Goal: Book appointment/travel/reservation: Book appointment/travel/reservation

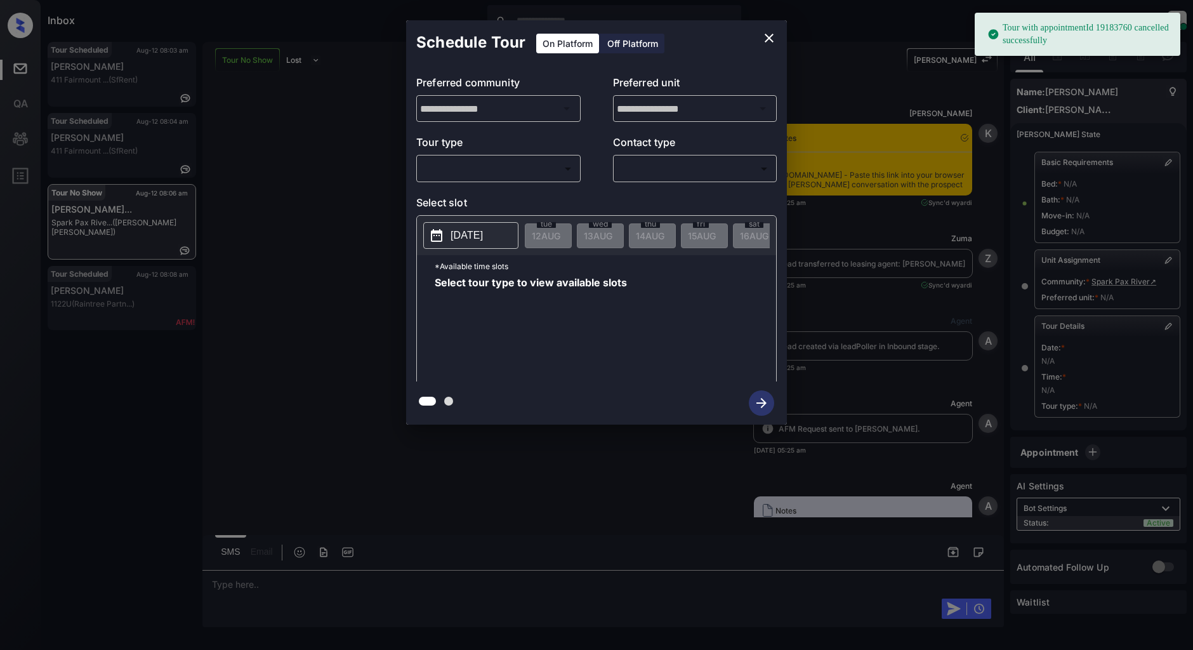
scroll to position [3815, 0]
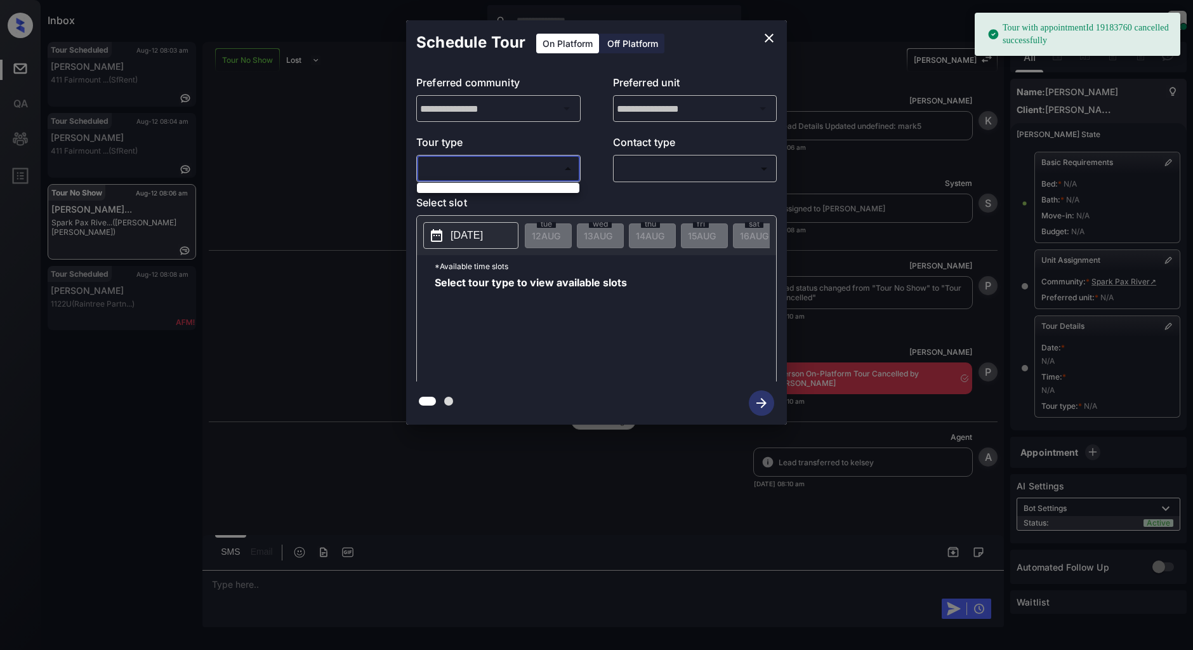
click at [483, 166] on body "Tour with appointmentId 19183760 cancelled successfully Inbox Patrick Deasis On…" at bounding box center [596, 325] width 1193 height 650
click at [325, 184] on div at bounding box center [596, 325] width 1193 height 650
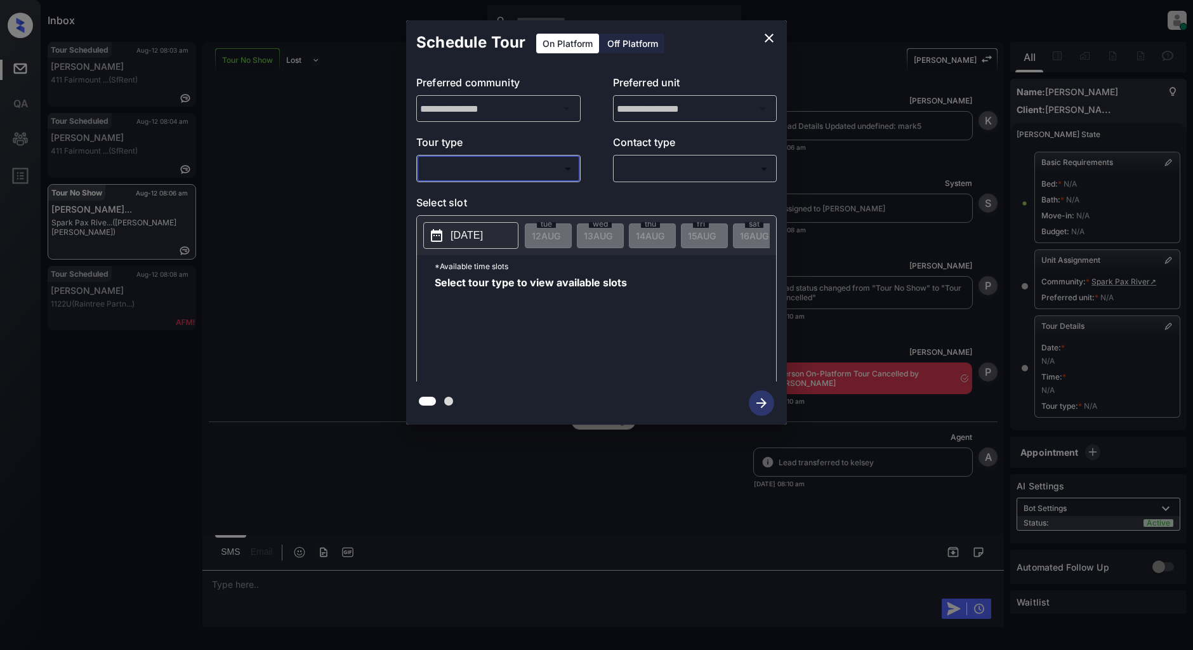
click at [766, 36] on icon "close" at bounding box center [769, 38] width 9 height 9
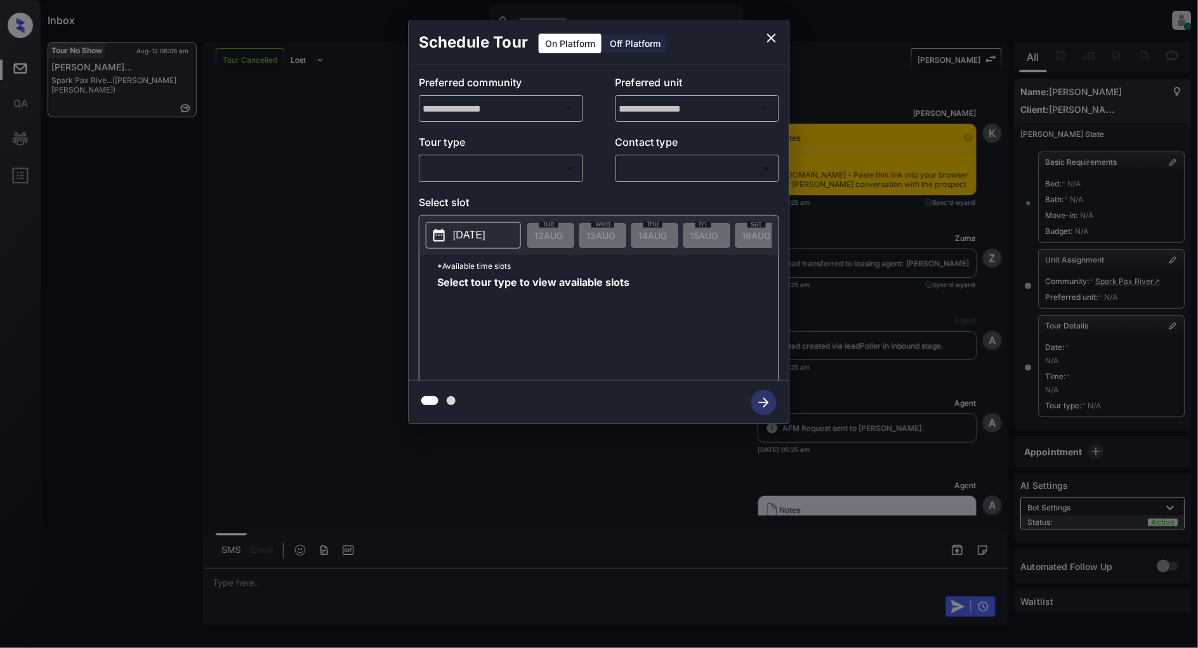
scroll to position [4065, 0]
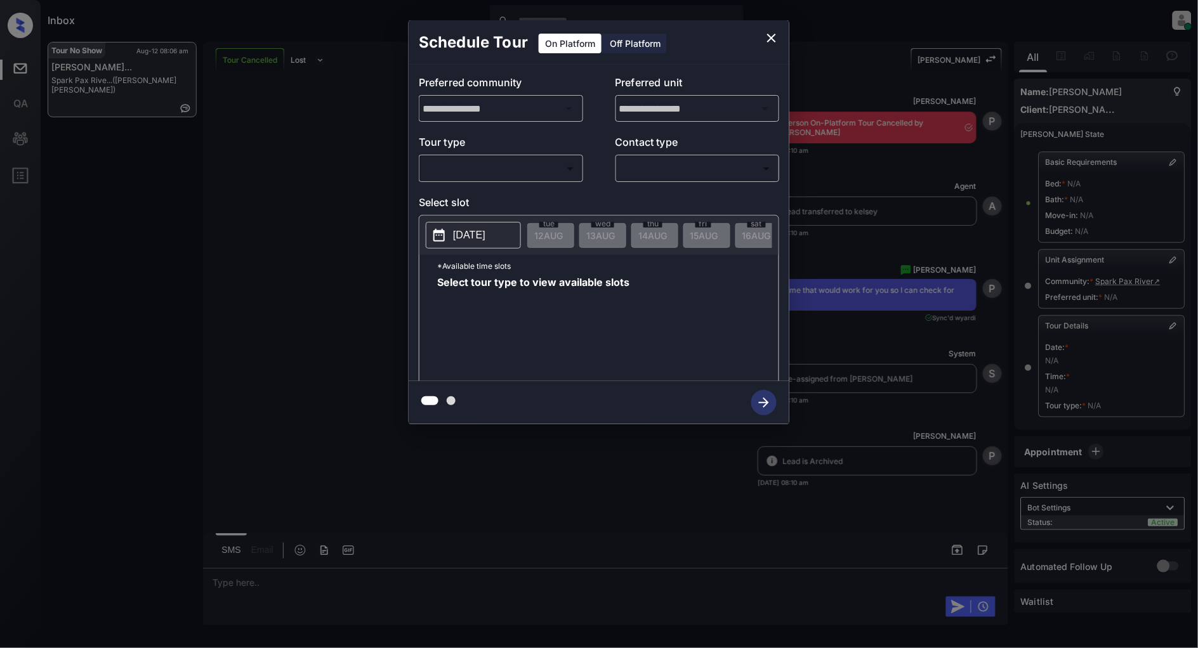
click at [441, 180] on div "​ ​" at bounding box center [501, 168] width 164 height 27
click at [442, 174] on body "Inbox Patrick Deasis Online Set yourself offline Set yourself on break Profile …" at bounding box center [599, 324] width 1198 height 648
click at [775, 30] on div at bounding box center [599, 324] width 1198 height 648
click at [369, 216] on div "**********" at bounding box center [599, 222] width 1198 height 445
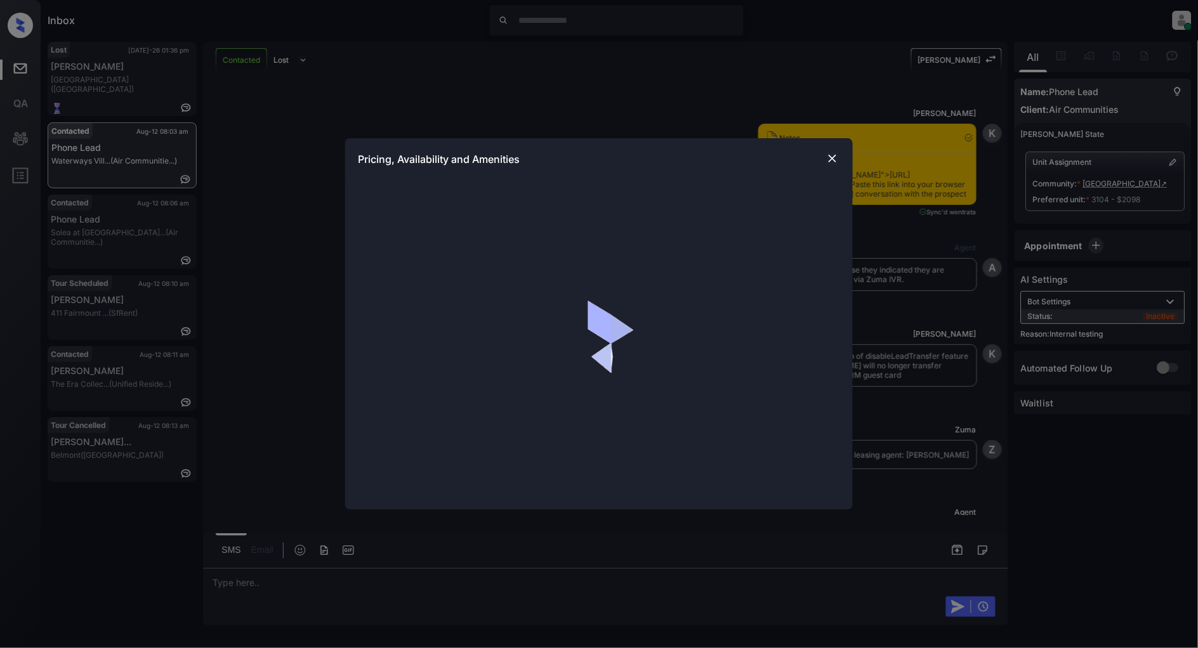
scroll to position [3558, 0]
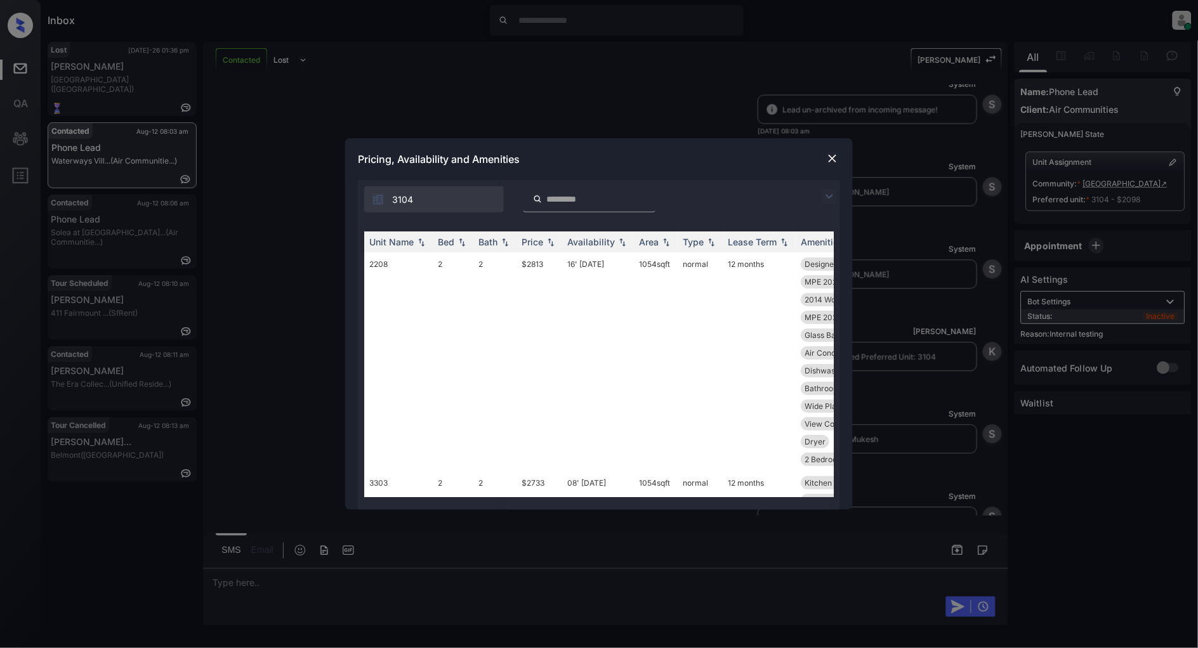
click at [829, 199] on img at bounding box center [829, 196] width 15 height 15
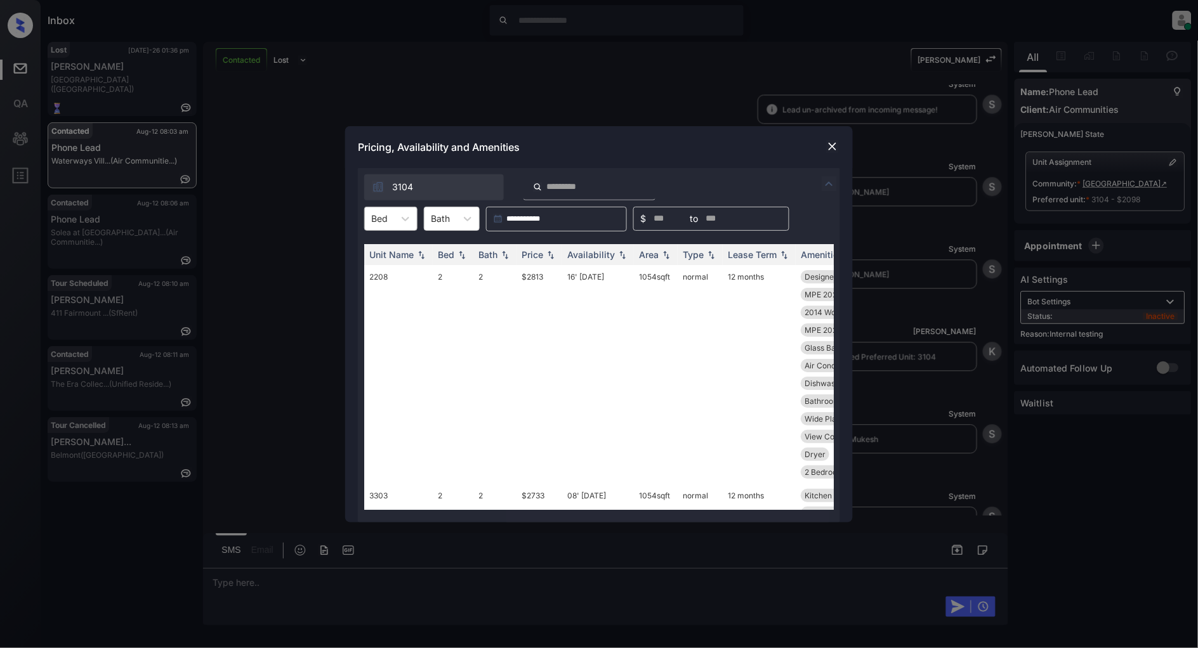
click at [392, 220] on div "Bed" at bounding box center [379, 218] width 29 height 18
click at [389, 246] on div "1" at bounding box center [390, 250] width 53 height 23
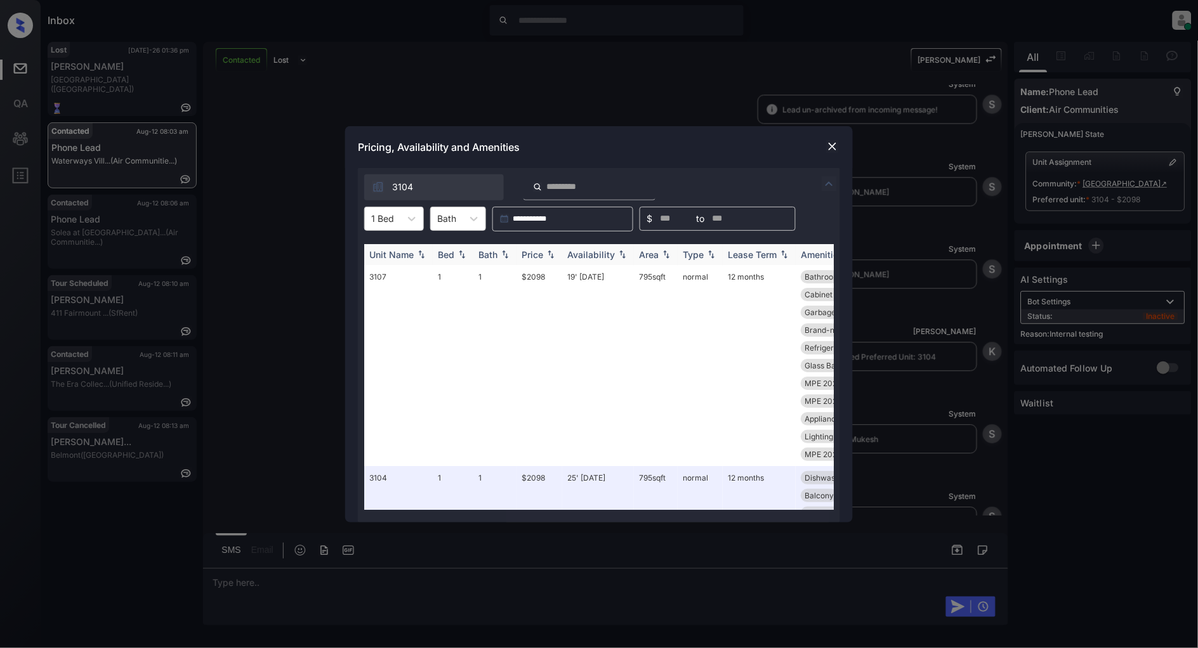
click at [556, 255] on img at bounding box center [550, 254] width 13 height 9
click at [553, 256] on img at bounding box center [550, 254] width 13 height 9
drag, startPoint x: 551, startPoint y: 275, endPoint x: 506, endPoint y: 280, distance: 44.8
click at [506, 280] on tr "3107 1 1 $2098 19' Jul 25 795 sqft normal 12 months Bathroom Upgrad... Washer S…" at bounding box center [695, 365] width 663 height 201
copy tr "$2098"
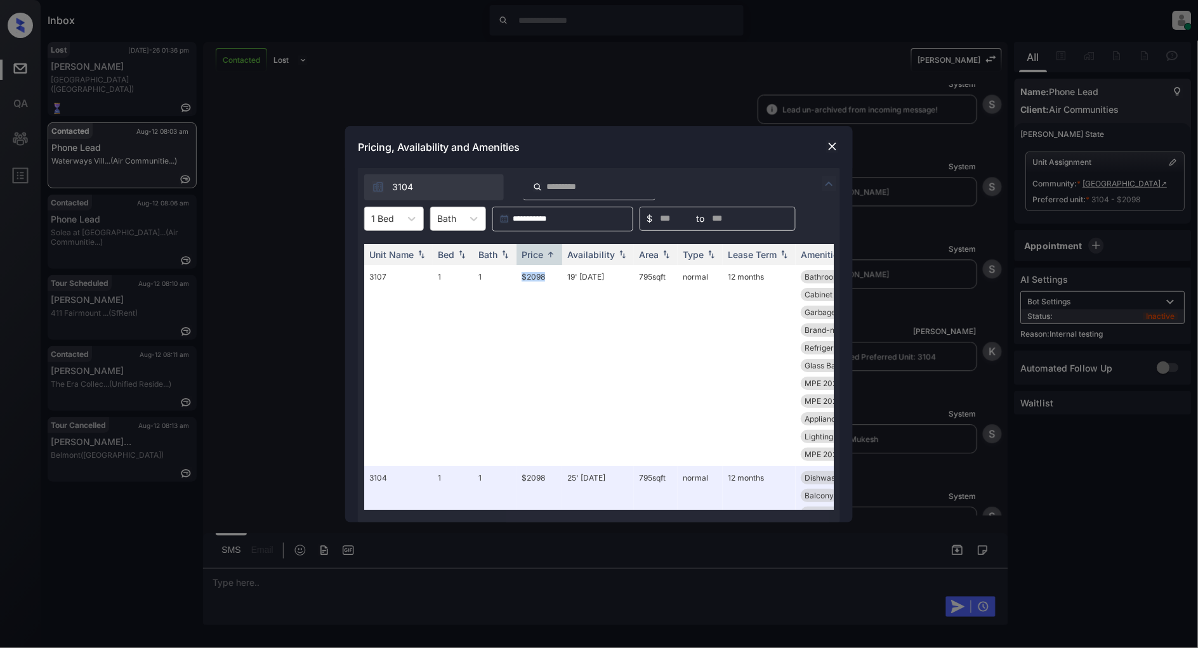
click at [835, 143] on img at bounding box center [832, 146] width 13 height 13
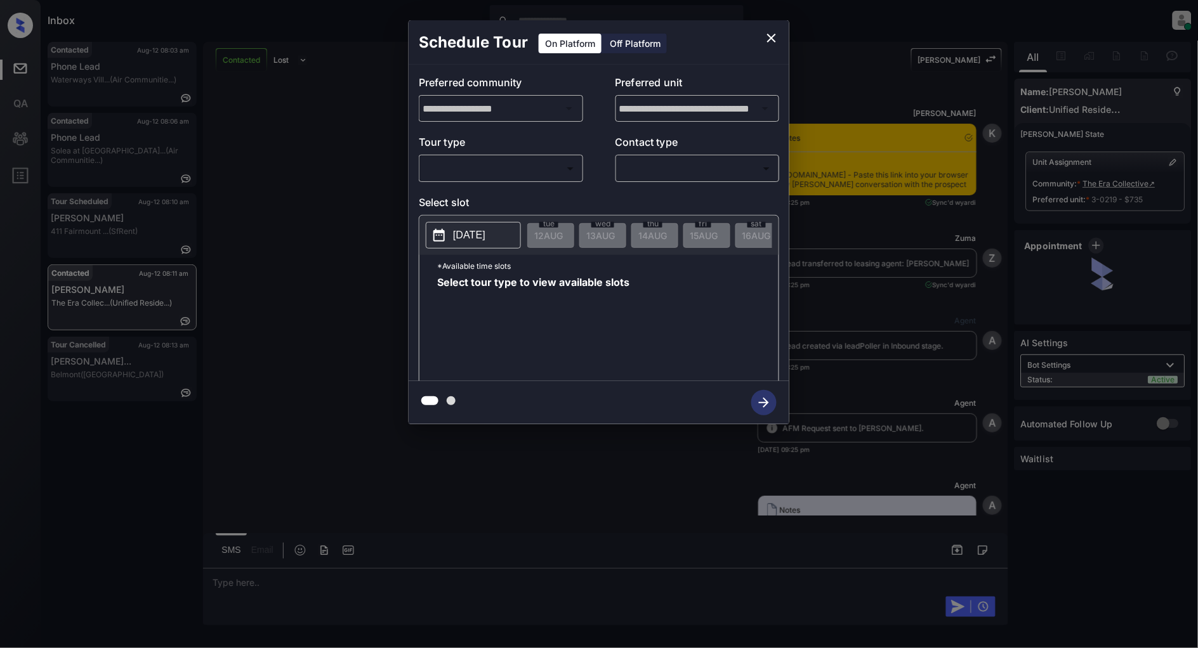
scroll to position [1374, 0]
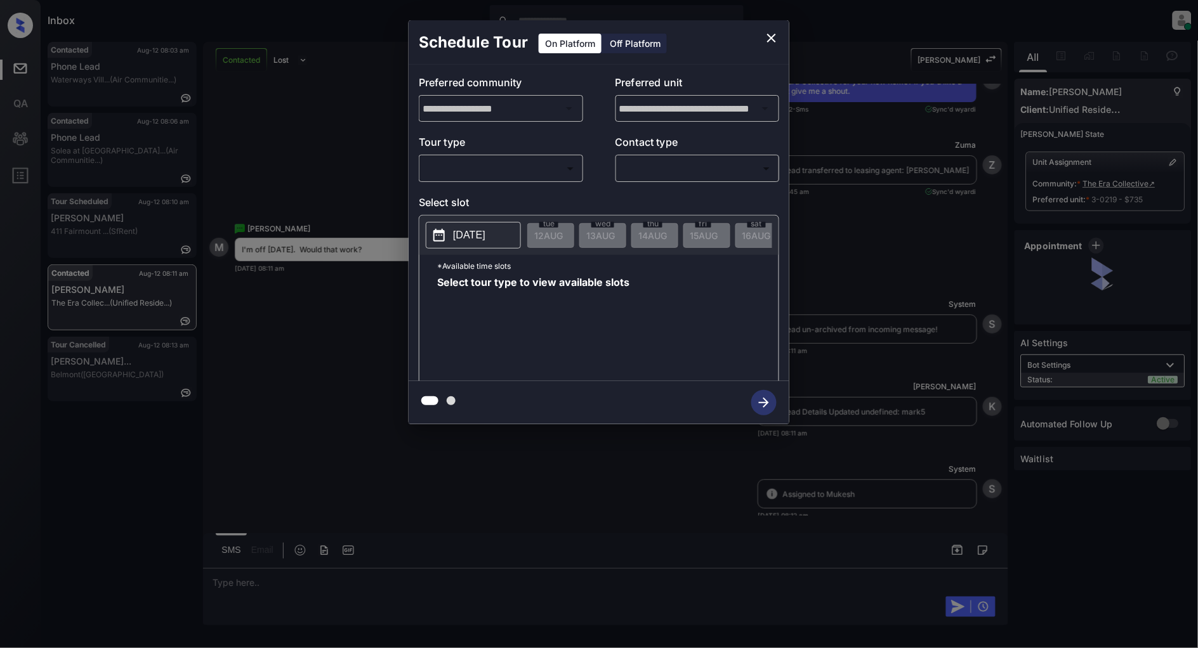
click at [555, 160] on body "Inbox Patrick Deasis Online Set yourself offline Set yourself on break Profile …" at bounding box center [599, 324] width 1198 height 648
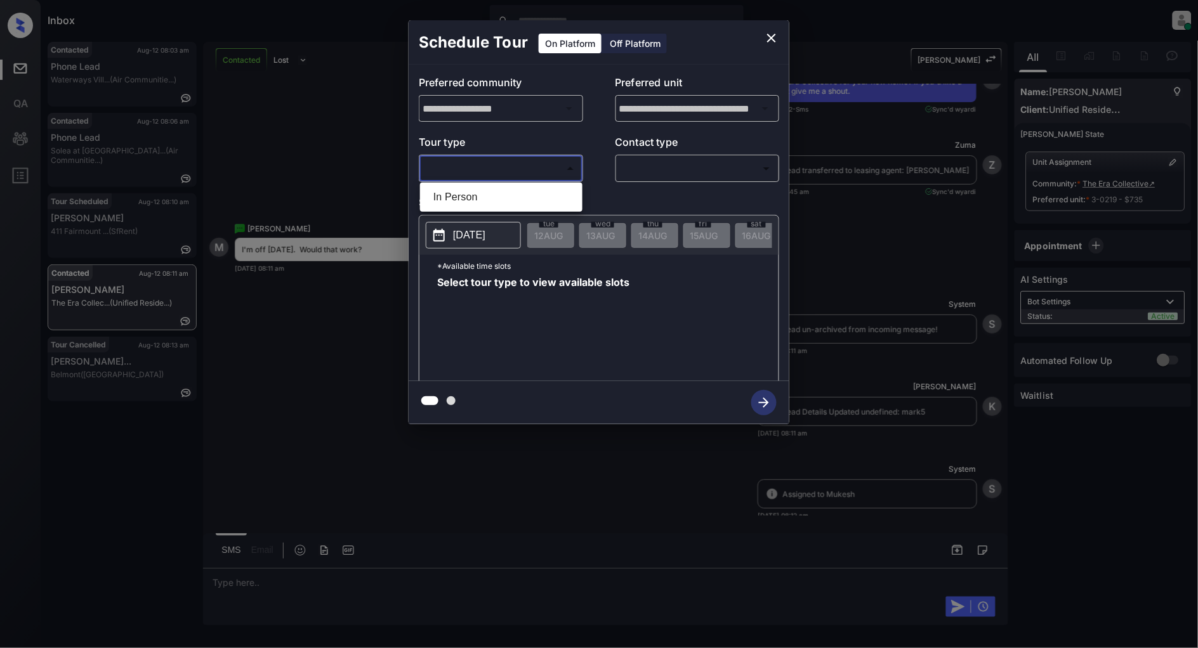
click at [490, 194] on li "In Person" at bounding box center [501, 197] width 156 height 23
type input "********"
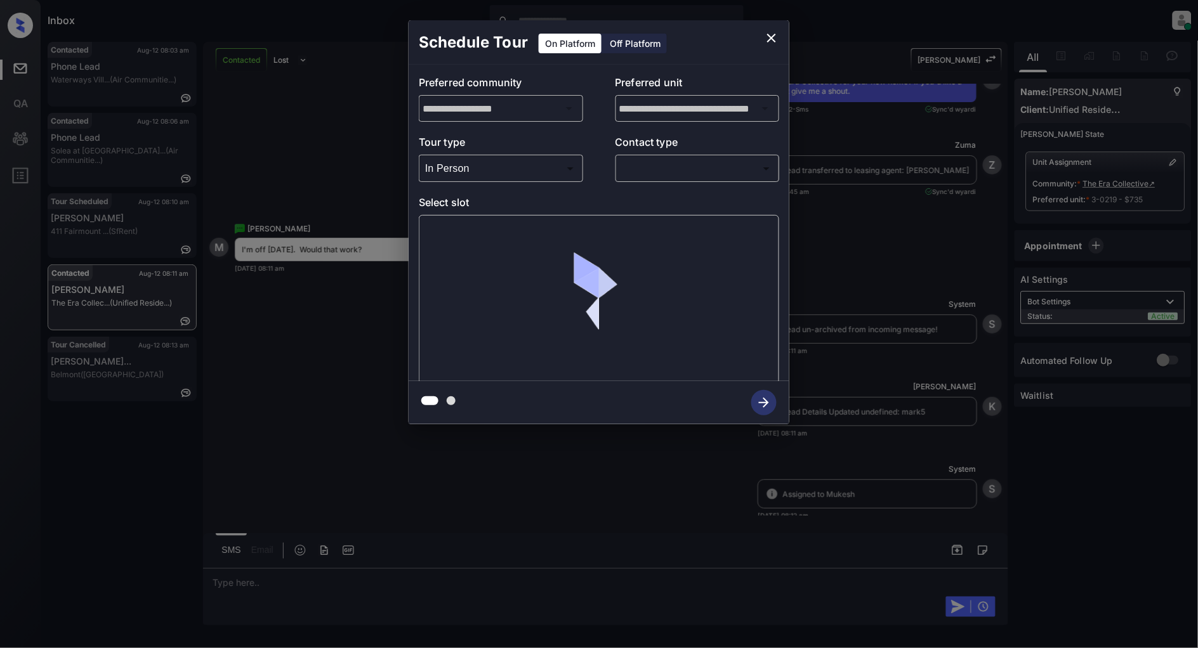
click at [615, 174] on div "​ ​" at bounding box center [697, 168] width 164 height 27
click at [662, 168] on body "Inbox Patrick Deasis Online Set yourself offline Set yourself on break Profile …" at bounding box center [599, 324] width 1198 height 648
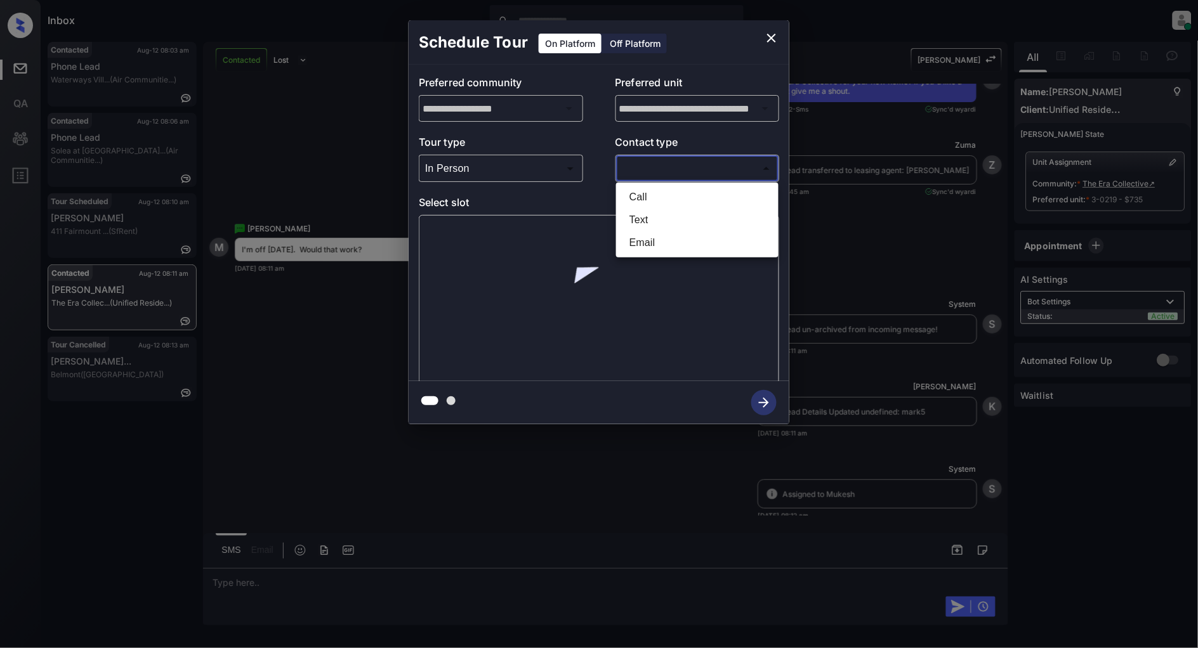
click at [646, 213] on li "Text" at bounding box center [697, 220] width 156 height 23
type input "****"
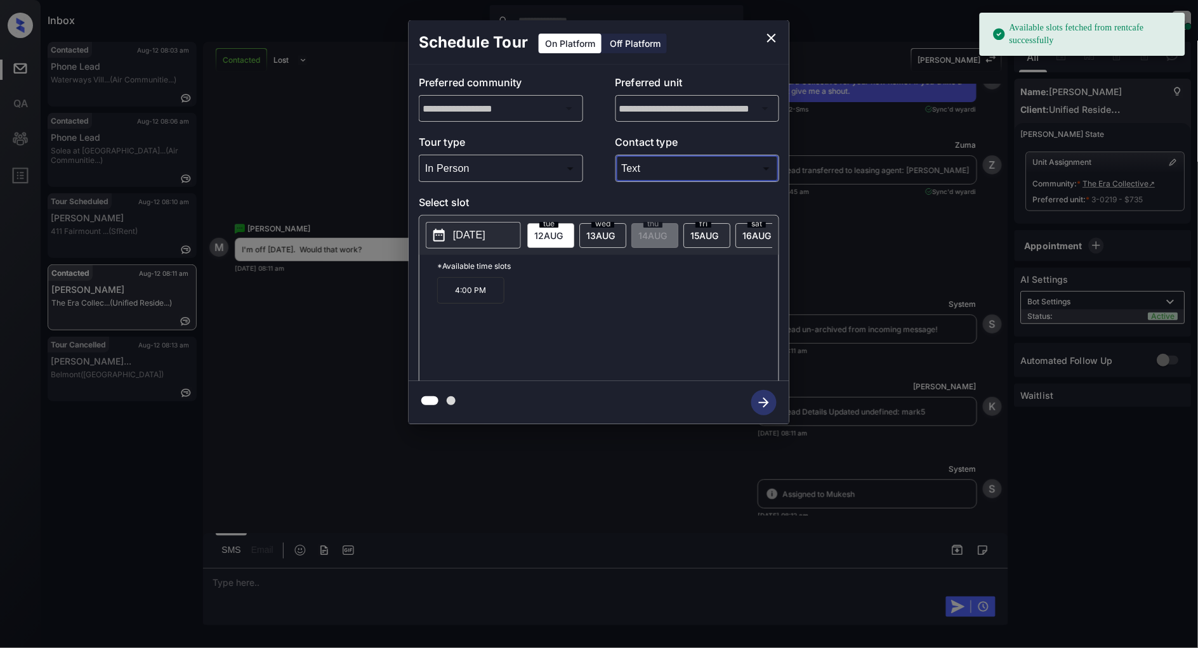
click at [470, 237] on p "2025-08-12" at bounding box center [469, 235] width 32 height 15
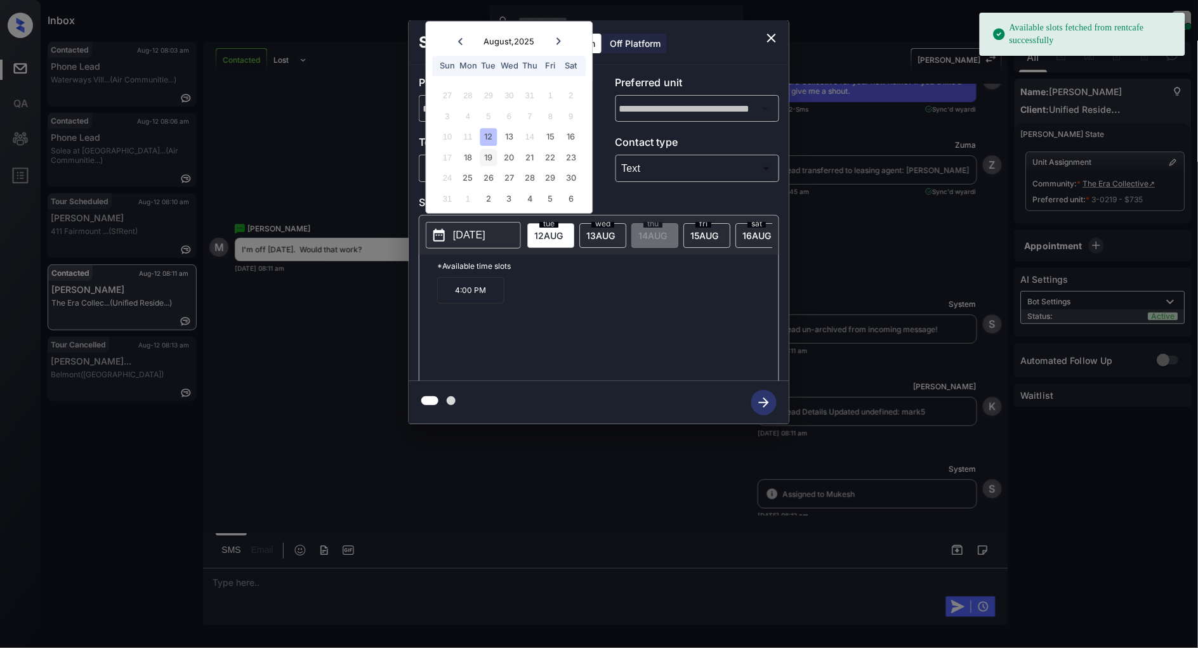
click at [491, 154] on div "19" at bounding box center [488, 157] width 17 height 17
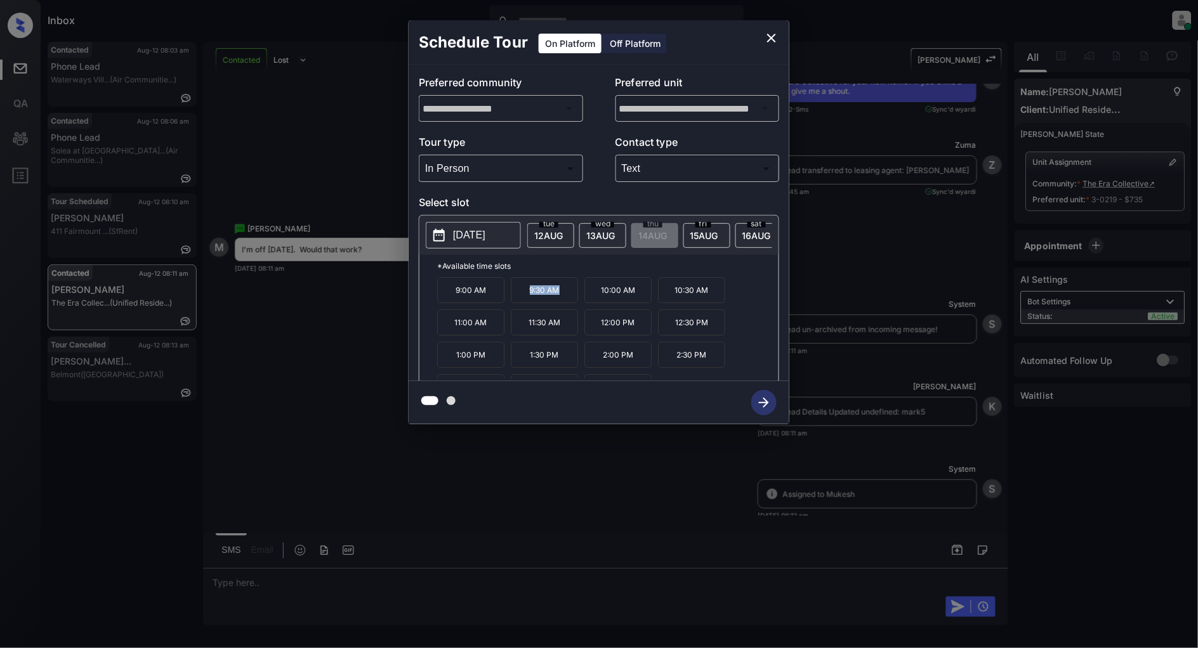
drag, startPoint x: 560, startPoint y: 299, endPoint x: 516, endPoint y: 299, distance: 43.8
click at [516, 299] on p "9:30 AM" at bounding box center [544, 290] width 67 height 26
copy p "9:30 AM"
drag, startPoint x: 709, startPoint y: 330, endPoint x: 659, endPoint y: 332, distance: 50.2
click at [659, 332] on p "12:30 PM" at bounding box center [691, 323] width 67 height 26
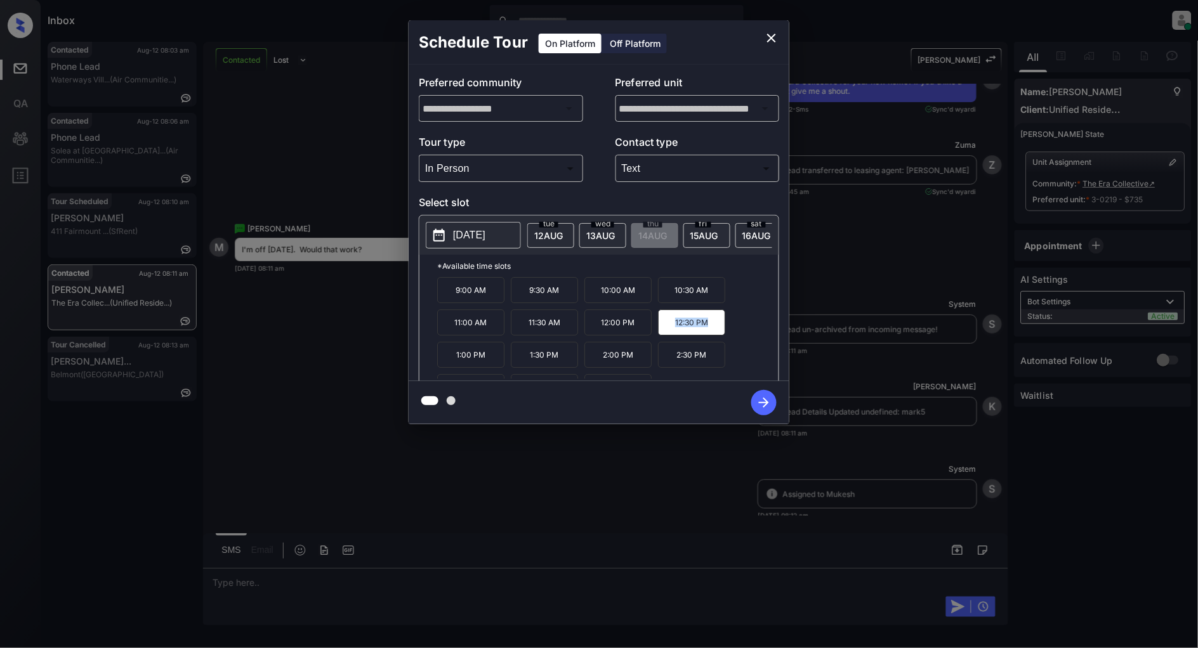
copy p "12:30 PM"
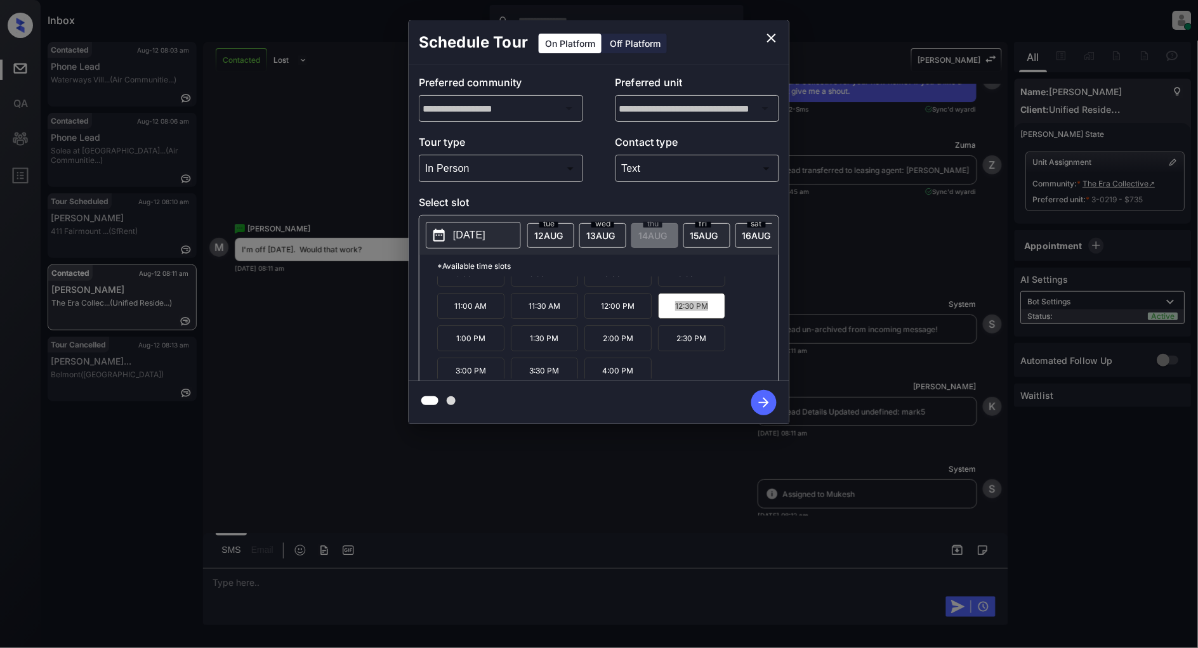
scroll to position [22, 0]
drag, startPoint x: 563, startPoint y: 372, endPoint x: 518, endPoint y: 373, distance: 45.1
click at [518, 373] on p "3:30 PM" at bounding box center [544, 366] width 67 height 26
copy p "3:30 PM"
click at [770, 29] on button "close" at bounding box center [771, 37] width 25 height 25
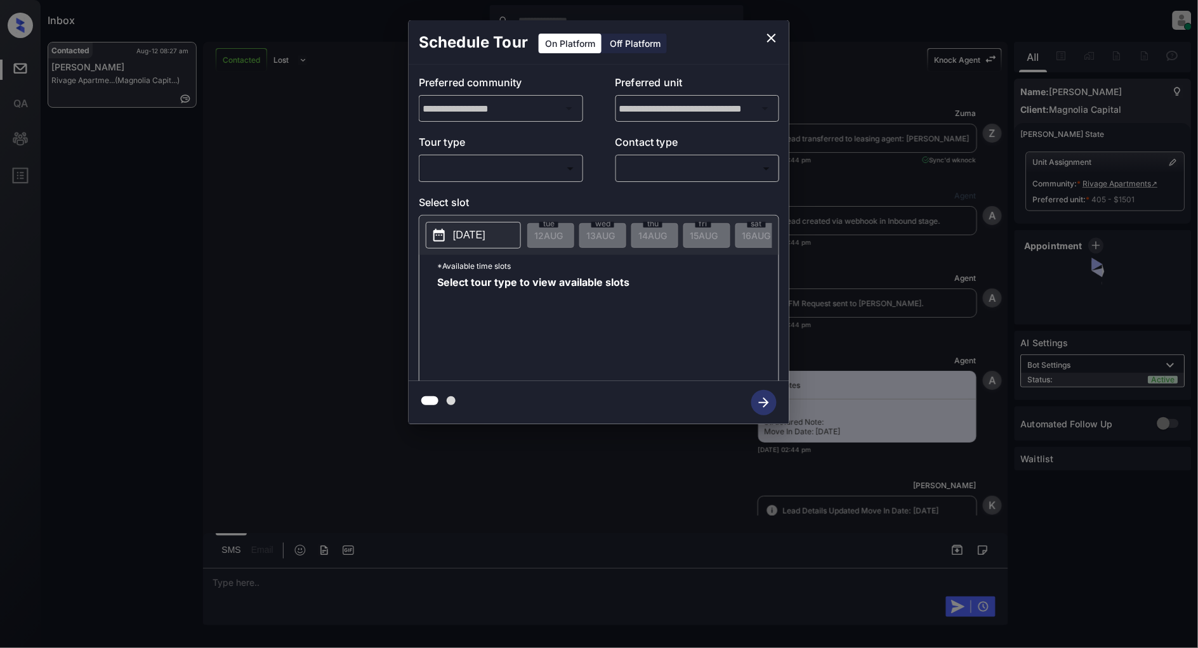
scroll to position [1891, 0]
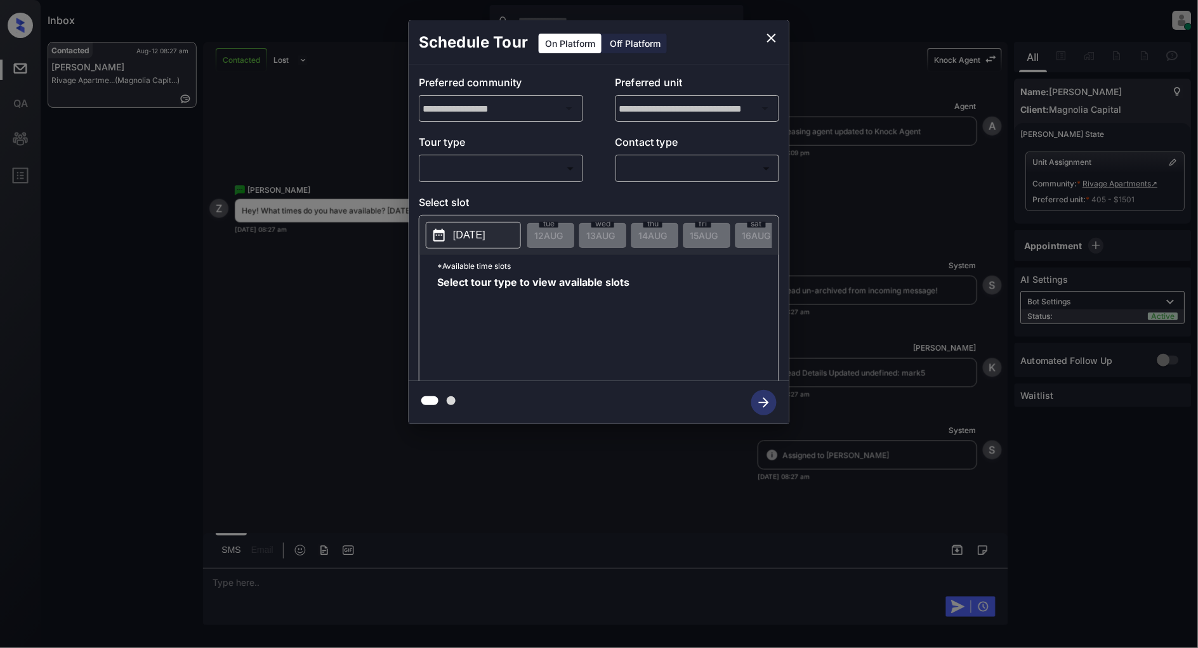
click at [551, 157] on body "Inbox [PERSON_NAME] Online Set yourself offline Set yourself on break Profile S…" at bounding box center [599, 324] width 1198 height 648
click at [475, 188] on li "In Person" at bounding box center [501, 197] width 156 height 23
type input "********"
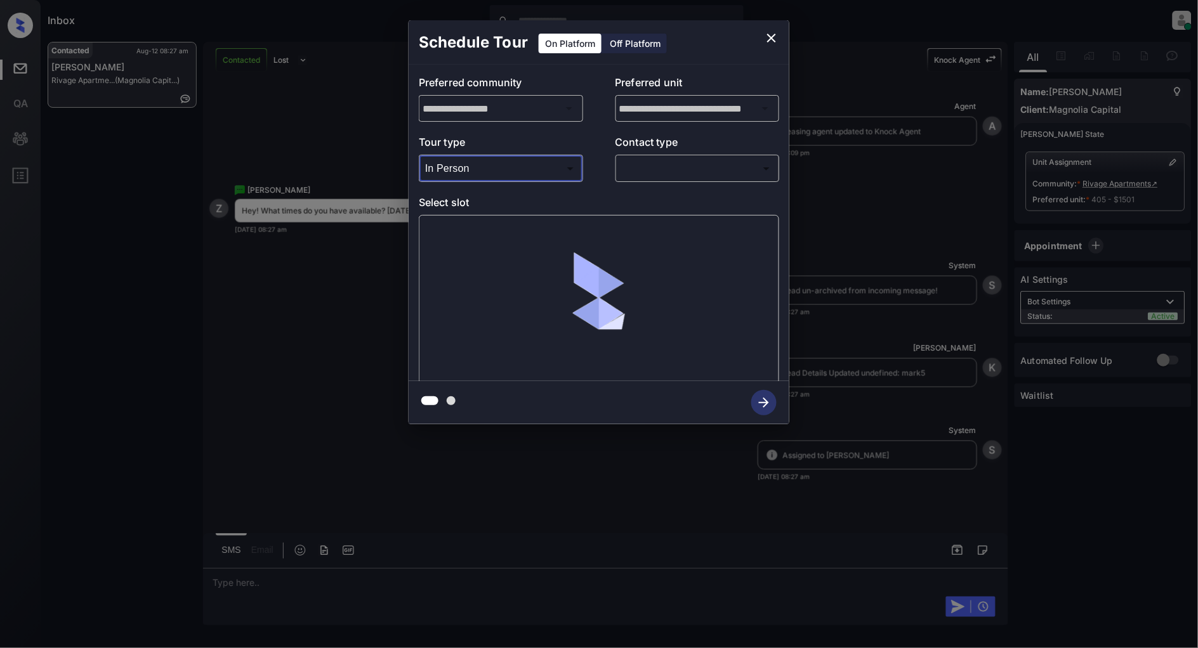
click at [673, 174] on body "Inbox [PERSON_NAME] Online Set yourself offline Set yourself on break Profile S…" at bounding box center [599, 324] width 1198 height 648
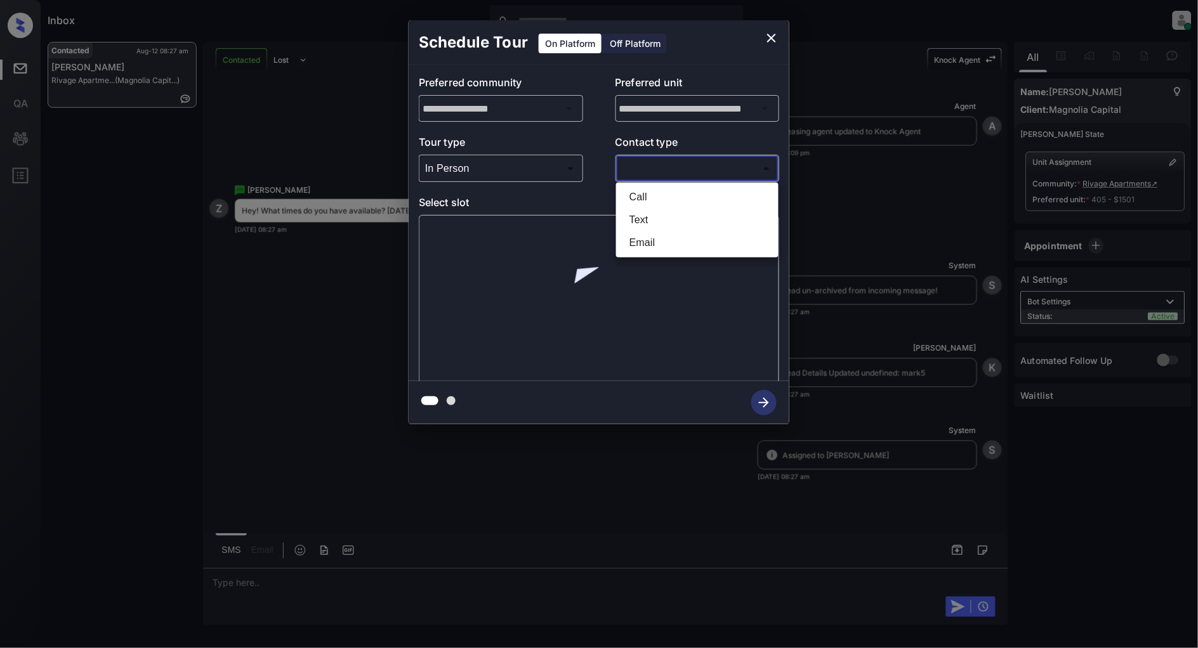
click at [647, 218] on li "Text" at bounding box center [697, 220] width 156 height 23
type input "****"
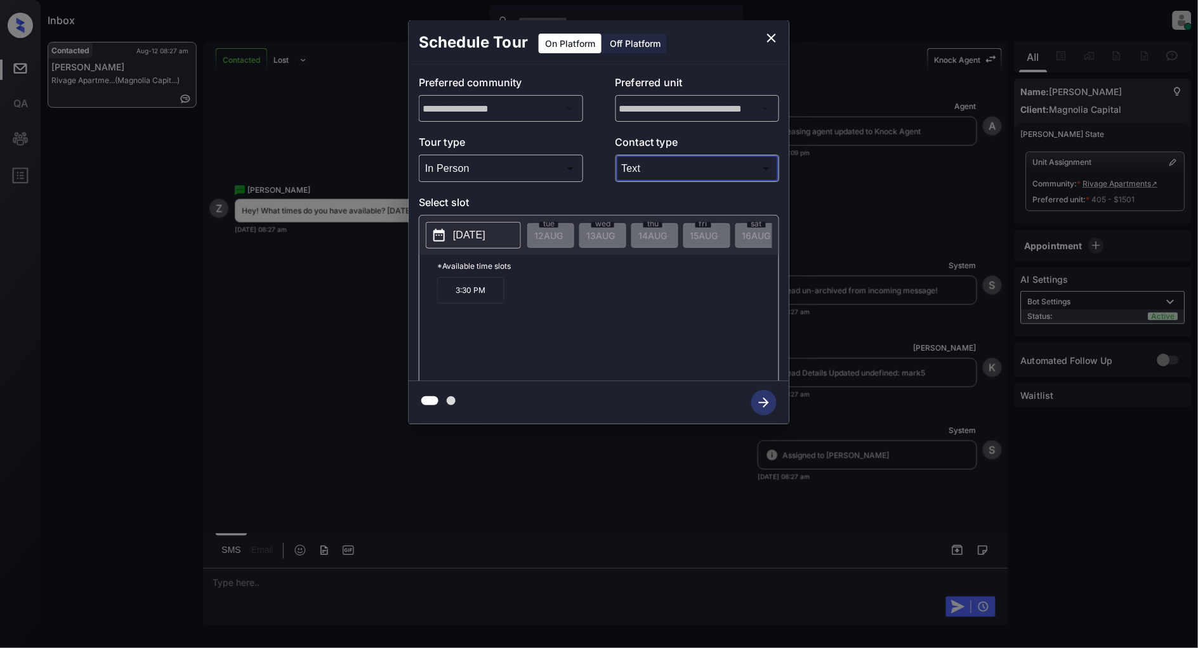
click at [477, 223] on button "[DATE]" at bounding box center [473, 235] width 95 height 27
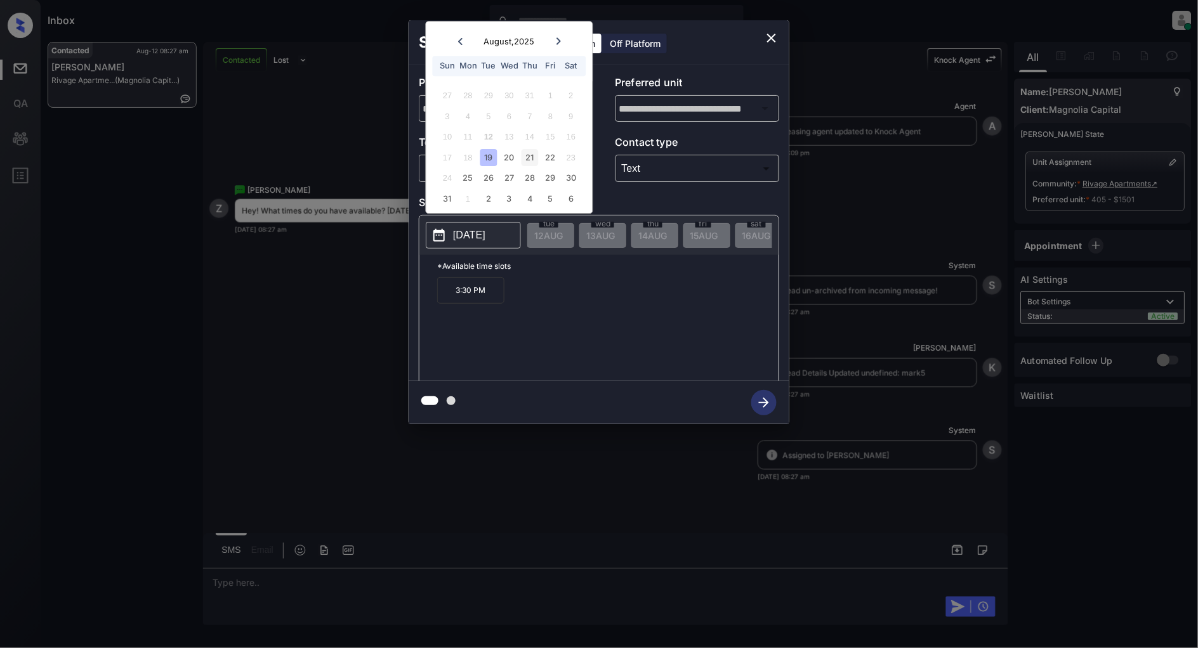
click at [523, 161] on div "21" at bounding box center [530, 157] width 17 height 17
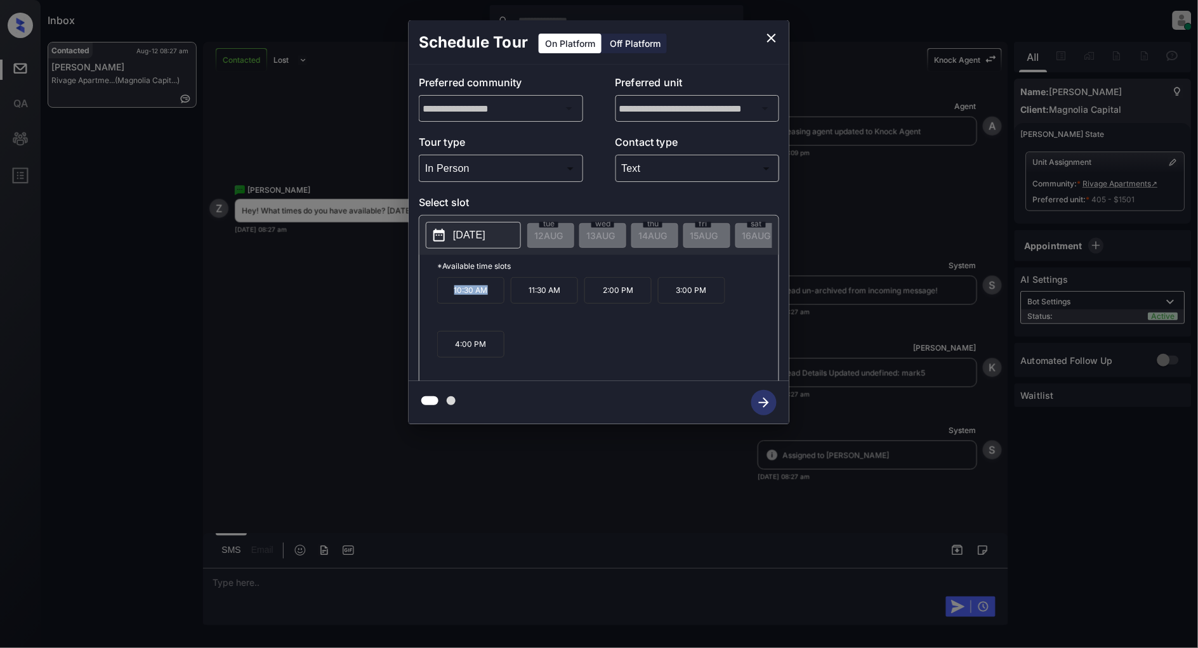
drag, startPoint x: 497, startPoint y: 296, endPoint x: 409, endPoint y: 303, distance: 88.5
click at [409, 303] on div "**********" at bounding box center [599, 223] width 381 height 317
copy p "10:30 AM"
drag, startPoint x: 569, startPoint y: 295, endPoint x: 523, endPoint y: 299, distance: 45.9
click at [523, 299] on p "11:30 AM" at bounding box center [544, 290] width 67 height 27
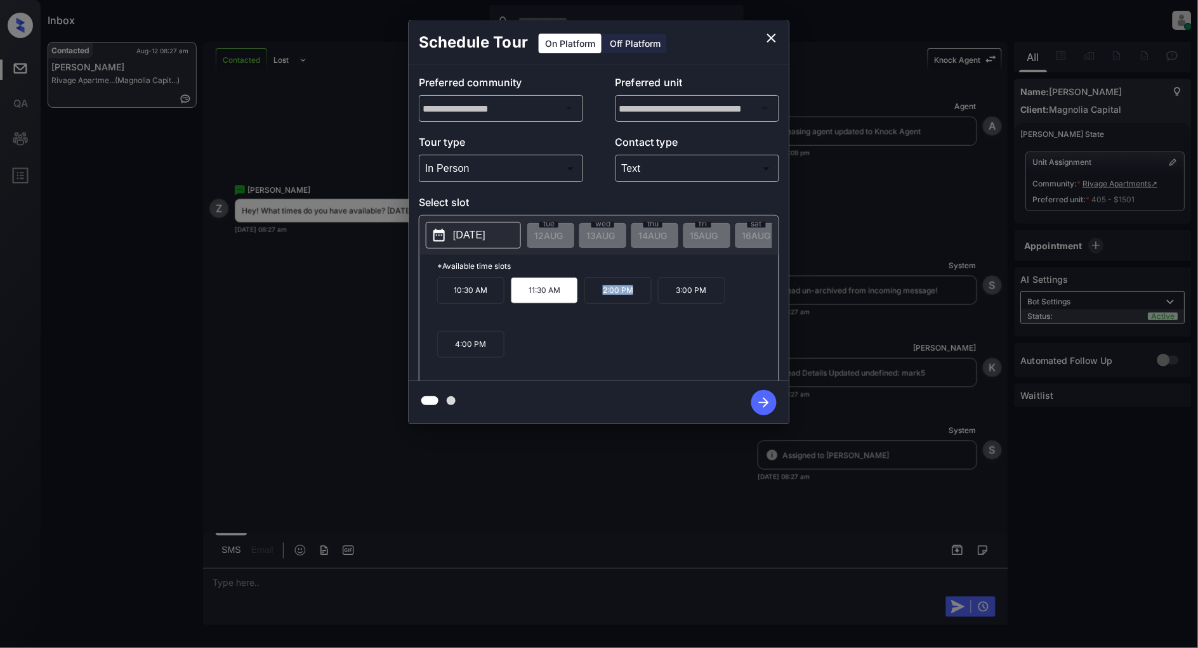
drag, startPoint x: 639, startPoint y: 296, endPoint x: 586, endPoint y: 296, distance: 53.3
click at [586, 296] on p "2:00 PM" at bounding box center [617, 290] width 67 height 27
copy p "2:00 PM"
drag, startPoint x: 483, startPoint y: 352, endPoint x: 447, endPoint y: 352, distance: 36.2
click at [447, 352] on p "4:00 PM" at bounding box center [470, 344] width 67 height 27
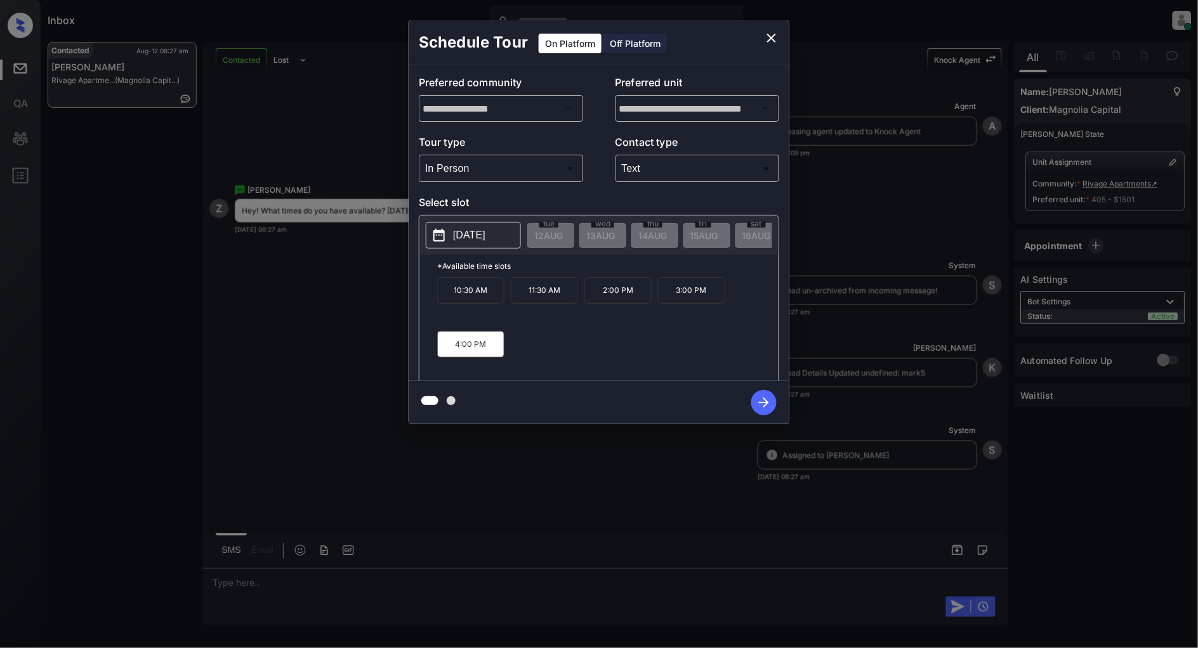
click at [542, 365] on div "10:30 AM 11:30 AM 2:00 PM 3:00 PM 4:00 PM" at bounding box center [607, 328] width 341 height 102
drag, startPoint x: 486, startPoint y: 351, endPoint x: 451, endPoint y: 351, distance: 34.9
click at [451, 351] on p "4:00 PM" at bounding box center [470, 344] width 67 height 27
copy p "4:00 PM"
click at [769, 38] on icon "close" at bounding box center [771, 37] width 15 height 15
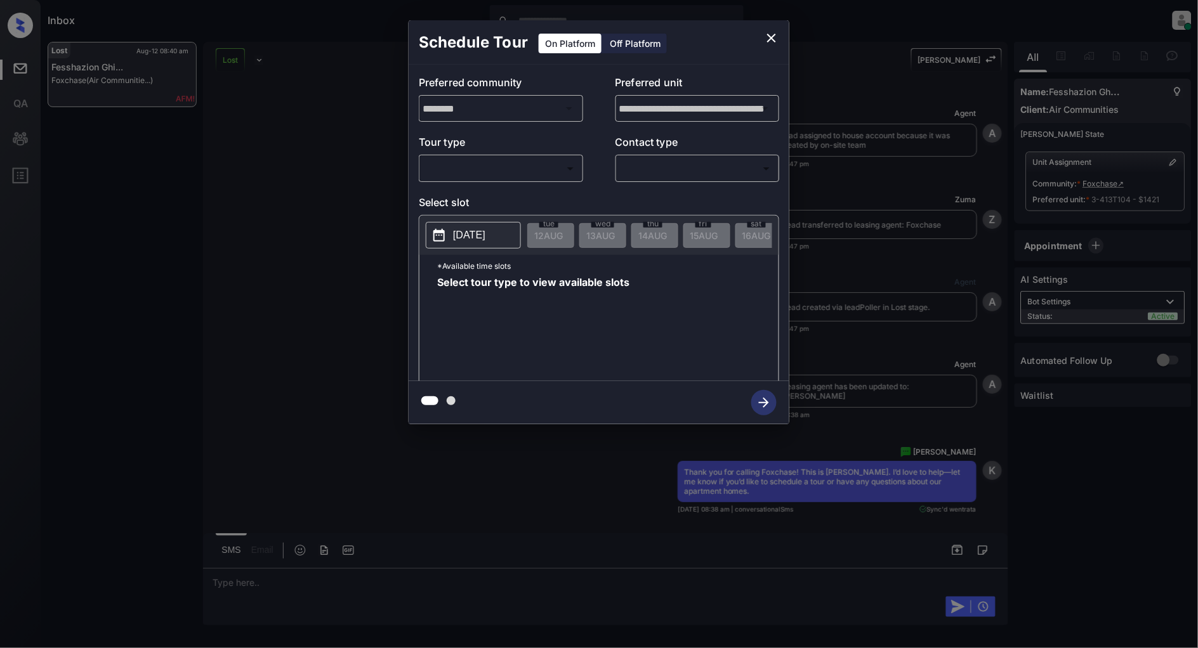
scroll to position [1580, 0]
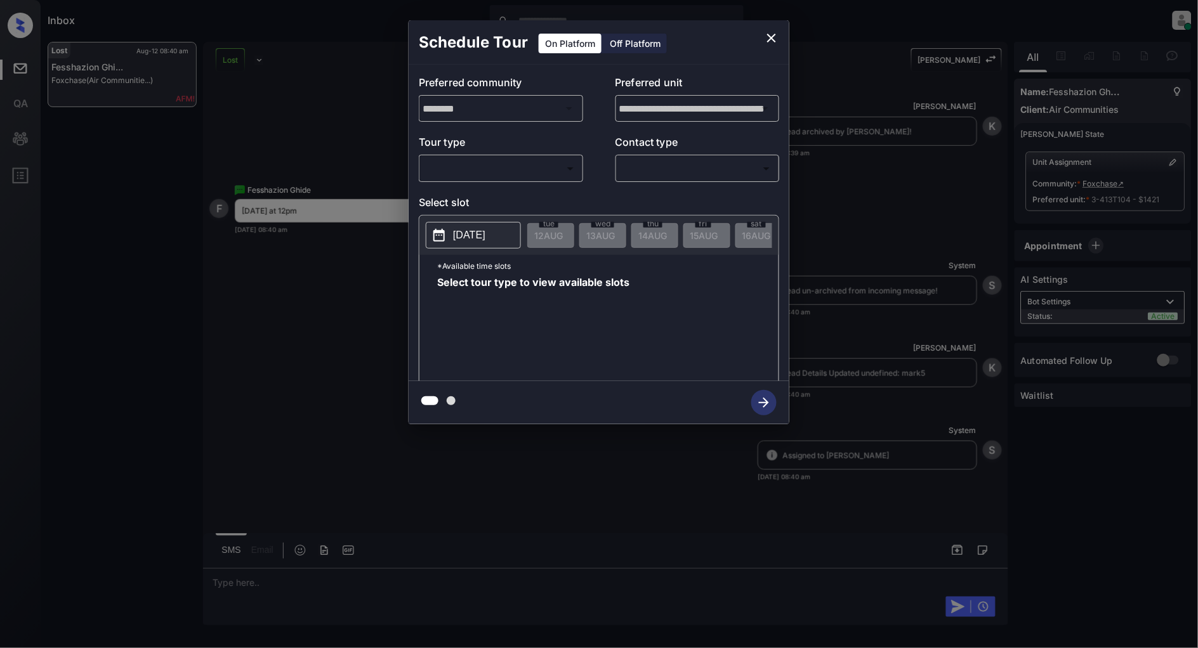
click at [518, 163] on body "Inbox [PERSON_NAME] Online Set yourself offline Set yourself on break Profile S…" at bounding box center [599, 324] width 1198 height 648
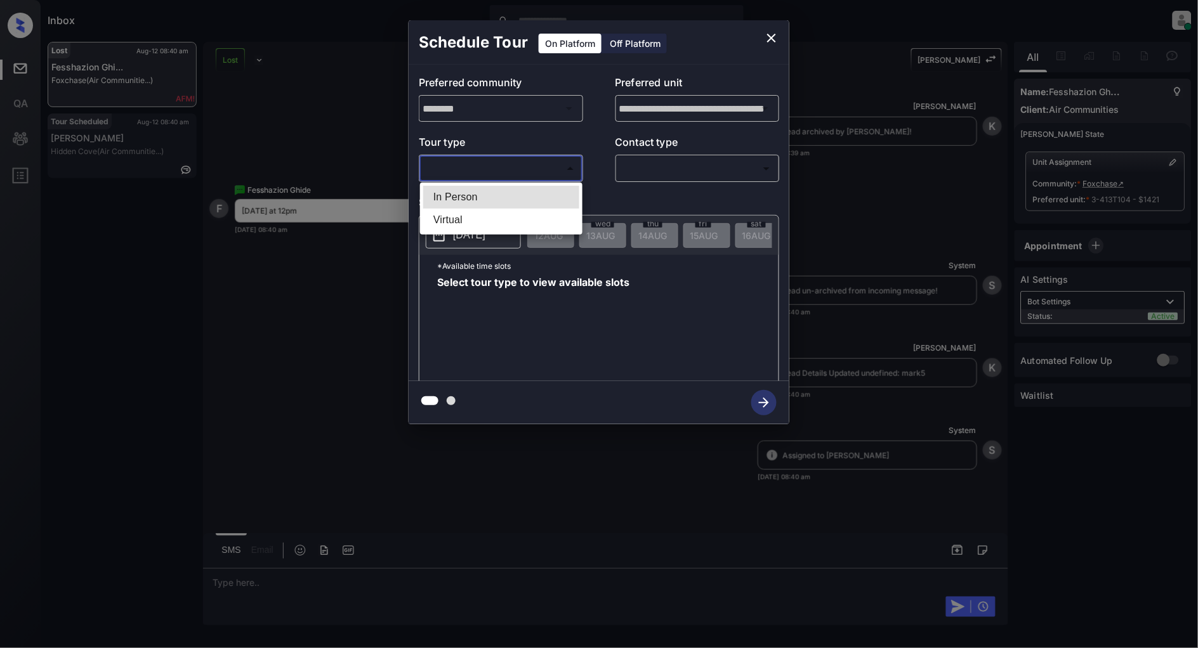
click at [497, 195] on li "In Person" at bounding box center [501, 197] width 156 height 23
type input "********"
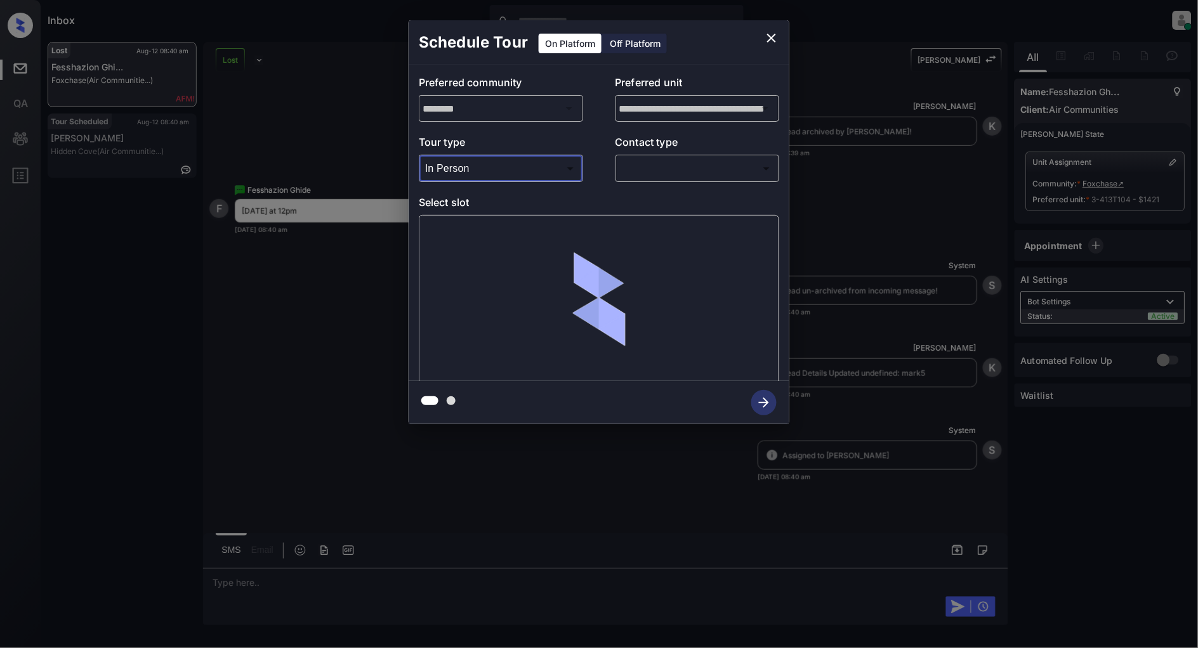
click at [702, 179] on body "Inbox [PERSON_NAME] Online Set yourself offline Set yourself on break Profile S…" at bounding box center [599, 324] width 1198 height 648
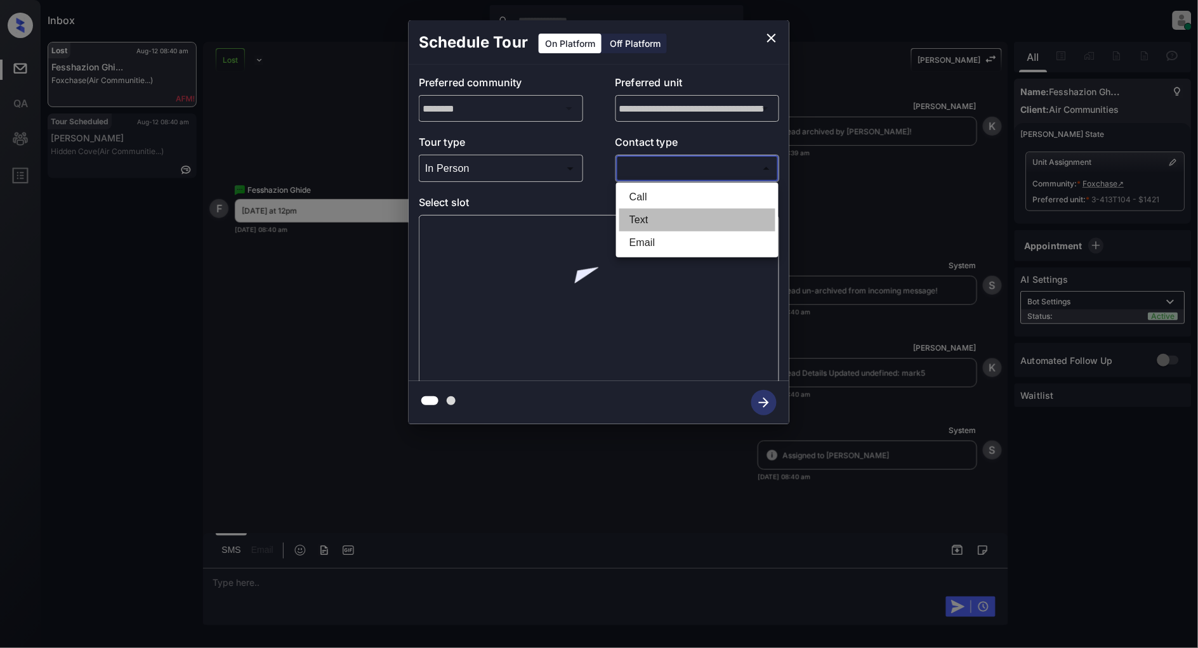
click at [663, 216] on li "Text" at bounding box center [697, 220] width 156 height 23
type input "****"
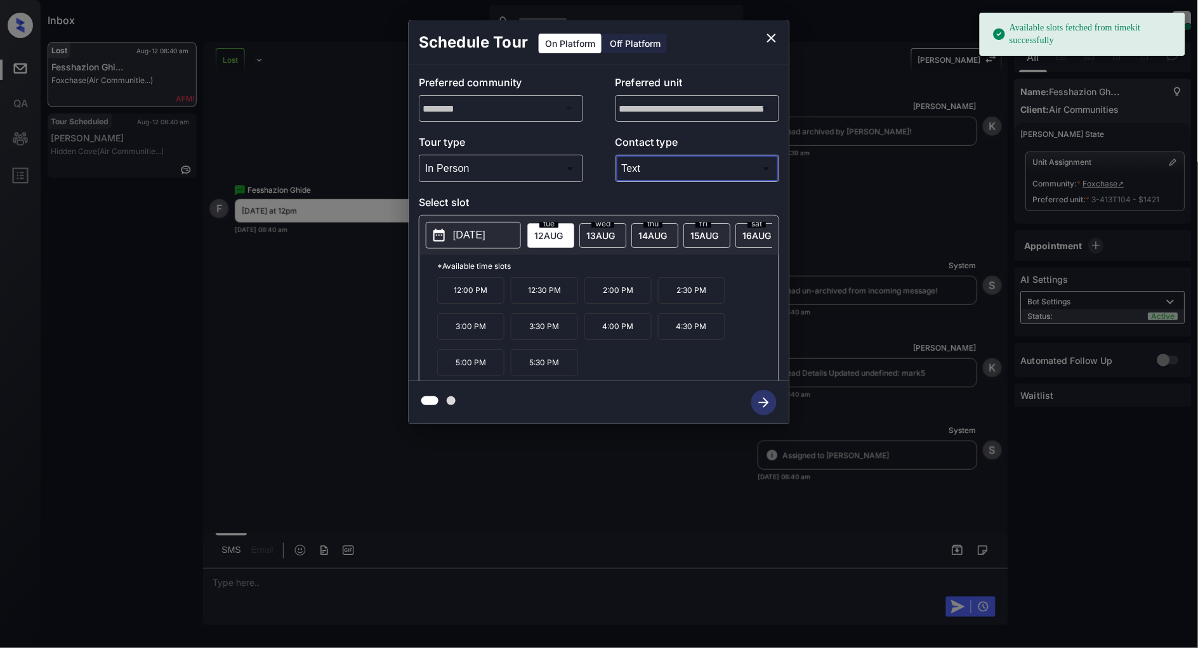
click at [473, 304] on p "12:00 PM" at bounding box center [470, 290] width 67 height 27
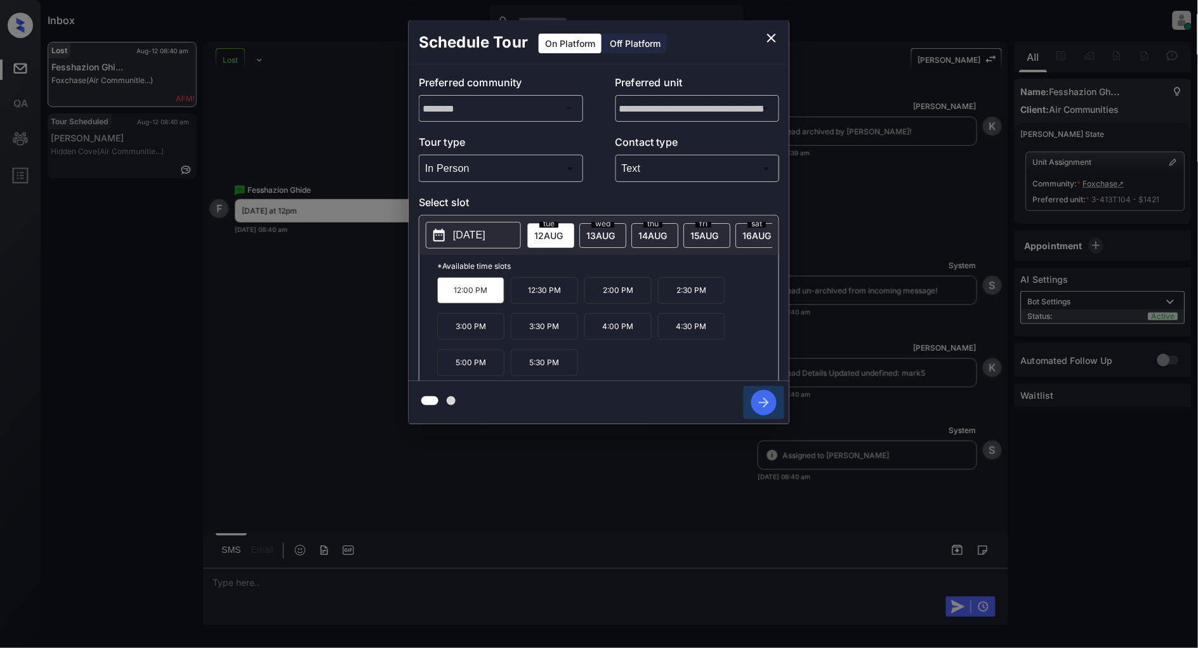
click at [758, 405] on icon "button" at bounding box center [763, 402] width 25 height 25
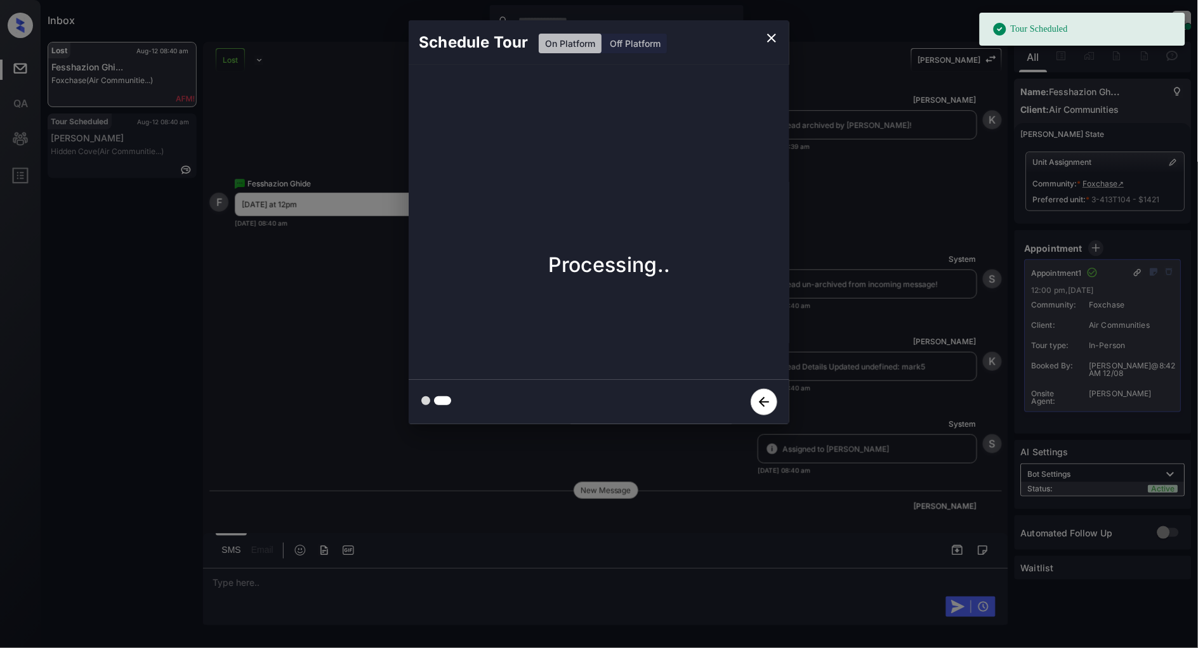
click at [787, 45] on div "Schedule Tour On Platform Off Platform" at bounding box center [599, 42] width 381 height 44
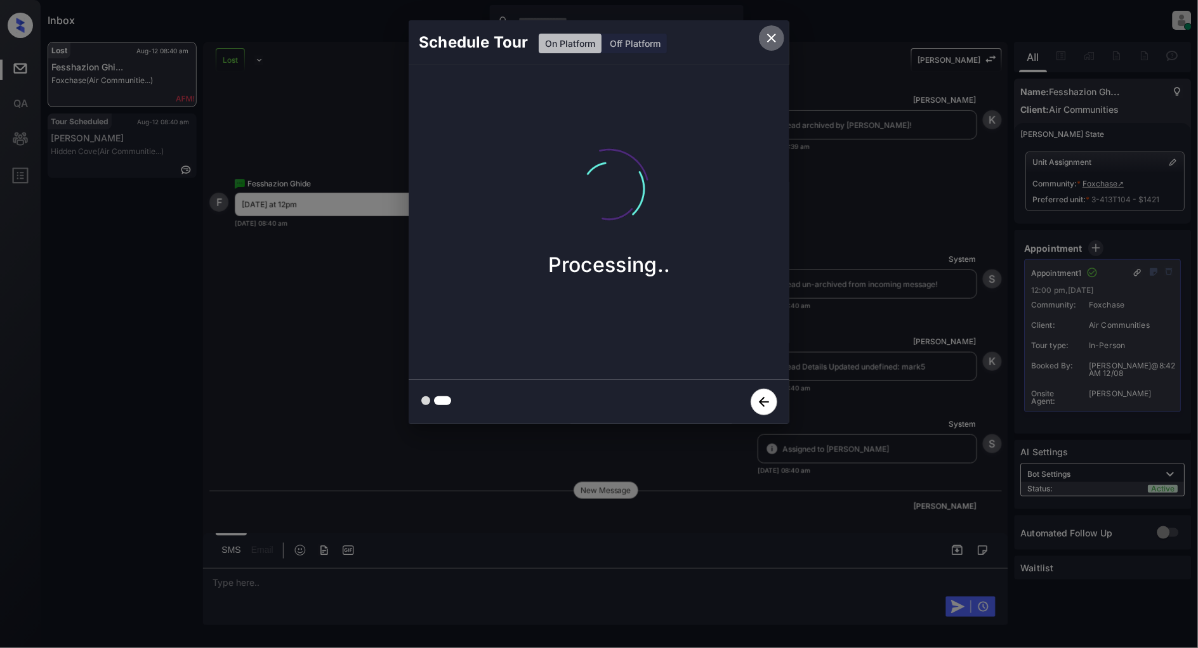
click at [772, 34] on icon "close" at bounding box center [771, 37] width 15 height 15
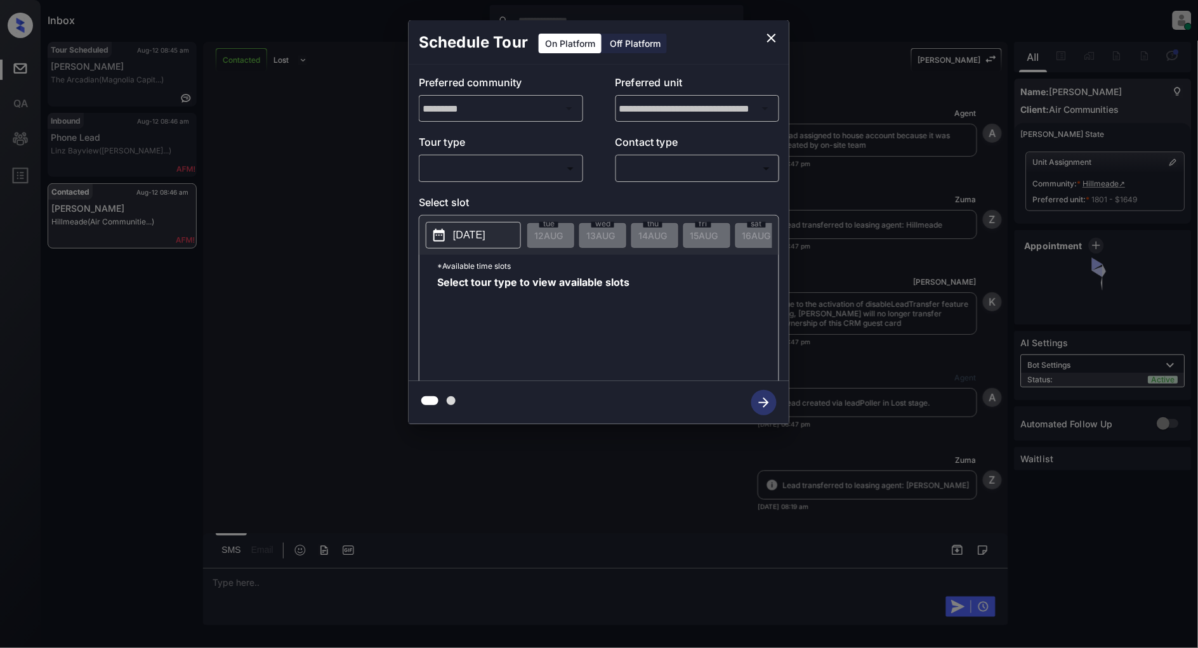
scroll to position [2908, 0]
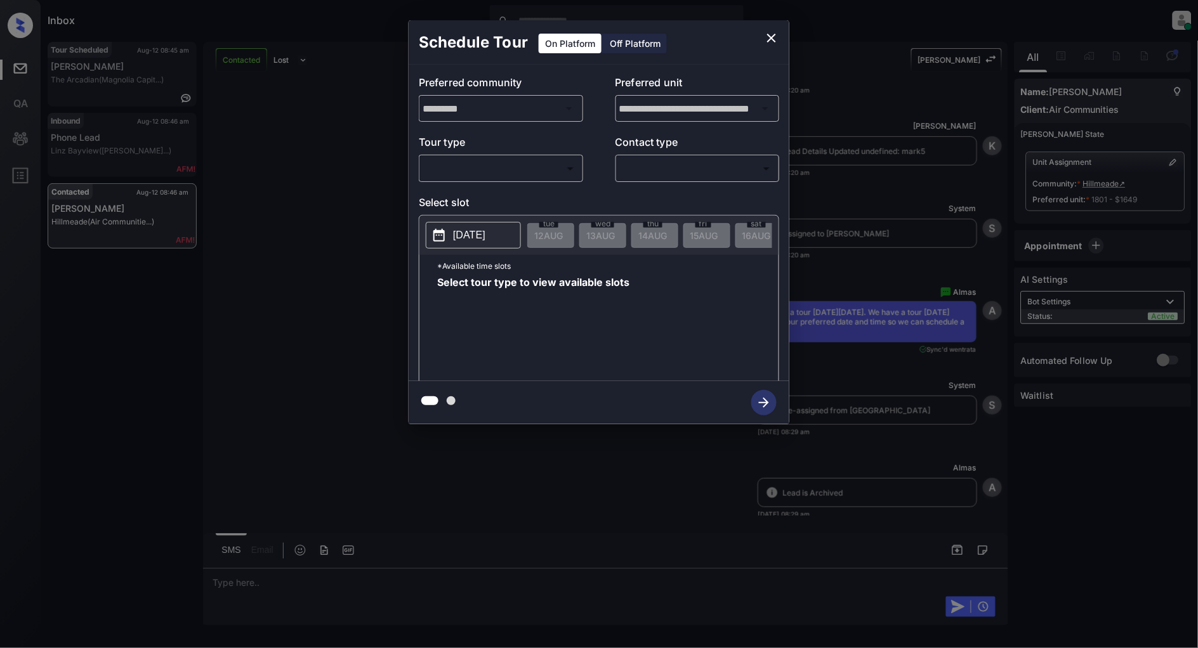
click at [512, 161] on body "Inbox Patrick Deasis Online Set yourself offline Set yourself on break Profile …" at bounding box center [599, 324] width 1198 height 648
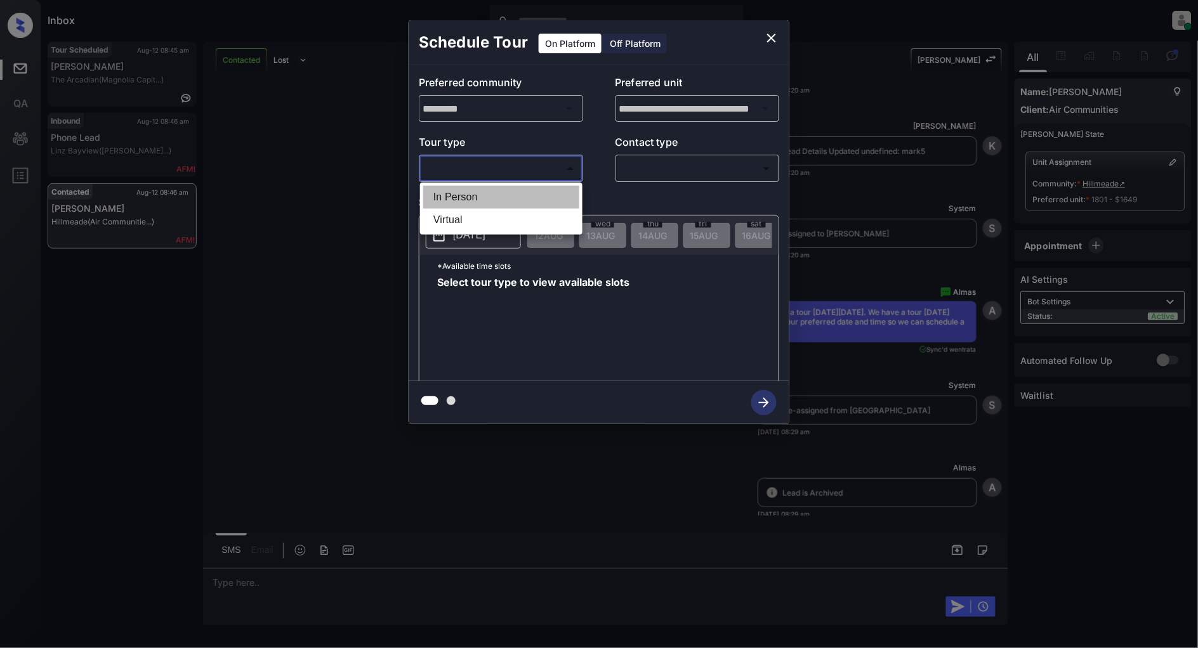
click at [445, 188] on li "In Person" at bounding box center [501, 197] width 156 height 23
type input "********"
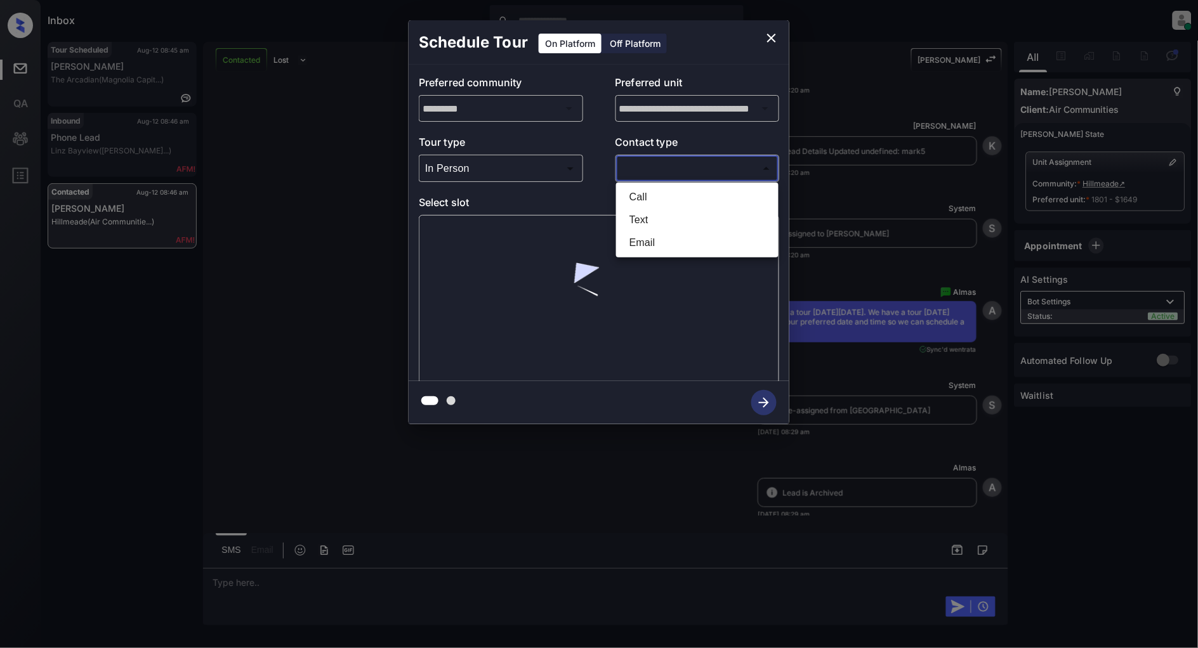
click at [657, 168] on body "Inbox Patrick Deasis Online Set yourself offline Set yourself on break Profile …" at bounding box center [599, 324] width 1198 height 648
click at [639, 216] on li "Text" at bounding box center [697, 220] width 156 height 23
type input "****"
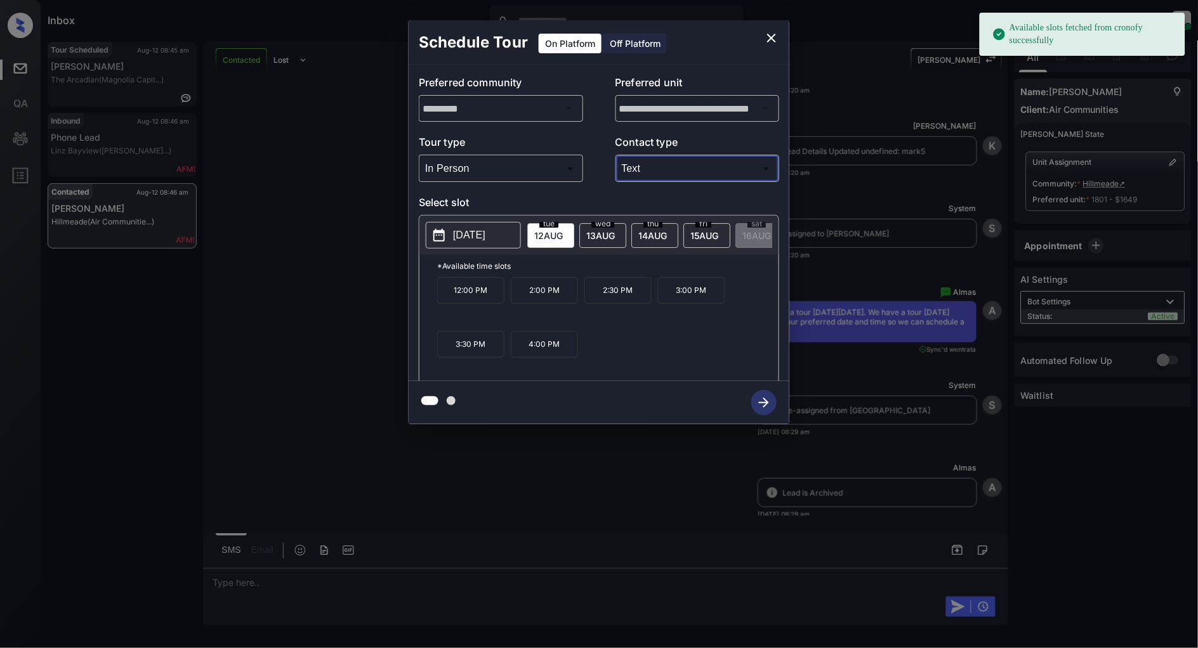
click at [473, 239] on p "[DATE]" at bounding box center [469, 235] width 32 height 15
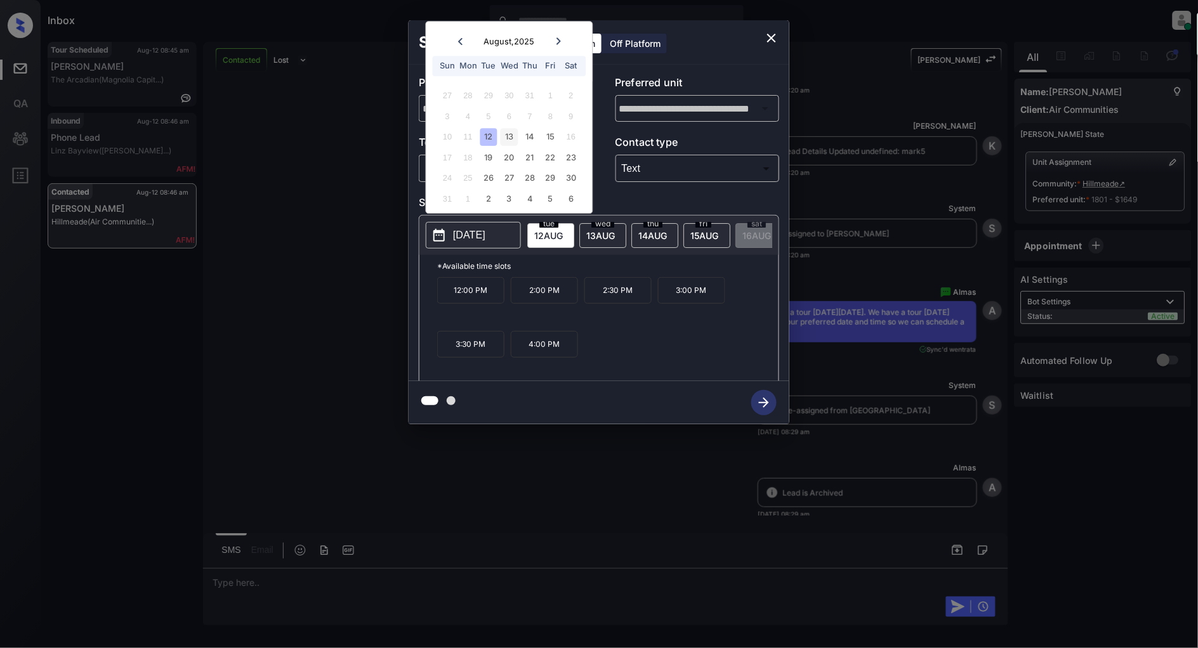
click at [508, 140] on div "13" at bounding box center [509, 137] width 17 height 17
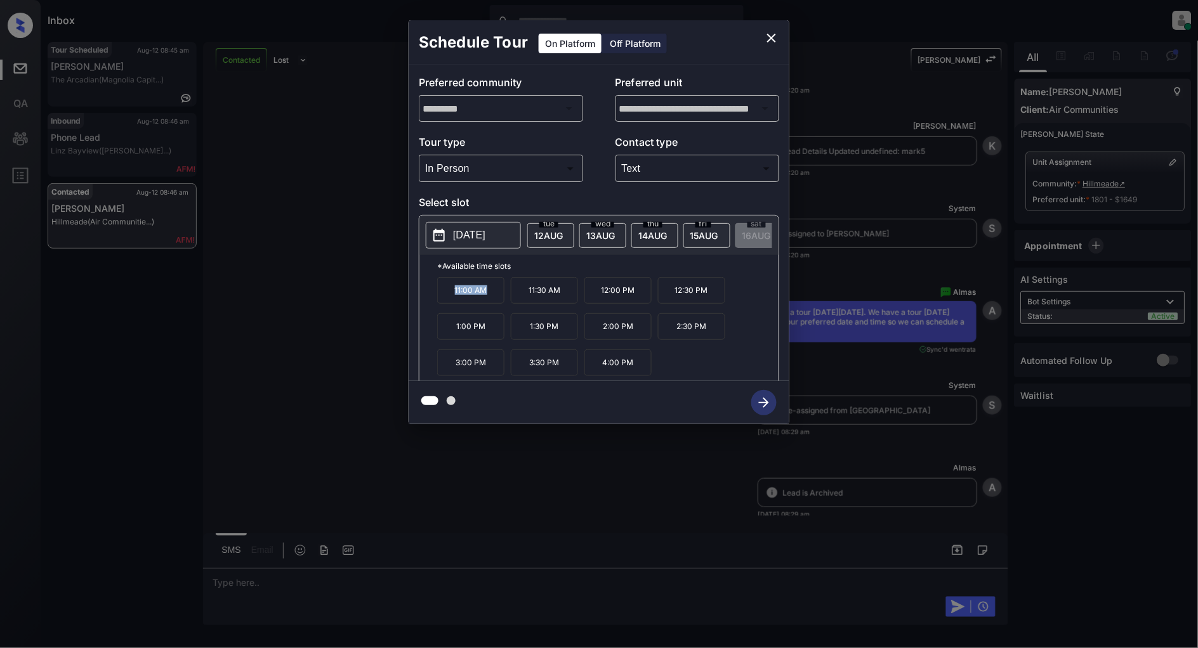
drag, startPoint x: 491, startPoint y: 298, endPoint x: 447, endPoint y: 299, distance: 44.4
click at [447, 299] on p "11:00 AM" at bounding box center [470, 290] width 67 height 27
copy p "11:00 AM"
drag, startPoint x: 489, startPoint y: 334, endPoint x: 449, endPoint y: 334, distance: 40.6
click at [449, 334] on p "1:00 PM" at bounding box center [470, 326] width 67 height 27
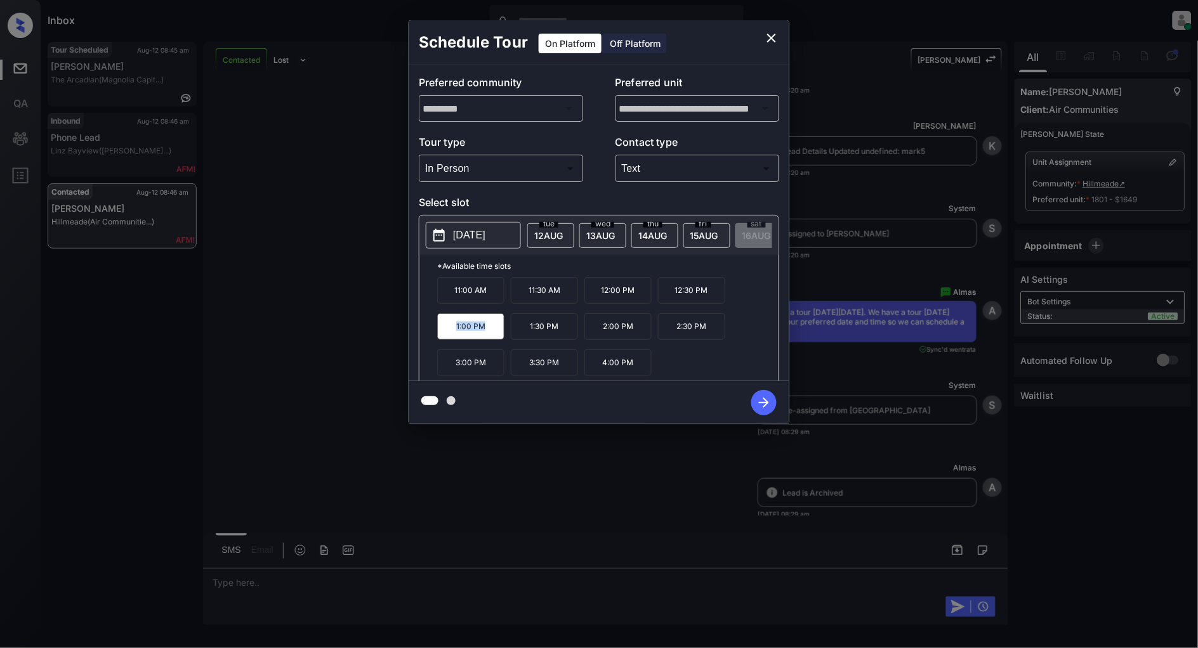
copy p "1:00 PM"
drag, startPoint x: 566, startPoint y: 371, endPoint x: 524, endPoint y: 372, distance: 41.9
click at [524, 372] on p "3:30 PM" at bounding box center [544, 363] width 67 height 27
copy p "3:30 PM"
click at [765, 36] on icon "close" at bounding box center [771, 37] width 15 height 15
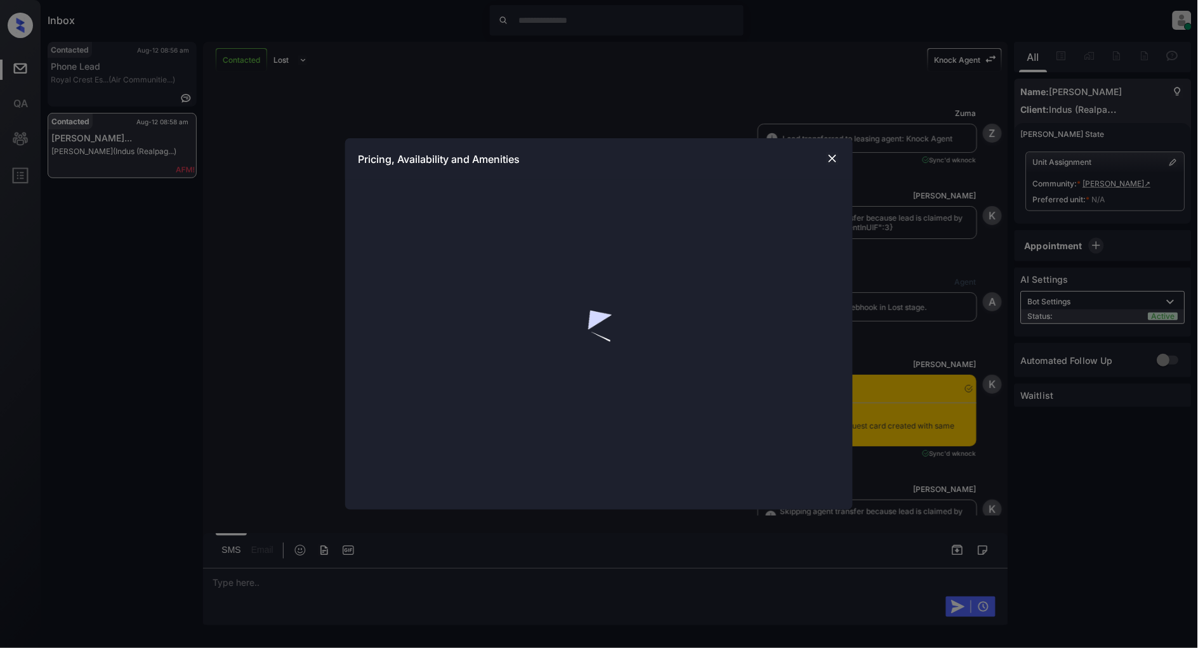
scroll to position [2345, 0]
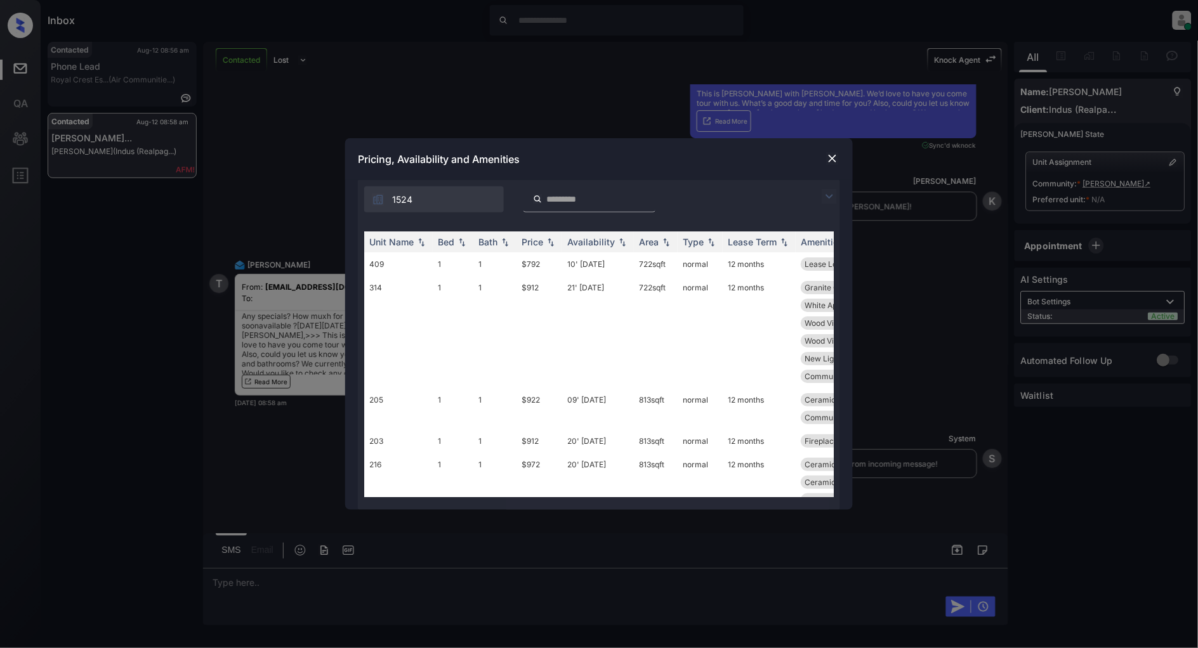
click at [826, 195] on img at bounding box center [829, 196] width 15 height 15
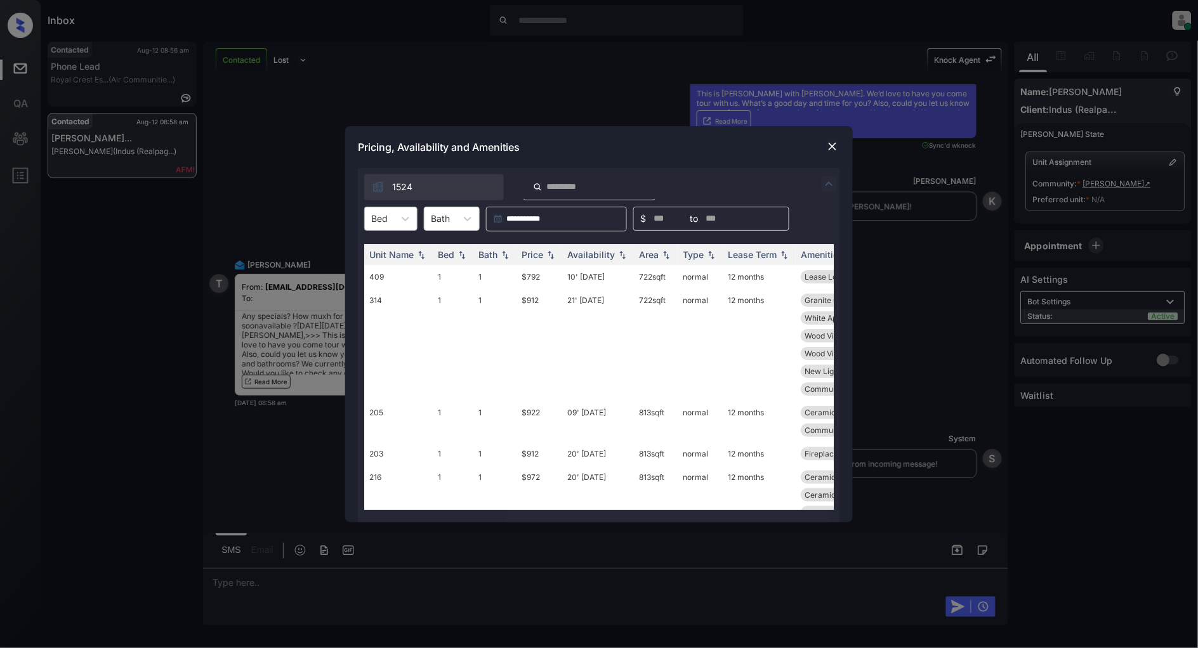
click at [394, 216] on div "Bed" at bounding box center [390, 219] width 53 height 24
click at [395, 268] on div "2" at bounding box center [390, 272] width 53 height 23
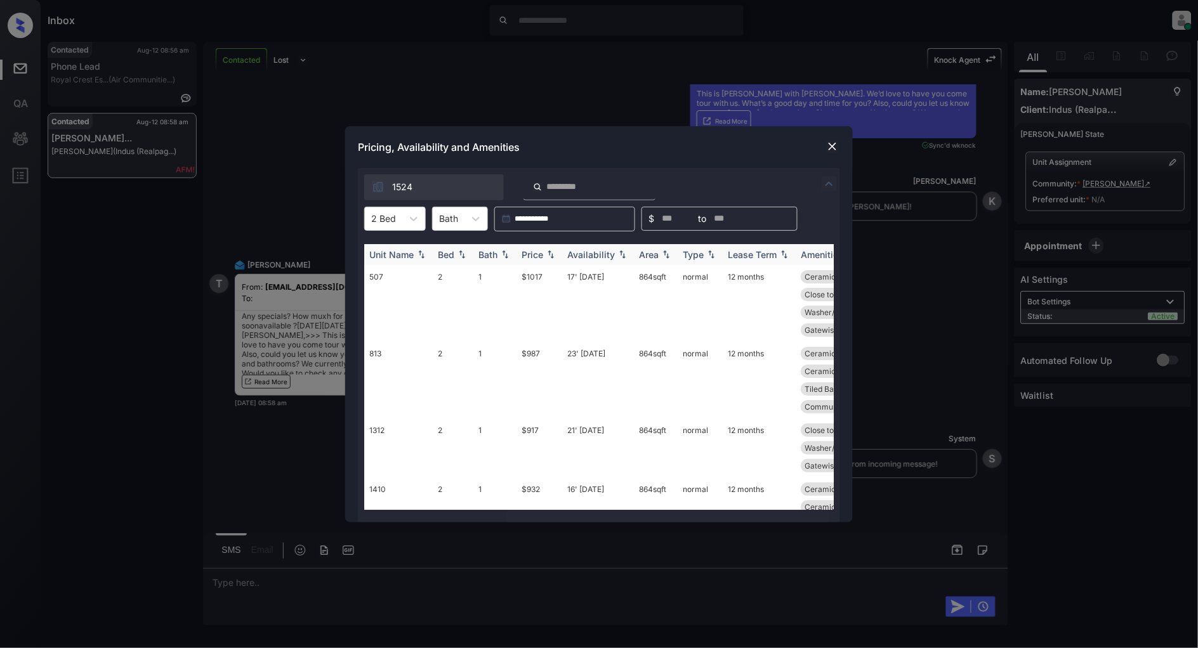
click at [551, 254] on img at bounding box center [550, 254] width 13 height 9
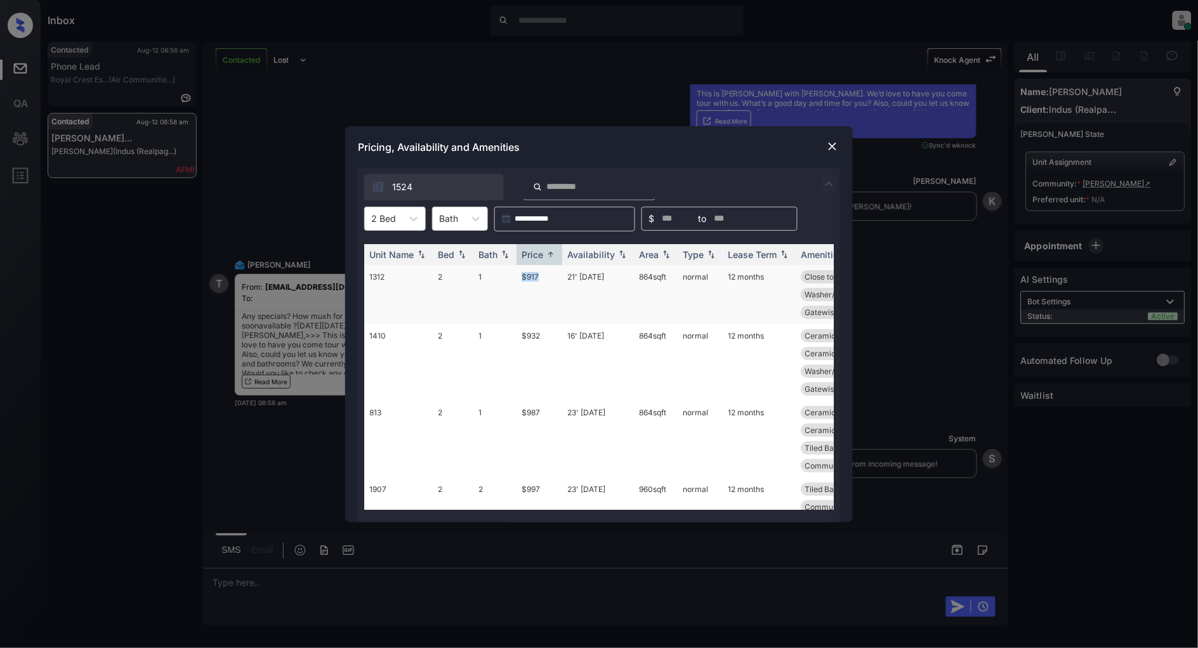
drag, startPoint x: 553, startPoint y: 273, endPoint x: 494, endPoint y: 275, distance: 59.7
click at [494, 275] on tr "1312 2 1 $917 21' Aug 25 864 sqft normal 12 months Close to Playgr... Tiled Bac…" at bounding box center [695, 294] width 663 height 59
copy tr "$917"
click at [829, 147] on img at bounding box center [832, 146] width 13 height 13
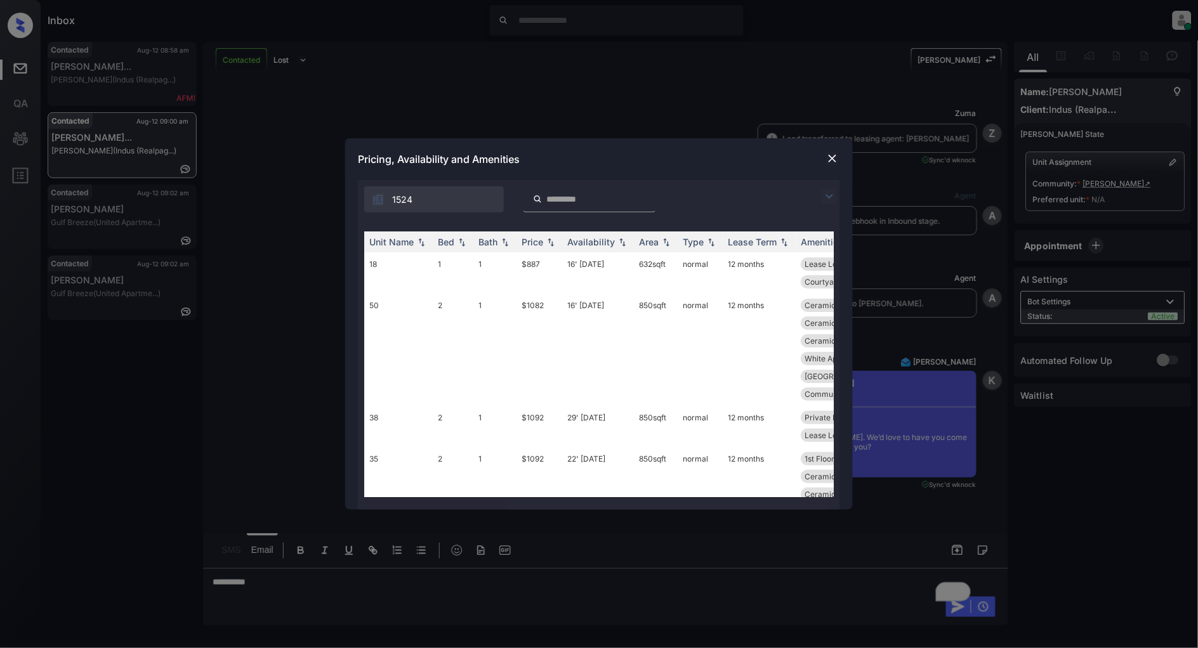
scroll to position [457, 0]
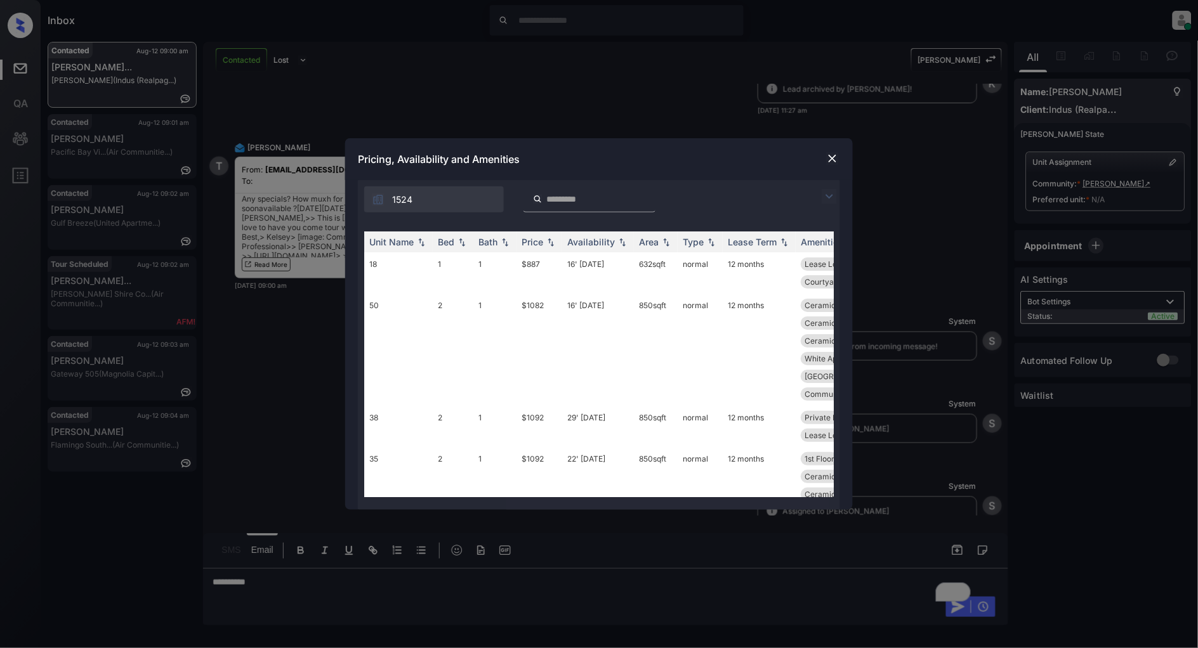
click at [833, 199] on img at bounding box center [829, 196] width 15 height 15
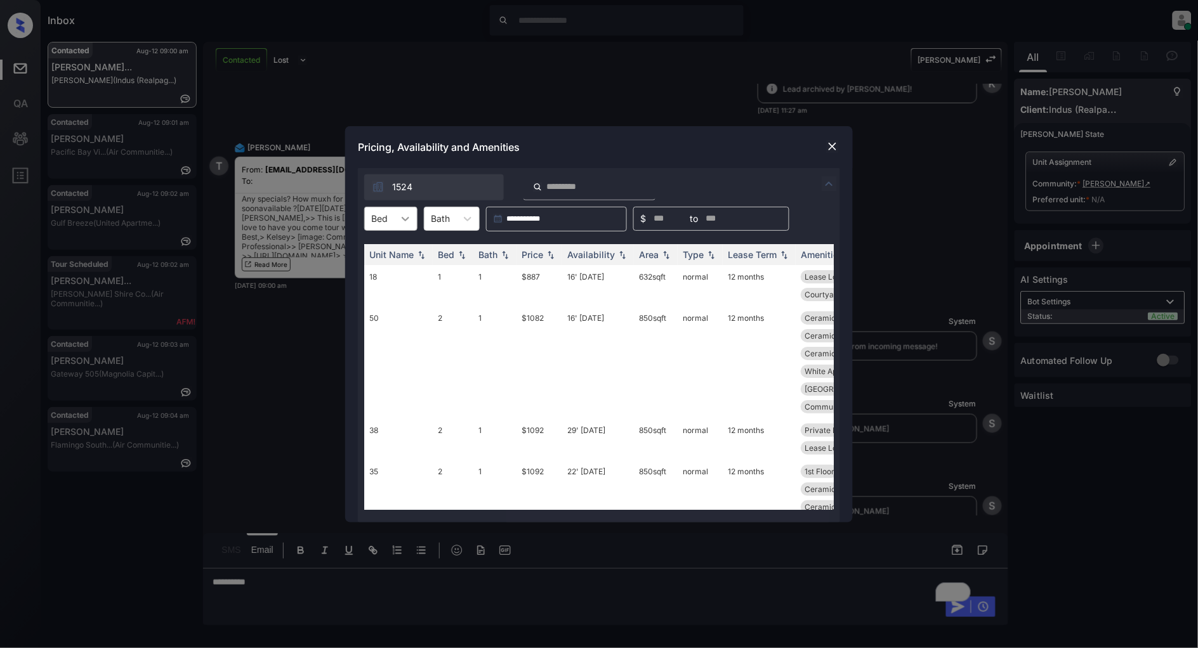
click at [408, 224] on icon at bounding box center [405, 219] width 13 height 13
click at [385, 277] on div "2" at bounding box center [390, 272] width 53 height 23
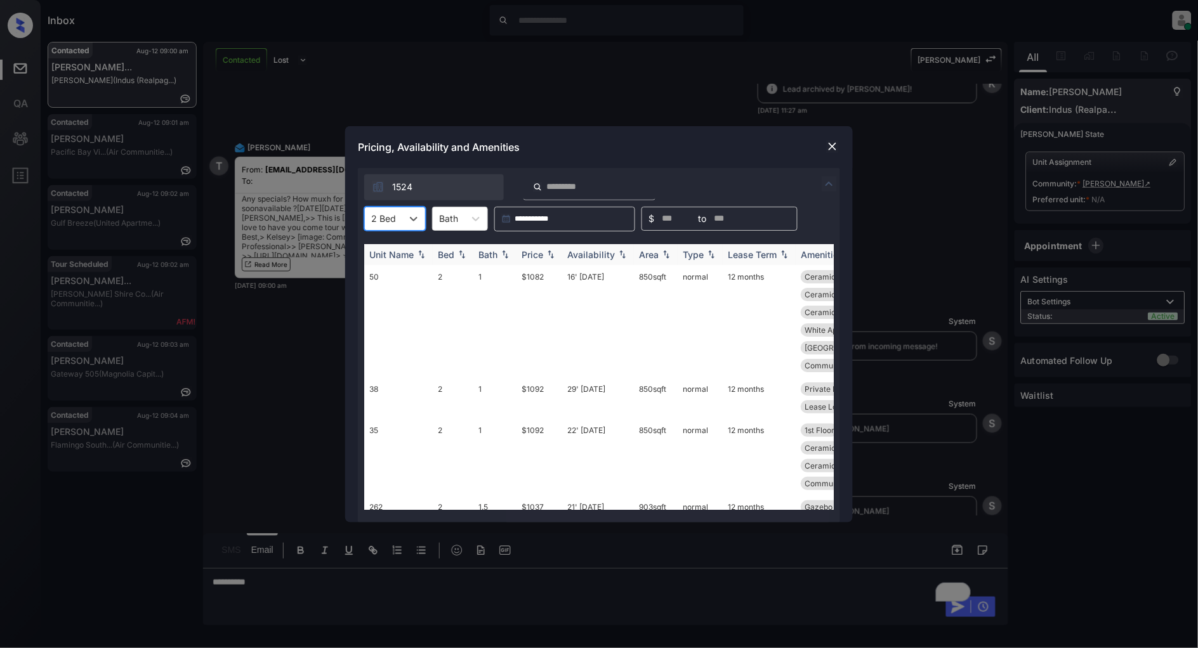
click at [553, 253] on img at bounding box center [550, 254] width 13 height 9
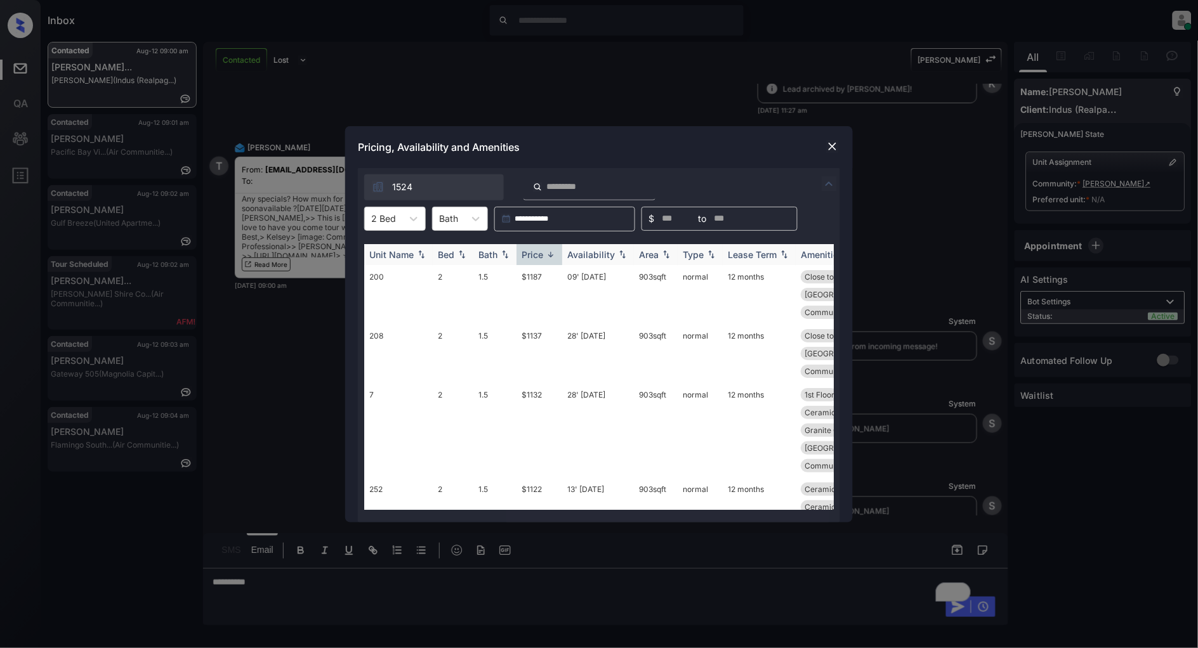
click at [553, 253] on img at bounding box center [550, 255] width 13 height 10
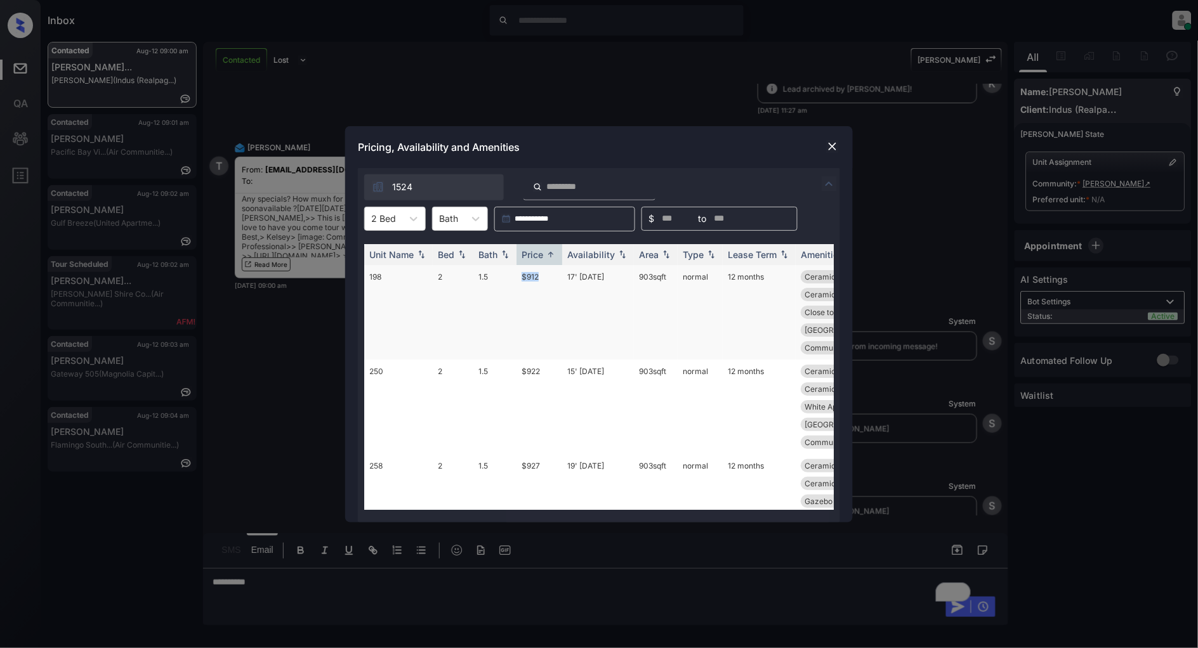
drag, startPoint x: 555, startPoint y: 268, endPoint x: 513, endPoint y: 278, distance: 43.1
click at [513, 278] on tr "198 2 1.5 $912 17' Oct 25 903 sqft normal 12 months Ceramic Tile Ba... Ceramic …" at bounding box center [695, 312] width 663 height 95
copy tr "$912"
click at [834, 149] on img at bounding box center [832, 146] width 13 height 13
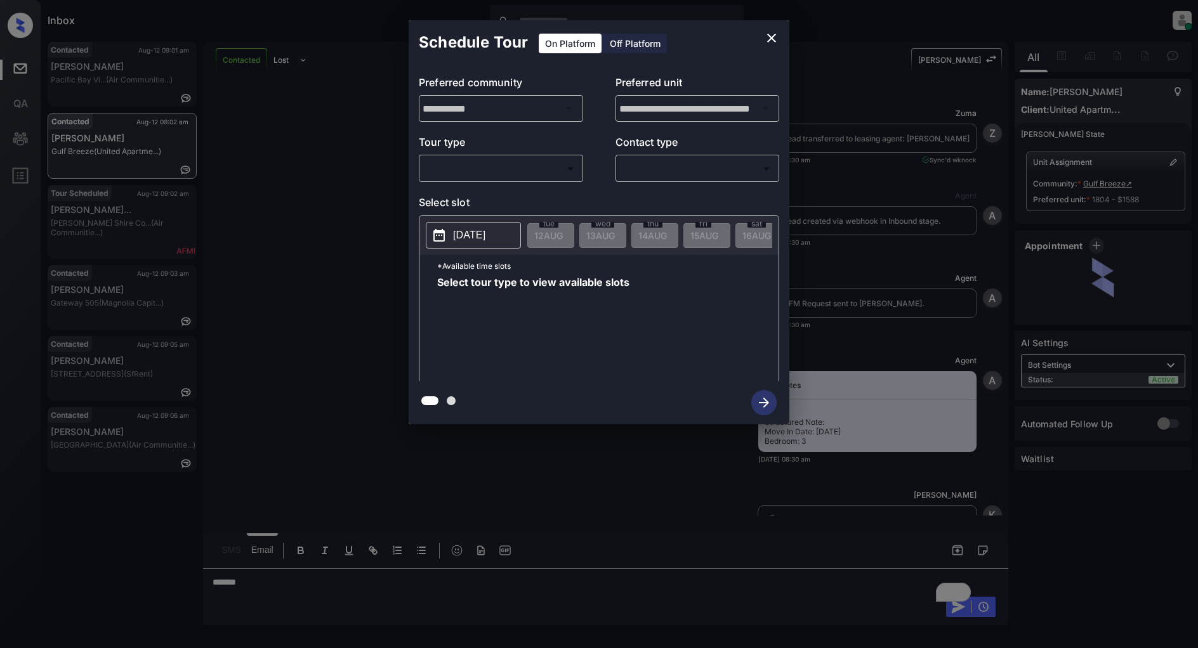
click at [520, 164] on body "Inbox [PERSON_NAME] Online Set yourself offline Set yourself on break Profile S…" at bounding box center [599, 324] width 1198 height 648
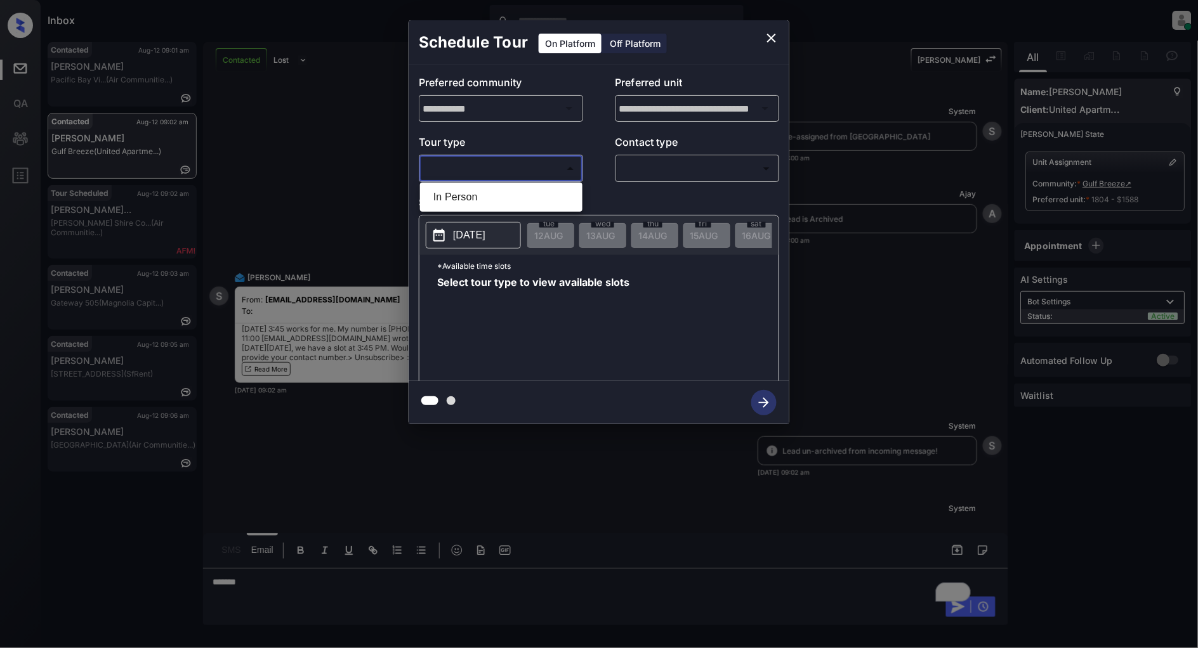
click at [464, 193] on li "In Person" at bounding box center [501, 197] width 156 height 23
type input "********"
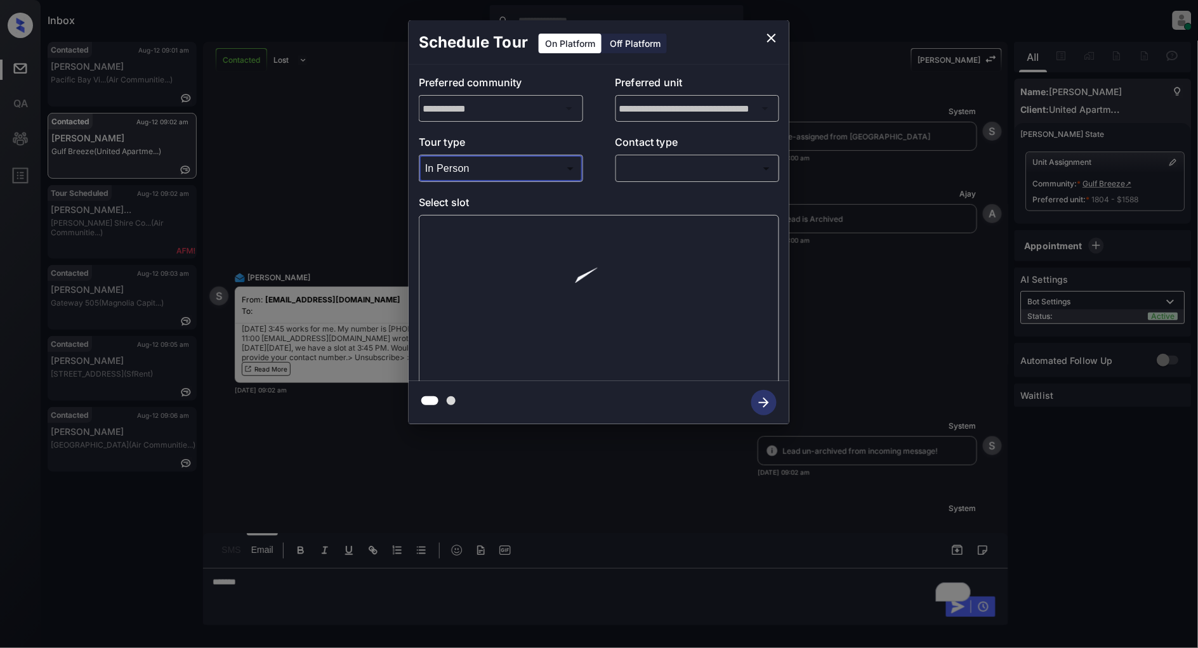
click at [673, 173] on body "Inbox [PERSON_NAME] Online Set yourself offline Set yourself on break Profile S…" at bounding box center [599, 324] width 1198 height 648
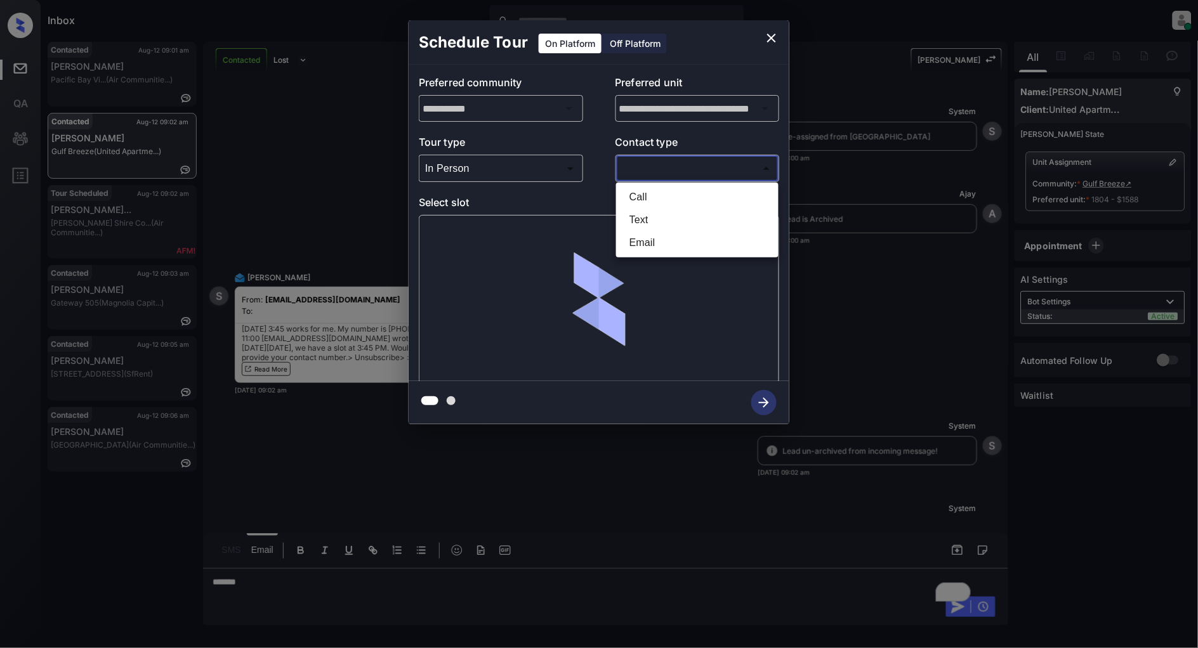
click at [641, 213] on li "Text" at bounding box center [697, 220] width 156 height 23
type input "****"
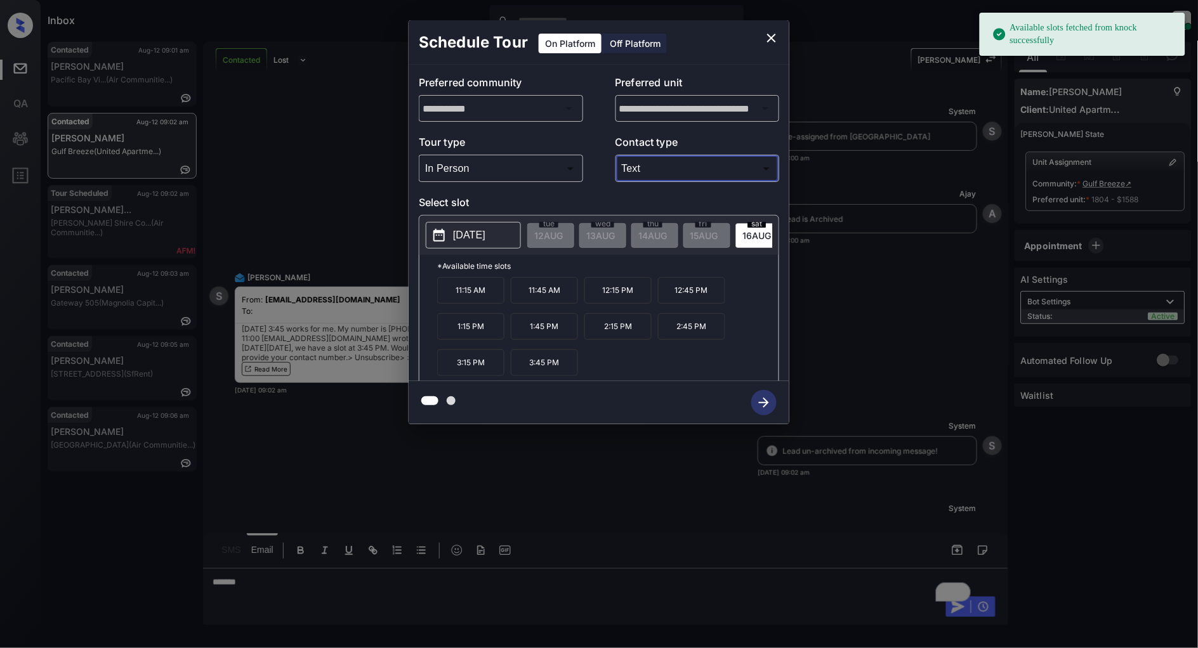
click at [460, 237] on p "[DATE]" at bounding box center [469, 235] width 32 height 15
click at [648, 367] on div "11:15 AM 11:45 AM 12:15 PM 12:45 PM 1:15 PM 1:45 PM 2:15 PM 2:45 PM 3:15 PM 3:4…" at bounding box center [607, 328] width 341 height 102
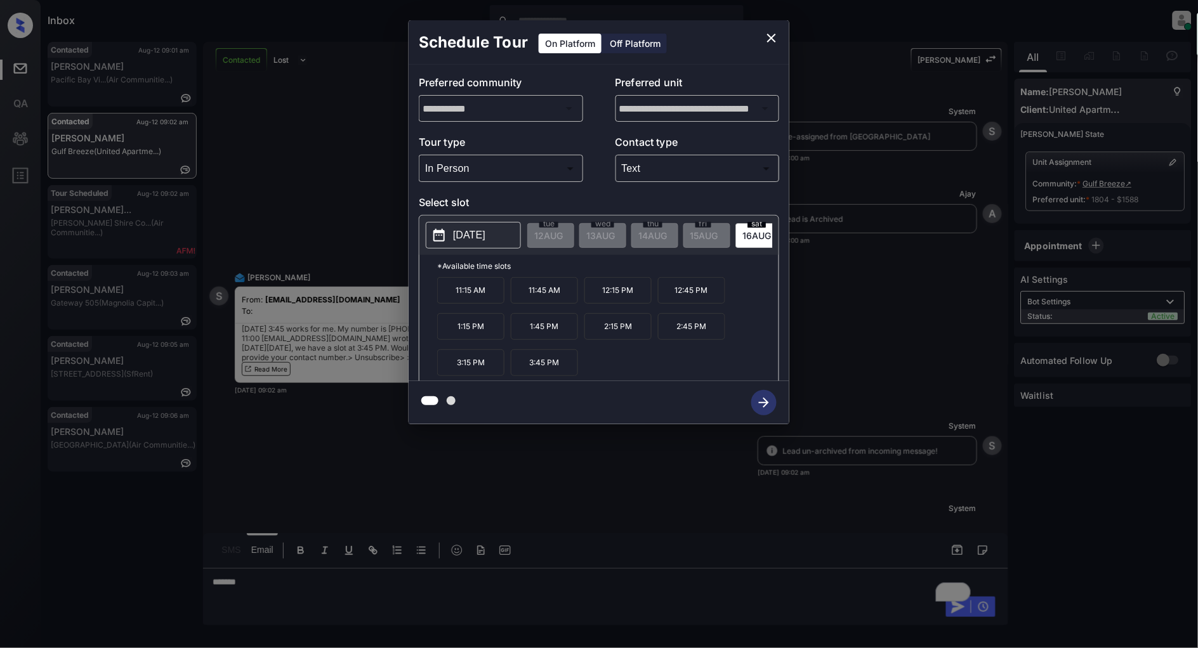
click at [529, 369] on p "3:45 PM" at bounding box center [544, 363] width 67 height 27
click at [759, 406] on icon "button" at bounding box center [763, 402] width 25 height 25
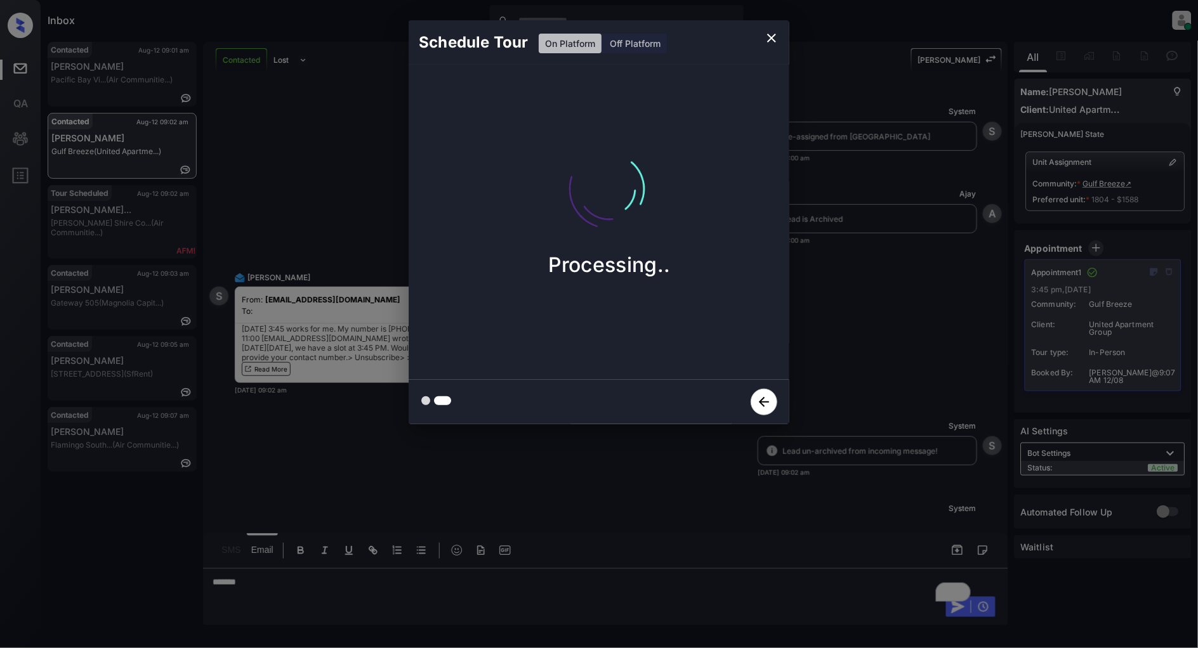
click at [775, 39] on icon "close" at bounding box center [771, 37] width 15 height 15
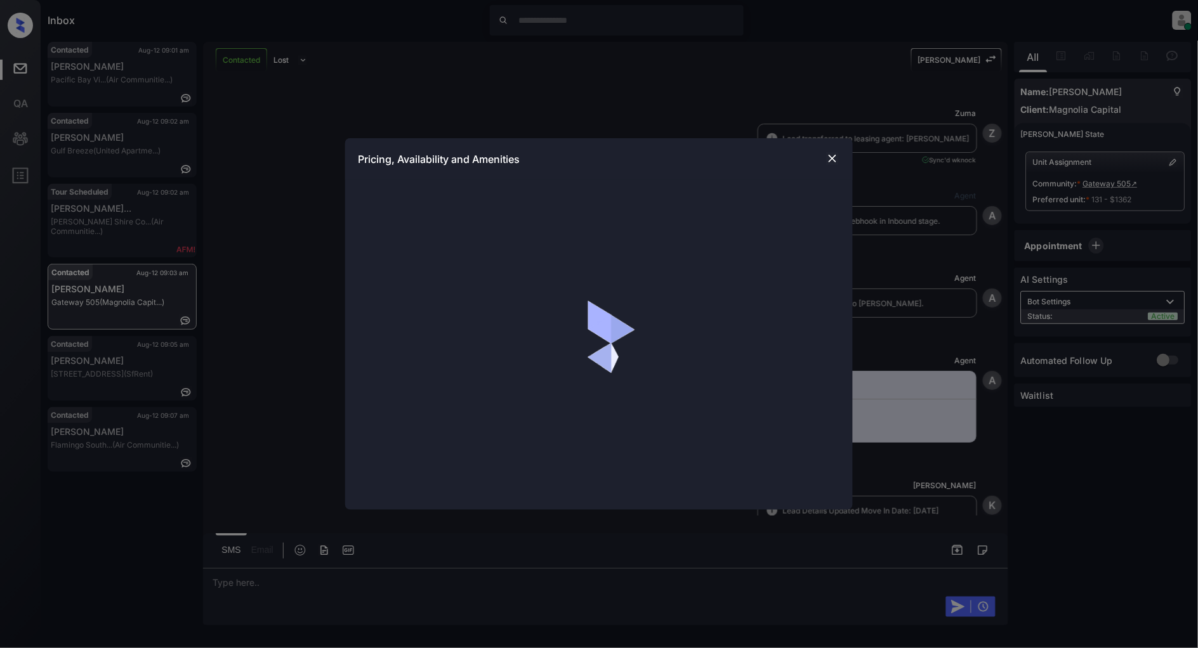
scroll to position [826, 0]
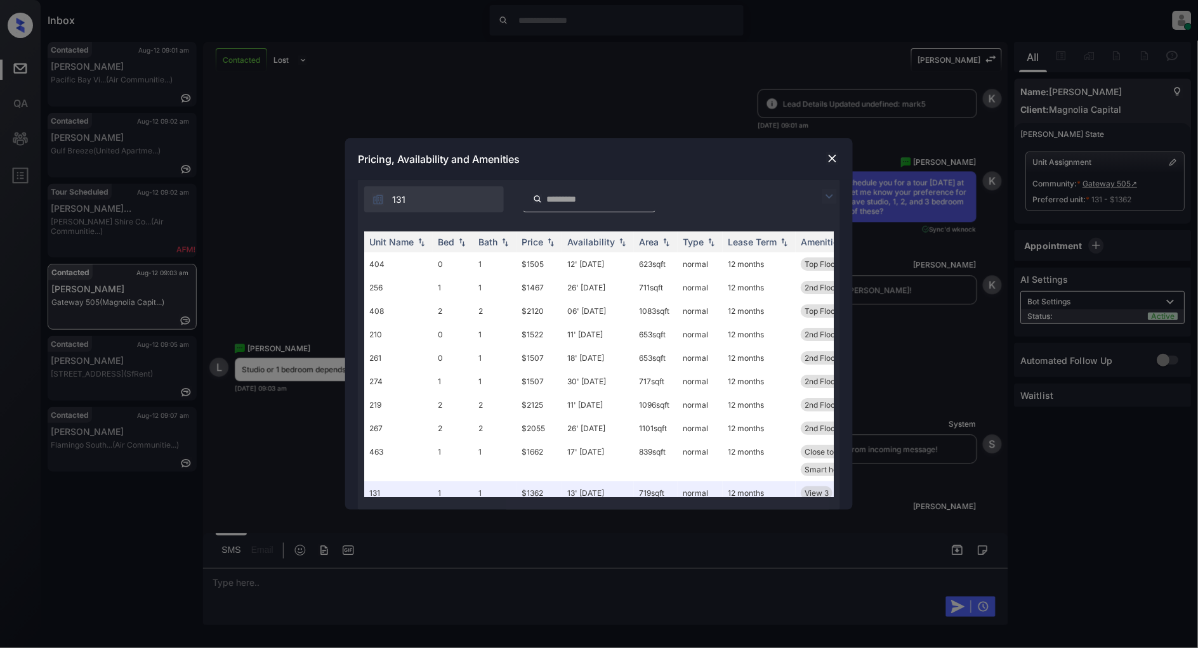
click at [827, 197] on img at bounding box center [829, 196] width 15 height 15
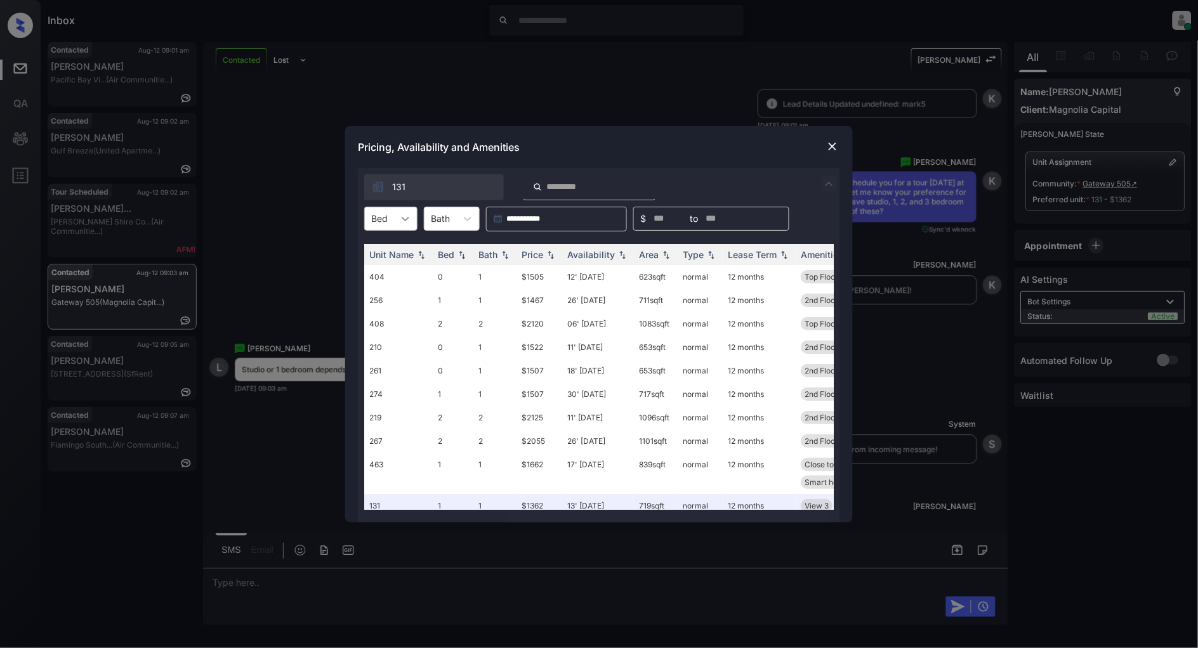
click at [404, 213] on icon at bounding box center [405, 219] width 13 height 13
click at [383, 251] on div "0" at bounding box center [390, 250] width 53 height 23
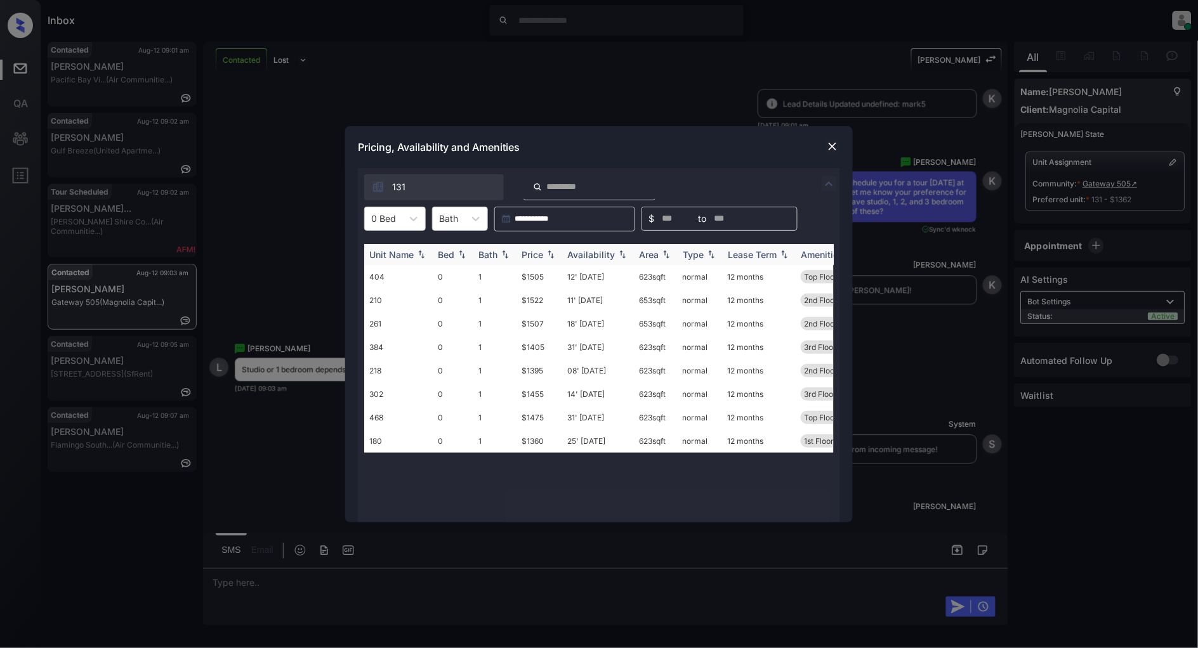
click at [557, 254] on img at bounding box center [550, 254] width 13 height 9
click at [557, 254] on img at bounding box center [550, 255] width 13 height 10
drag, startPoint x: 544, startPoint y: 277, endPoint x: 504, endPoint y: 277, distance: 40.0
click at [504, 277] on tr "180 0 1 $1360 25' Jul 25 623 sqft normal 12 months 1st Floor" at bounding box center [695, 276] width 663 height 23
copy tr "$1360"
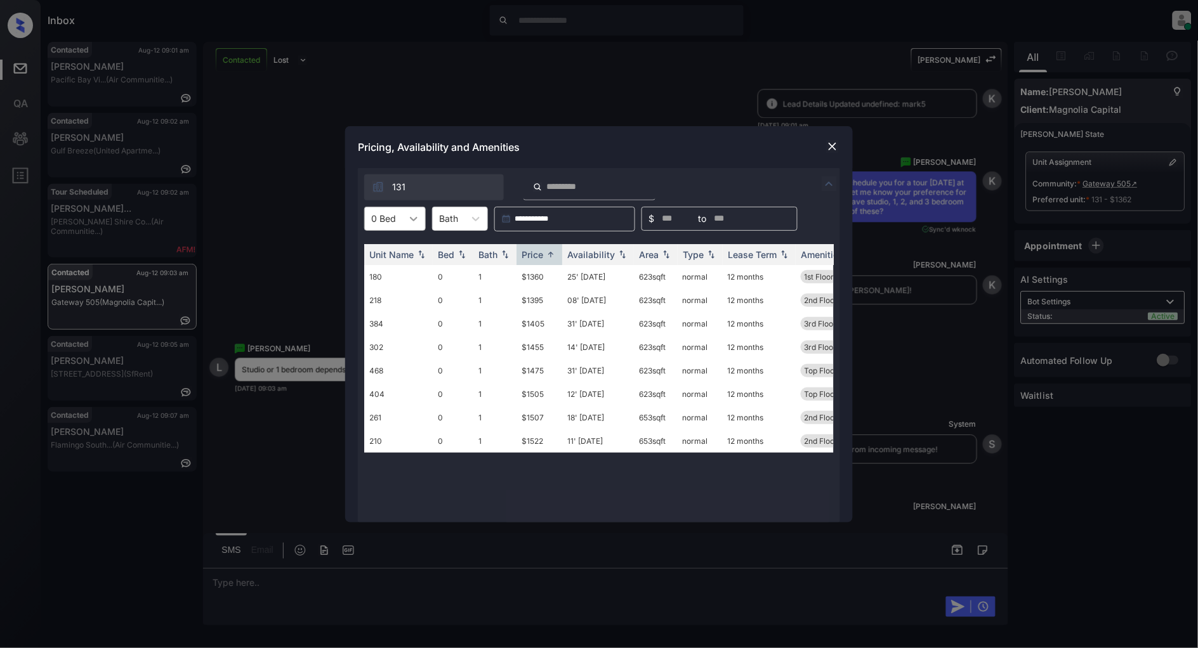
click at [416, 213] on icon at bounding box center [413, 219] width 13 height 13
click at [379, 274] on div "1" at bounding box center [395, 272] width 62 height 23
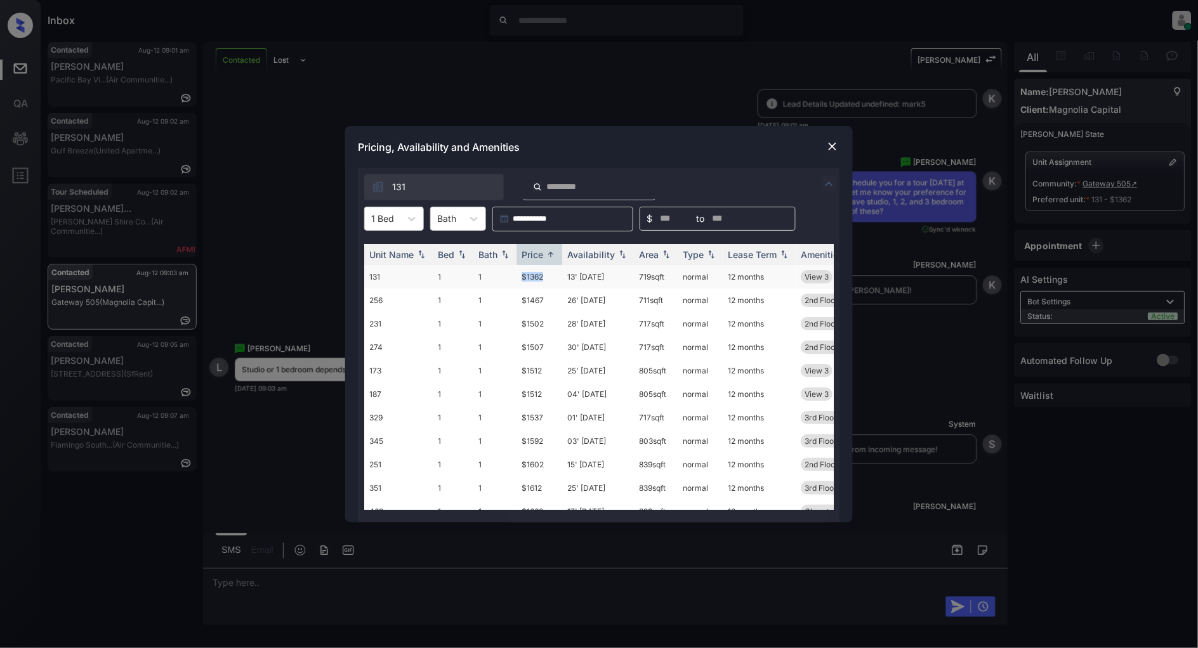
drag, startPoint x: 553, startPoint y: 270, endPoint x: 511, endPoint y: 269, distance: 41.9
click at [511, 269] on tr "131 1 1 $1362 13' Oct 25 719 sqft normal 12 months View 3" at bounding box center [695, 276] width 663 height 23
copy tr "$1362"
click at [831, 147] on img at bounding box center [832, 146] width 13 height 13
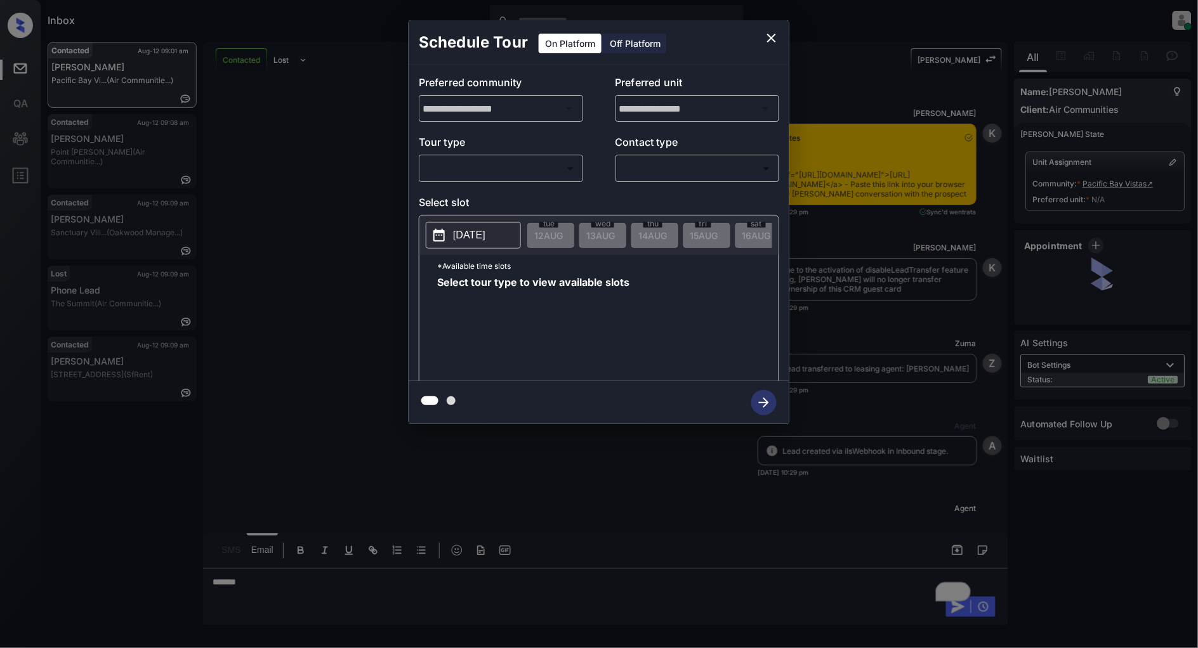
scroll to position [972, 0]
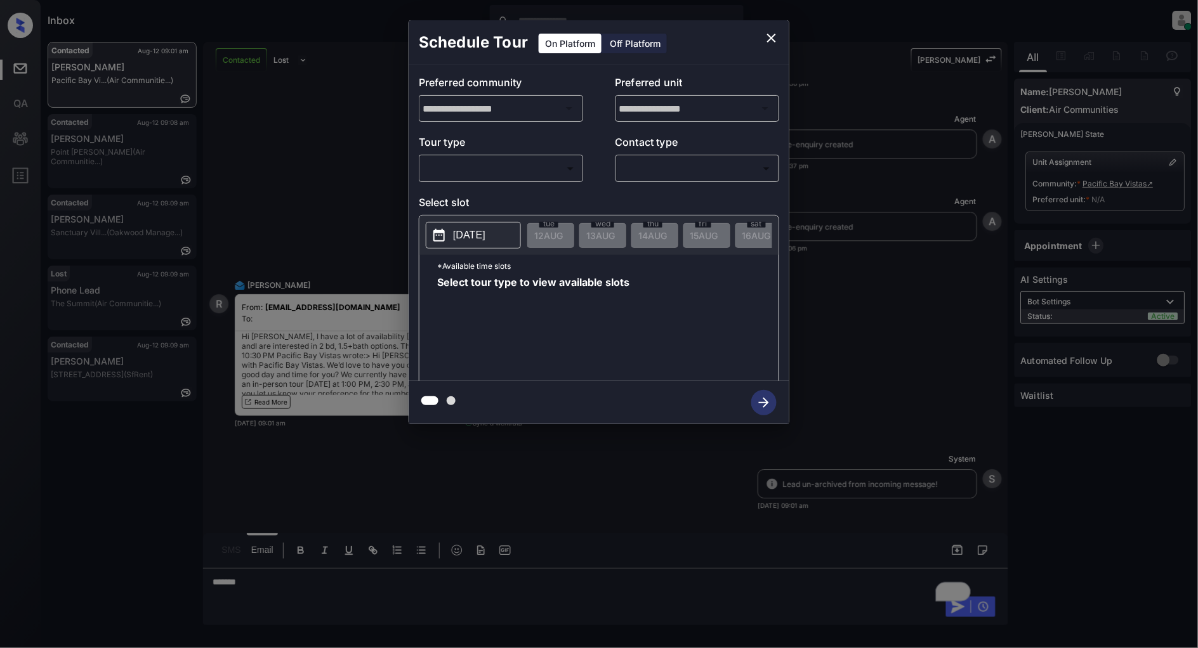
click at [521, 167] on body "Inbox [PERSON_NAME] Online Set yourself offline Set yourself on break Profile S…" at bounding box center [599, 324] width 1198 height 648
click at [483, 199] on li "In Person" at bounding box center [501, 197] width 156 height 23
type input "********"
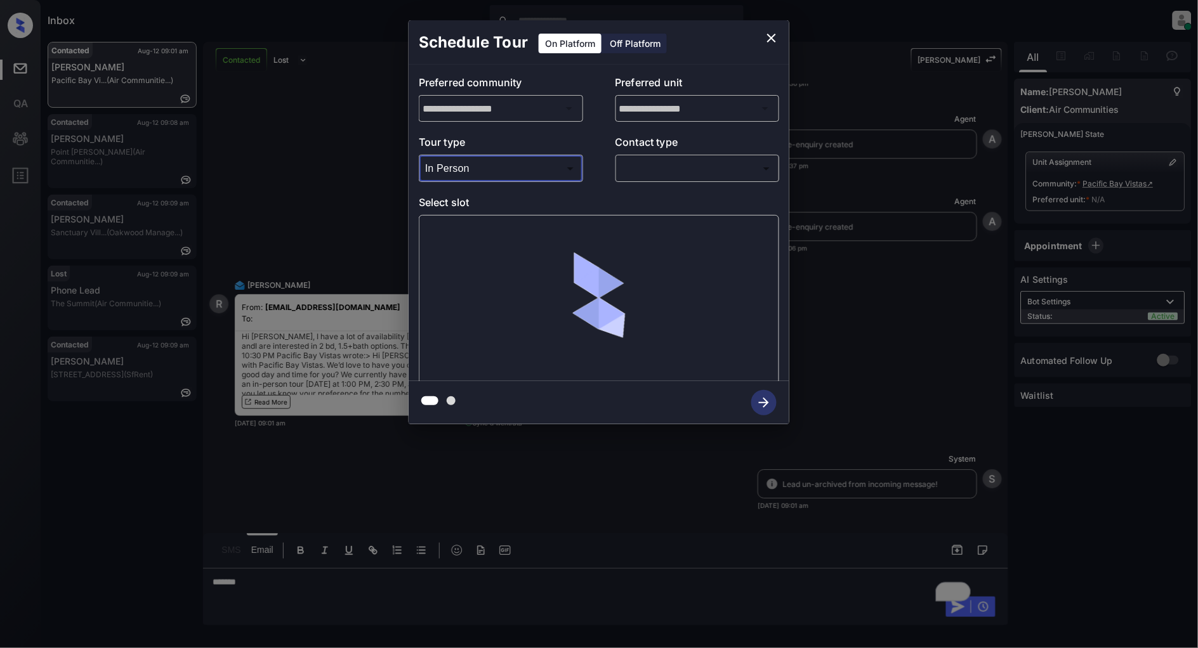
click at [657, 174] on body "Inbox [PERSON_NAME] Online Set yourself offline Set yourself on break Profile S…" at bounding box center [599, 324] width 1198 height 648
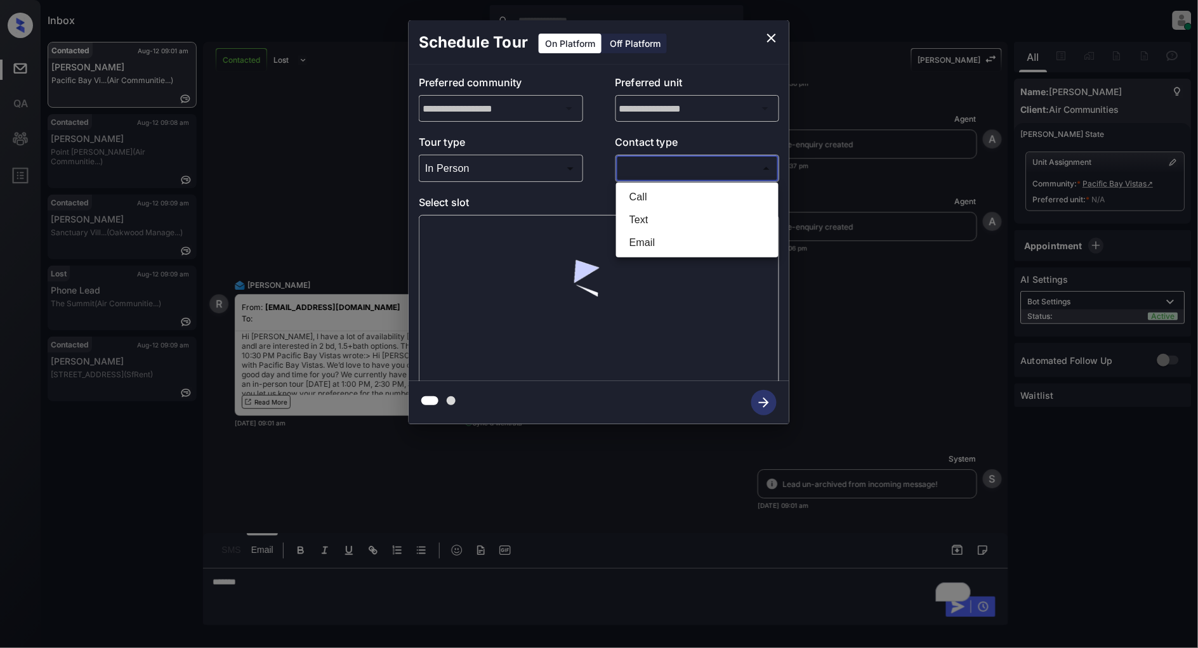
click at [652, 220] on li "Text" at bounding box center [697, 220] width 156 height 23
type input "****"
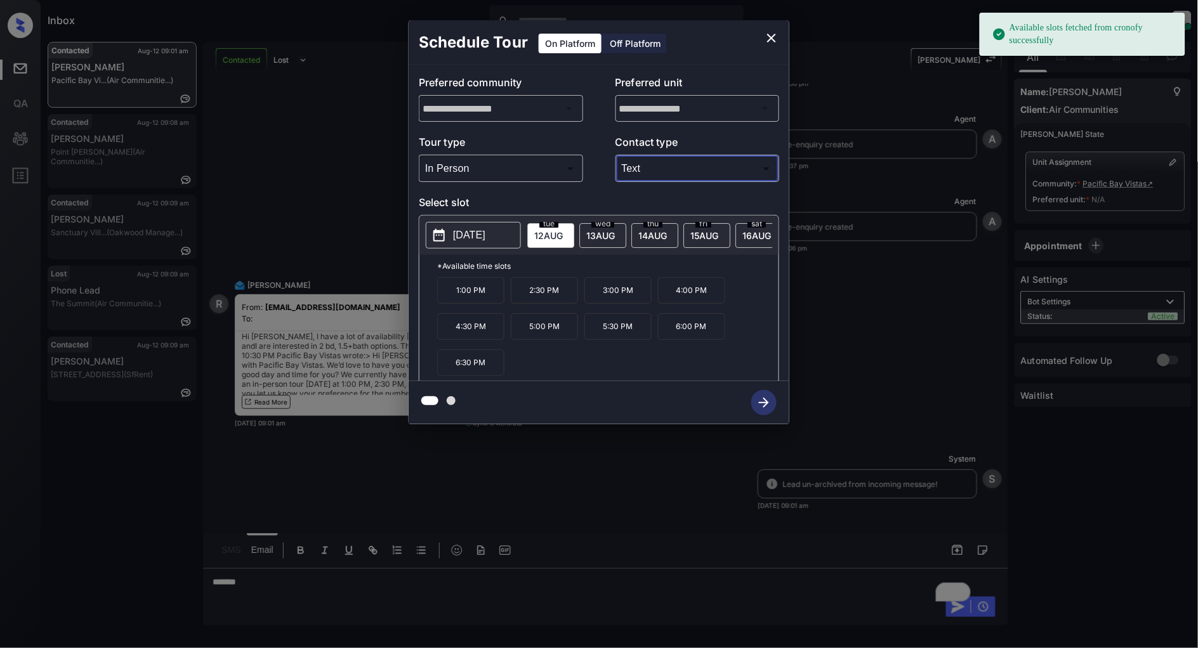
click at [563, 233] on span "[DATE]" at bounding box center [548, 235] width 29 height 11
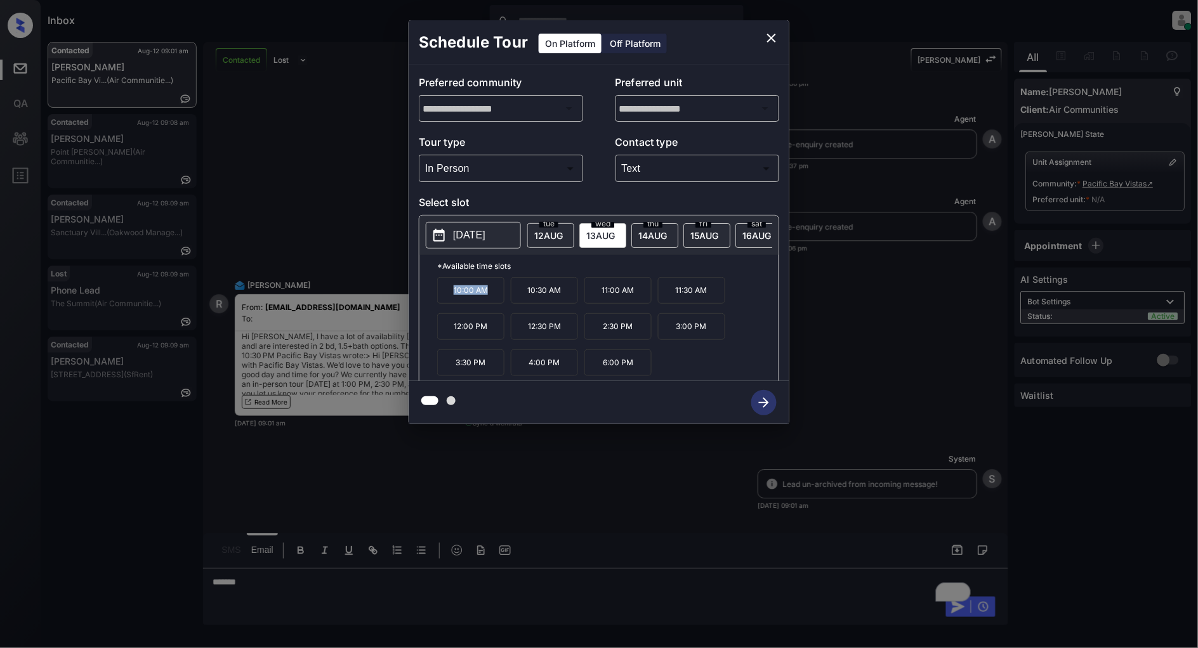
drag, startPoint x: 499, startPoint y: 298, endPoint x: 409, endPoint y: 299, distance: 90.7
click at [409, 299] on div "**********" at bounding box center [599, 223] width 381 height 317
copy p "10:00 AM"
drag, startPoint x: 560, startPoint y: 333, endPoint x: 534, endPoint y: 334, distance: 26.7
click at [534, 334] on p "12:30 PM" at bounding box center [544, 326] width 67 height 27
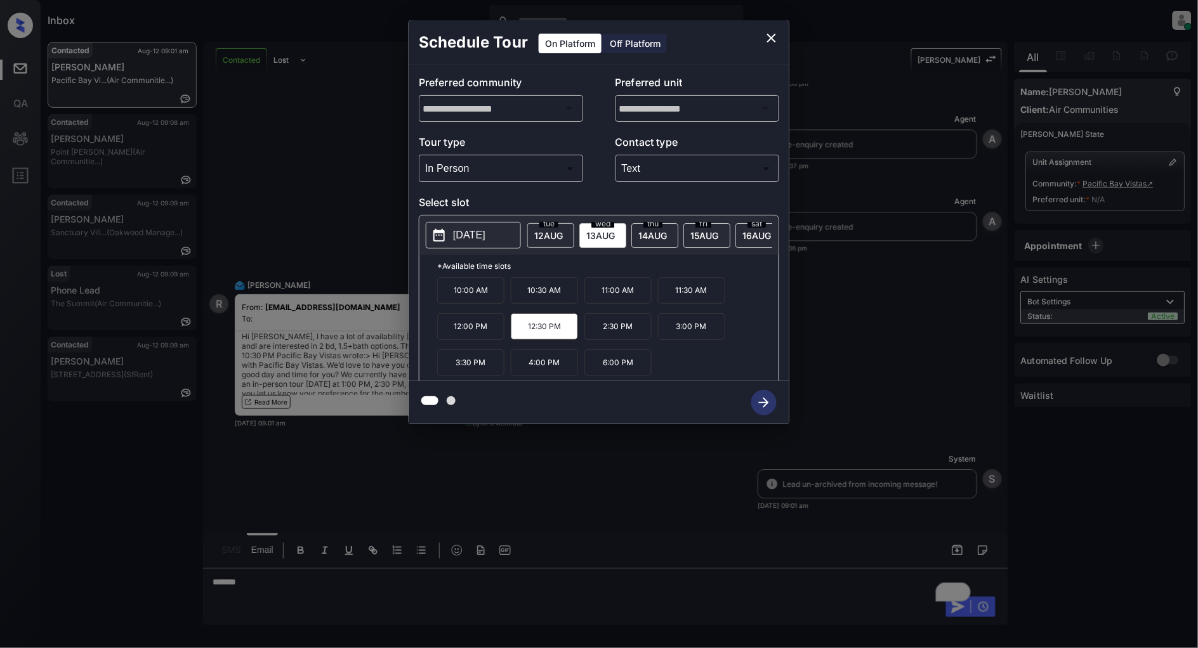
click at [712, 379] on div "10:00 AM 10:30 AM 11:00 AM 11:30 AM 12:00 PM 12:30 PM 2:30 PM 3:00 PM 3:30 PM 4…" at bounding box center [607, 328] width 341 height 102
drag, startPoint x: 569, startPoint y: 338, endPoint x: 512, endPoint y: 333, distance: 57.3
click at [512, 333] on p "12:30 PM" at bounding box center [544, 326] width 67 height 27
copy p "12:30 PM"
drag, startPoint x: 490, startPoint y: 372, endPoint x: 445, endPoint y: 371, distance: 44.4
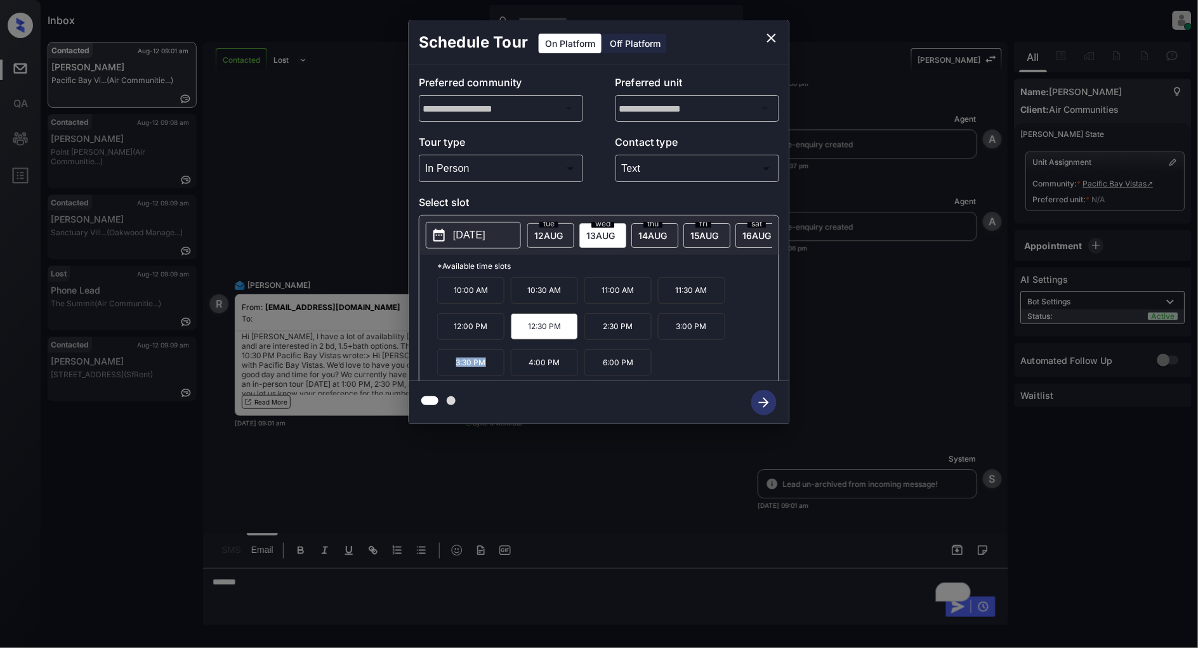
click at [445, 371] on p "3:30 PM" at bounding box center [470, 363] width 67 height 27
copy p "3:30 PM"
click at [765, 37] on icon "close" at bounding box center [771, 37] width 15 height 15
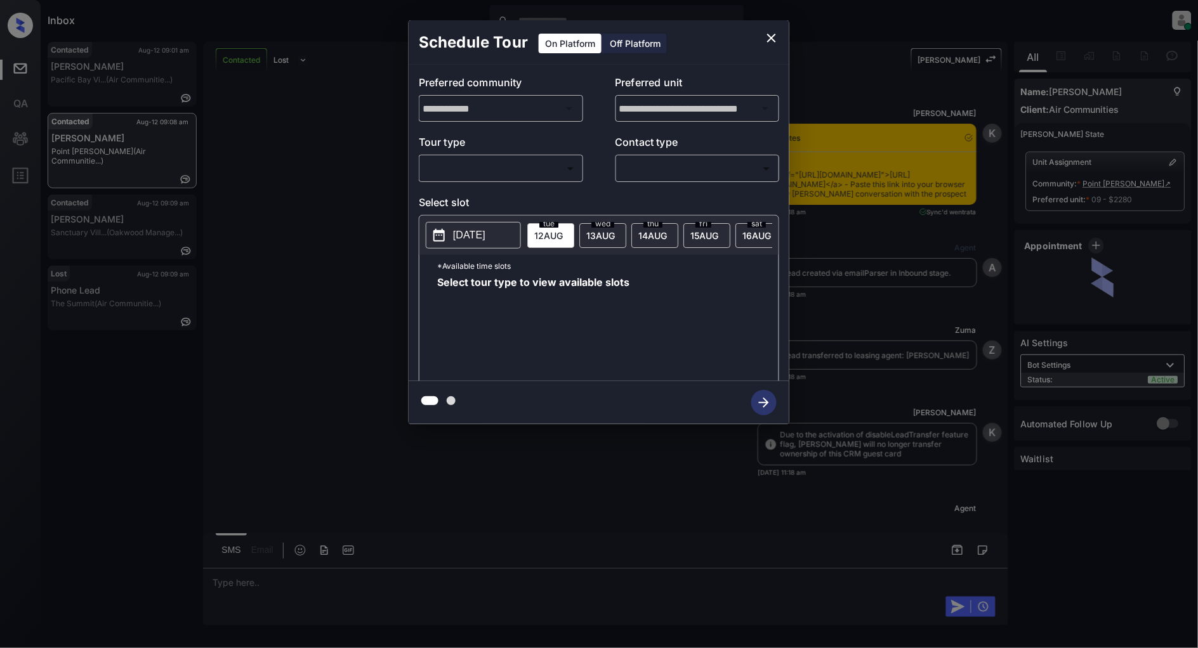
scroll to position [2119, 0]
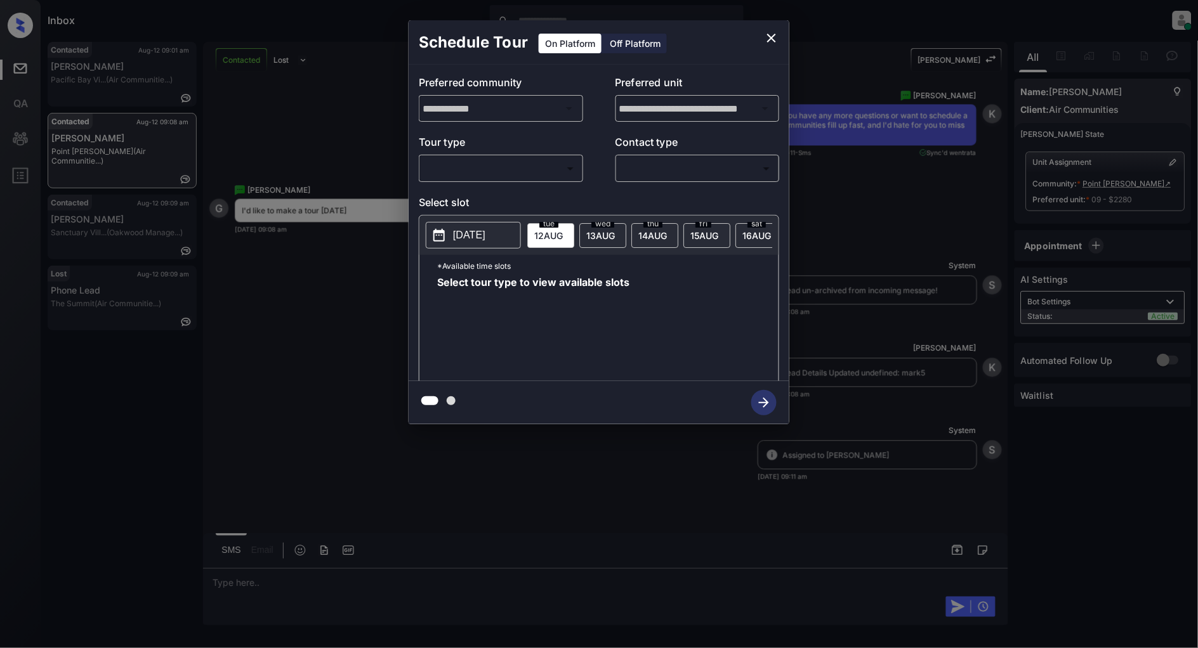
click at [495, 164] on body "Inbox [PERSON_NAME] Online Set yourself offline Set yourself on break Profile S…" at bounding box center [599, 324] width 1198 height 648
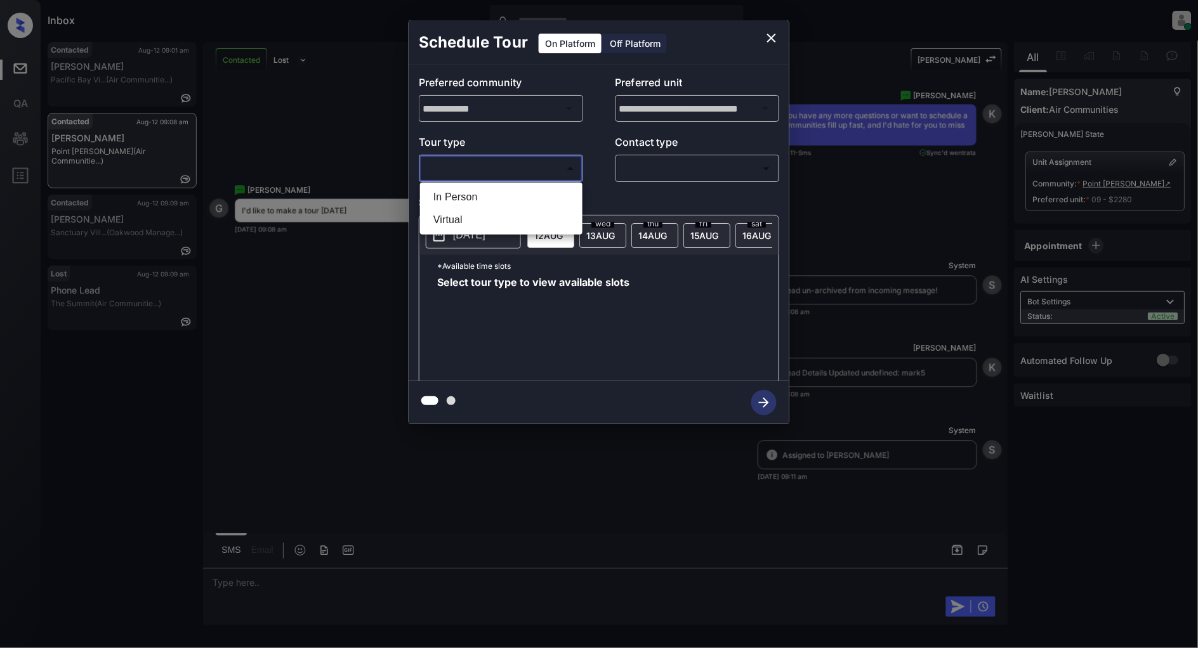
click at [479, 184] on ul "In Person Virtual" at bounding box center [501, 209] width 162 height 52
click at [482, 189] on li "In Person" at bounding box center [501, 197] width 156 height 23
type input "********"
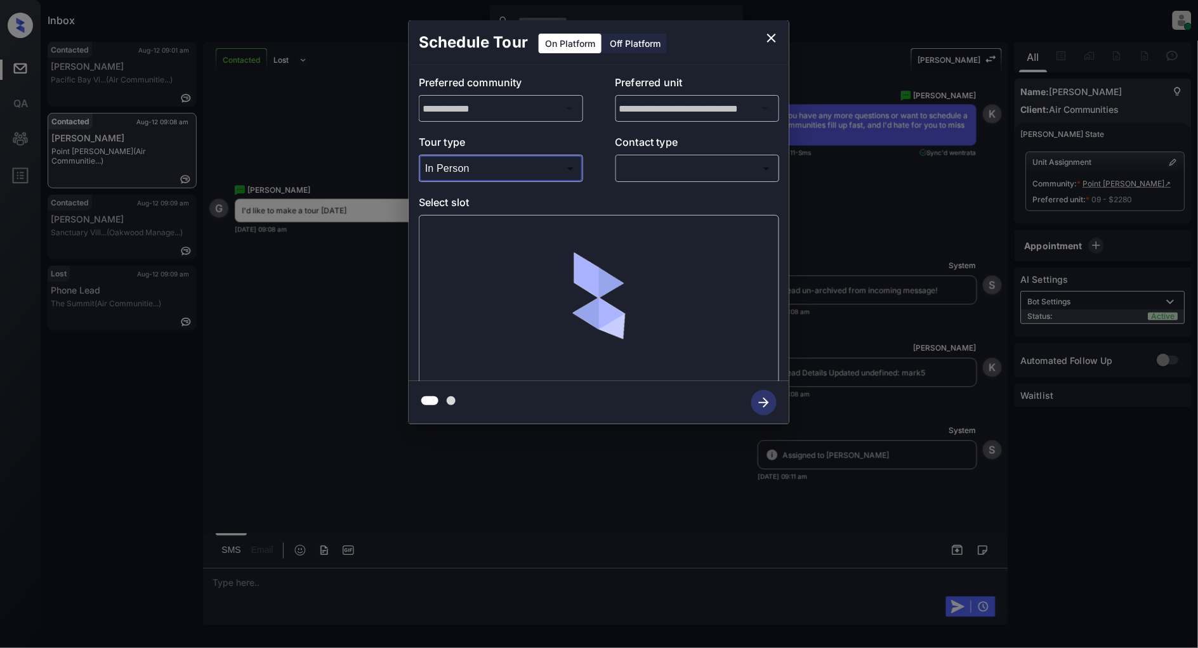
click at [673, 171] on body "Inbox Patrick Deasis Online Set yourself offline Set yourself on break Profile …" at bounding box center [599, 324] width 1198 height 648
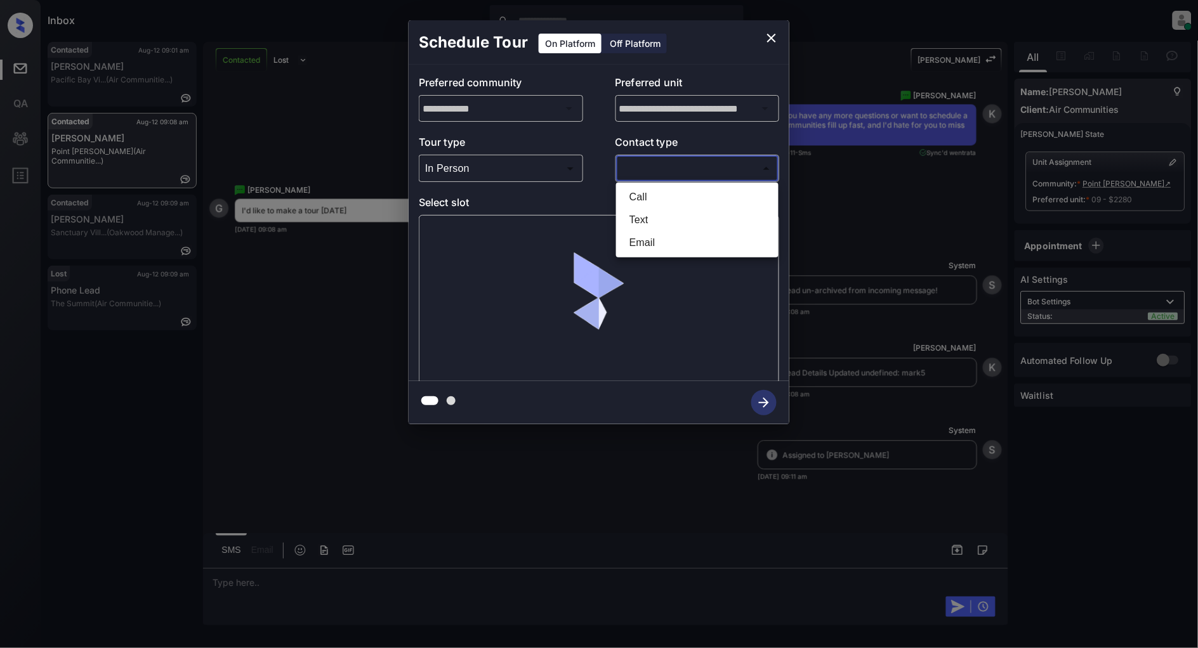
click at [635, 214] on li "Text" at bounding box center [697, 220] width 156 height 23
type input "****"
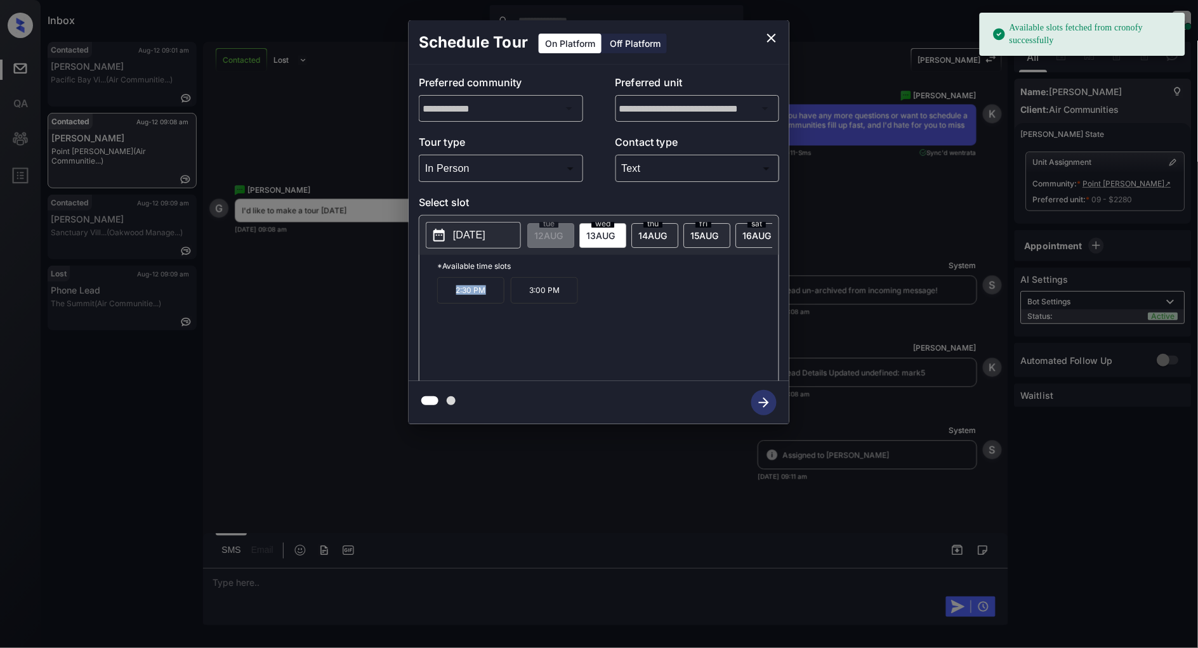
drag, startPoint x: 499, startPoint y: 299, endPoint x: 407, endPoint y: 299, distance: 92.0
click at [407, 299] on div "**********" at bounding box center [599, 222] width 1198 height 445
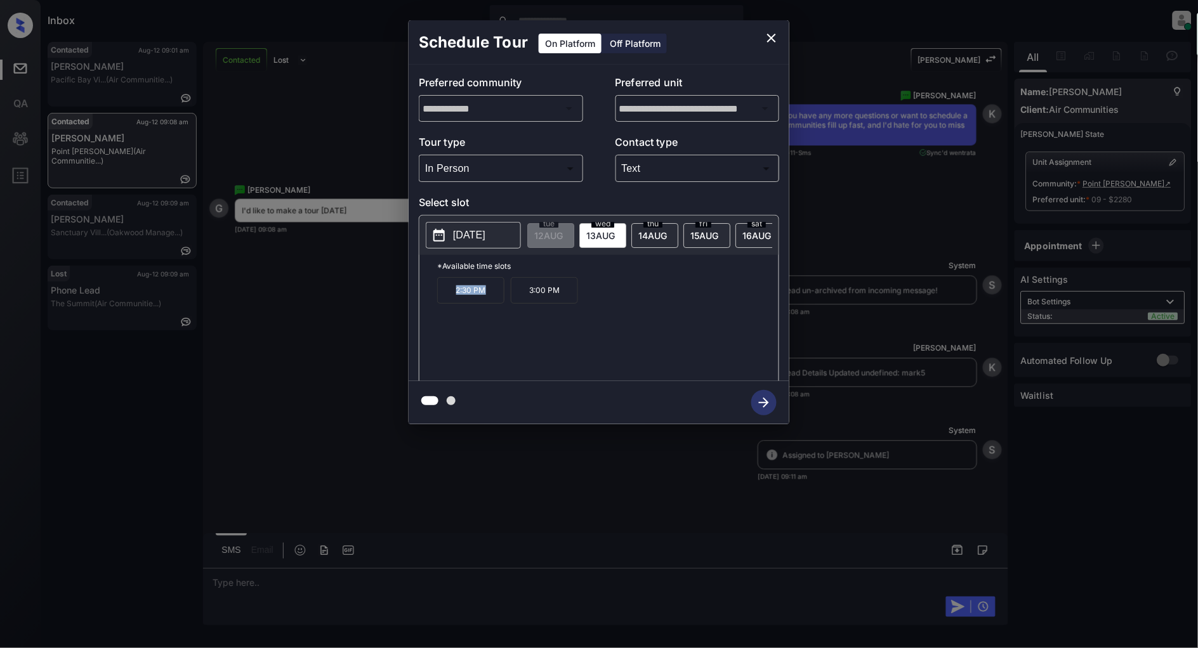
copy p "2:30 PM"
click at [600, 315] on div "2:30 PM 3:00 PM" at bounding box center [607, 328] width 341 height 102
drag, startPoint x: 558, startPoint y: 303, endPoint x: 523, endPoint y: 299, distance: 35.7
click at [523, 299] on p "3:00 PM" at bounding box center [544, 290] width 67 height 27
copy p "3:00 PM"
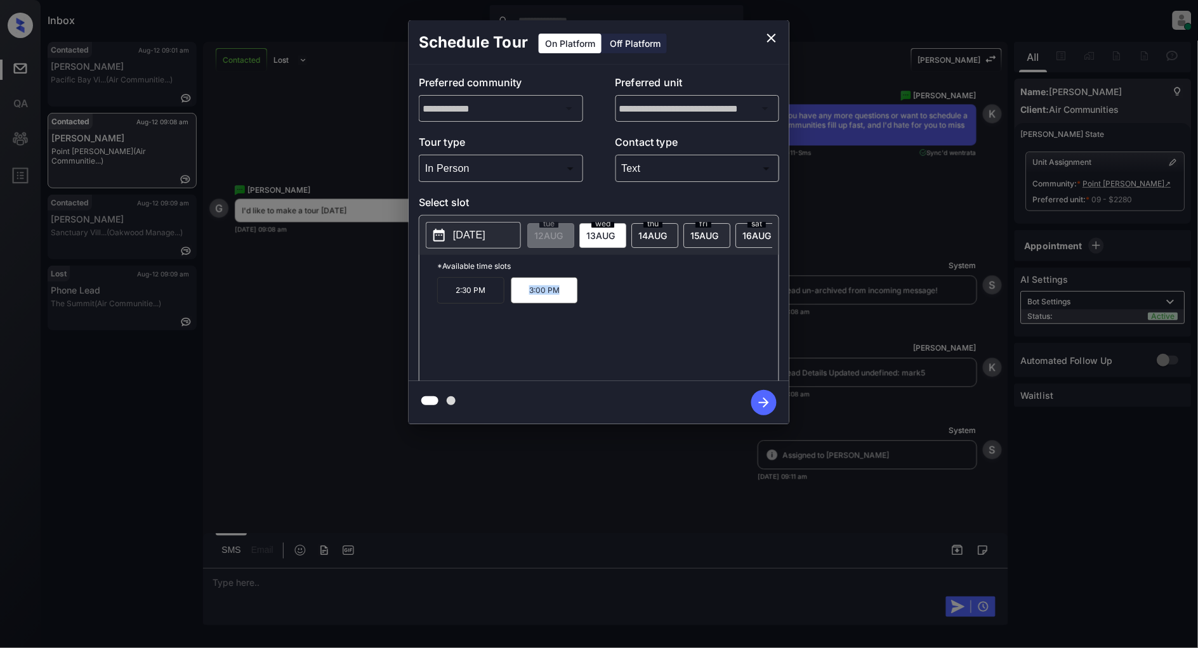
click at [771, 34] on icon "close" at bounding box center [771, 37] width 15 height 15
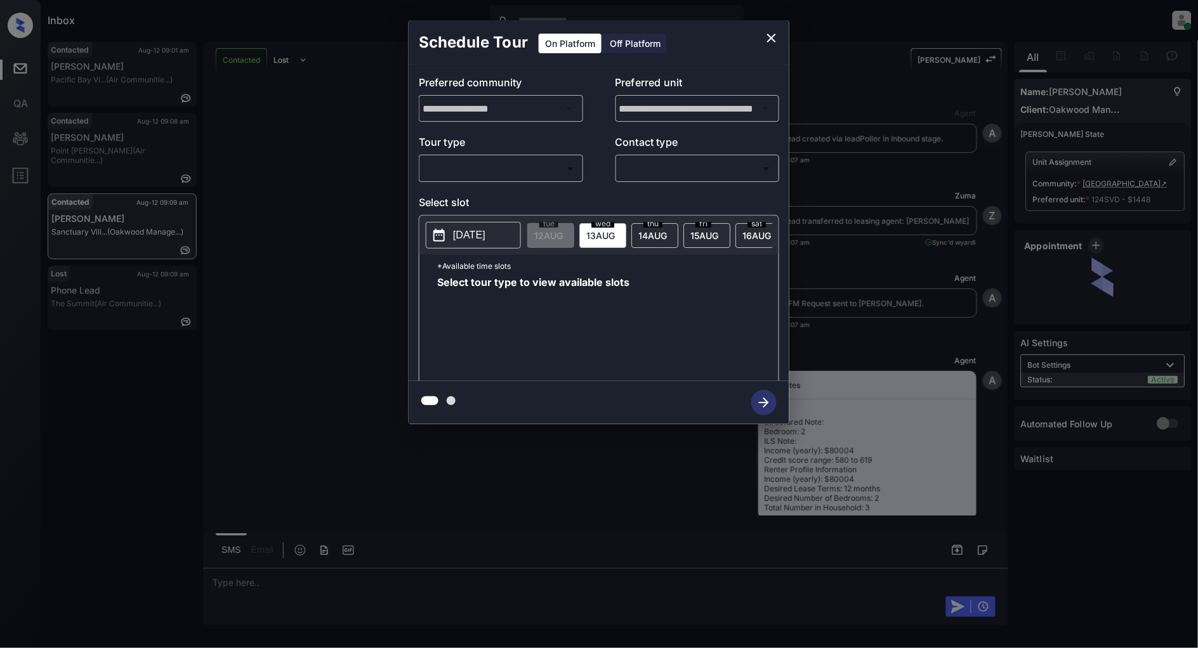
scroll to position [459, 0]
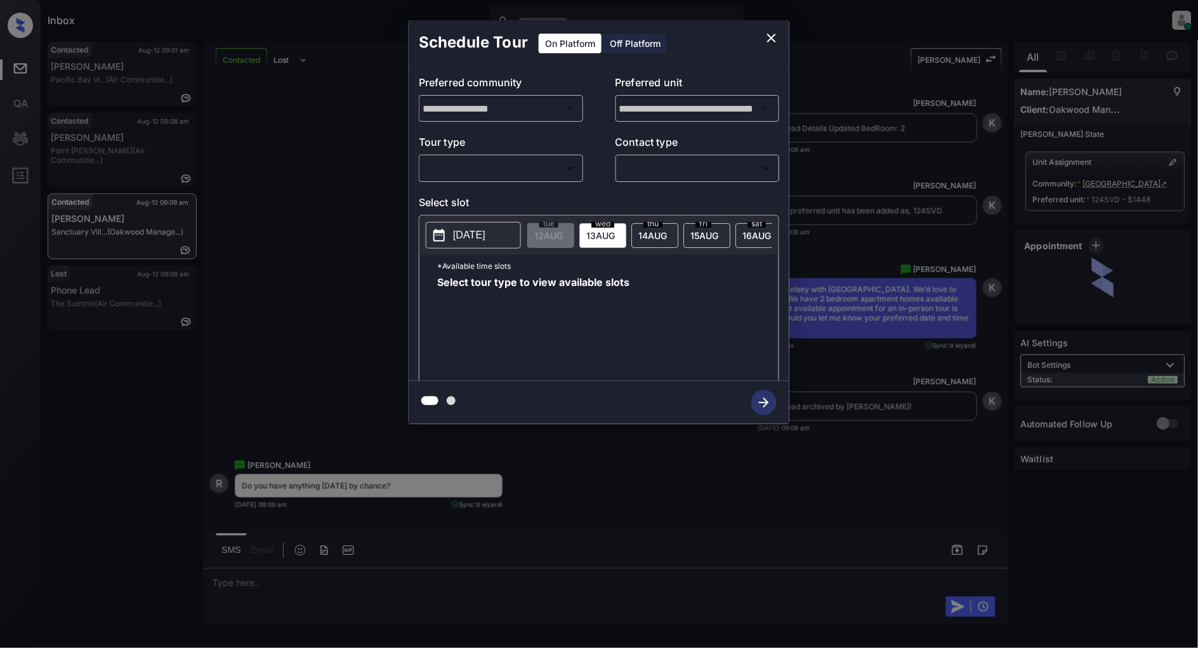
click at [487, 174] on body "Inbox [PERSON_NAME] Online Set yourself offline Set yourself on break Profile S…" at bounding box center [599, 324] width 1198 height 648
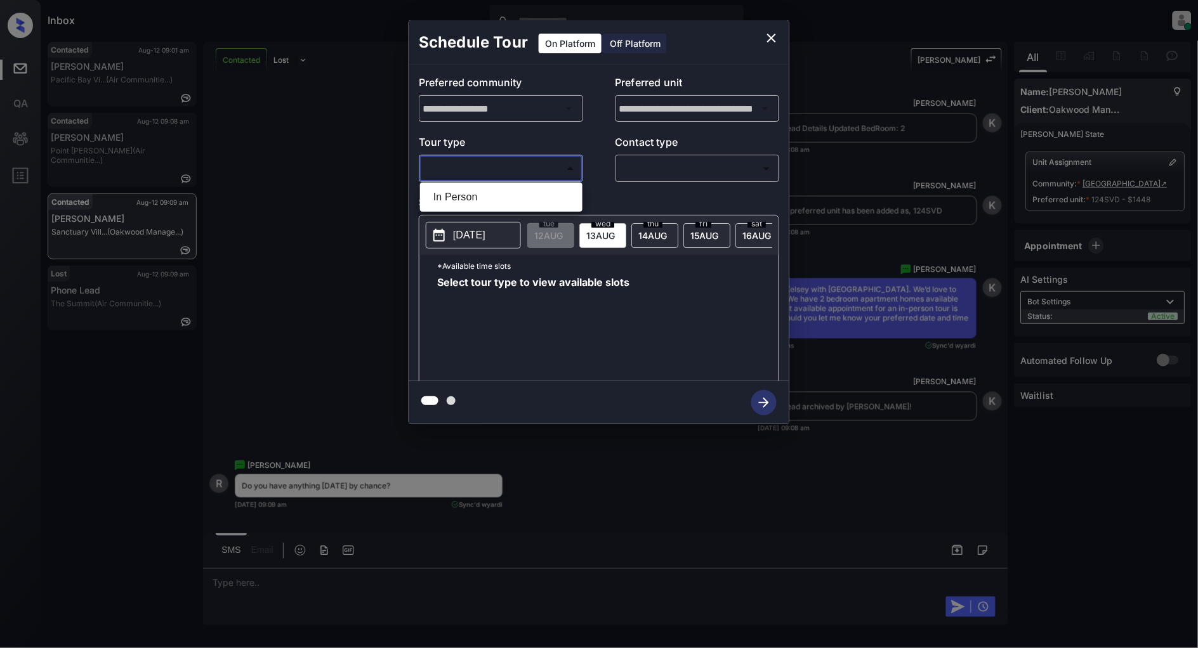
click at [461, 204] on li "In Person" at bounding box center [501, 197] width 156 height 23
type input "********"
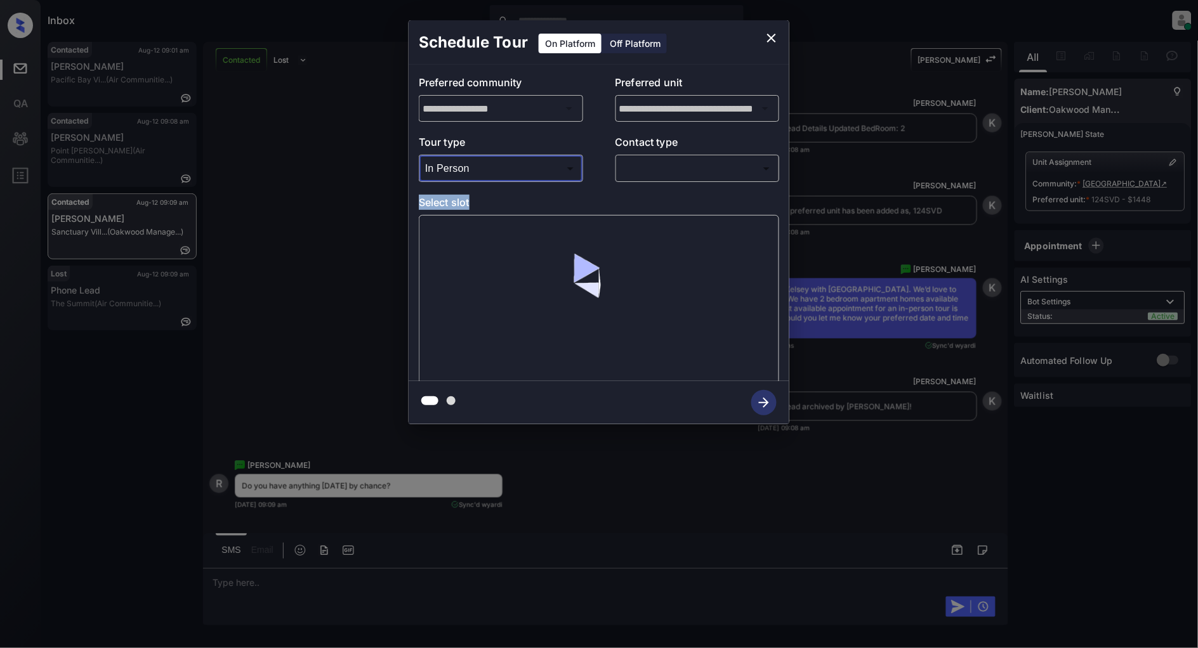
click at [667, 181] on div "**********" at bounding box center [599, 223] width 381 height 317
click at [668, 173] on body "Inbox [PERSON_NAME] Online Set yourself offline Set yourself on break Profile S…" at bounding box center [599, 324] width 1198 height 648
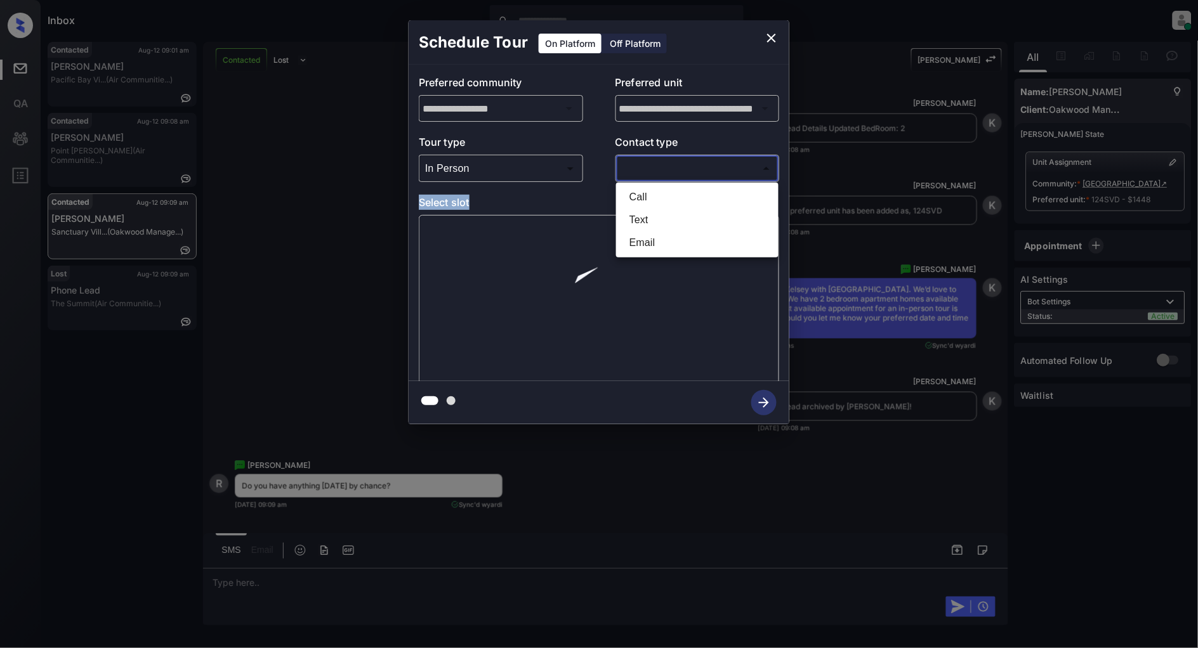
click at [643, 209] on li "Text" at bounding box center [697, 220] width 156 height 23
type input "****"
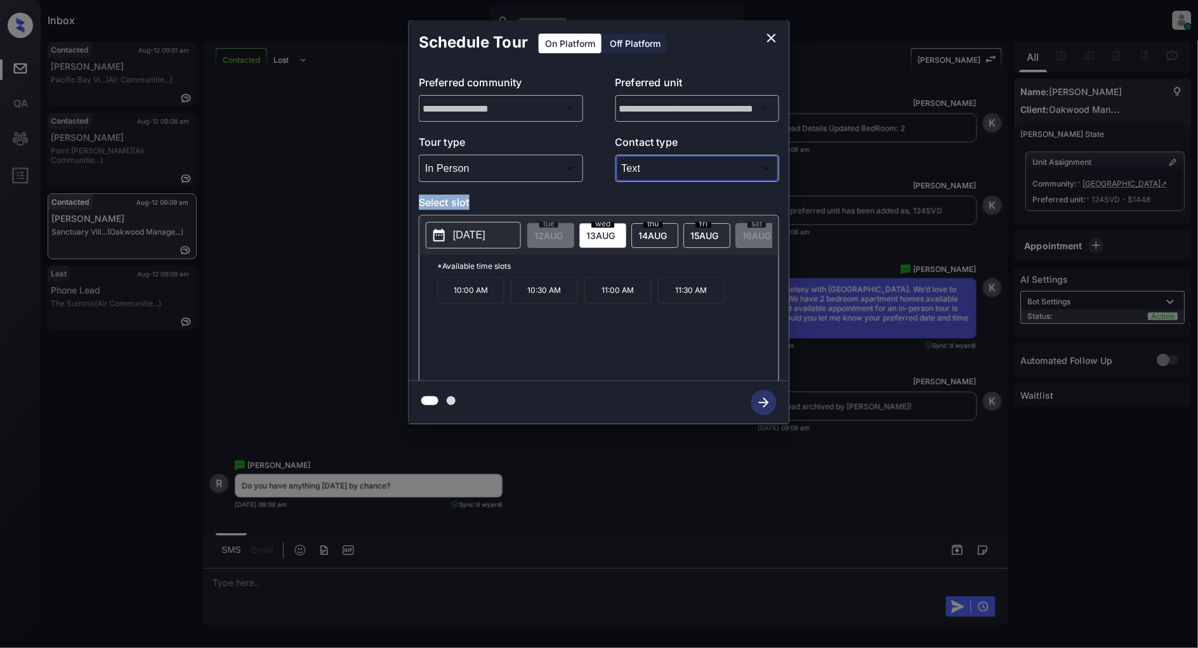
click at [768, 36] on icon "close" at bounding box center [771, 37] width 15 height 15
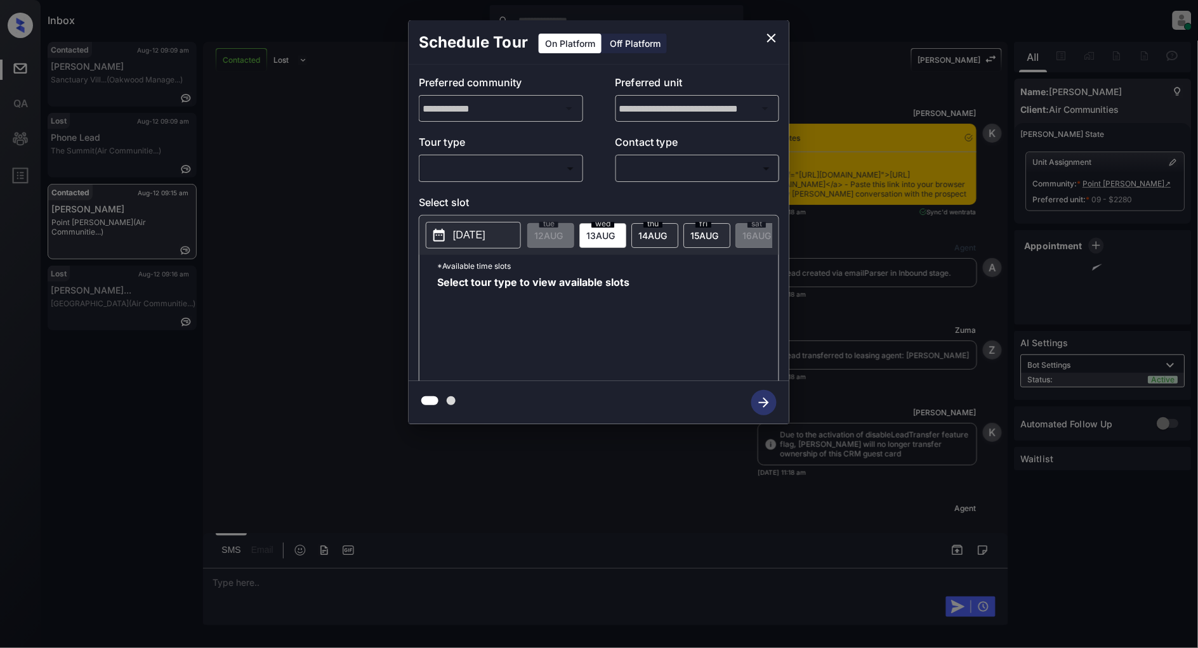
scroll to position [2902, 0]
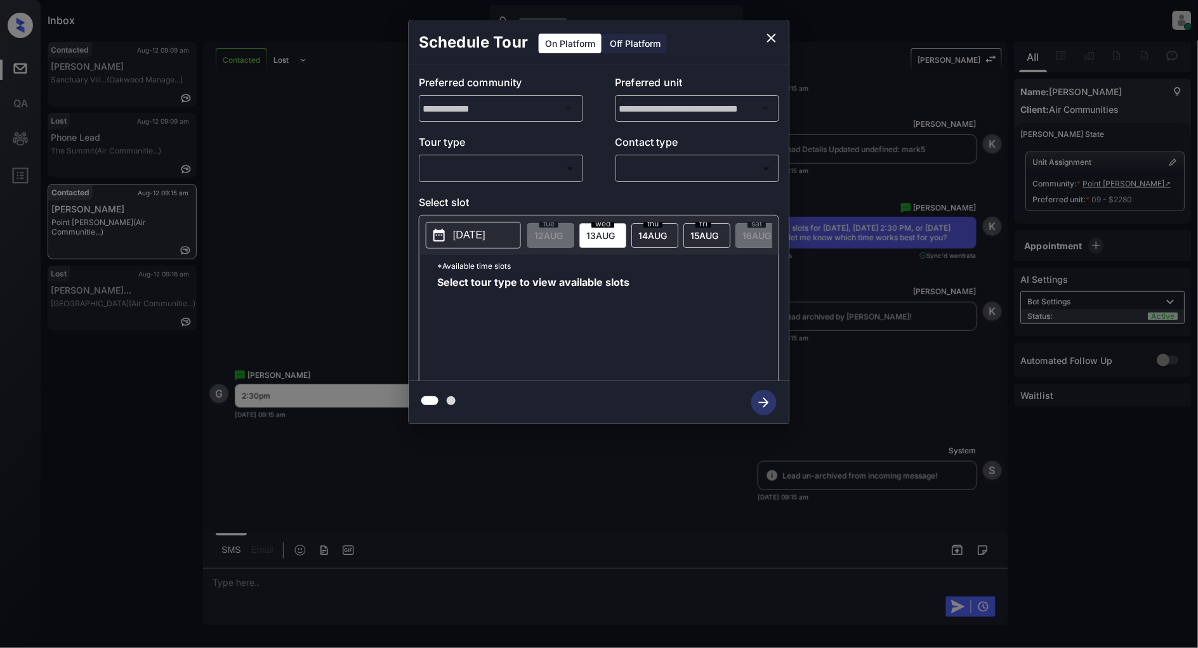
click at [534, 175] on body "Inbox [PERSON_NAME] Online Set yourself offline Set yourself on break Profile S…" at bounding box center [599, 324] width 1198 height 648
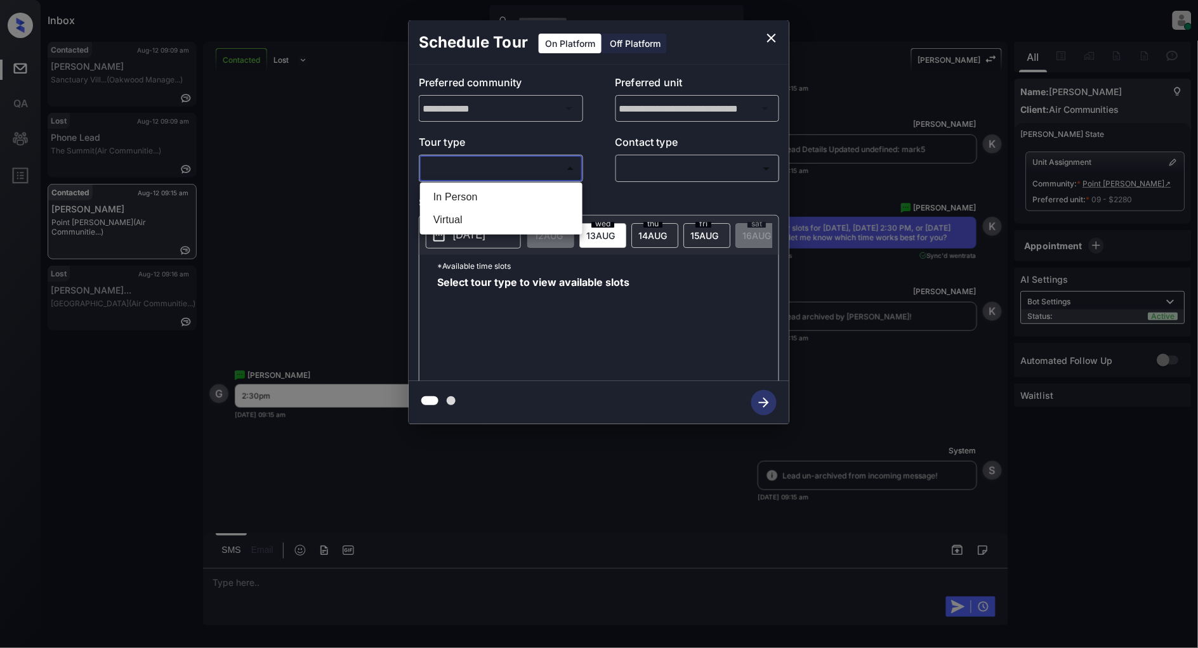
click at [483, 200] on li "In Person" at bounding box center [501, 197] width 156 height 23
type input "********"
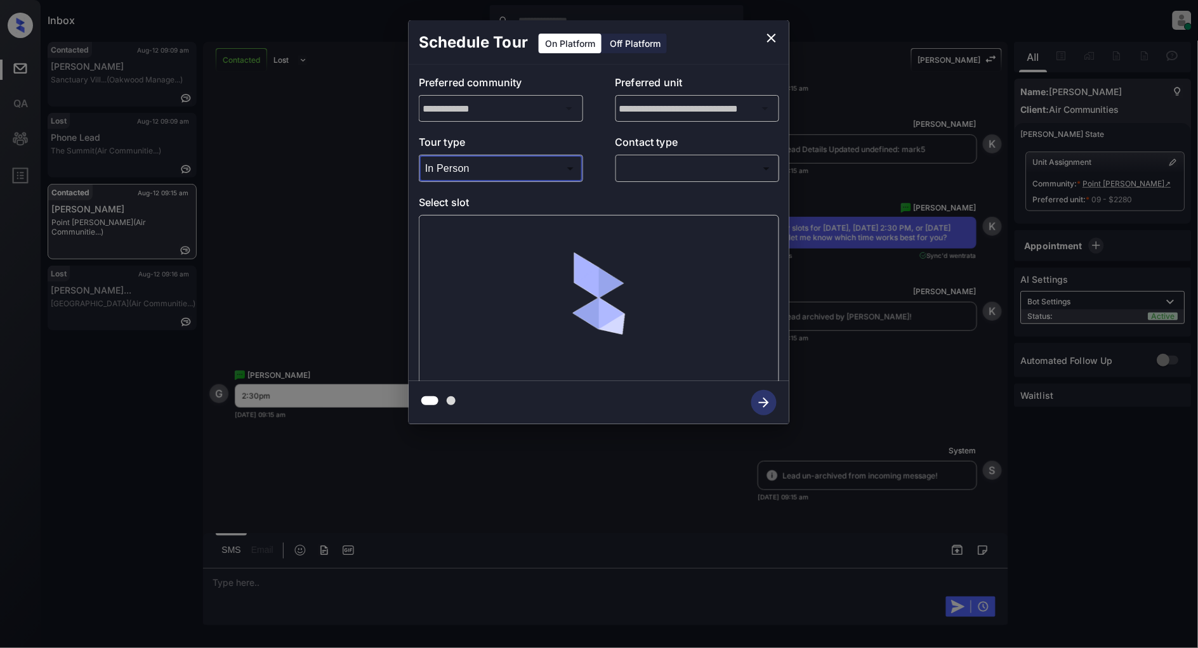
click at [674, 172] on body "Inbox [PERSON_NAME] Online Set yourself offline Set yourself on break Profile S…" at bounding box center [599, 324] width 1198 height 648
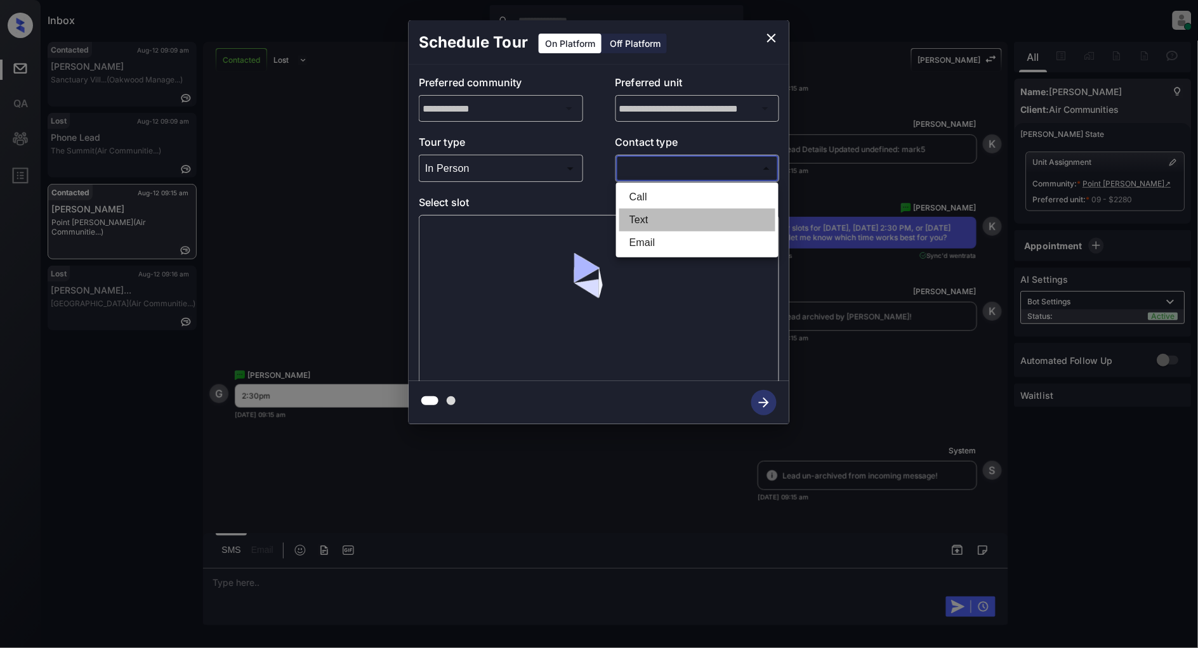
click at [641, 212] on li "Text" at bounding box center [697, 220] width 156 height 23
type input "****"
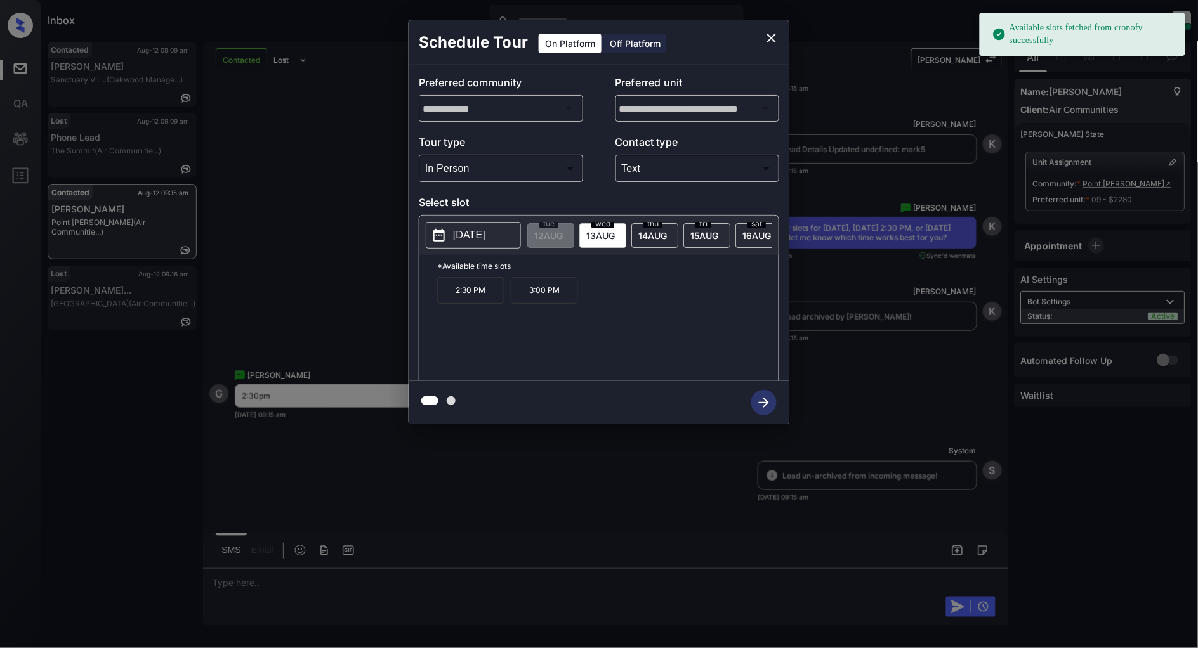
click at [483, 303] on p "2:30 PM" at bounding box center [470, 290] width 67 height 27
click at [766, 398] on icon "button" at bounding box center [763, 402] width 25 height 25
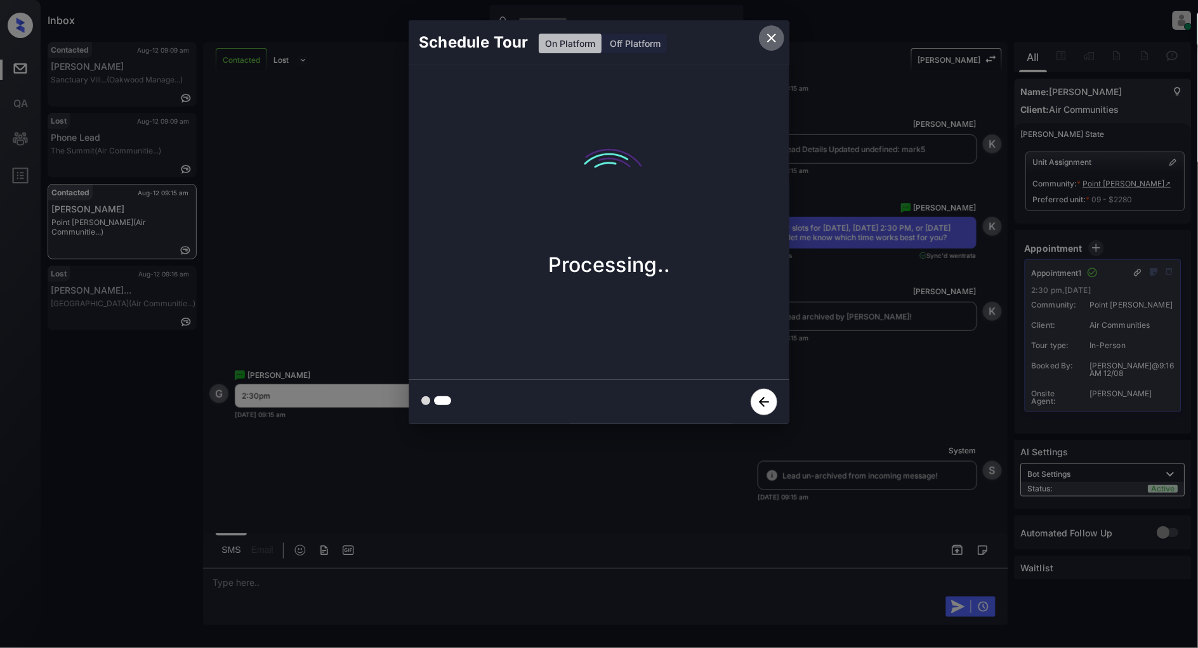
click at [775, 34] on icon "close" at bounding box center [771, 38] width 9 height 9
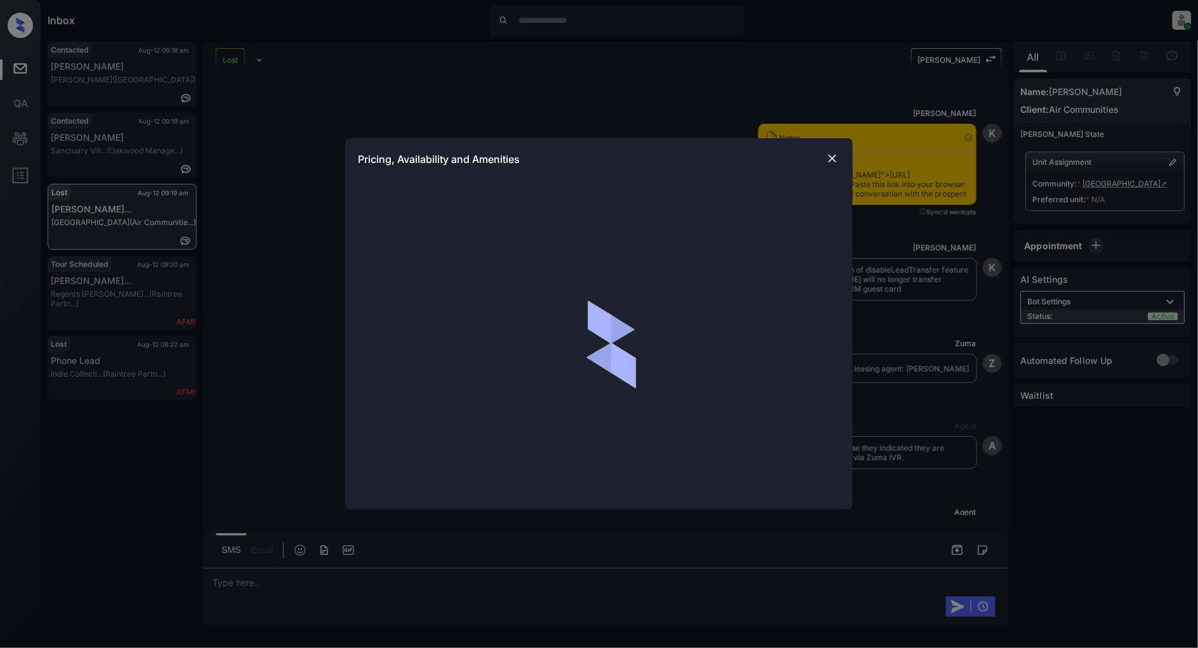
scroll to position [2650, 0]
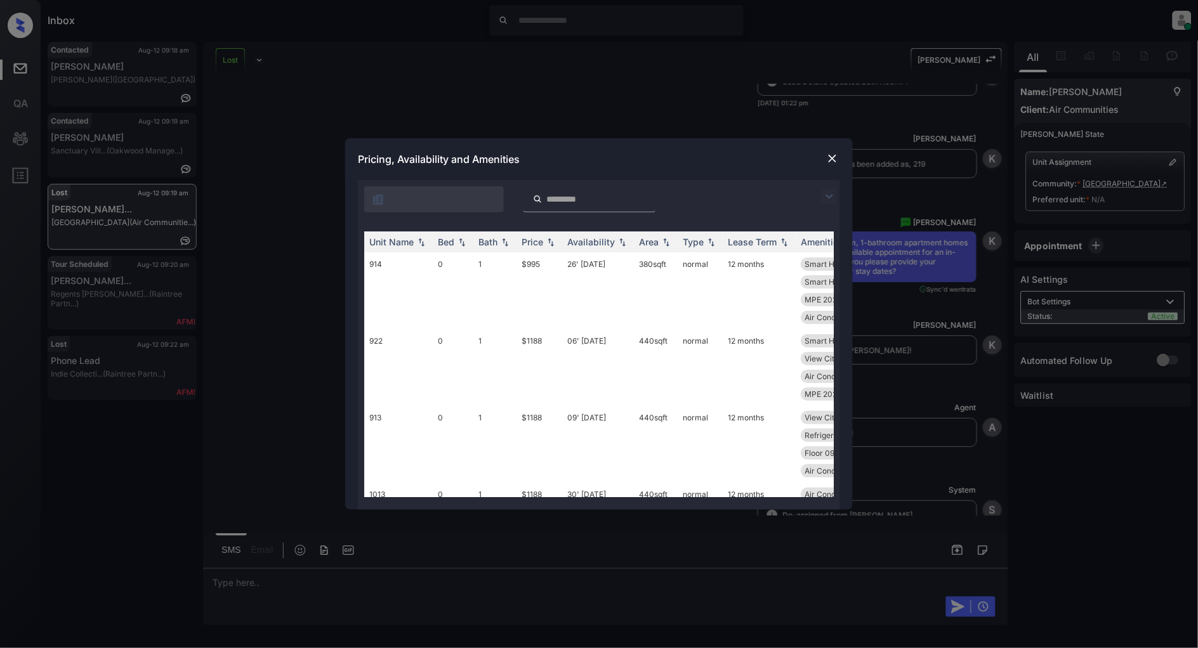
click at [832, 202] on img at bounding box center [829, 196] width 15 height 15
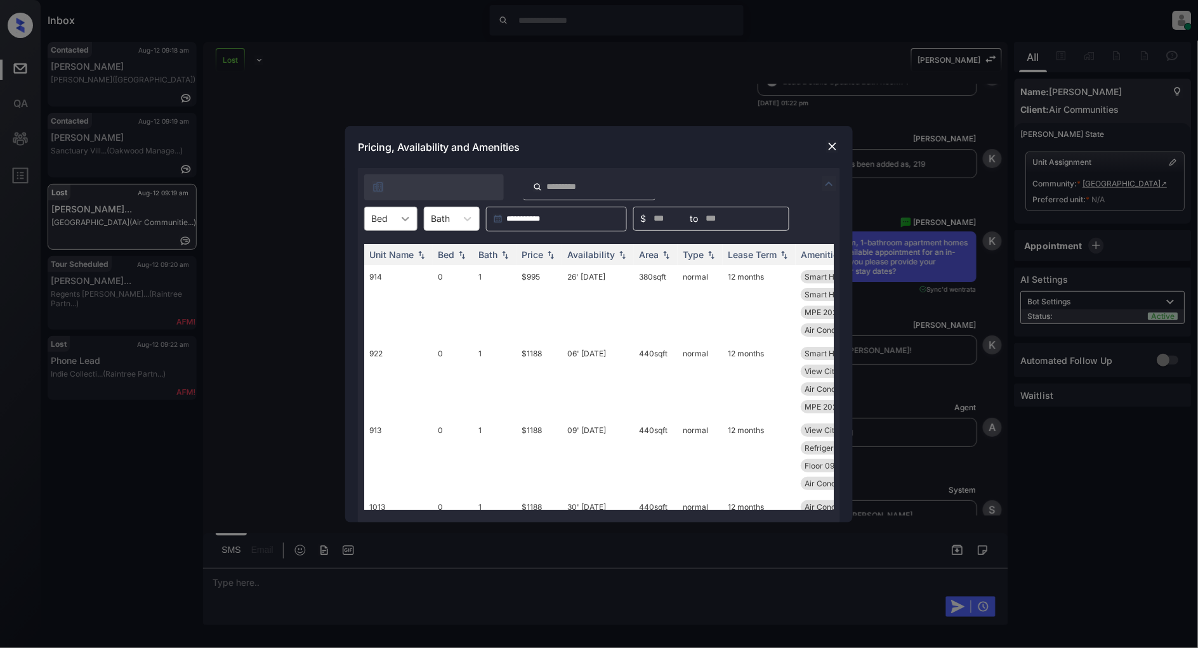
click at [399, 221] on icon at bounding box center [405, 219] width 13 height 13
click at [379, 267] on div "1" at bounding box center [390, 272] width 53 height 23
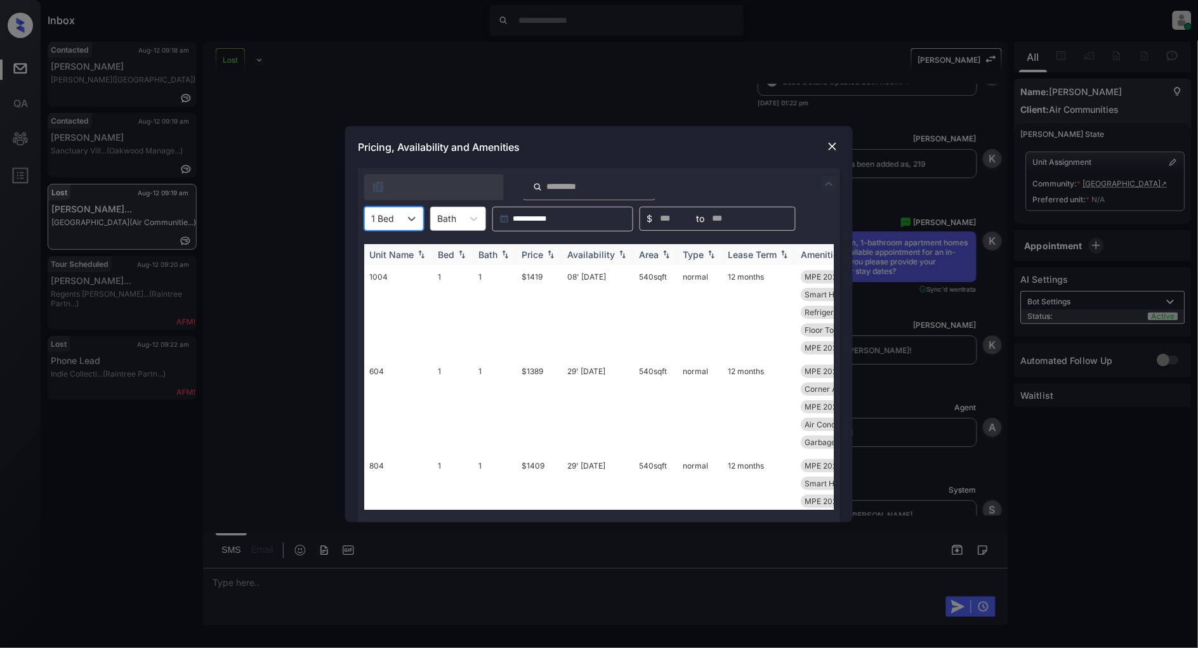
click at [548, 255] on img at bounding box center [550, 254] width 13 height 9
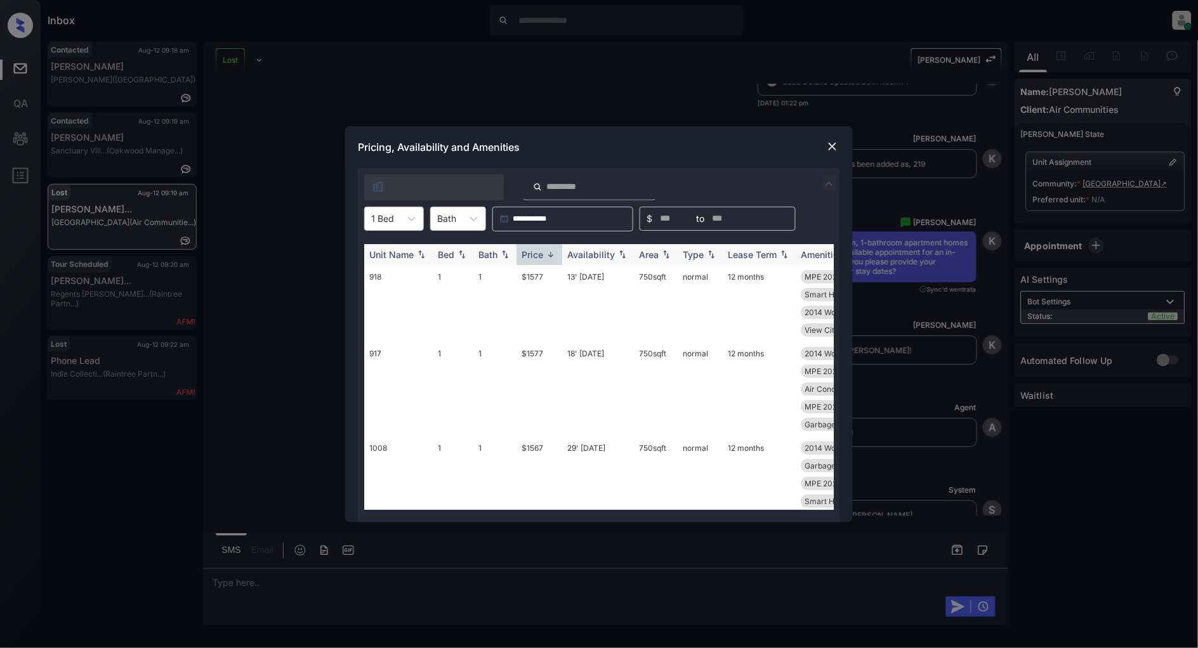
click at [548, 255] on img at bounding box center [550, 255] width 13 height 10
click at [534, 279] on td "$1228" at bounding box center [539, 312] width 46 height 95
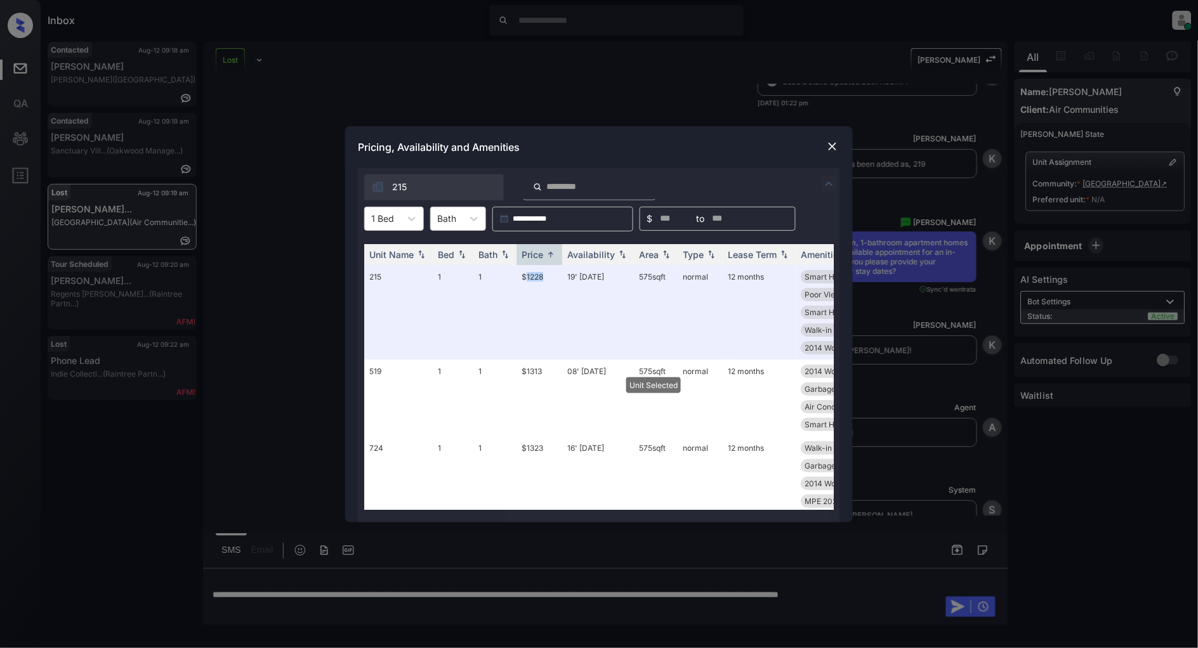
click at [829, 147] on img at bounding box center [832, 146] width 13 height 13
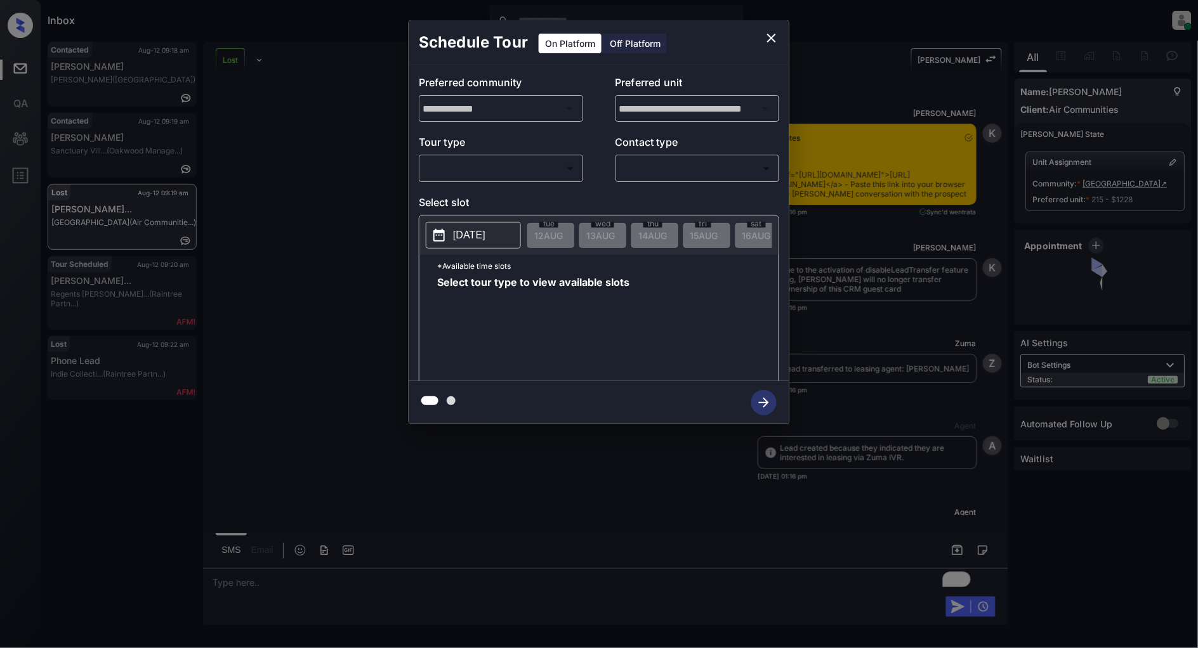
scroll to position [5341, 0]
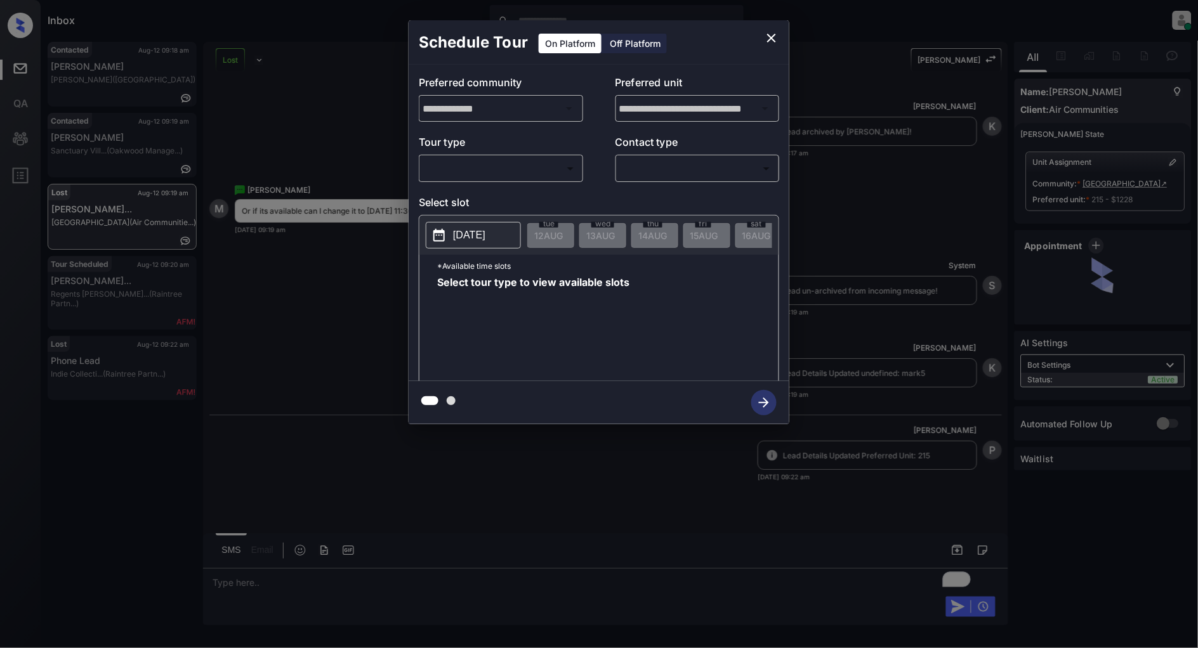
click at [478, 176] on body "Inbox [PERSON_NAME] Online Set yourself offline Set yourself on break Profile S…" at bounding box center [599, 324] width 1198 height 648
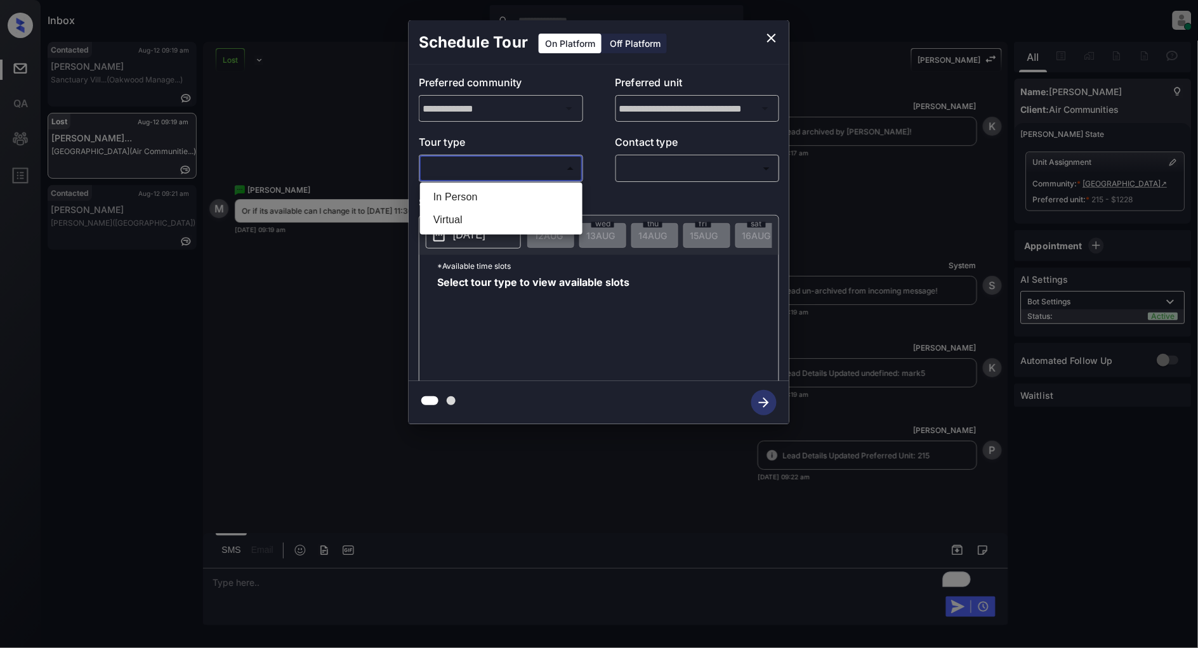
click at [492, 204] on li "In Person" at bounding box center [501, 197] width 156 height 23
type input "********"
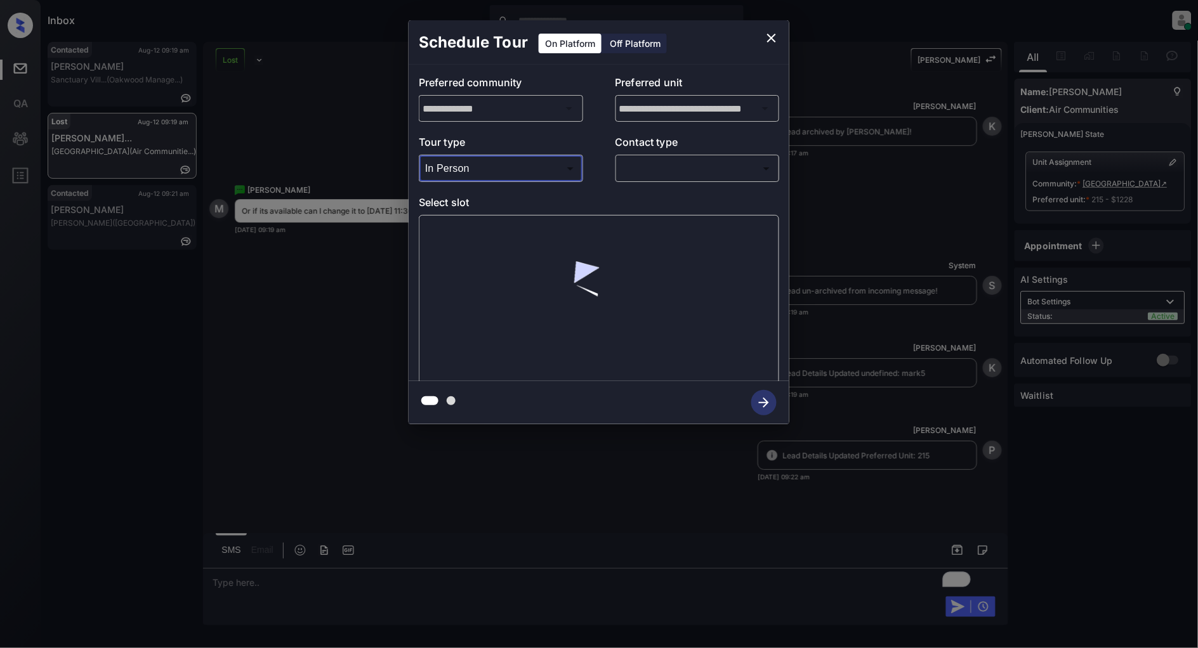
click at [694, 170] on body "Inbox [PERSON_NAME] Online Set yourself offline Set yourself on break Profile S…" at bounding box center [599, 324] width 1198 height 648
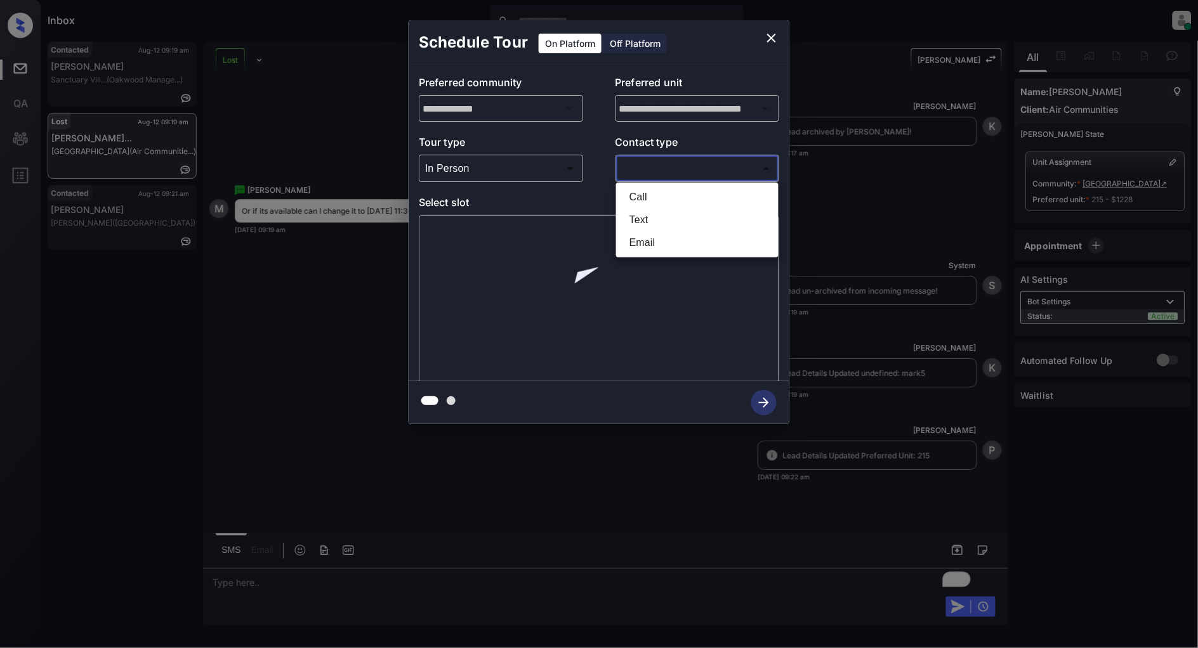
click at [663, 227] on li "Text" at bounding box center [697, 220] width 156 height 23
type input "****"
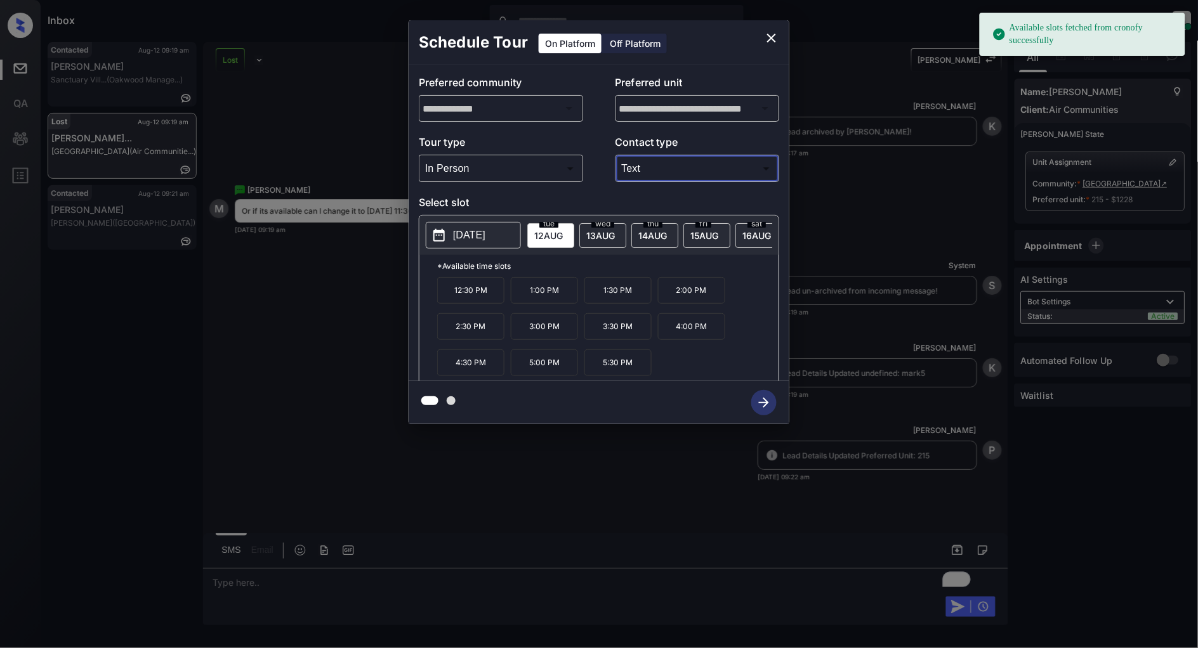
click at [700, 241] on div "fri 15 AUG" at bounding box center [706, 235] width 47 height 25
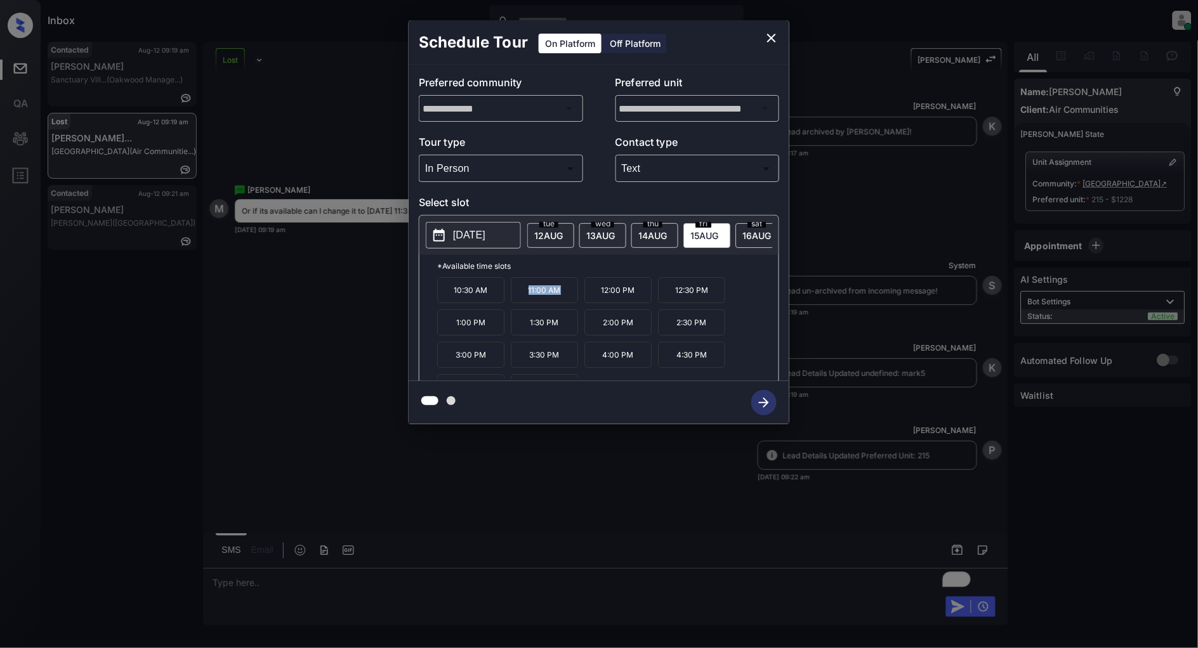
drag, startPoint x: 569, startPoint y: 303, endPoint x: 517, endPoint y: 301, distance: 52.0
click at [517, 301] on p "11:00 AM" at bounding box center [544, 290] width 67 height 26
copy p "11:00 AM"
drag, startPoint x: 638, startPoint y: 297, endPoint x: 601, endPoint y: 299, distance: 36.9
click at [601, 299] on p "12:00 PM" at bounding box center [617, 290] width 67 height 26
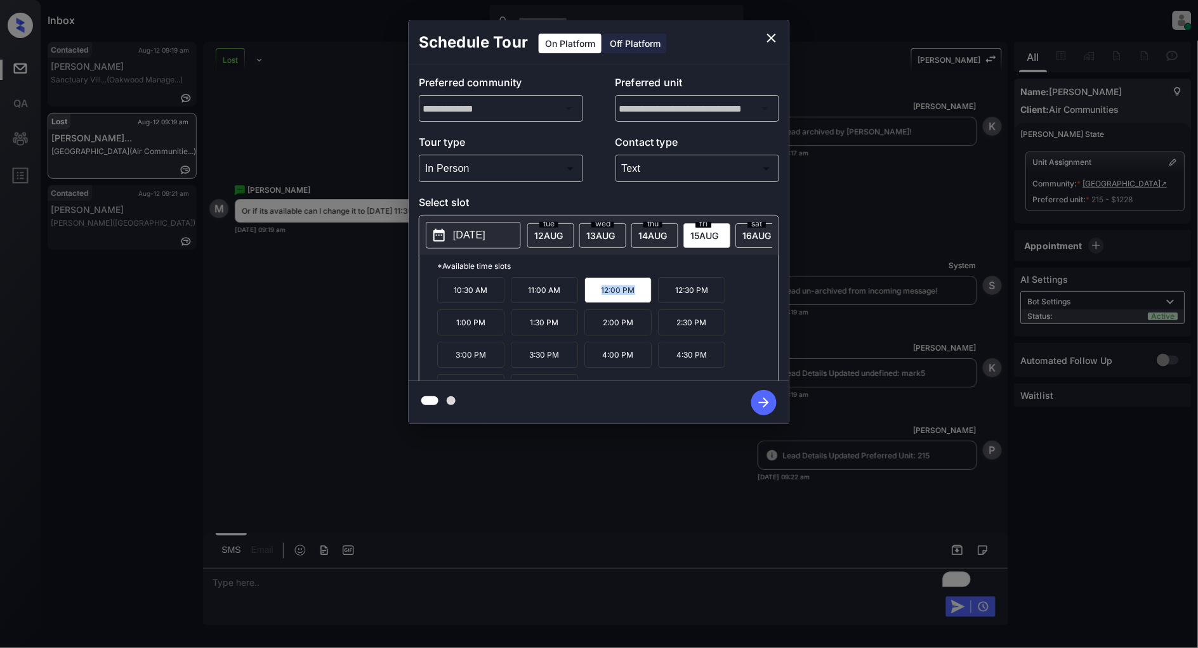
copy p "12:00 PM"
click at [772, 36] on icon "close" at bounding box center [771, 37] width 15 height 15
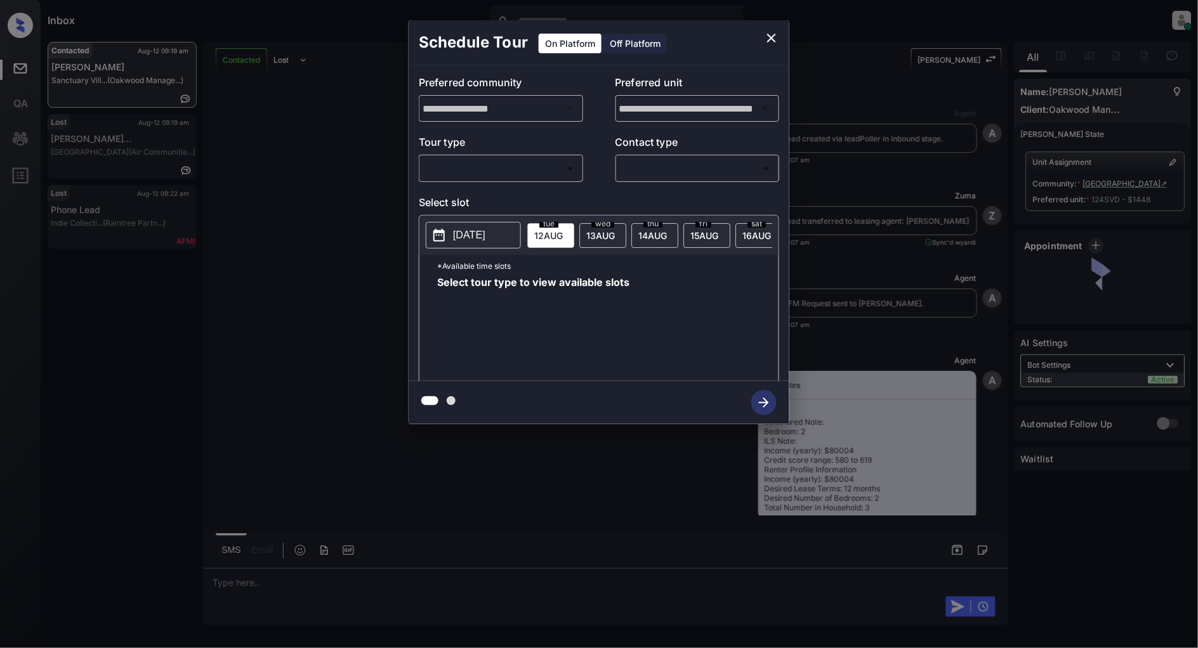
scroll to position [1307, 0]
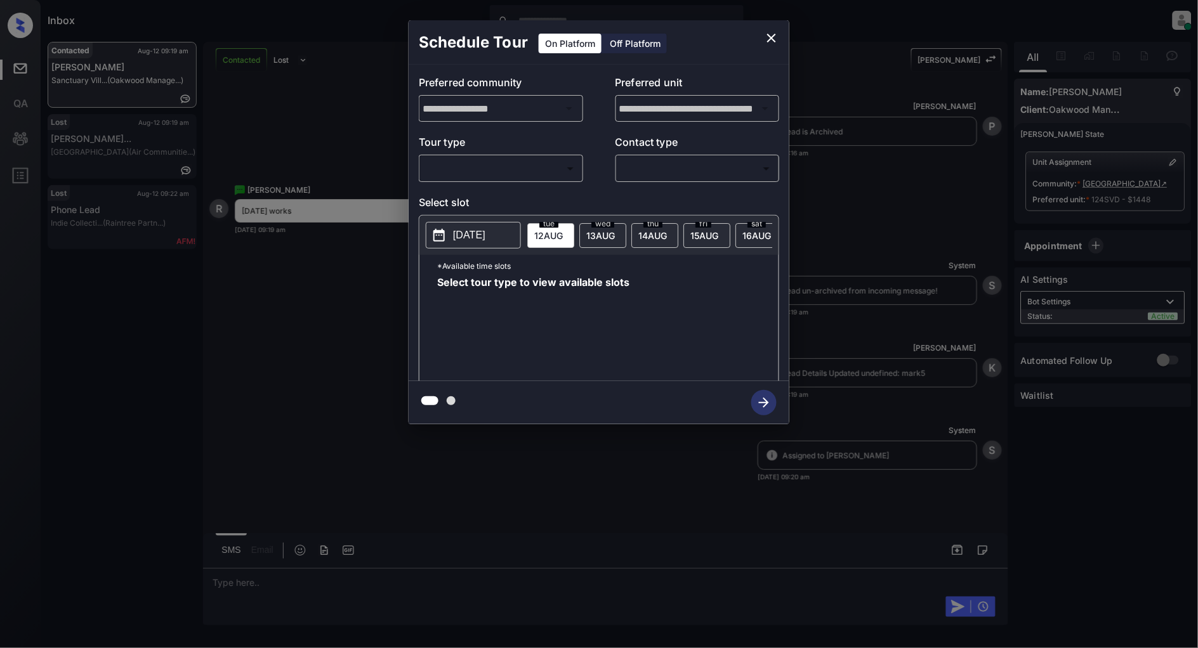
click at [501, 179] on body "Inbox [PERSON_NAME] Online Set yourself offline Set yourself on break Profile S…" at bounding box center [599, 324] width 1198 height 648
click at [477, 188] on li "In Person" at bounding box center [501, 197] width 156 height 23
type input "********"
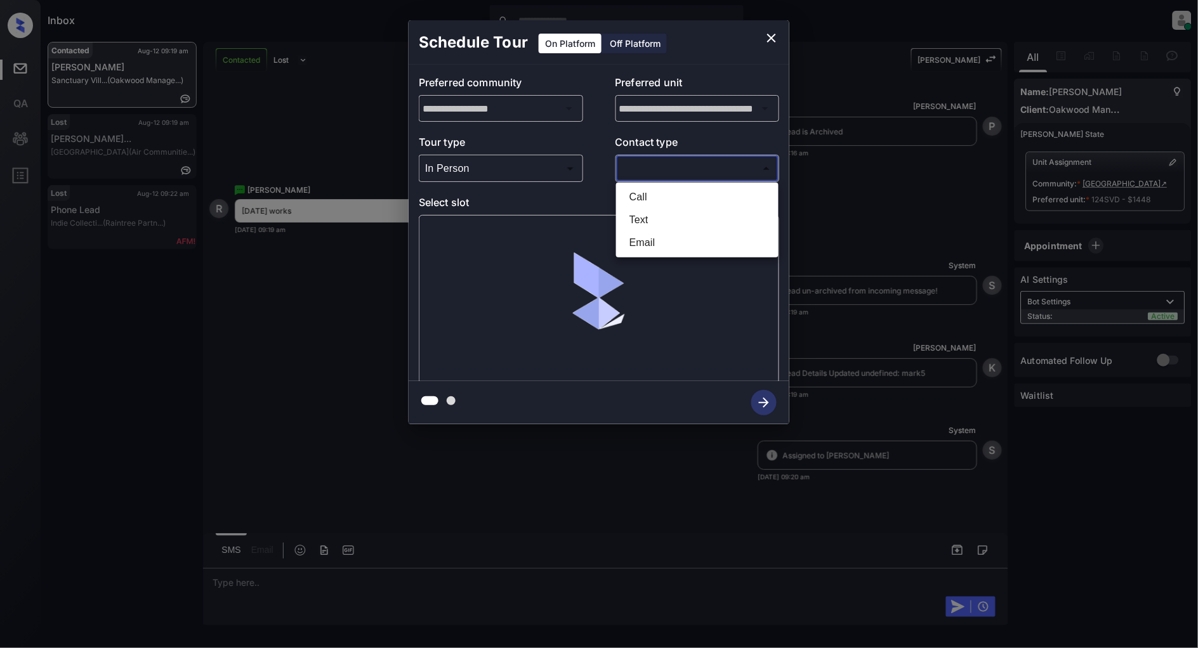
click at [711, 168] on body "Inbox [PERSON_NAME] Online Set yourself offline Set yourself on break Profile S…" at bounding box center [599, 324] width 1198 height 648
click at [651, 213] on li "Text" at bounding box center [697, 220] width 156 height 23
type input "****"
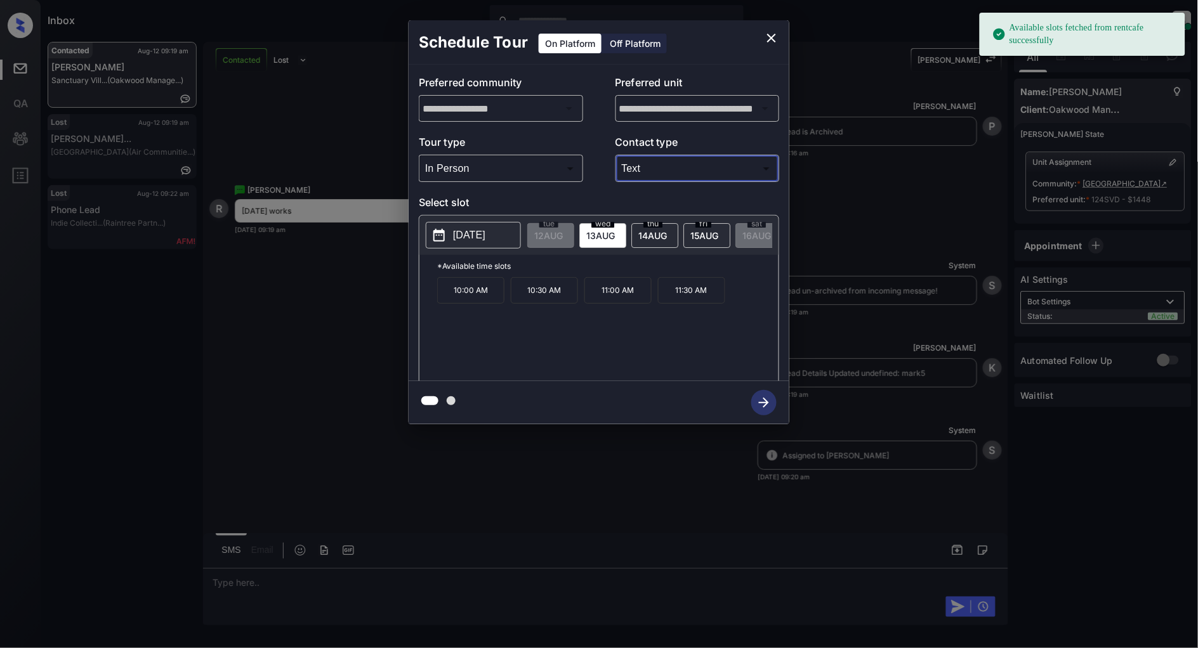
click at [441, 300] on p "10:00 AM" at bounding box center [470, 290] width 67 height 27
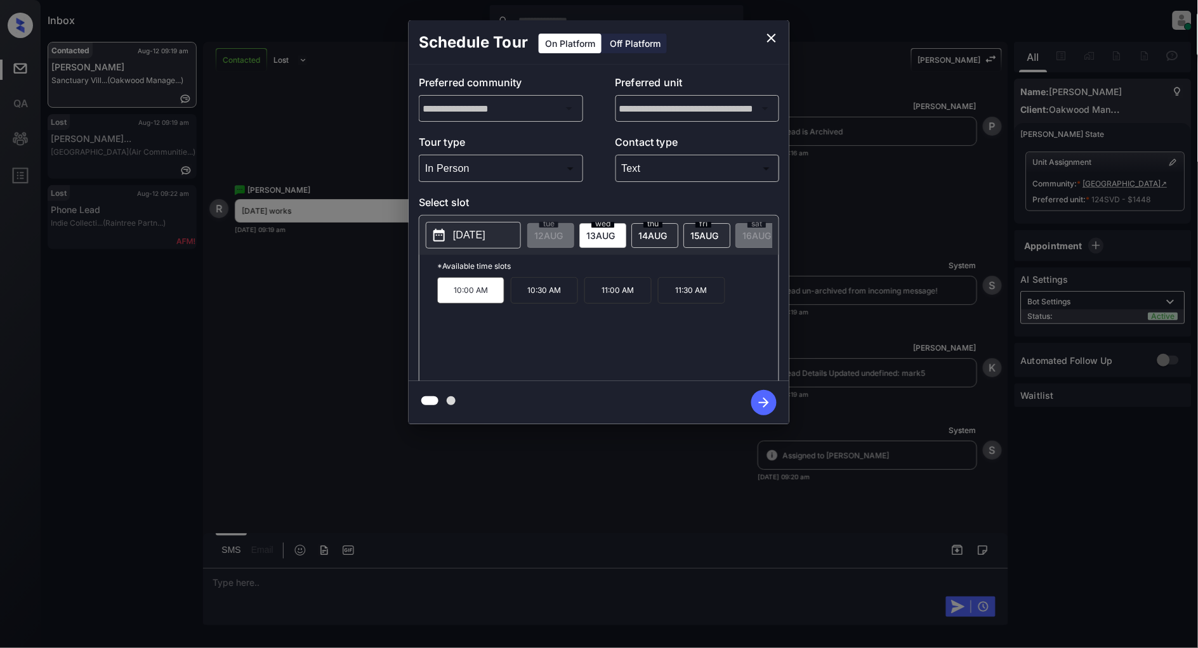
click at [745, 404] on button "button" at bounding box center [764, 402] width 41 height 33
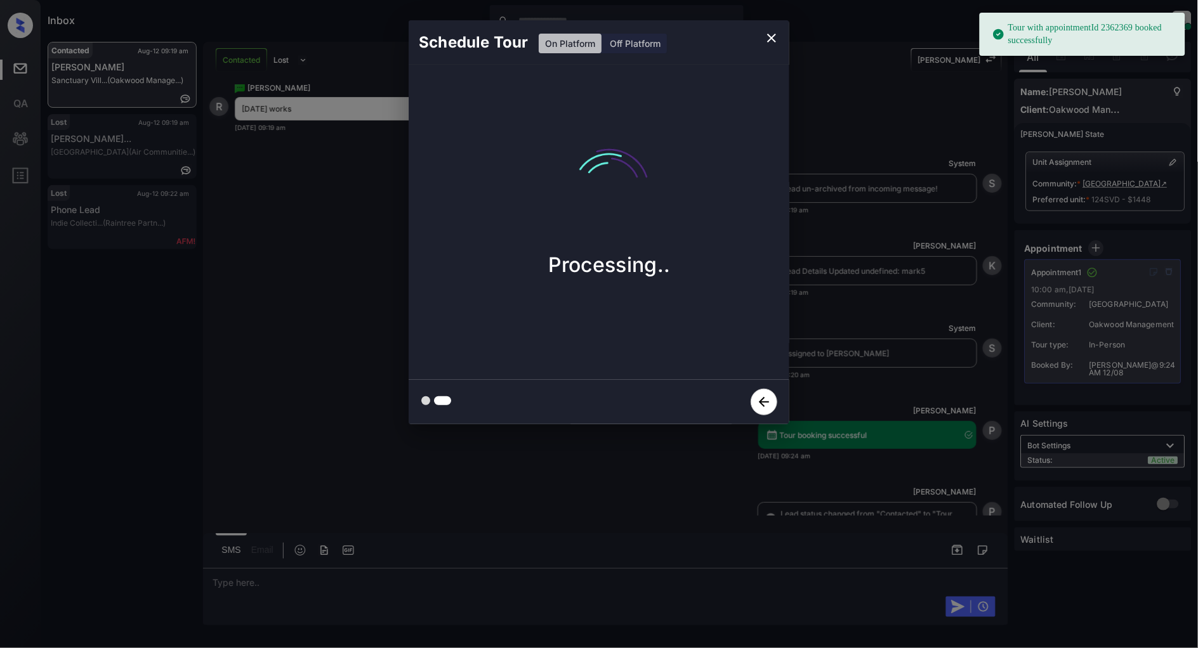
scroll to position [1659, 0]
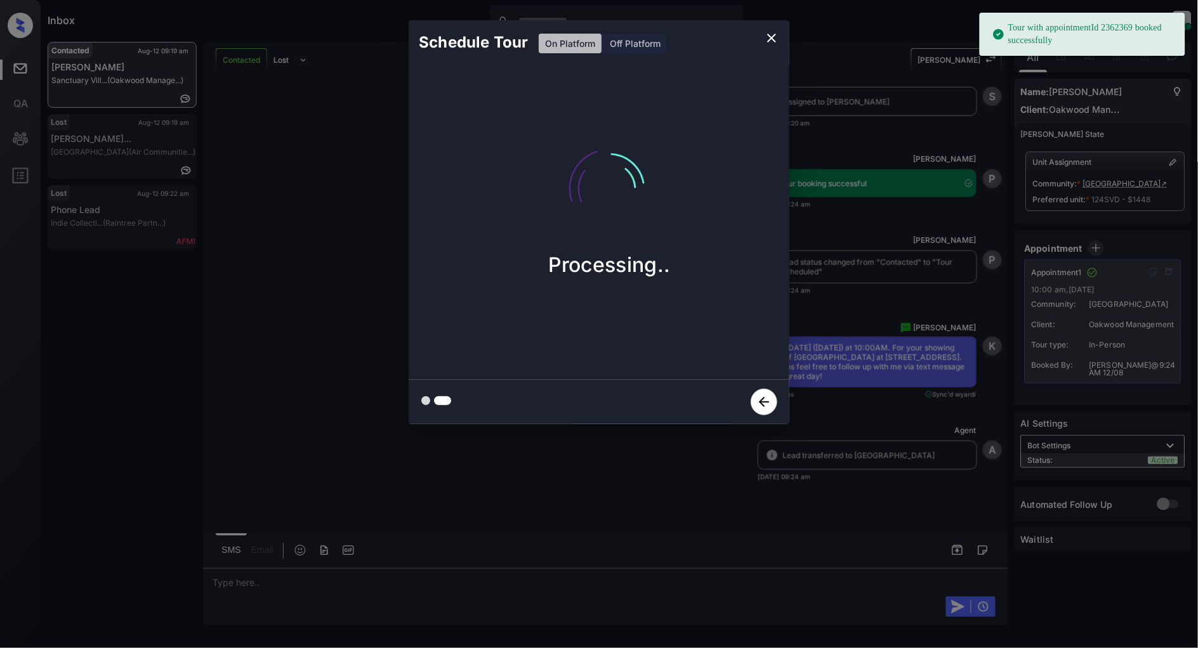
click at [768, 34] on icon "close" at bounding box center [771, 38] width 9 height 9
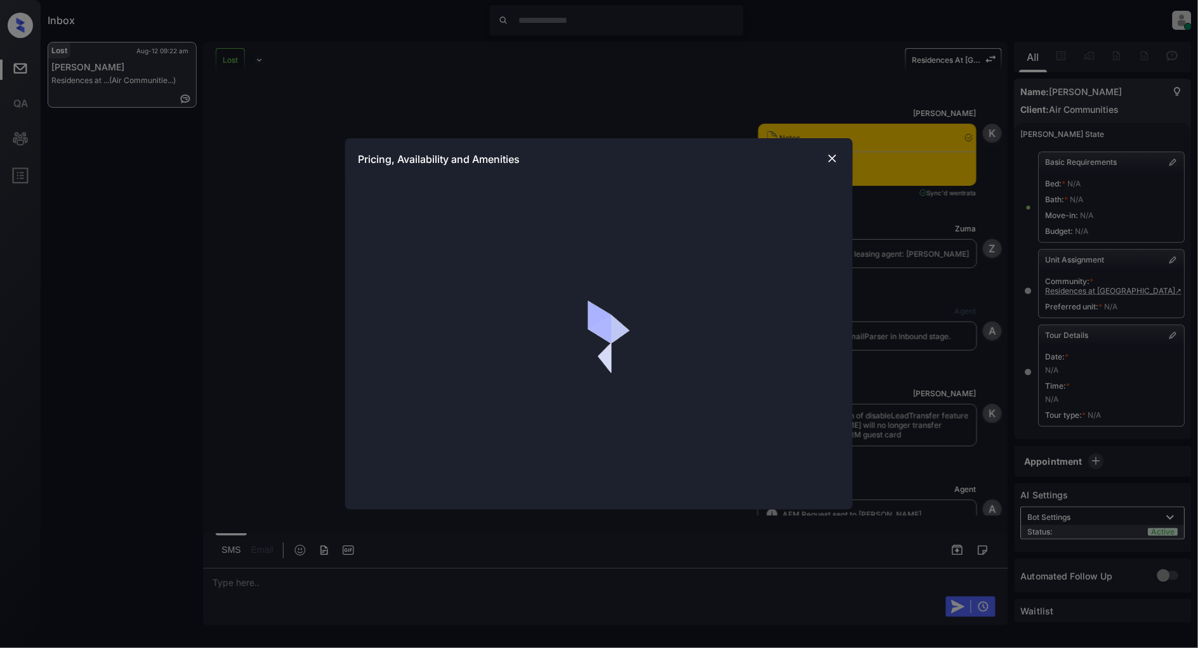
scroll to position [6699, 0]
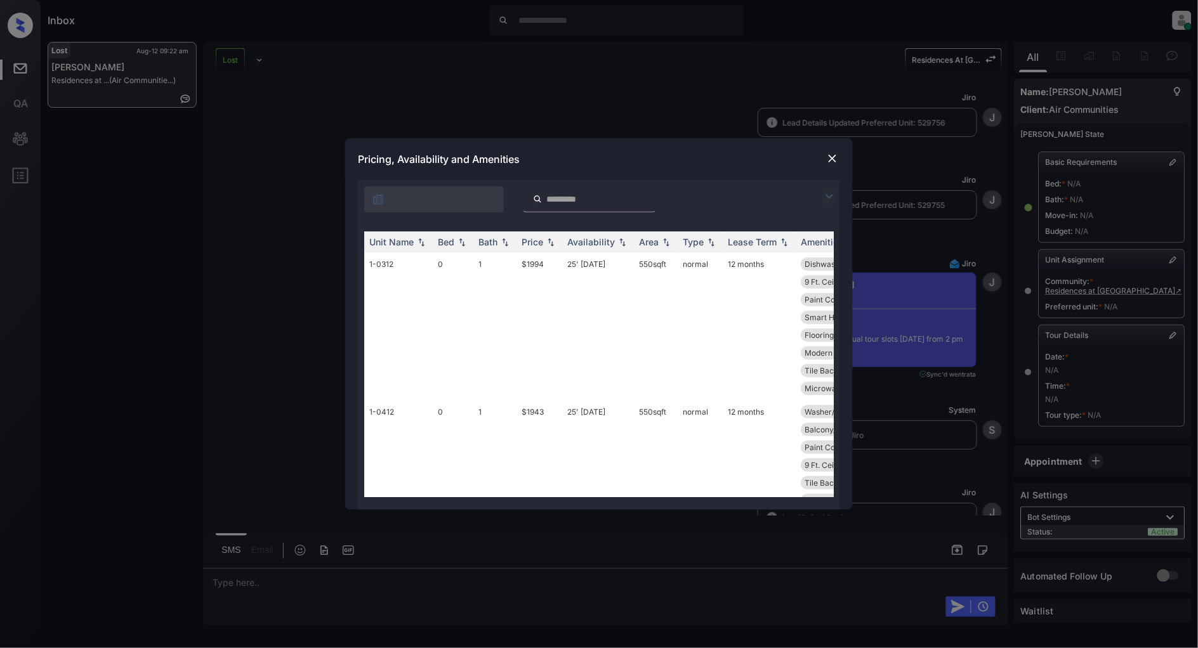
click at [827, 197] on img at bounding box center [829, 196] width 15 height 15
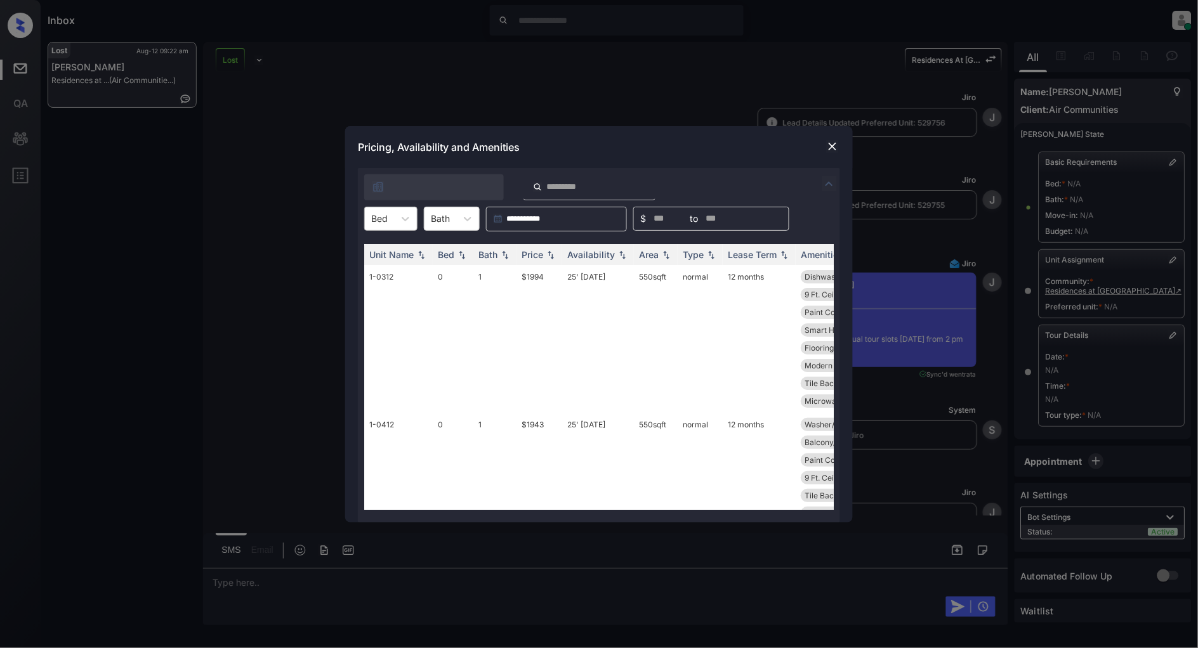
click at [384, 216] on div at bounding box center [379, 218] width 16 height 13
click at [378, 262] on div "1" at bounding box center [390, 272] width 53 height 23
click at [378, 265] on td "1-0617" at bounding box center [398, 330] width 69 height 130
click at [546, 254] on img at bounding box center [550, 254] width 13 height 9
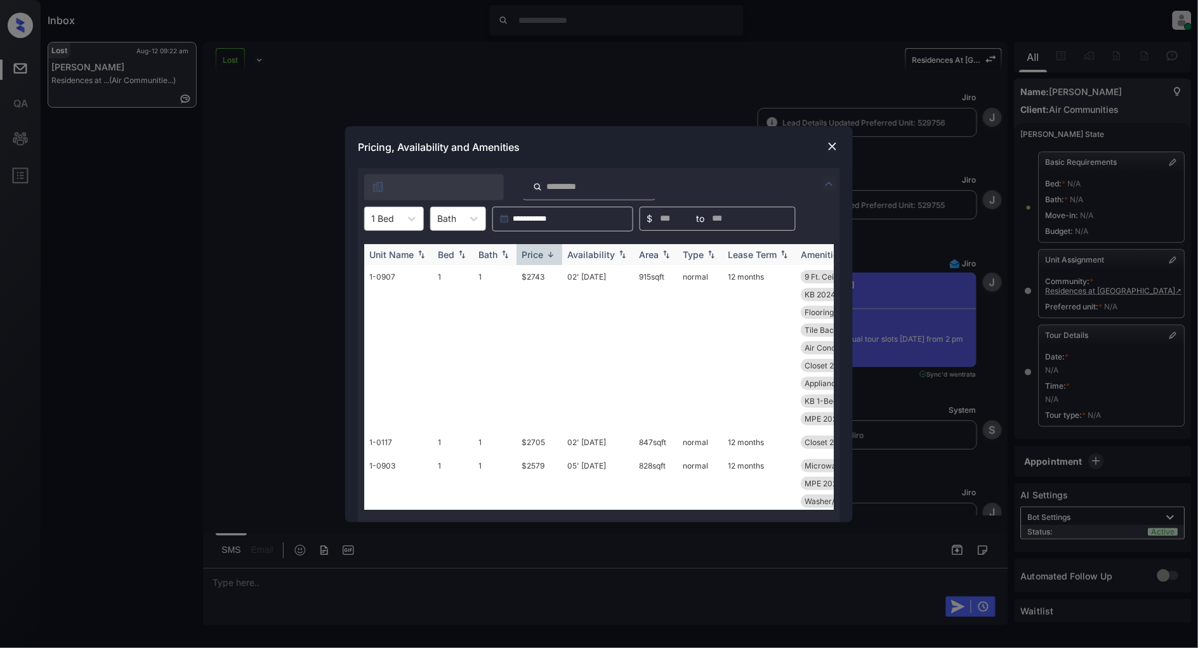
click at [546, 254] on img at bounding box center [550, 255] width 13 height 10
click at [529, 275] on td "$2022" at bounding box center [539, 330] width 46 height 130
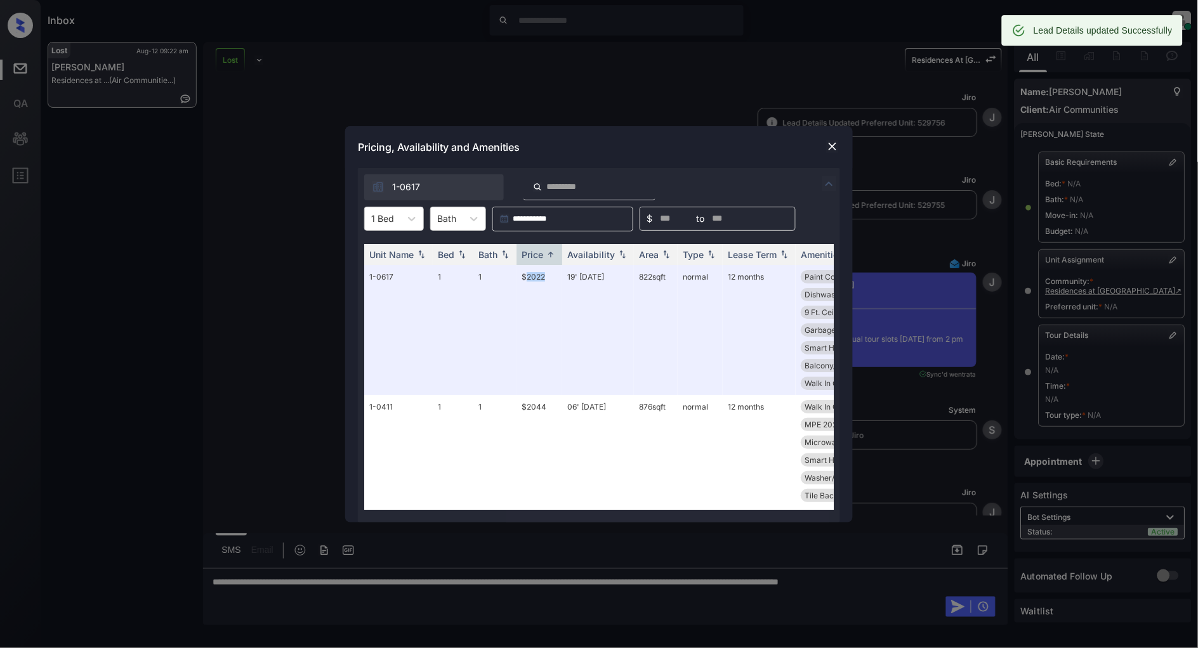
click at [838, 142] on img at bounding box center [832, 146] width 13 height 13
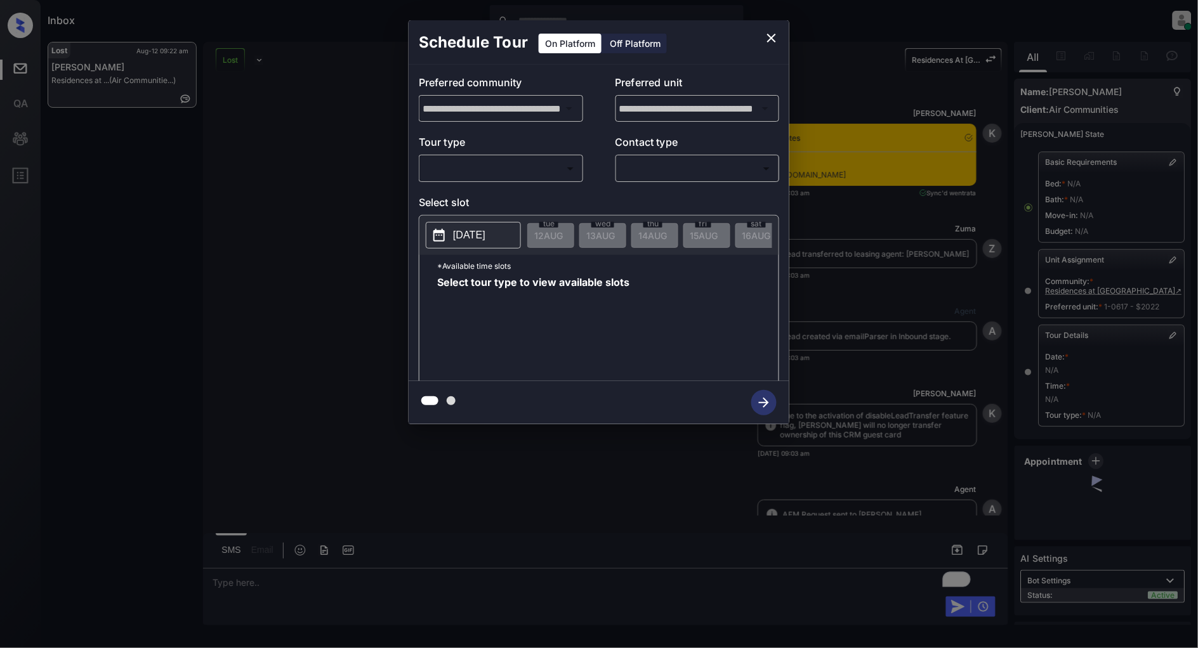
click at [522, 165] on body "Inbox Patrick Deasis Online Set yourself offline Set yourself on break Profile …" at bounding box center [599, 324] width 1198 height 648
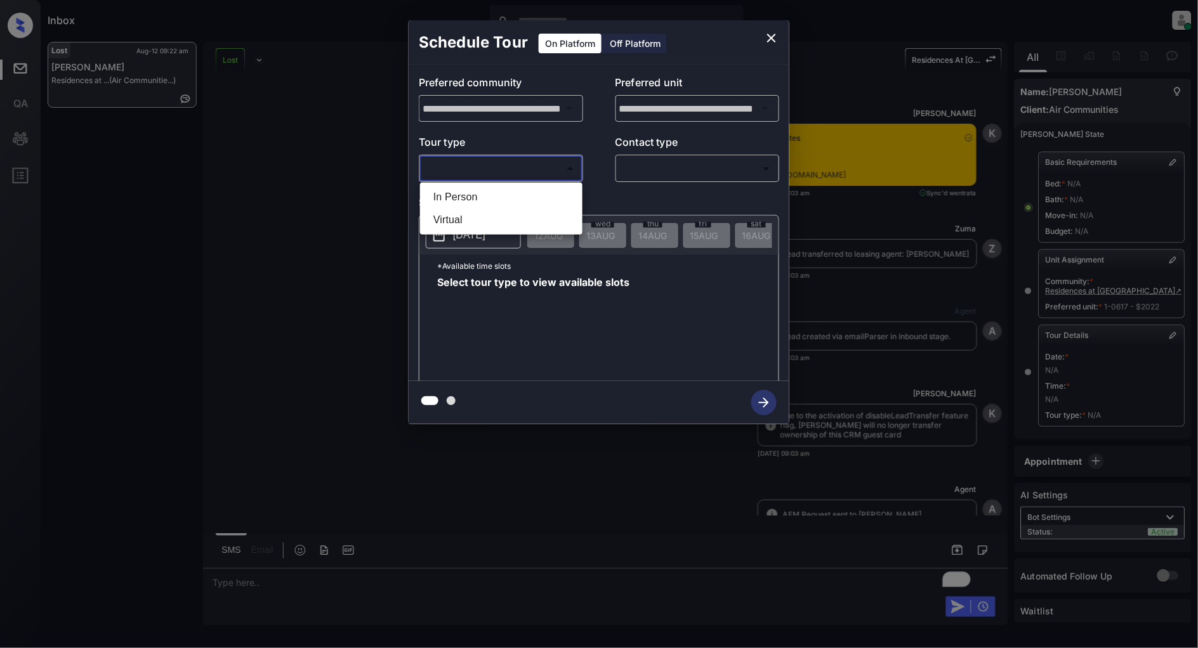
scroll to position [35616, 0]
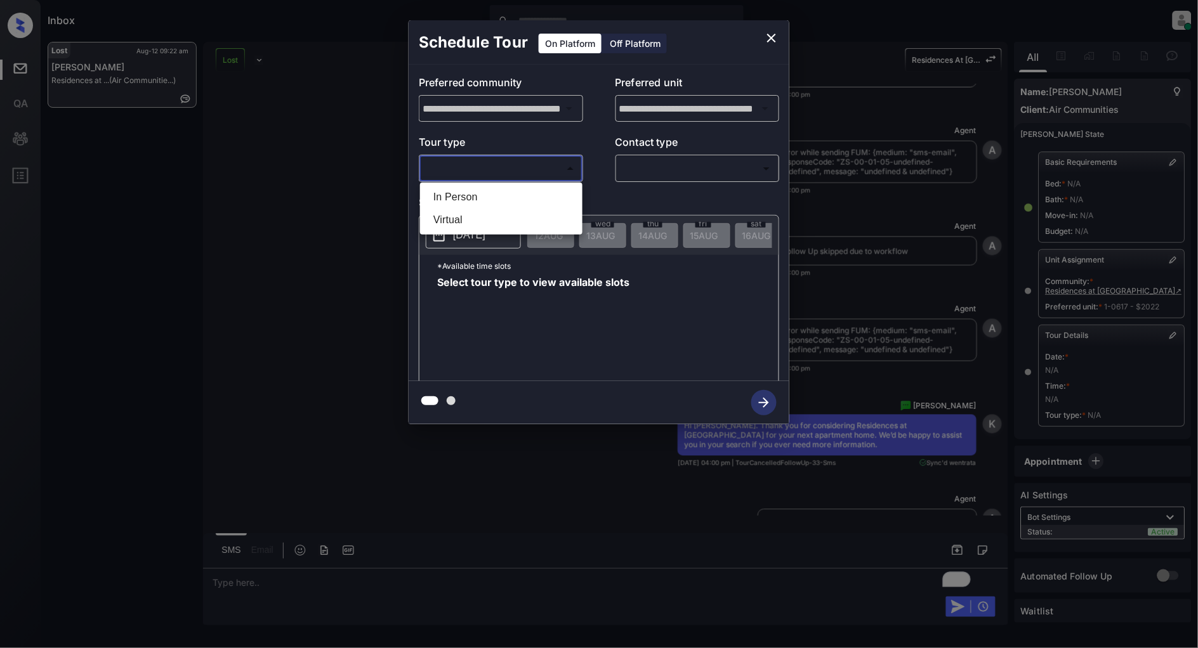
click at [487, 193] on li "In Person" at bounding box center [501, 197] width 156 height 23
type input "********"
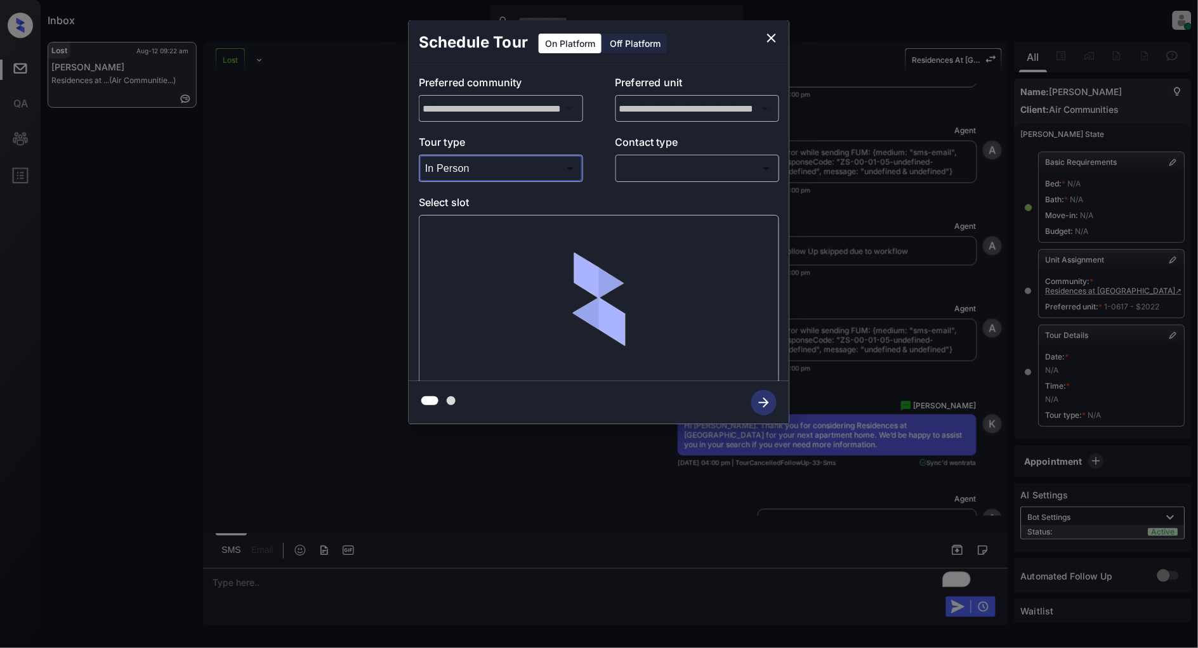
click at [669, 173] on body "Inbox Patrick Deasis Online Set yourself offline Set yourself on break Profile …" at bounding box center [599, 324] width 1198 height 648
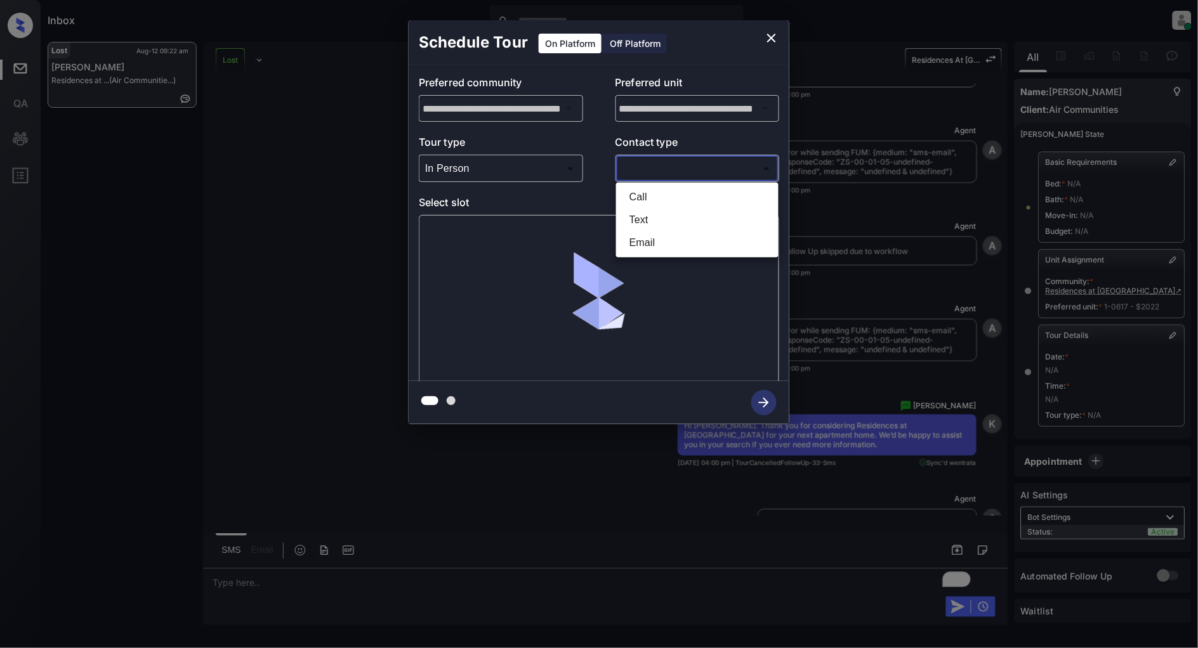
click at [642, 219] on li "Text" at bounding box center [697, 220] width 156 height 23
type input "****"
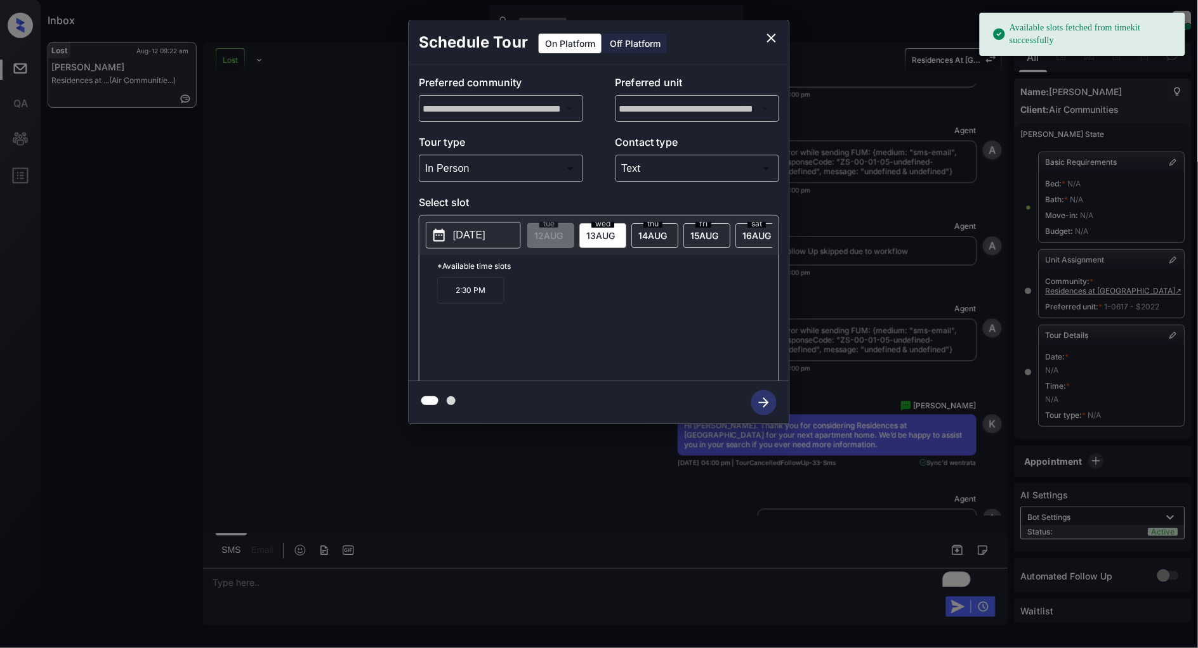
click at [563, 231] on span "15 AUG" at bounding box center [548, 235] width 29 height 11
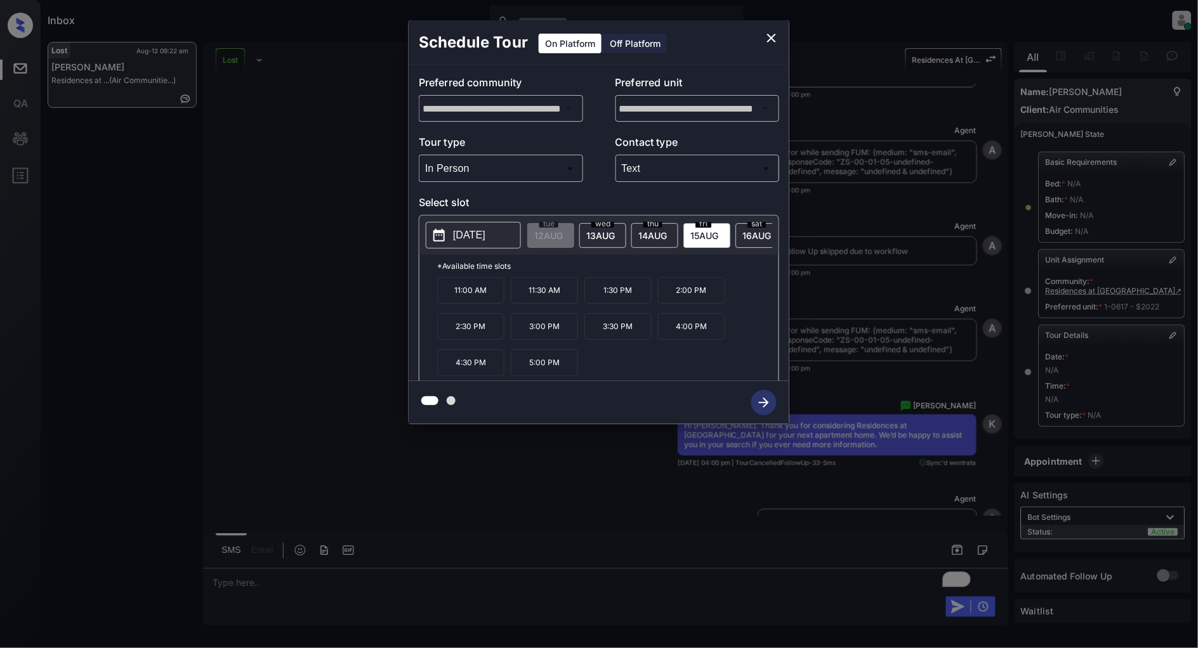
click at [371, 294] on div "**********" at bounding box center [599, 222] width 1198 height 445
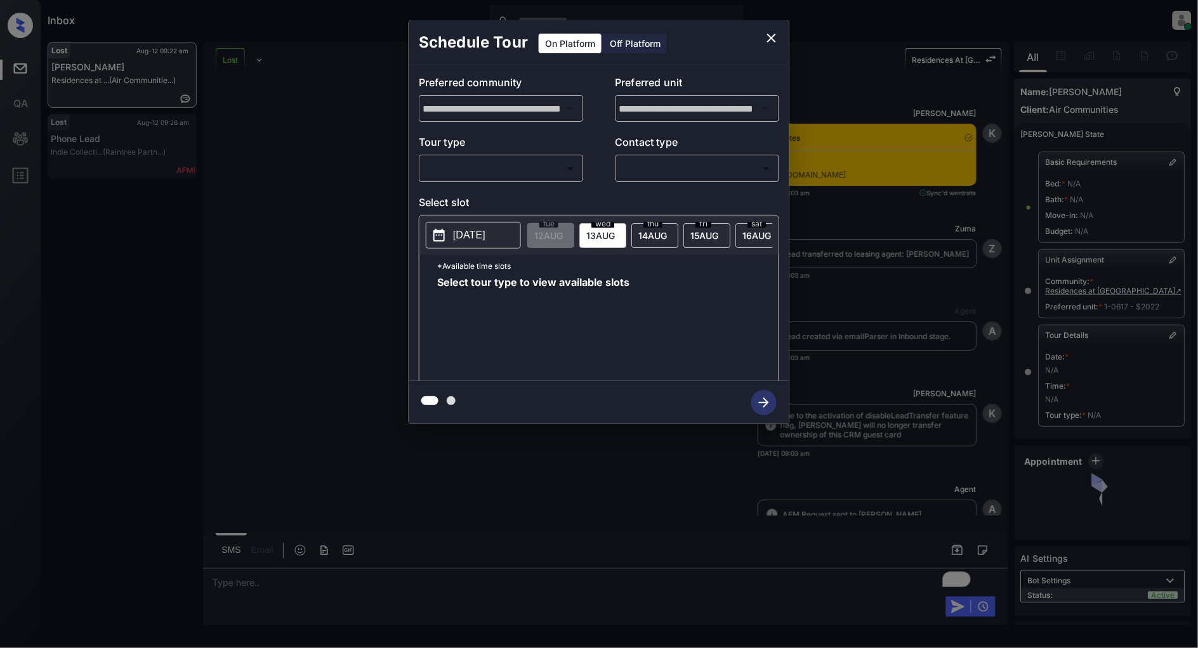
click at [511, 168] on body "Inbox [PERSON_NAME] Online Set yourself offline Set yourself on break Profile S…" at bounding box center [599, 324] width 1198 height 648
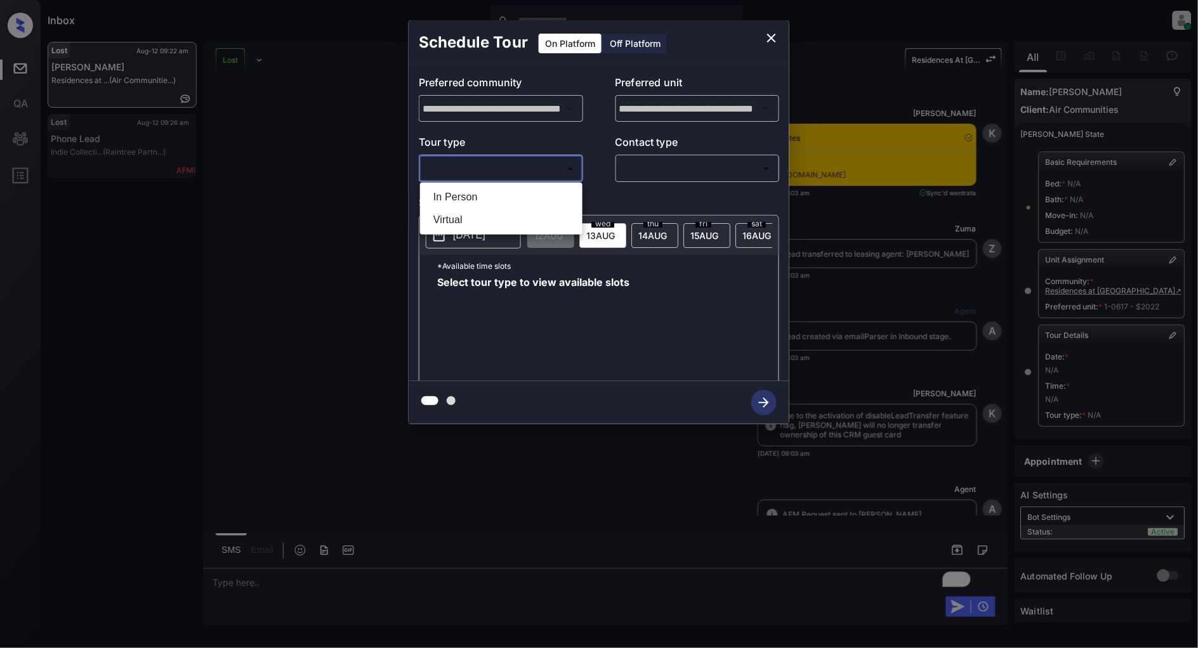
scroll to position [36251, 0]
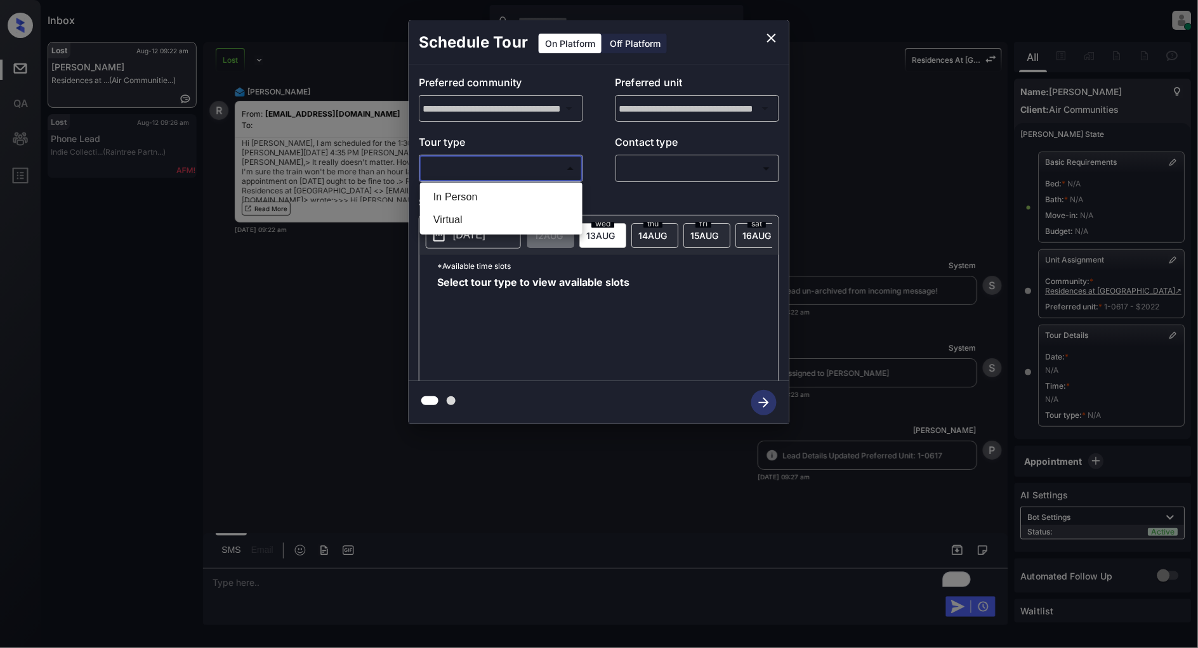
click at [462, 194] on li "In Person" at bounding box center [501, 197] width 156 height 23
type input "********"
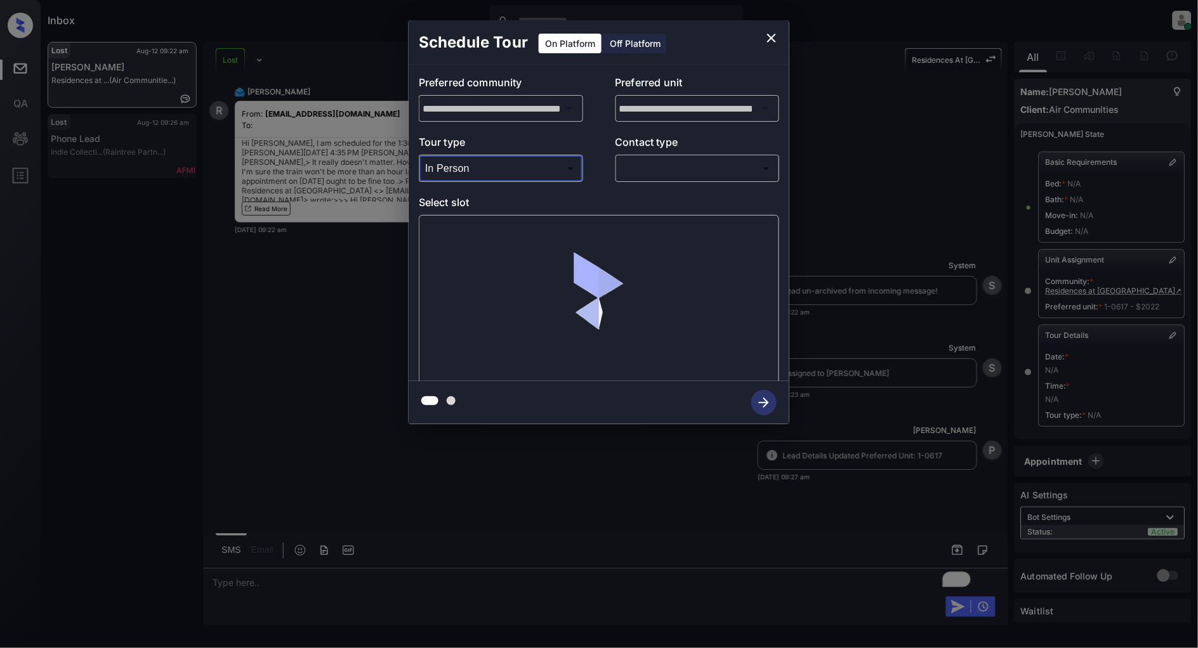
click at [671, 159] on body "Inbox [PERSON_NAME] Online Set yourself offline Set yourself on break Profile S…" at bounding box center [599, 324] width 1198 height 648
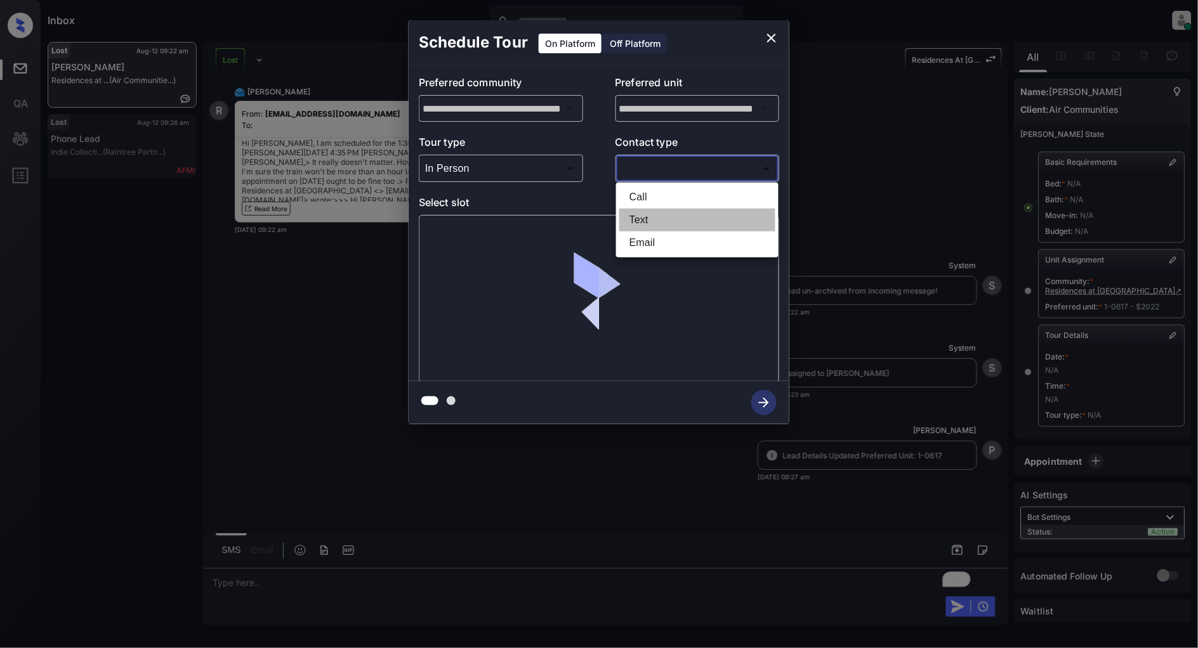
click at [646, 221] on li "Text" at bounding box center [697, 220] width 156 height 23
type input "****"
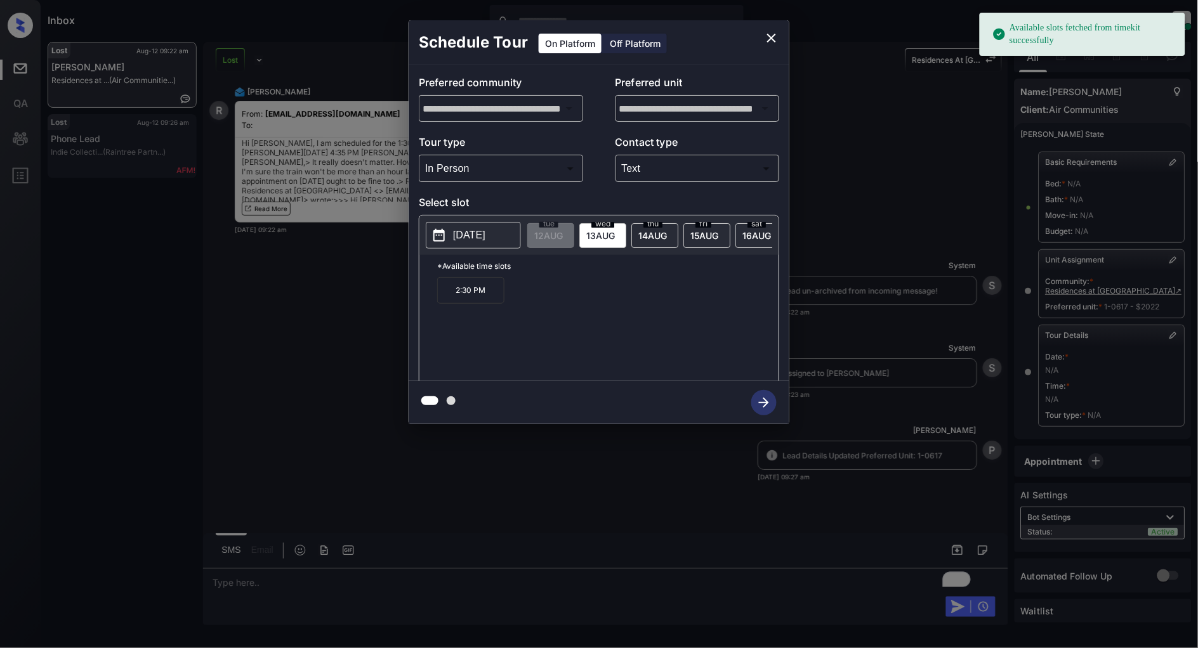
click at [462, 241] on p "[DATE]" at bounding box center [469, 235] width 32 height 15
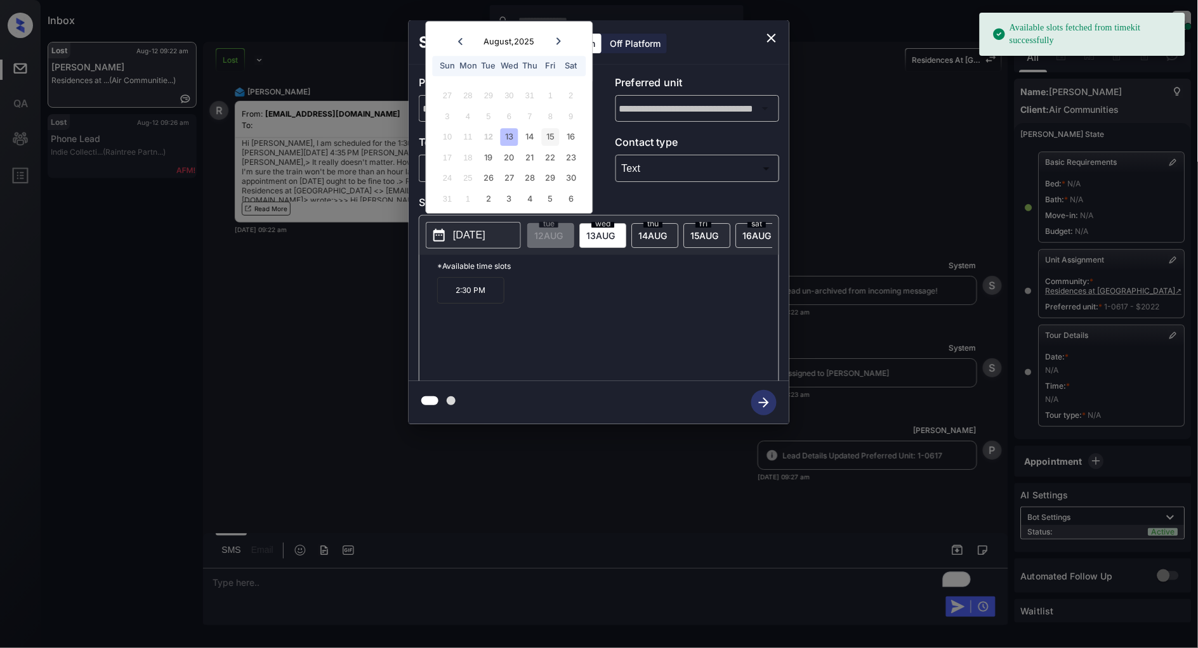
click at [554, 135] on div "15" at bounding box center [550, 137] width 17 height 17
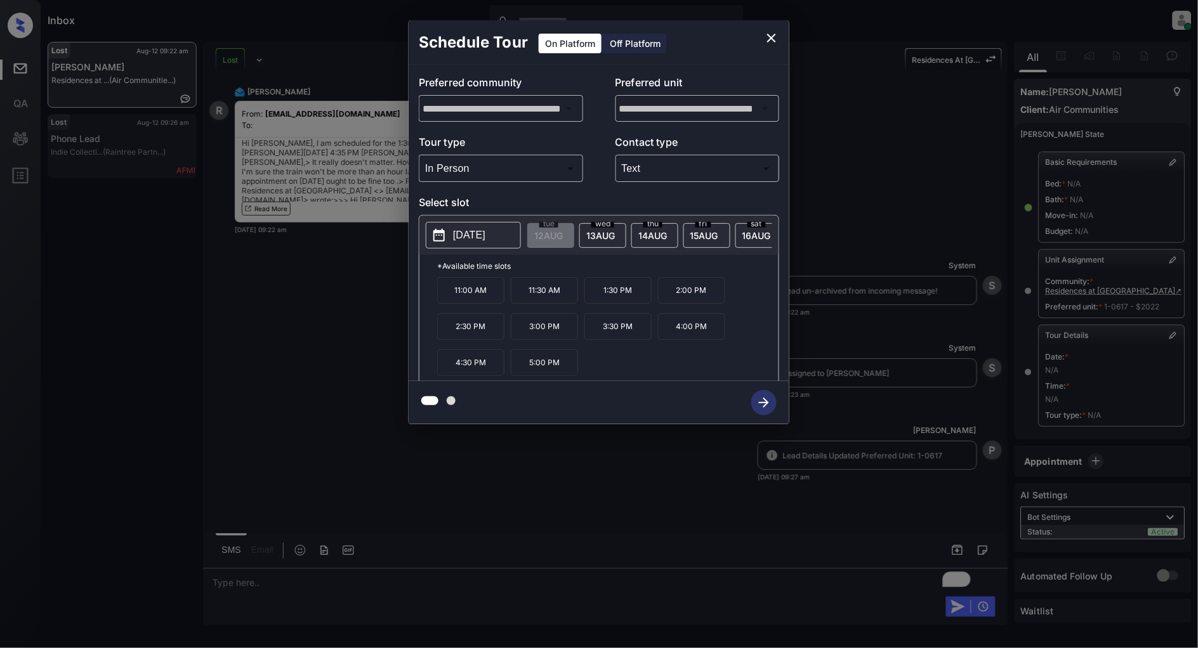
click at [601, 294] on p "1:30 PM" at bounding box center [617, 290] width 67 height 27
click at [758, 407] on icon "button" at bounding box center [763, 402] width 25 height 25
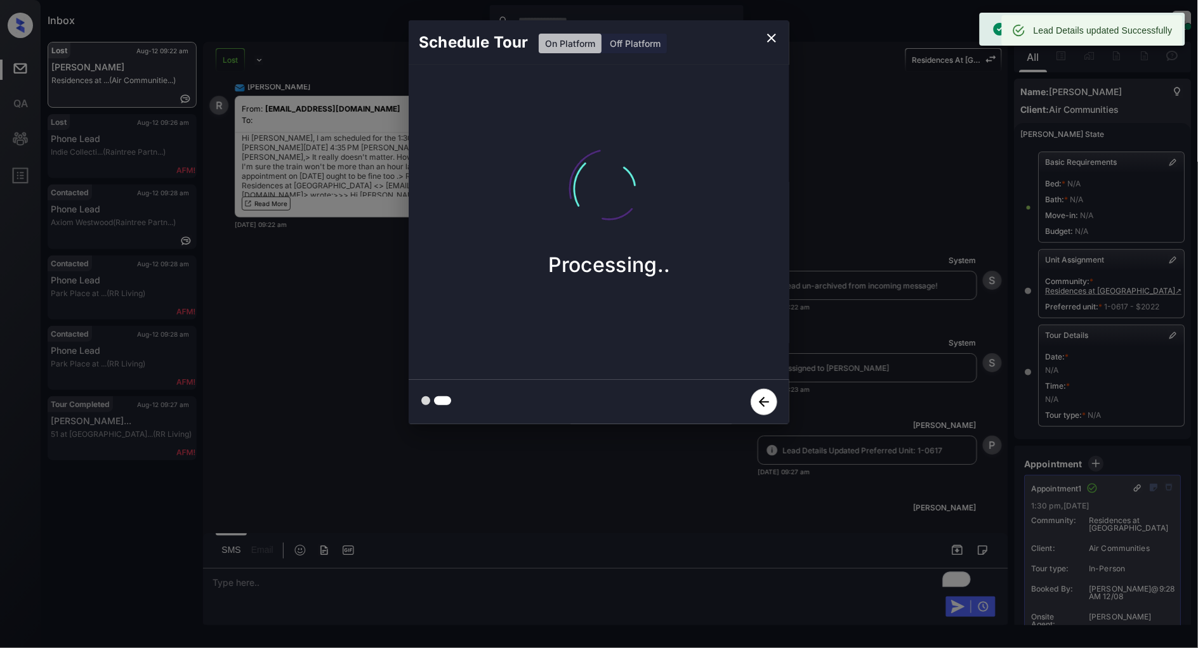
click at [764, 35] on icon "close" at bounding box center [771, 37] width 15 height 15
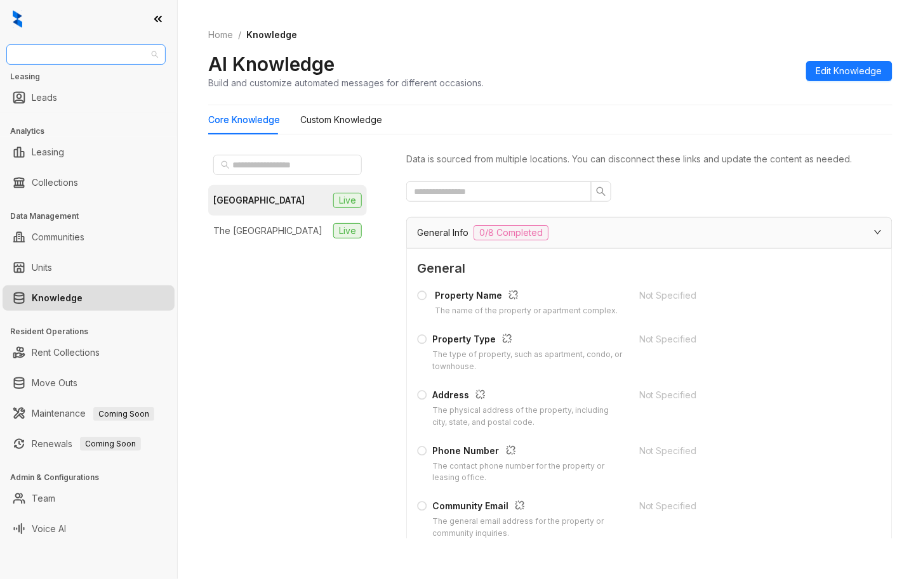
click at [89, 55] on span "RR Living" at bounding box center [86, 54] width 144 height 19
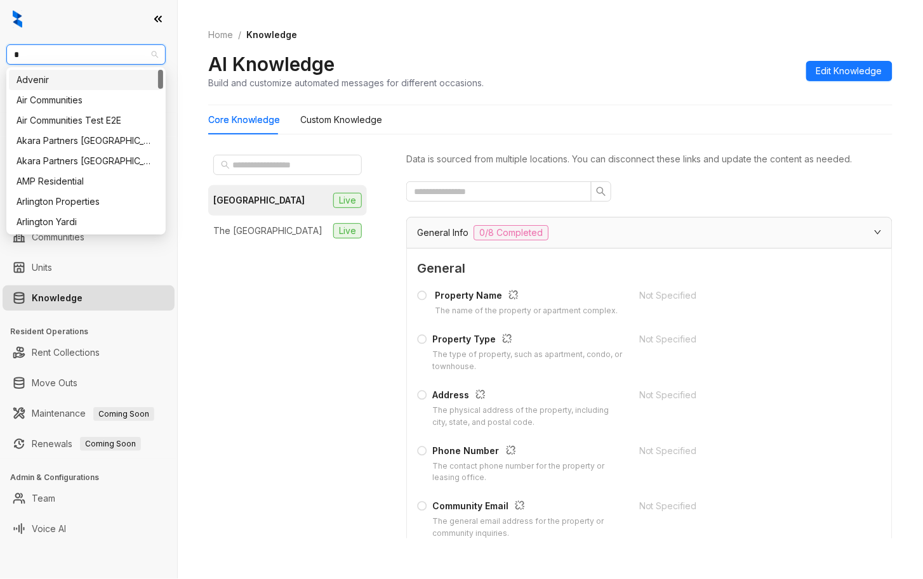
type input "**"
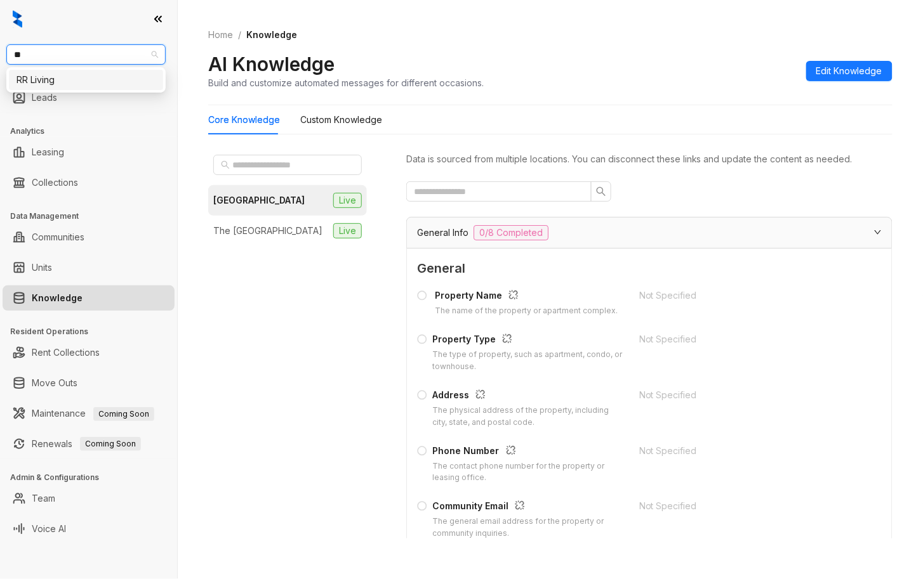
click at [93, 89] on div "RR Living" at bounding box center [86, 80] width 154 height 20
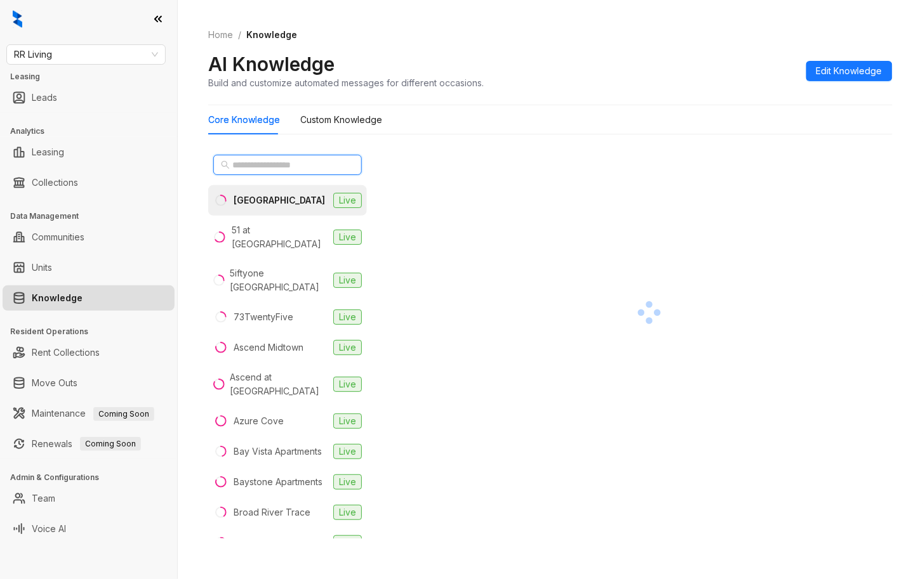
click at [269, 164] on input "text" at bounding box center [288, 165] width 112 height 14
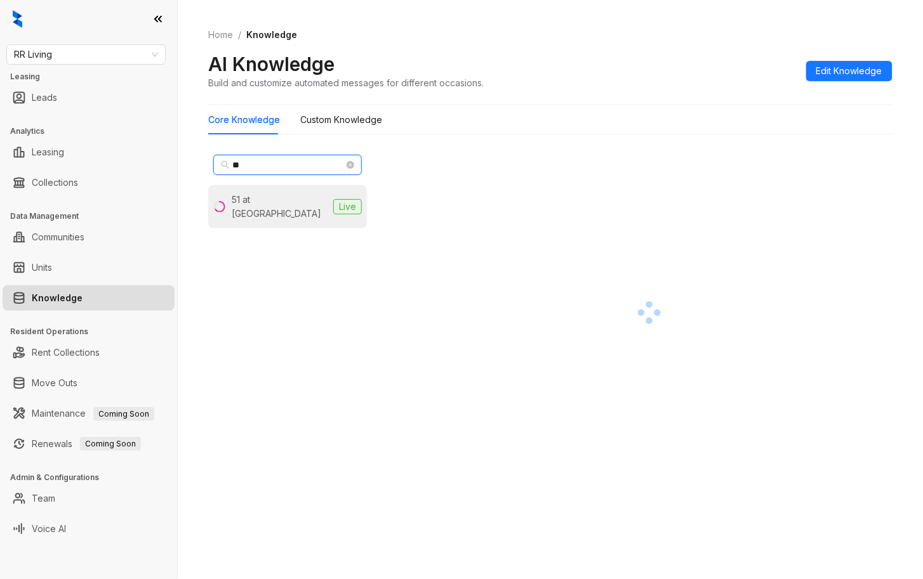
type input "**"
click at [265, 198] on div "51 at [GEOGRAPHIC_DATA]" at bounding box center [280, 207] width 96 height 28
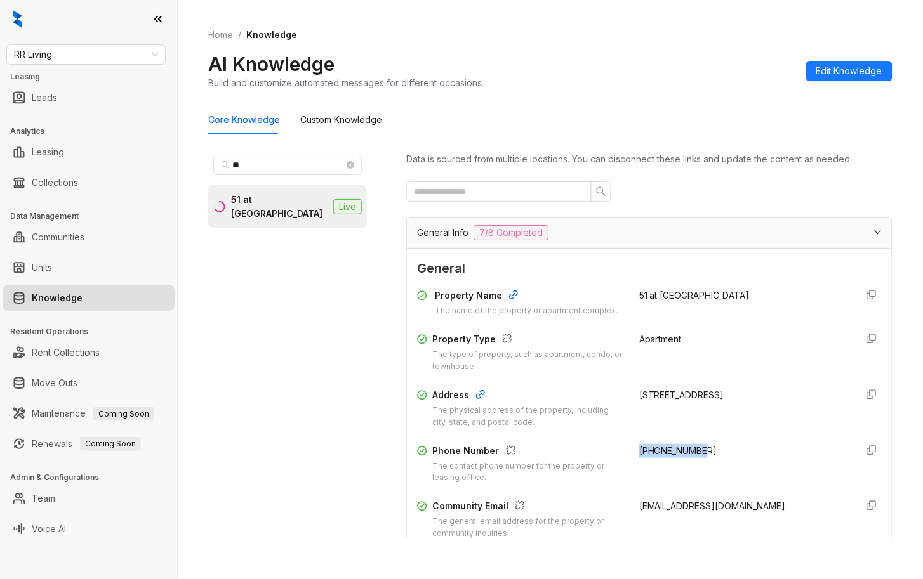
drag, startPoint x: 691, startPoint y: 454, endPoint x: 624, endPoint y: 447, distance: 67.0
click at [624, 447] on div "Phone Number The contact phone number for the property or leasing office. +1662…" at bounding box center [649, 464] width 464 height 41
copy span "+16623429000"
click at [97, 56] on span "RR Living" at bounding box center [86, 54] width 144 height 19
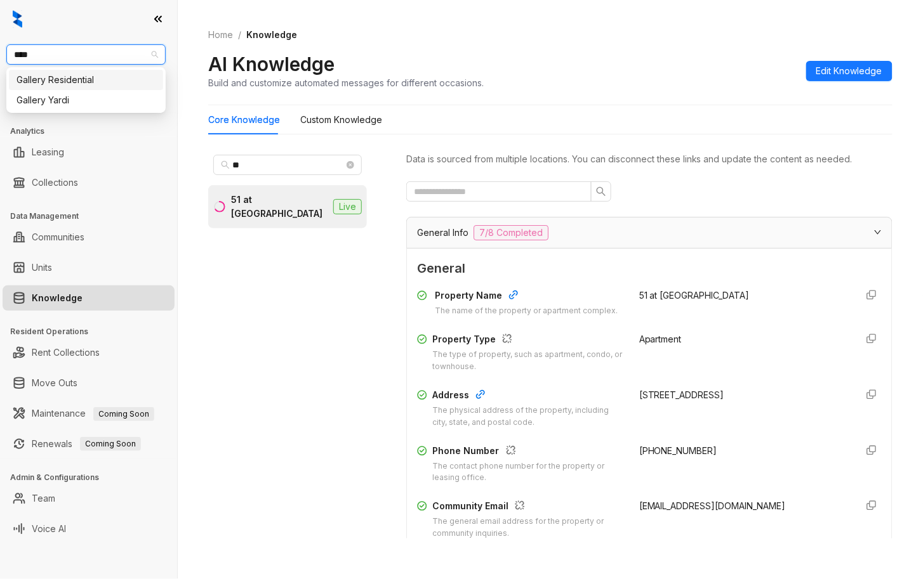
type input "*****"
click at [85, 76] on div "Gallery Residential" at bounding box center [85, 80] width 139 height 14
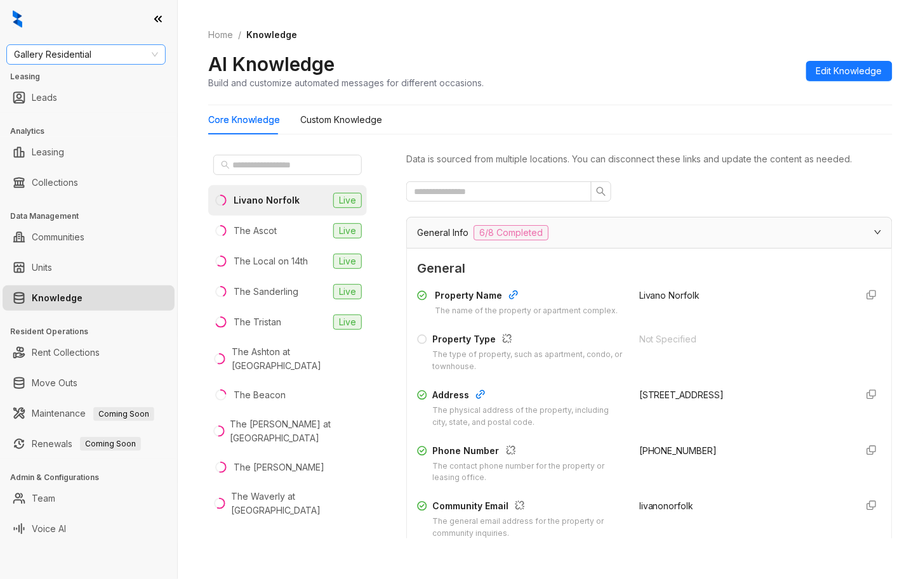
click at [110, 56] on span "Gallery Residential" at bounding box center [86, 54] width 144 height 19
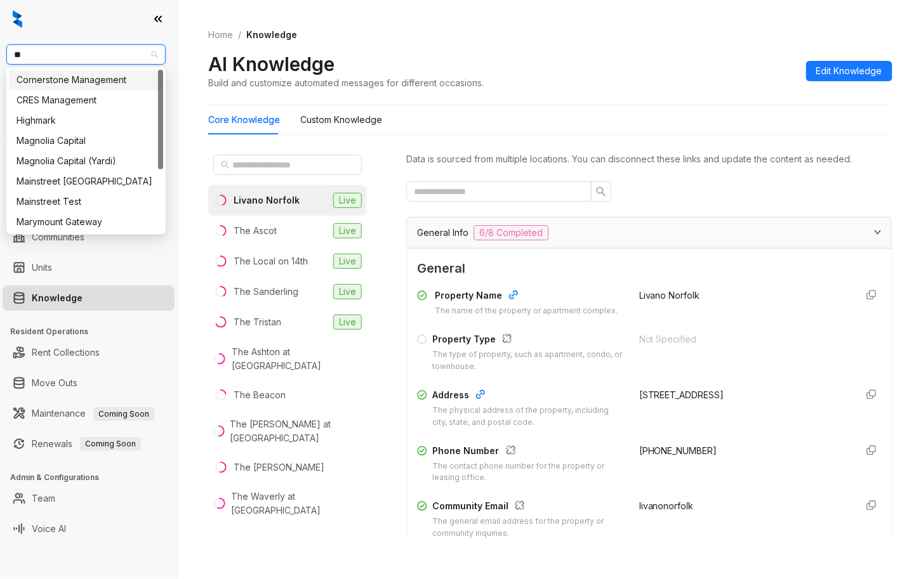
type input "***"
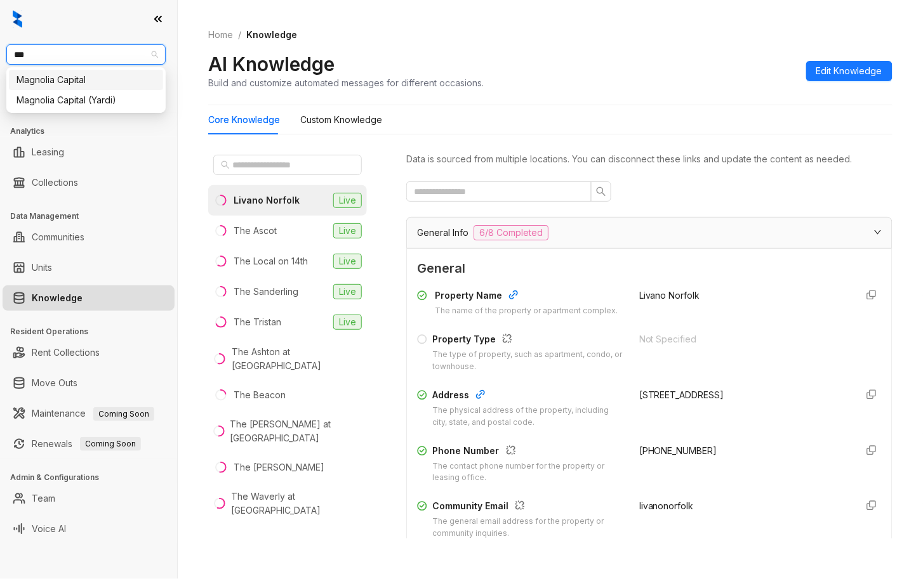
click at [87, 84] on div "Magnolia Capital" at bounding box center [85, 80] width 139 height 14
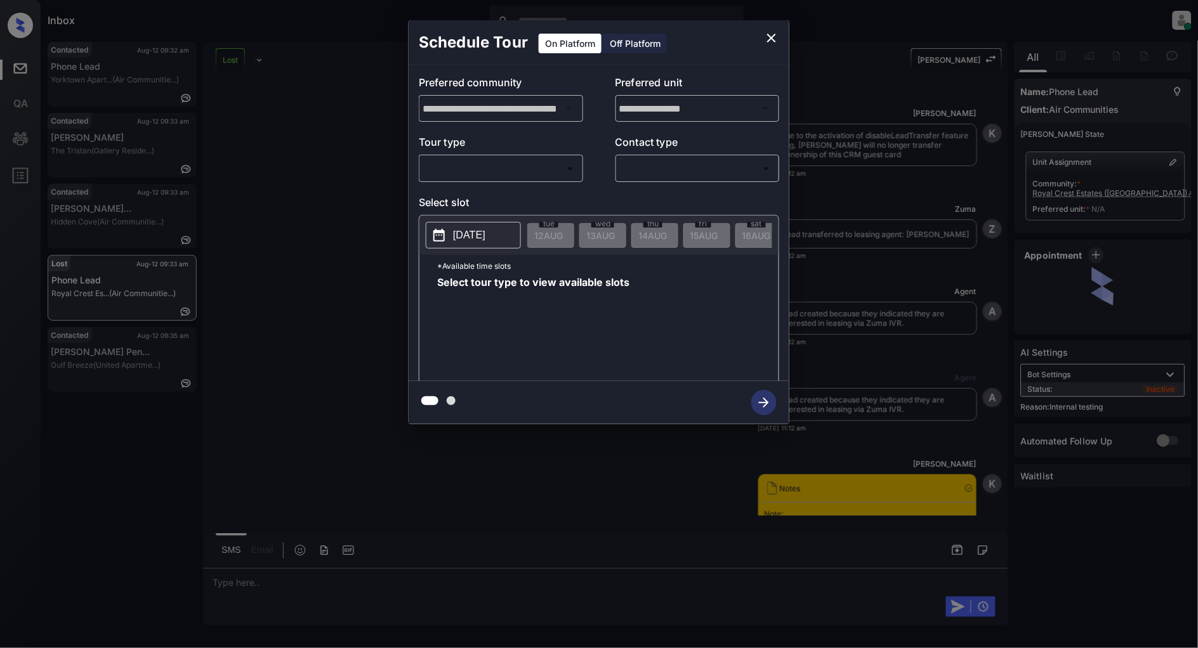
scroll to position [2756, 0]
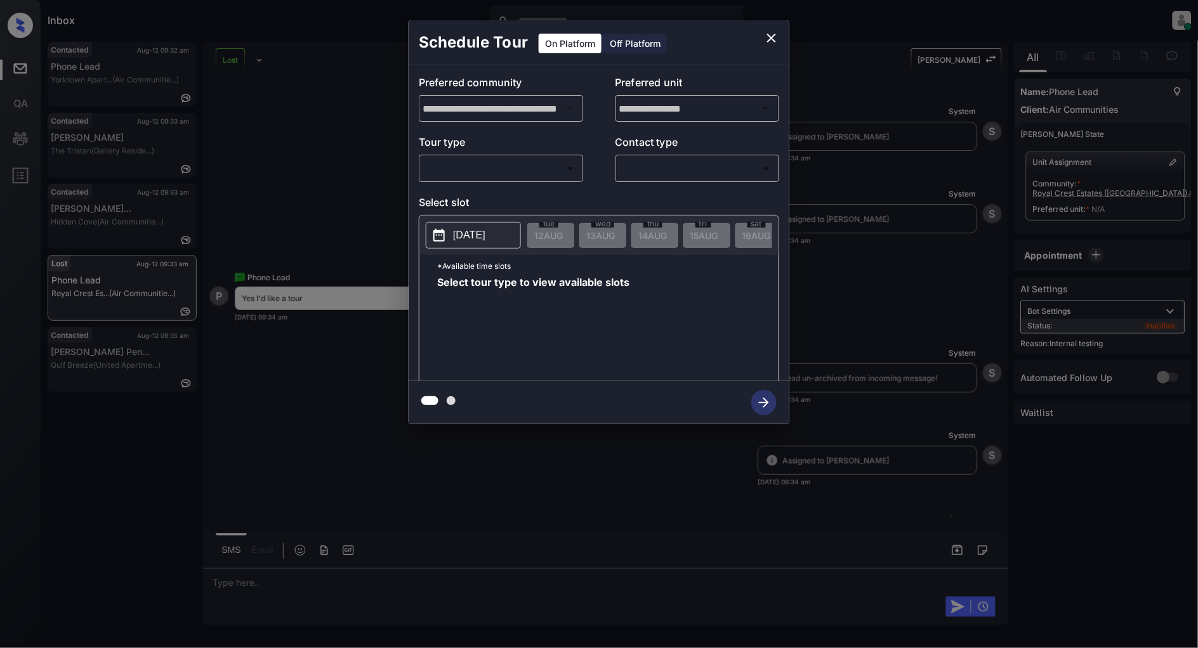
click at [511, 185] on div "**********" at bounding box center [599, 223] width 381 height 317
click at [505, 181] on div "​ ​" at bounding box center [501, 168] width 164 height 27
click at [471, 170] on body "Inbox Patrick Deasis Online Set yourself offline Set yourself on break Profile …" at bounding box center [599, 324] width 1198 height 648
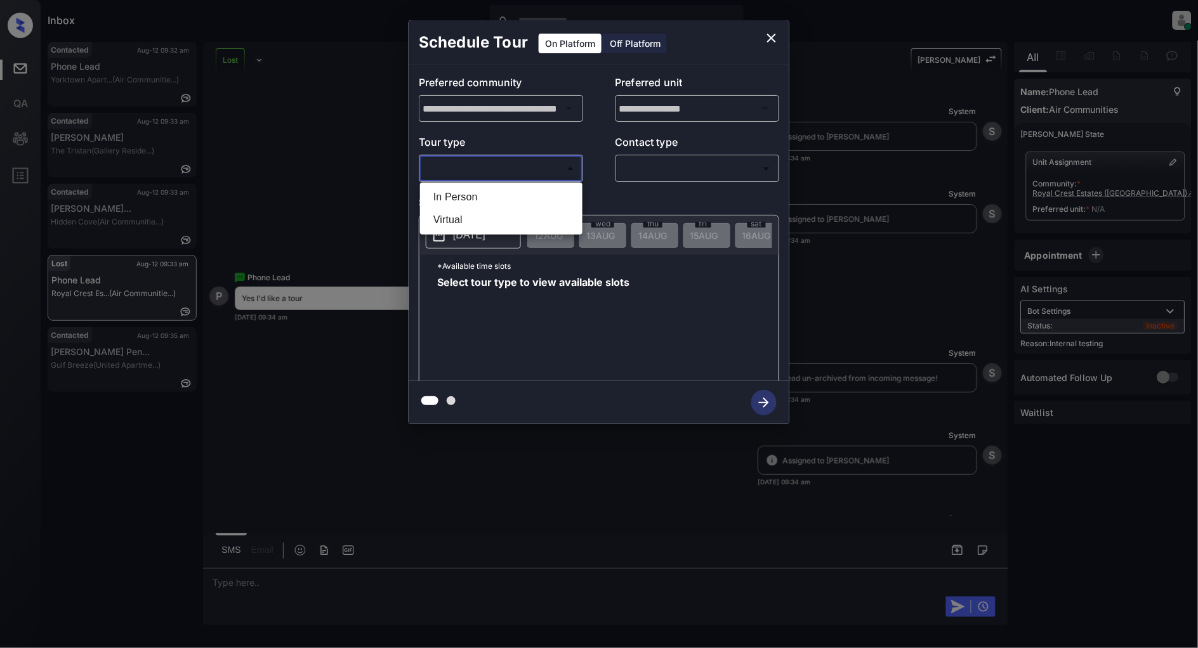
click at [477, 192] on li "In Person" at bounding box center [501, 197] width 156 height 23
type input "********"
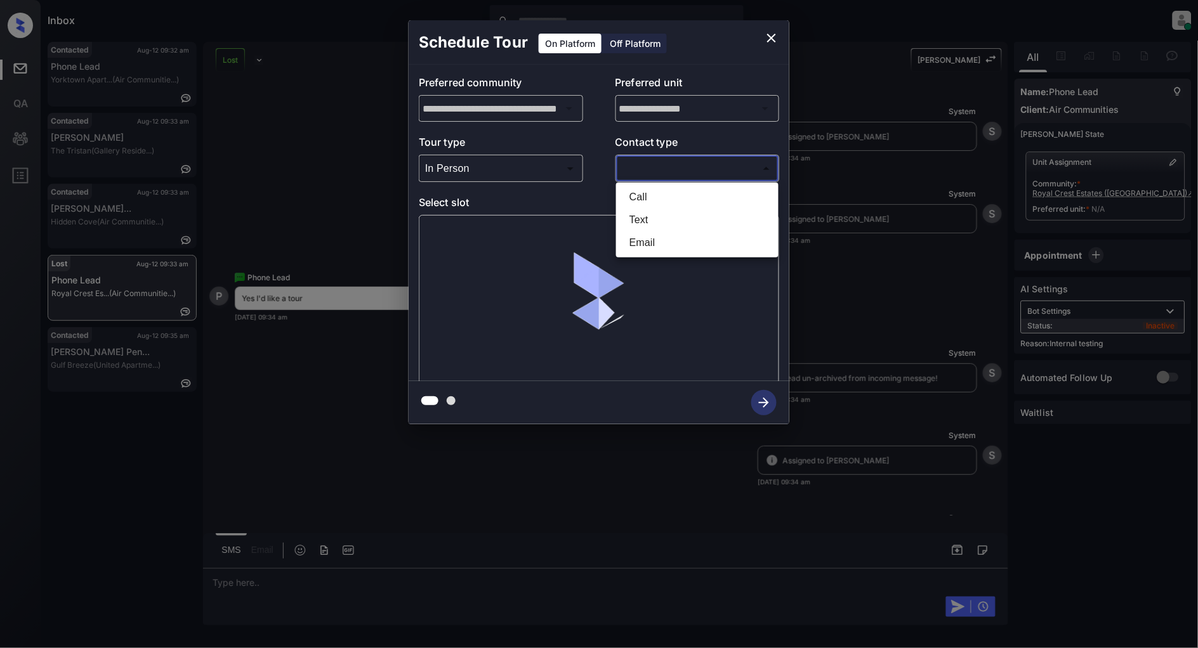
click at [671, 171] on body "Inbox Patrick Deasis Online Set yourself offline Set yourself on break Profile …" at bounding box center [599, 324] width 1198 height 648
click at [651, 212] on li "Text" at bounding box center [697, 220] width 156 height 23
type input "****"
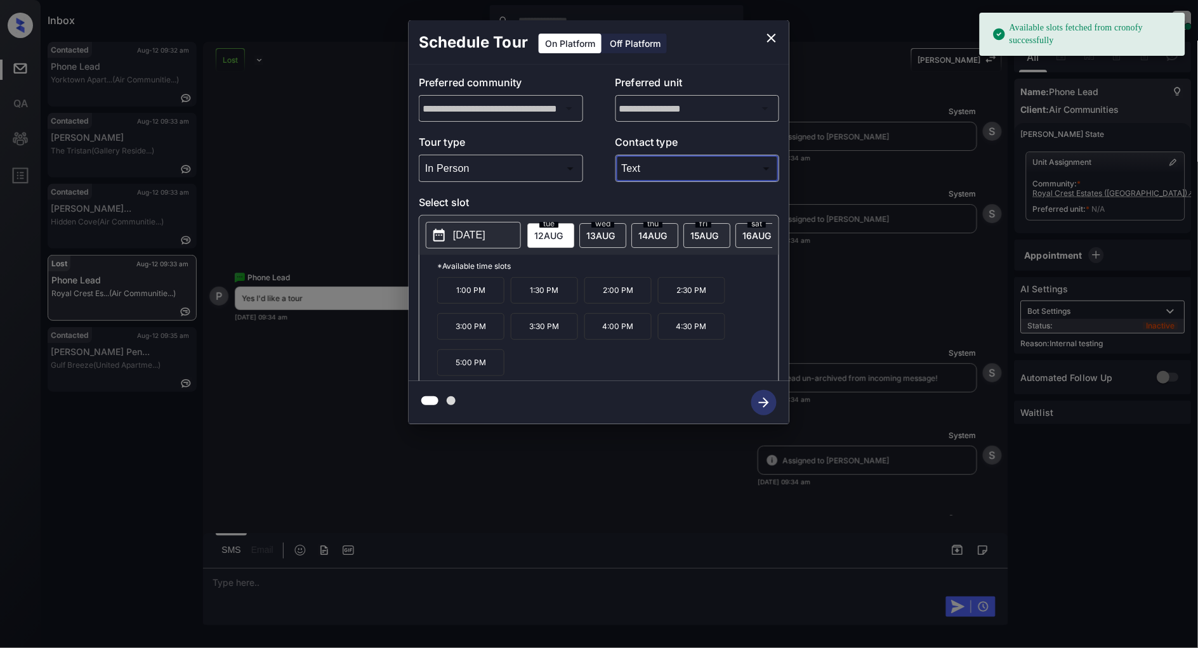
click at [478, 237] on p "2025-08-12" at bounding box center [469, 235] width 32 height 15
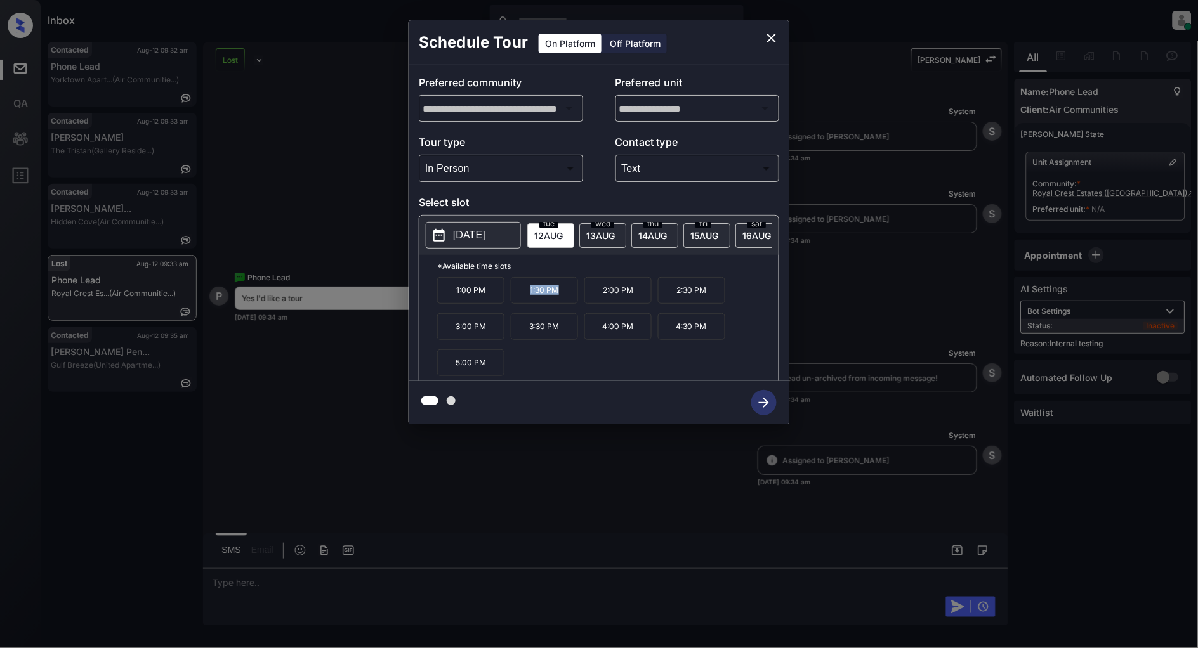
drag, startPoint x: 570, startPoint y: 300, endPoint x: 510, endPoint y: 302, distance: 59.7
click at [510, 302] on div "1:00 PM 1:30 PM 2:00 PM 2:30 PM 3:00 PM 3:30 PM 4:00 PM 4:30 PM 5:00 PM" at bounding box center [607, 328] width 341 height 102
copy p "1:30 PM"
drag, startPoint x: 711, startPoint y: 300, endPoint x: 676, endPoint y: 301, distance: 35.5
click at [676, 301] on p "2:30 PM" at bounding box center [691, 290] width 67 height 27
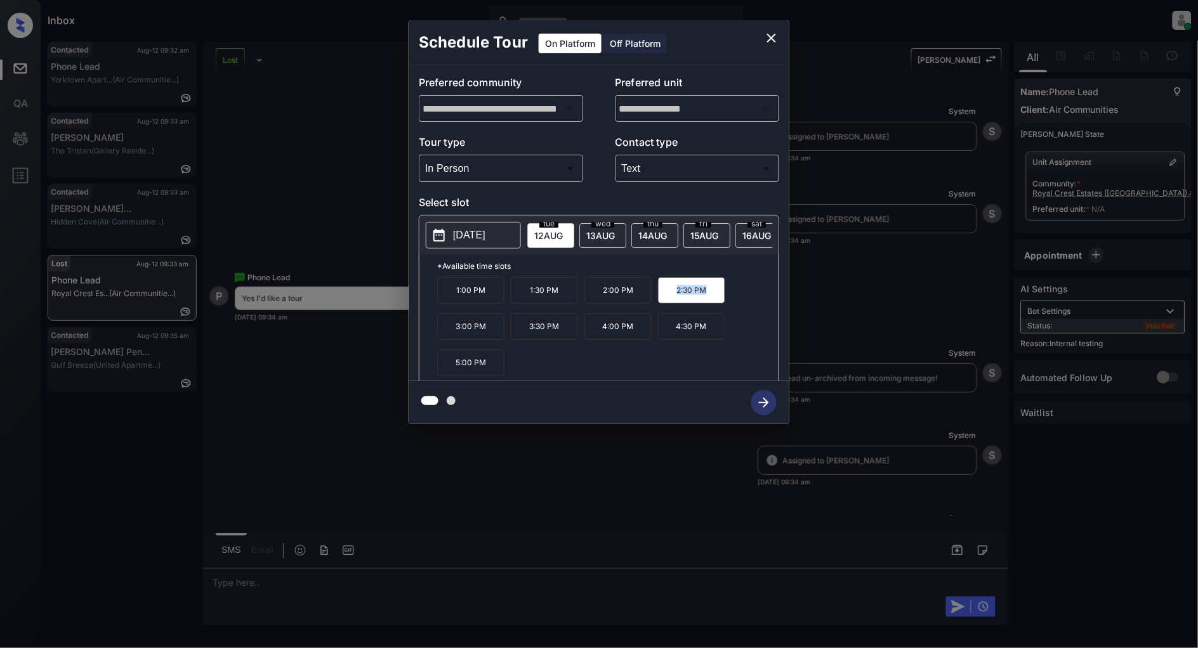
copy p "2:30 PM"
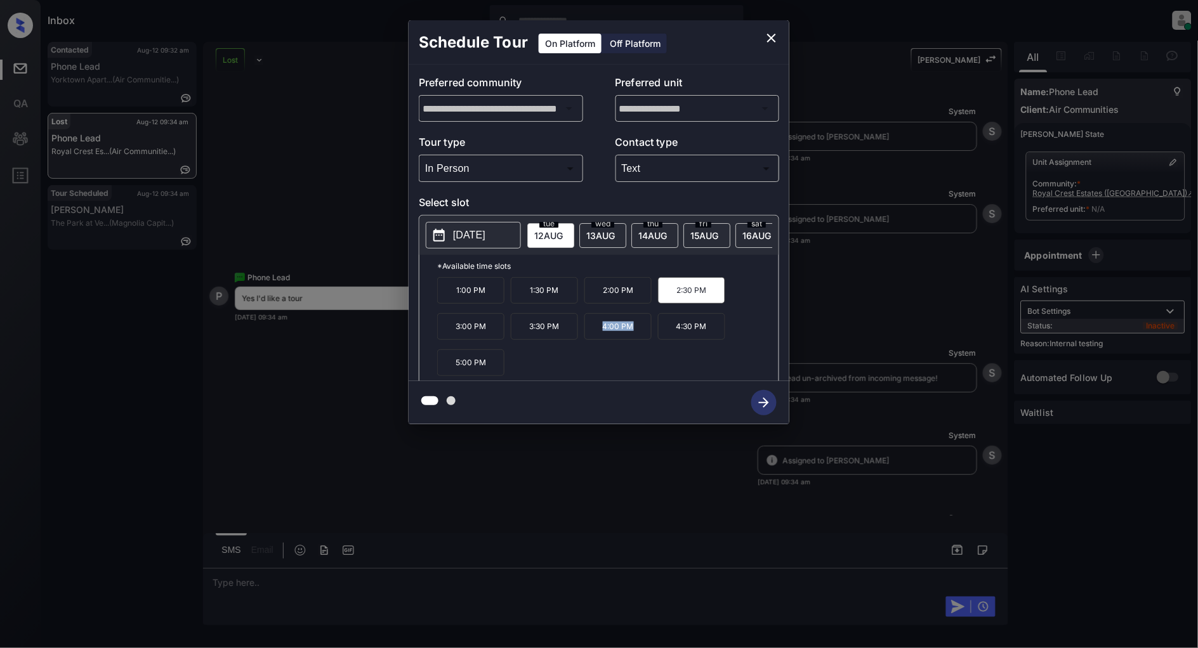
drag, startPoint x: 636, startPoint y: 334, endPoint x: 594, endPoint y: 336, distance: 42.6
click at [594, 336] on p "4:00 PM" at bounding box center [617, 326] width 67 height 27
copy p "4:00 PM"
click at [779, 29] on button "close" at bounding box center [771, 37] width 25 height 25
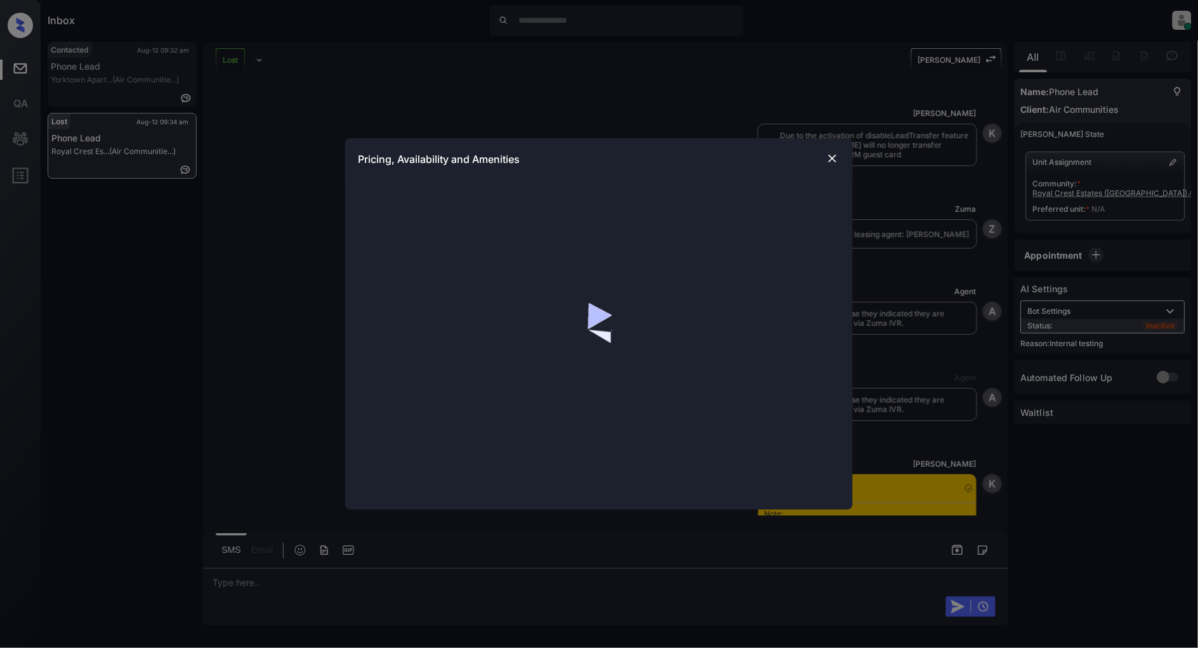
scroll to position [2768, 0]
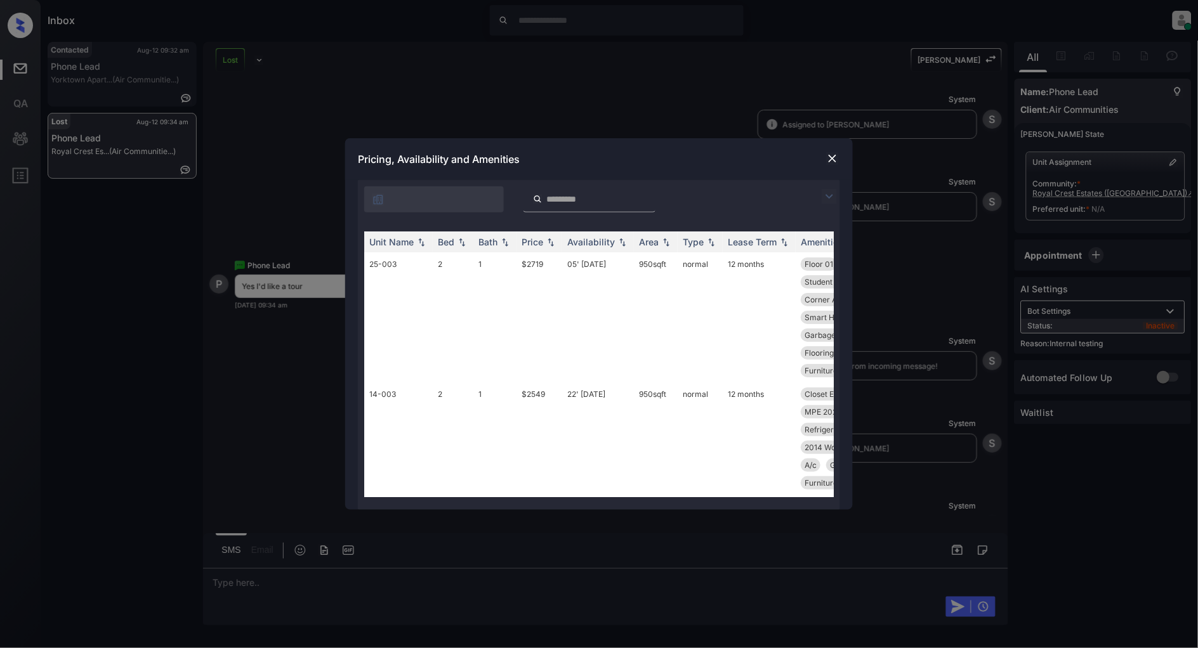
click at [832, 194] on img at bounding box center [829, 196] width 15 height 15
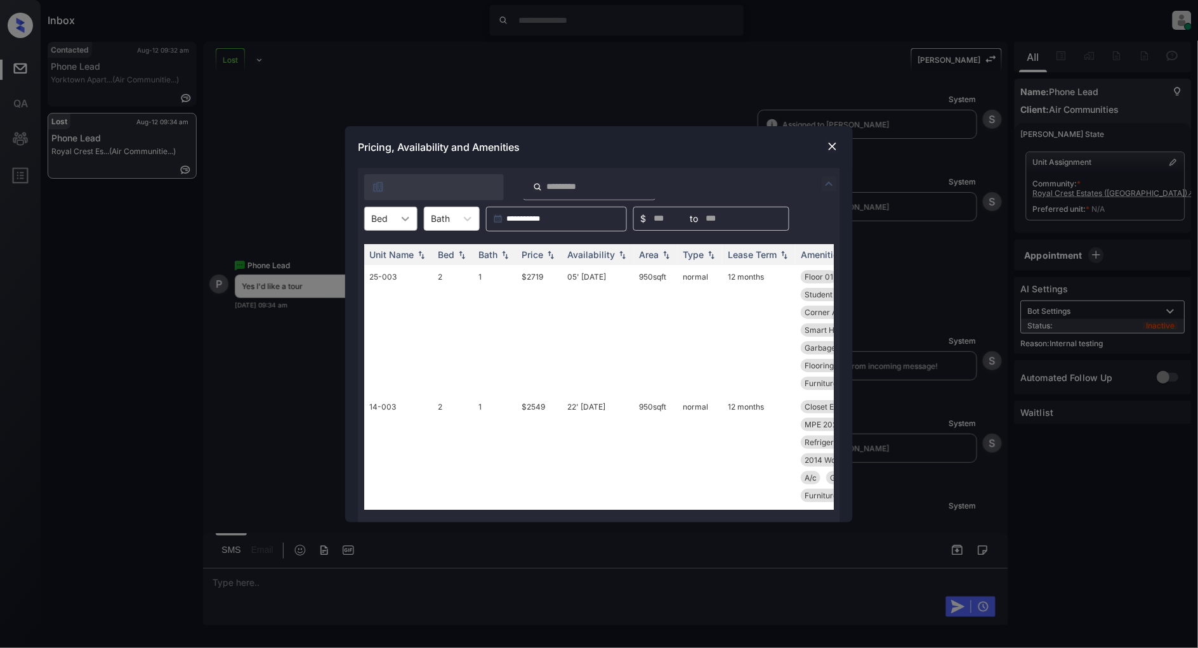
click at [395, 222] on div at bounding box center [405, 218] width 23 height 23
click at [387, 256] on div "2" at bounding box center [390, 250] width 53 height 23
click at [550, 254] on img at bounding box center [550, 254] width 13 height 9
click at [550, 254] on img at bounding box center [550, 255] width 13 height 10
click at [836, 142] on img at bounding box center [832, 146] width 13 height 13
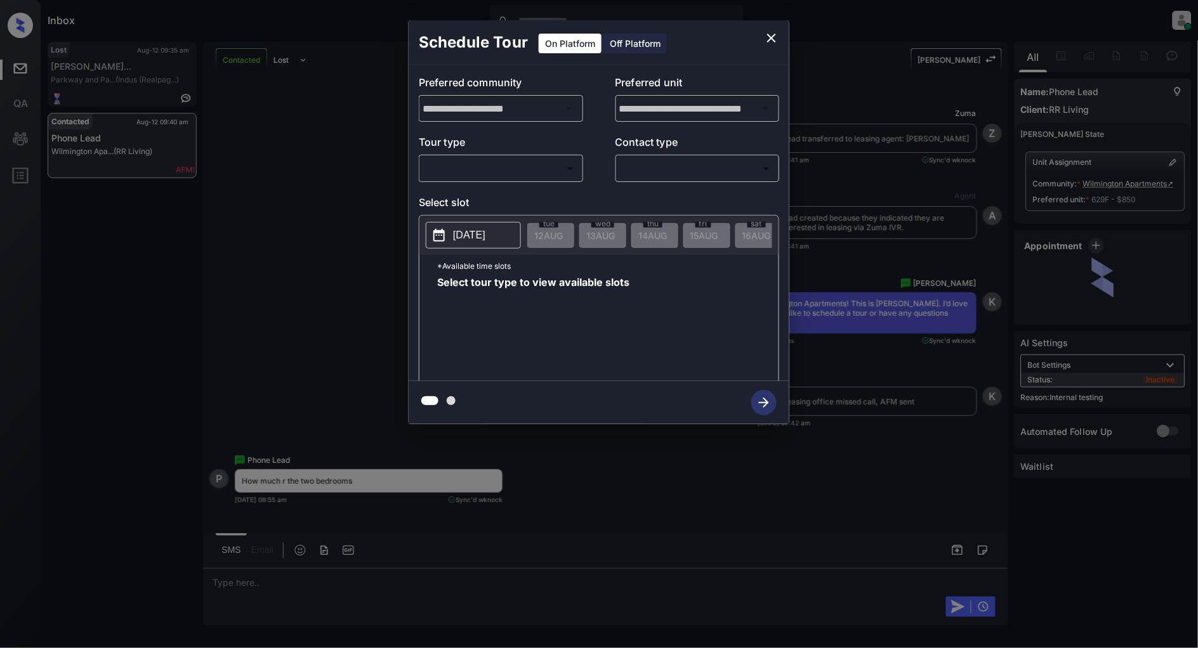
scroll to position [2957, 0]
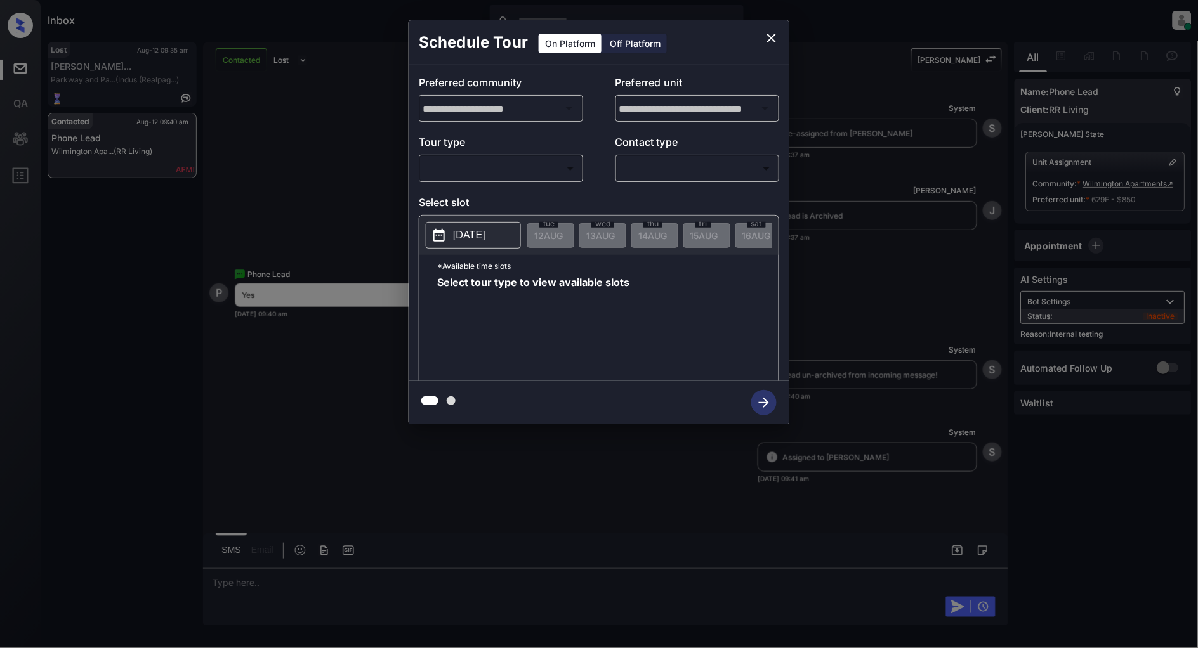
click at [506, 160] on body "Inbox [PERSON_NAME] Online Set yourself offline Set yourself on break Profile S…" at bounding box center [599, 324] width 1198 height 648
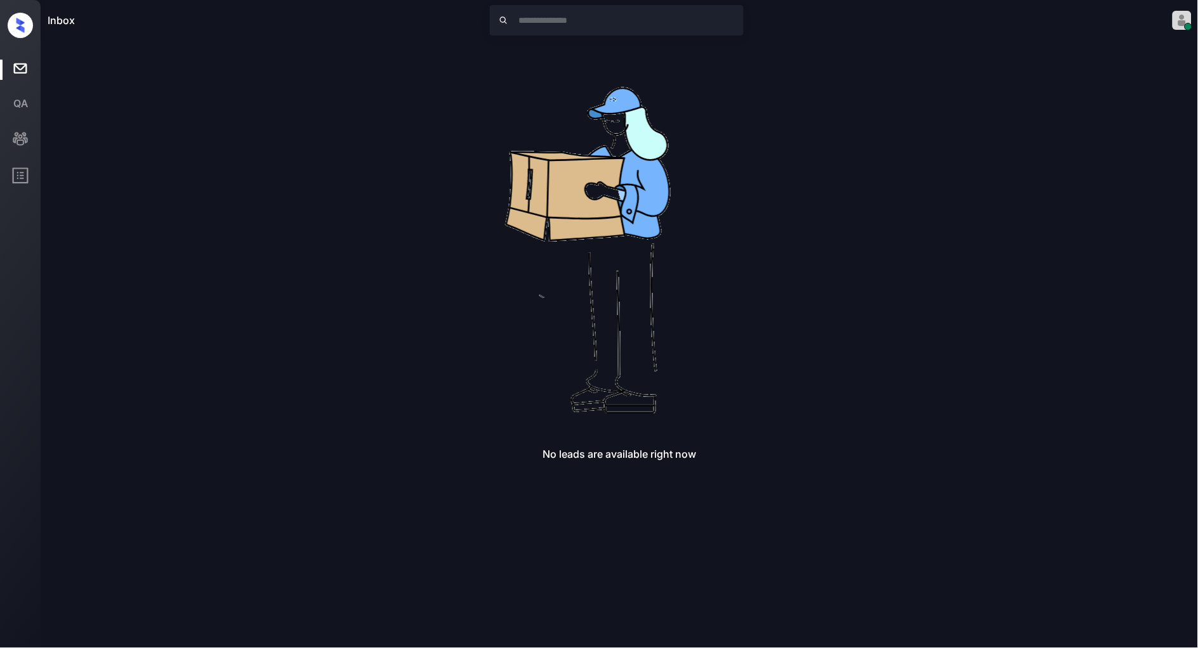
click at [334, 186] on div "No leads are available right now" at bounding box center [620, 251] width 1144 height 419
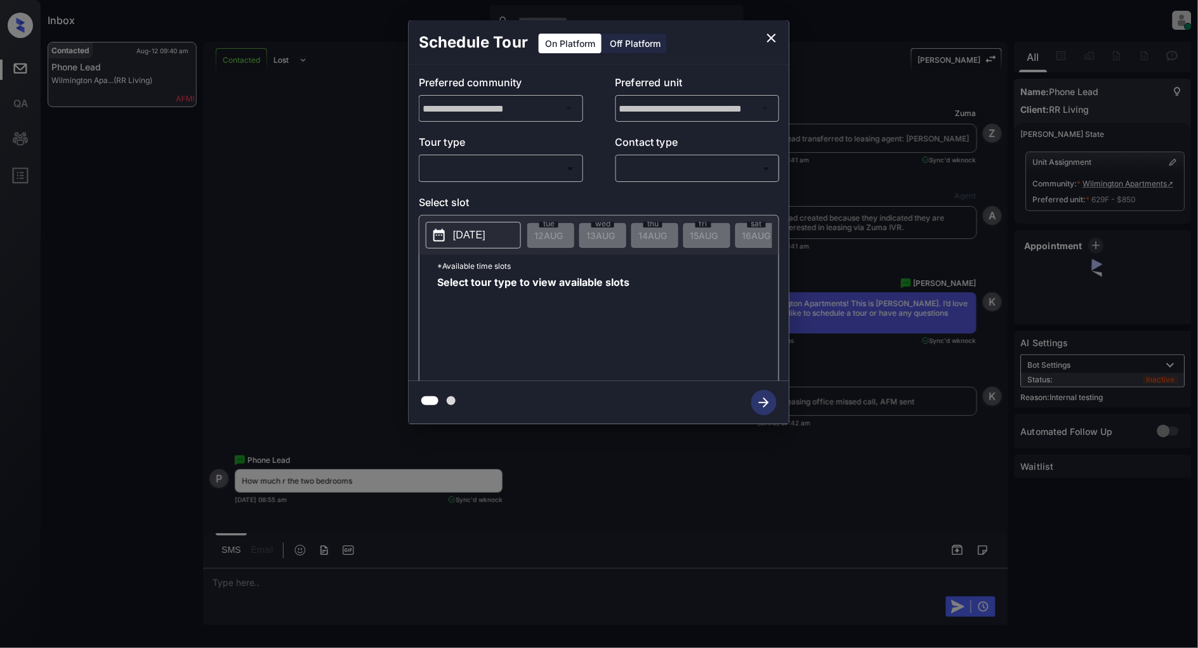
scroll to position [2957, 0]
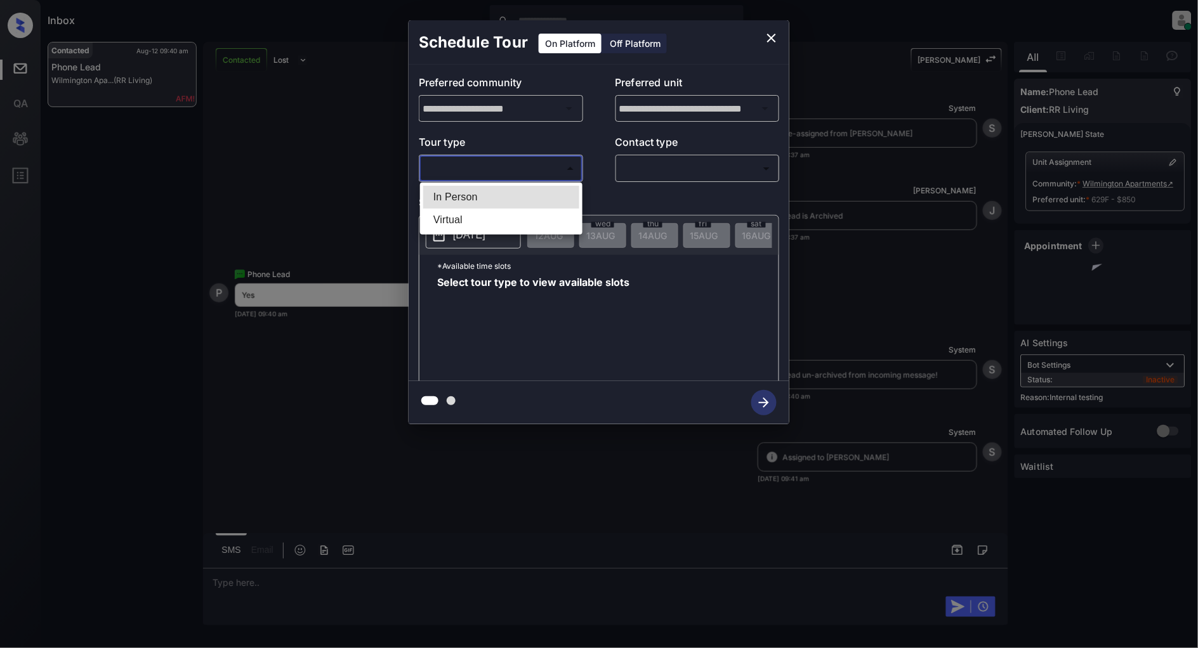
click at [525, 169] on body "Inbox Patrick Deasis Online Set yourself offline Set yourself on break Profile …" at bounding box center [599, 324] width 1198 height 648
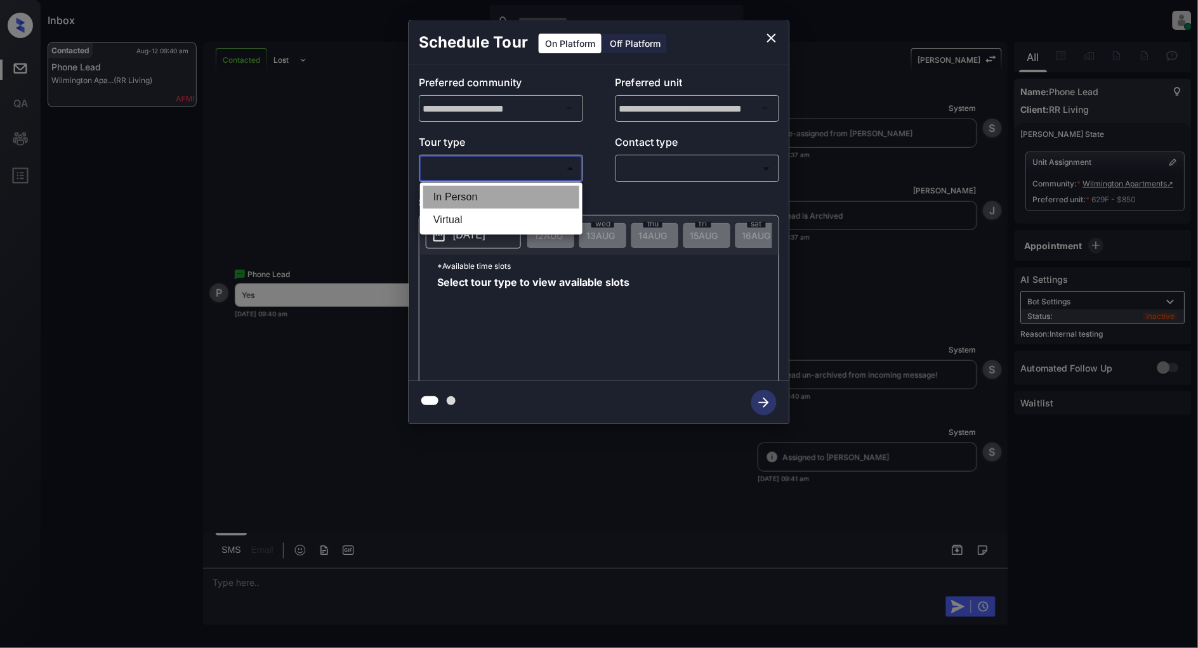
click at [501, 193] on li "In Person" at bounding box center [501, 197] width 156 height 23
type input "********"
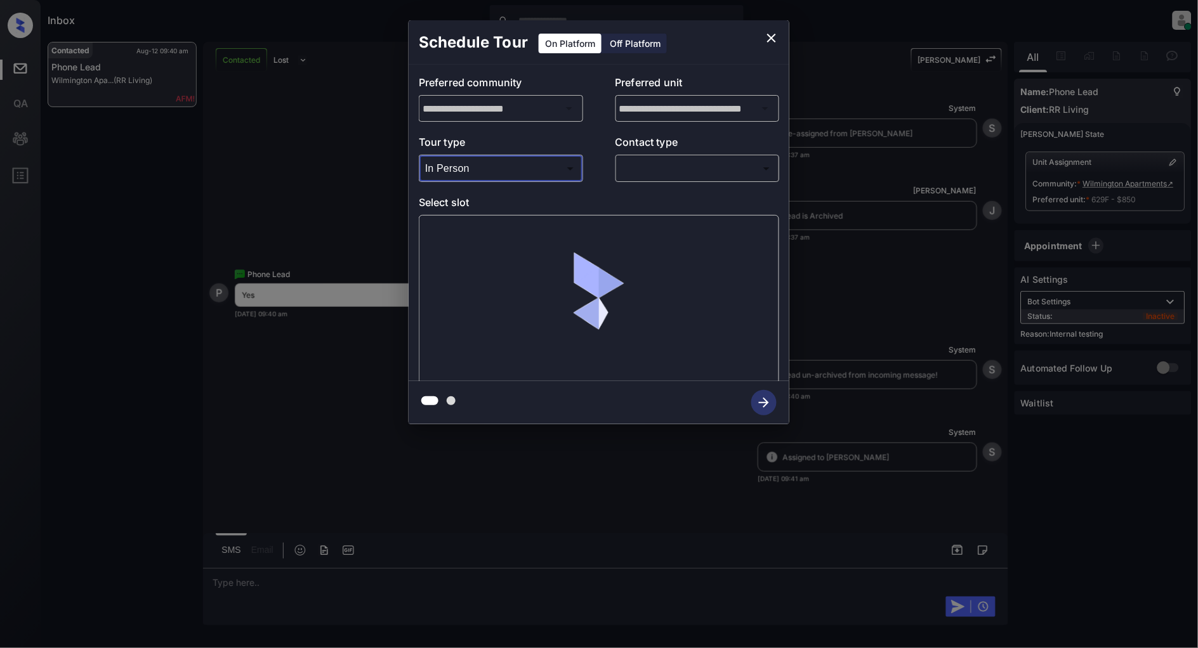
click at [690, 173] on body "Inbox Patrick Deasis Online Set yourself offline Set yourself on break Profile …" at bounding box center [599, 324] width 1198 height 648
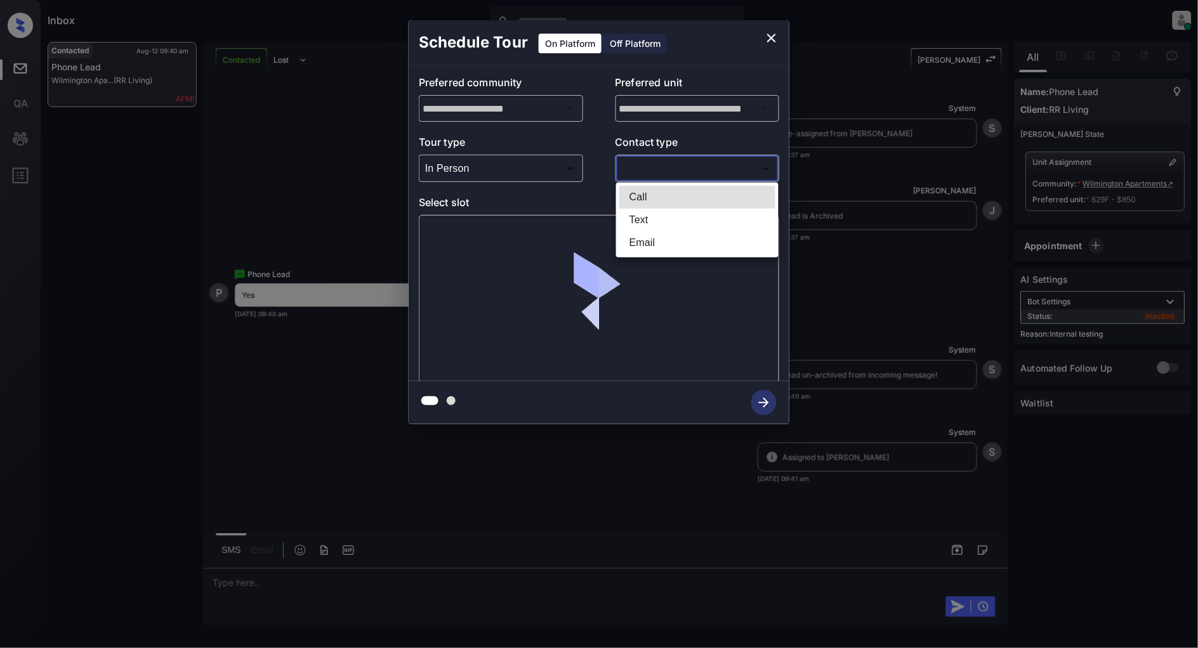
click at [643, 218] on li "Text" at bounding box center [697, 220] width 156 height 23
type input "****"
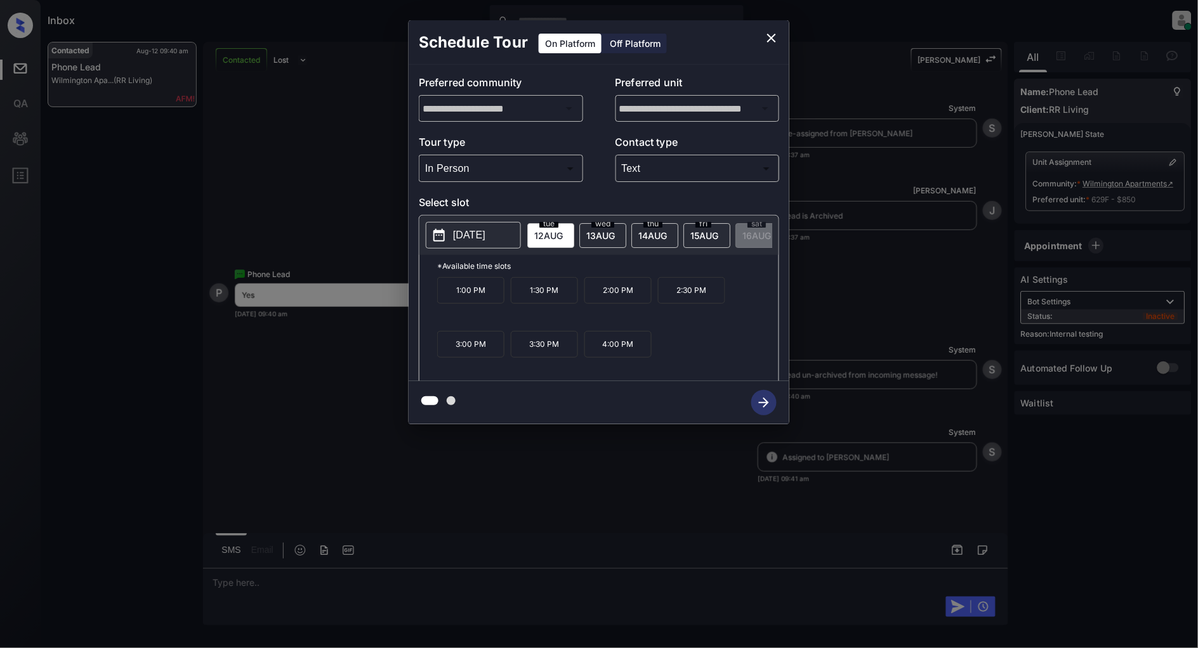
click at [563, 238] on span "13 AUG" at bounding box center [548, 235] width 29 height 11
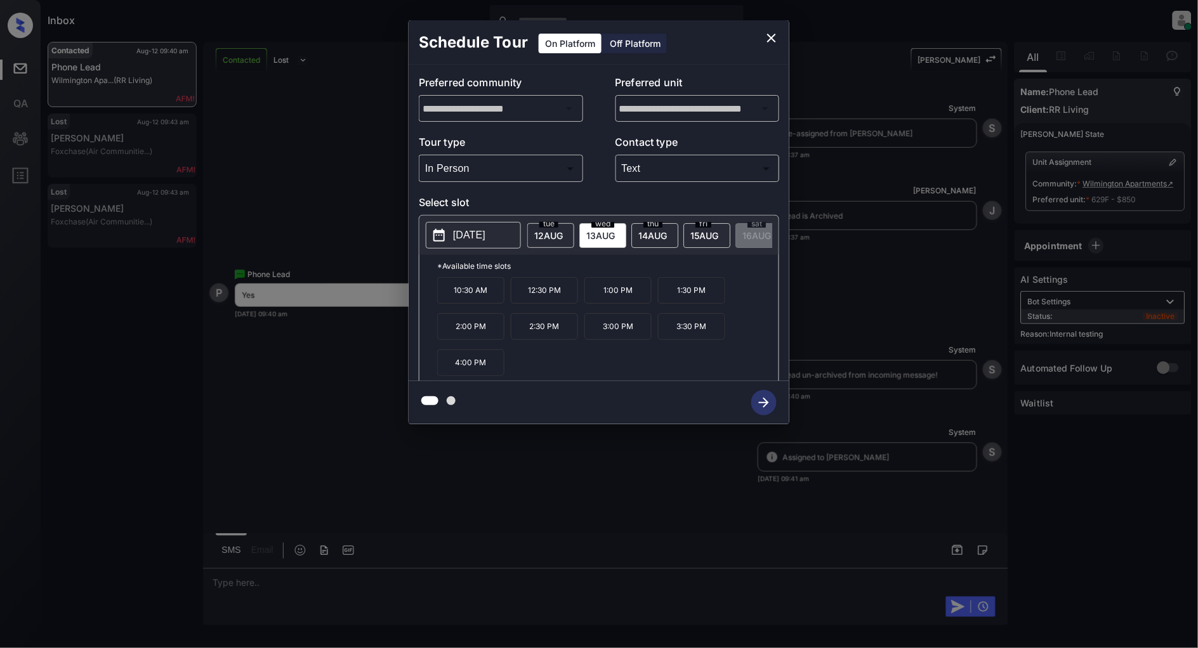
click at [548, 230] on span "12 AUG" at bounding box center [548, 235] width 29 height 11
drag, startPoint x: 560, startPoint y: 297, endPoint x: 521, endPoint y: 299, distance: 39.4
click at [521, 299] on p "1:30 PM" at bounding box center [544, 290] width 67 height 27
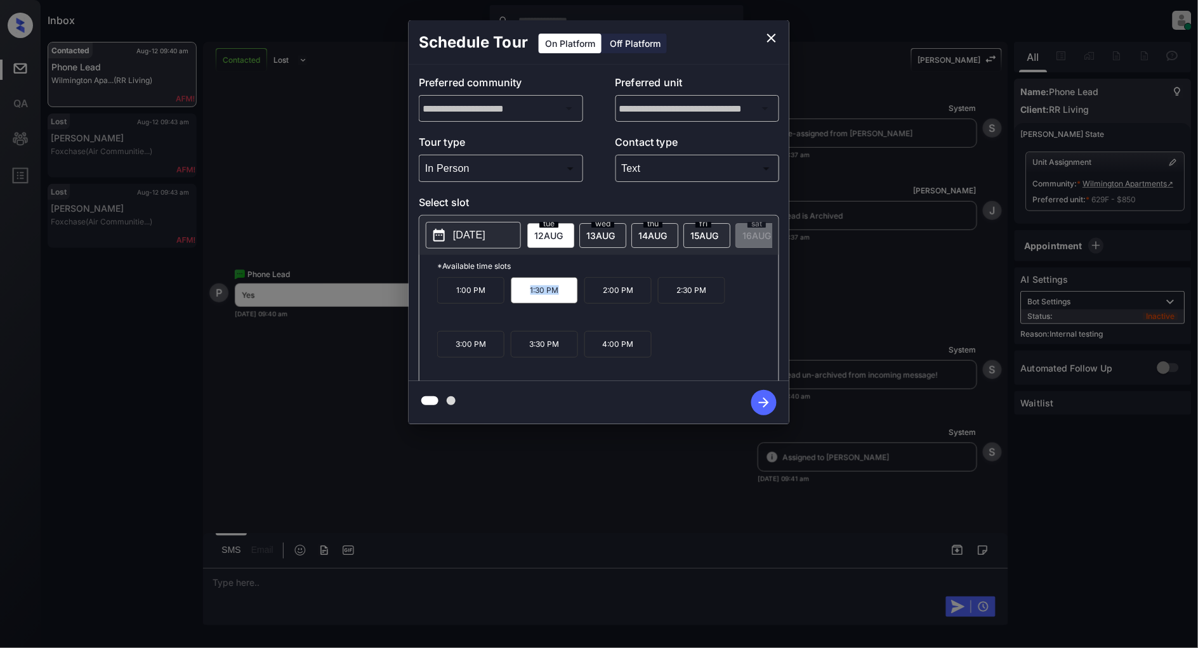
copy p "1:30 PM"
drag, startPoint x: 717, startPoint y: 296, endPoint x: 655, endPoint y: 297, distance: 62.2
click at [655, 297] on div "1:00 PM 1:30 PM 2:00 PM 2:30 PM 3:00 PM 3:30 PM 4:00 PM" at bounding box center [607, 328] width 341 height 102
copy div "2:30 PM"
drag, startPoint x: 565, startPoint y: 355, endPoint x: 486, endPoint y: 355, distance: 79.3
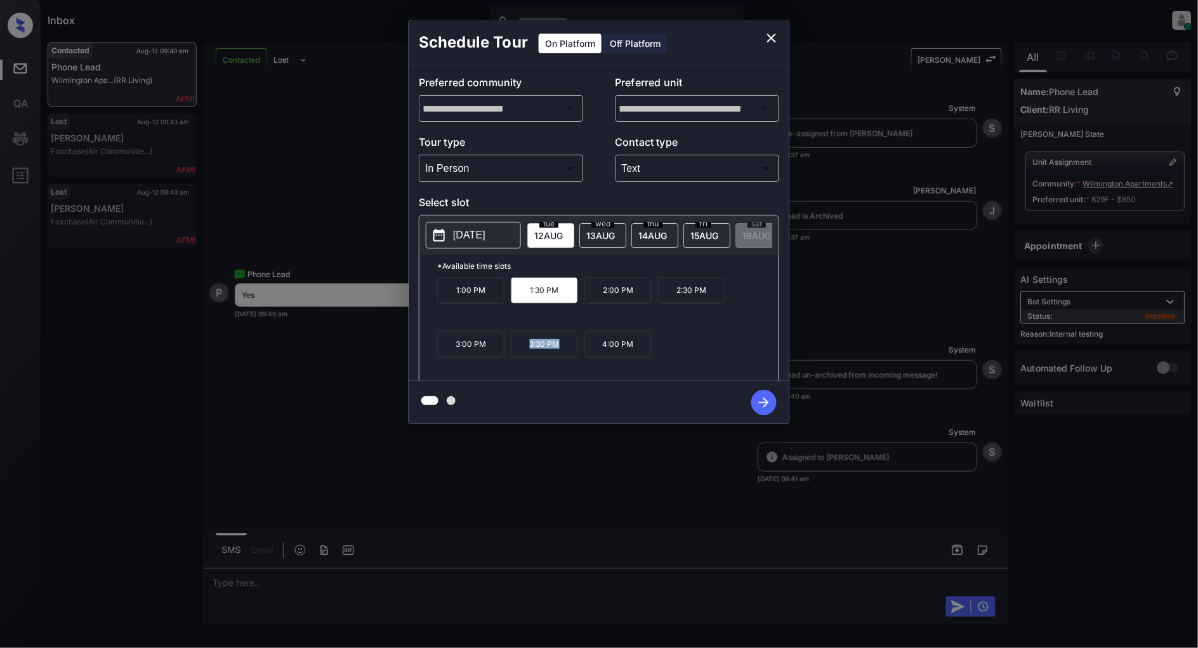
click at [486, 355] on div "1:00 PM 1:30 PM 2:00 PM 2:30 PM 3:00 PM 3:30 PM 4:00 PM" at bounding box center [607, 328] width 341 height 102
copy div "3:30 PM"
click at [771, 39] on icon "close" at bounding box center [771, 38] width 9 height 9
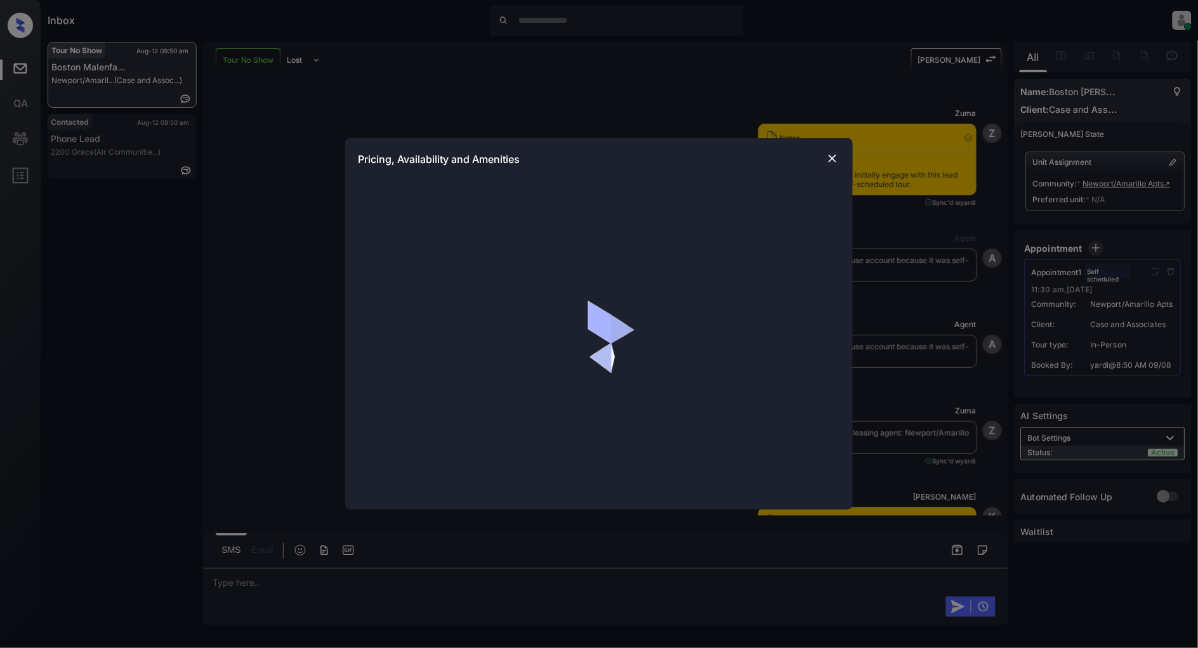
scroll to position [2322, 0]
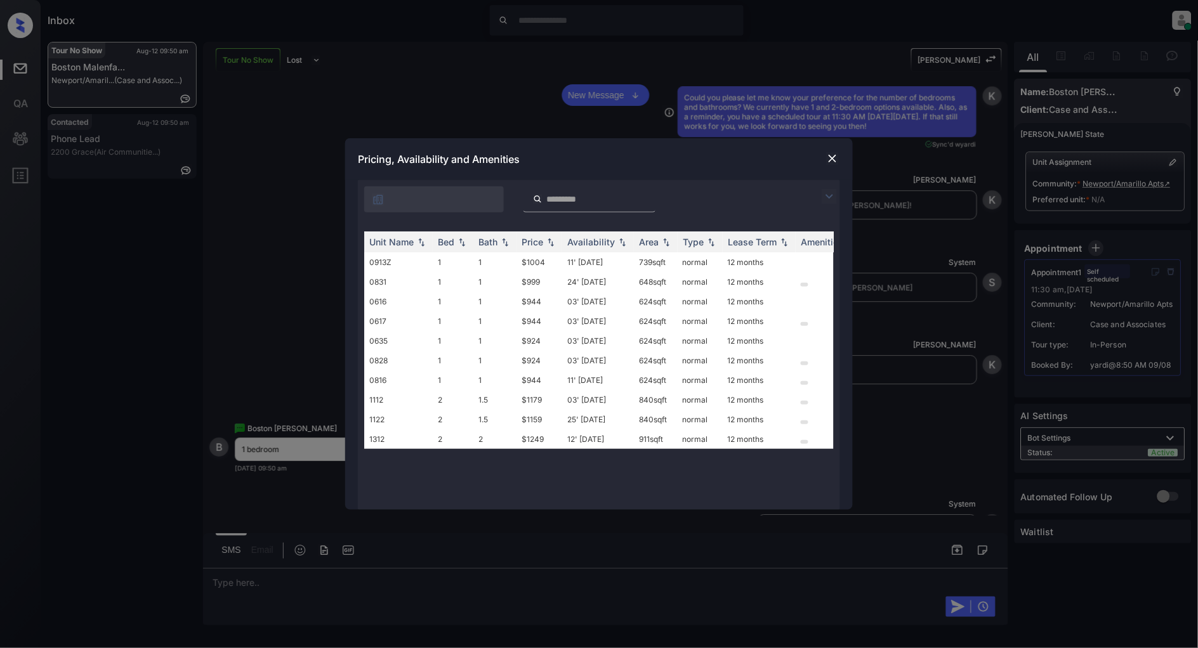
click at [827, 194] on img at bounding box center [829, 196] width 15 height 15
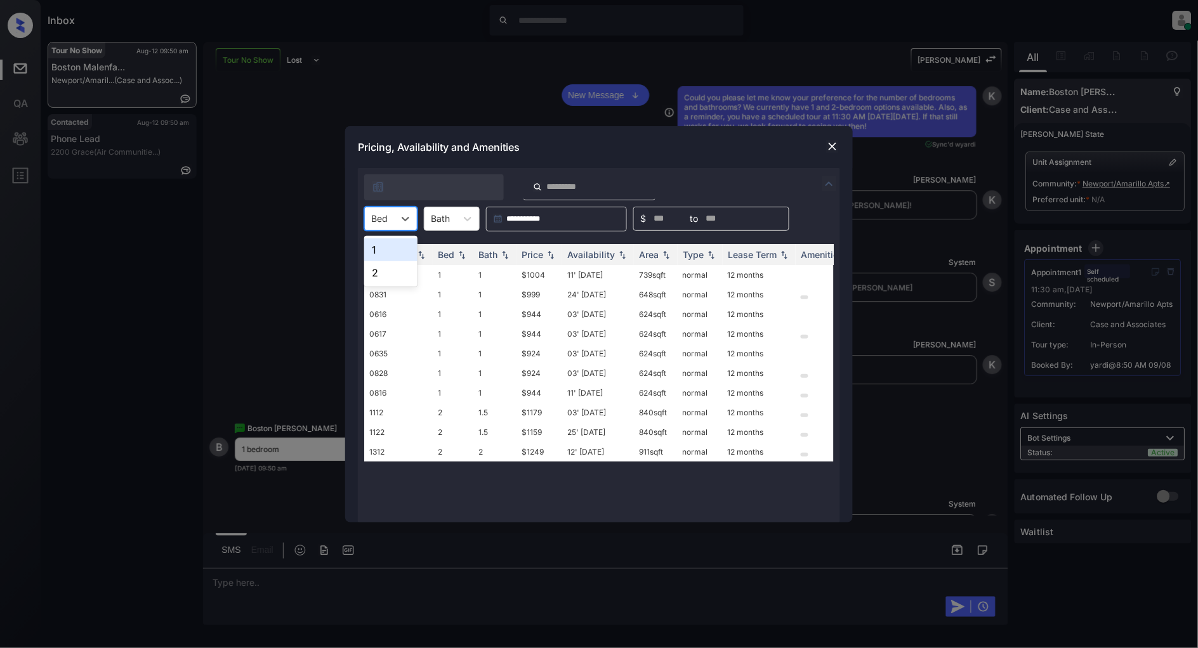
click at [381, 214] on div at bounding box center [379, 218] width 16 height 13
click at [389, 246] on div "1" at bounding box center [390, 250] width 53 height 23
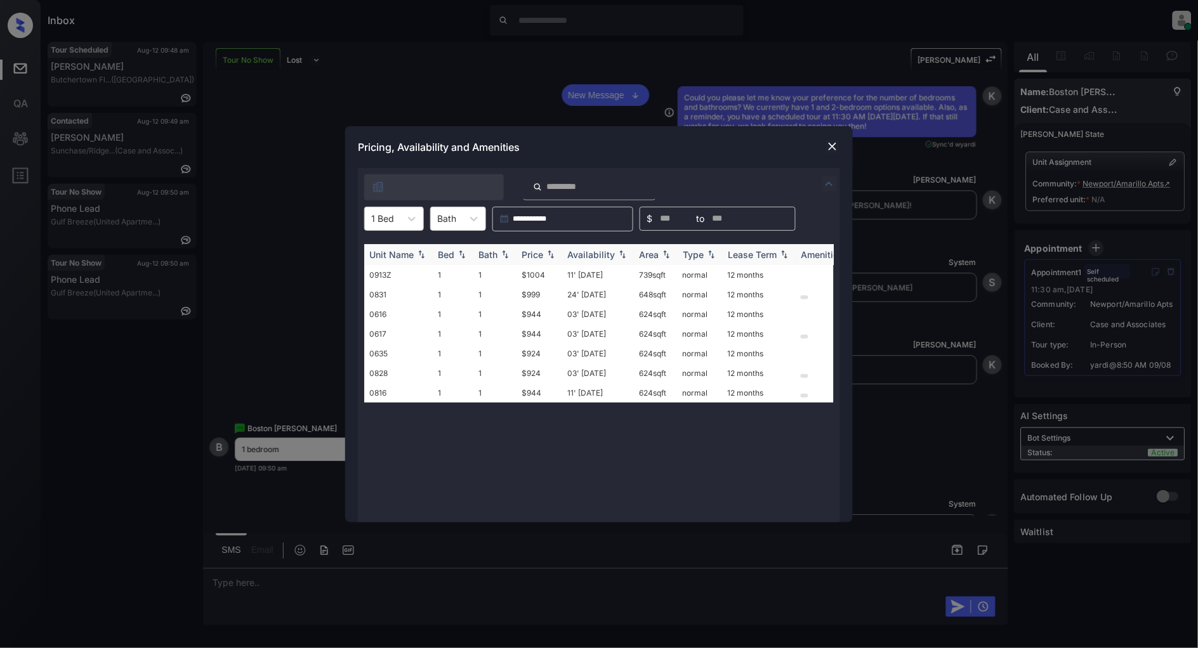
click at [560, 249] on th "Price" at bounding box center [539, 254] width 46 height 21
click at [556, 252] on img at bounding box center [550, 255] width 13 height 10
drag, startPoint x: 554, startPoint y: 274, endPoint x: 500, endPoint y: 273, distance: 53.9
click at [500, 273] on tr "0635 1 1 $924 03' Sep 25 624 sqft normal 12 months" at bounding box center [695, 275] width 663 height 20
copy tr "$924"
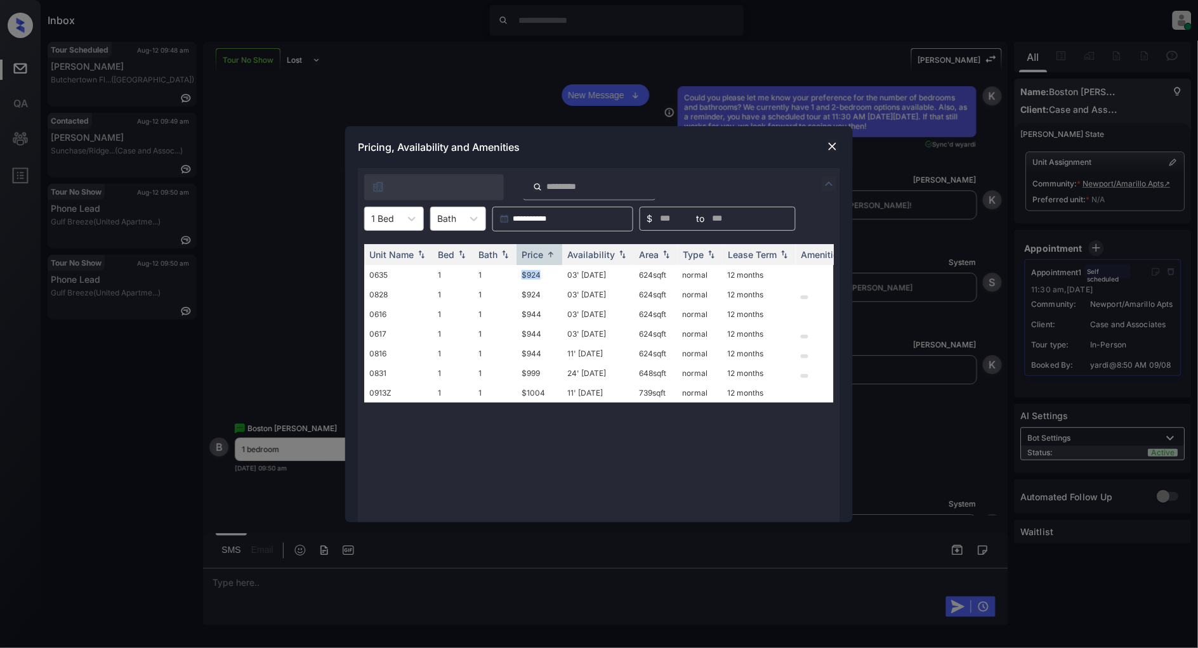
click at [827, 145] on img at bounding box center [832, 146] width 13 height 13
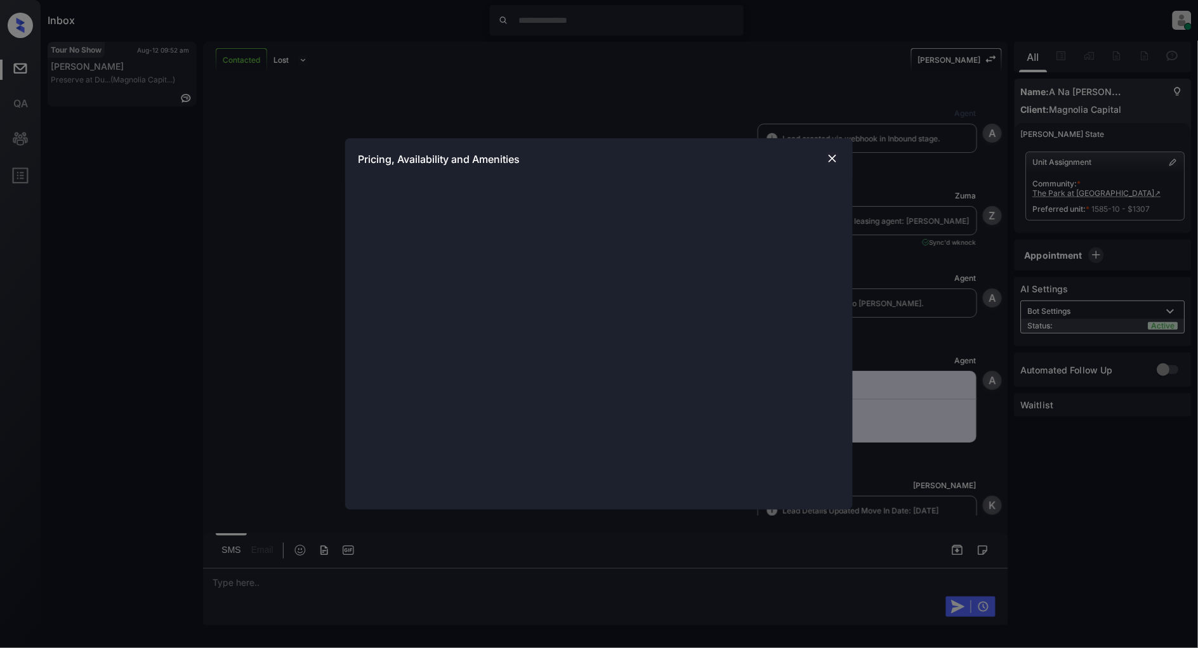
scroll to position [2028, 0]
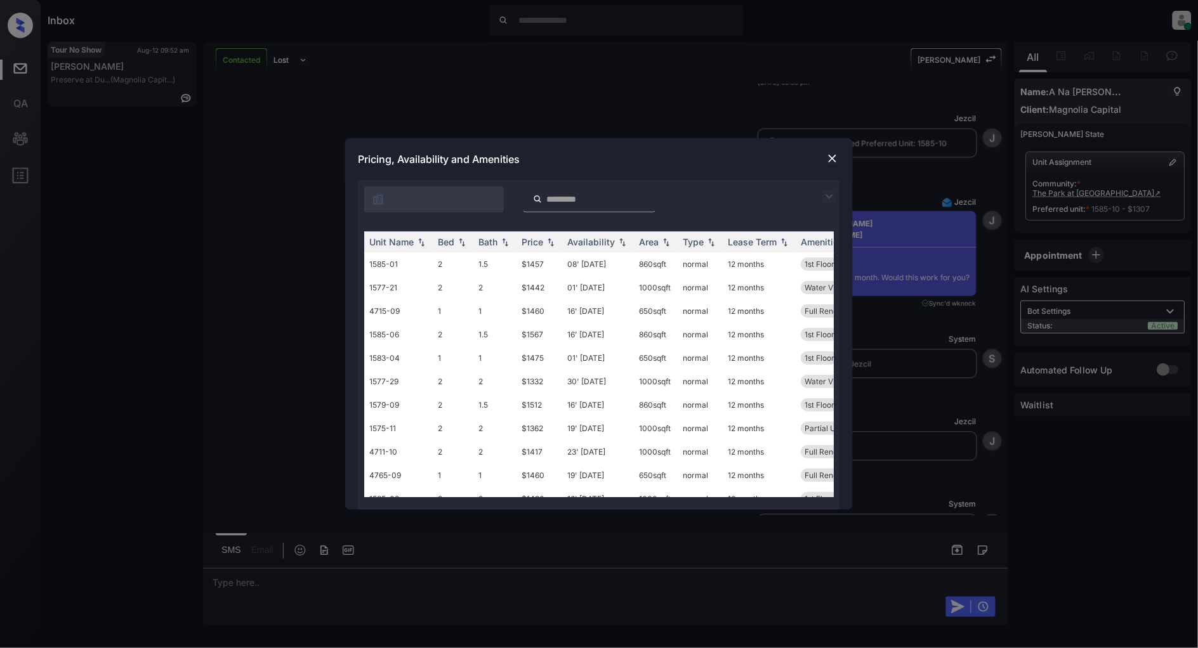
click at [831, 157] on img at bounding box center [832, 158] width 13 height 13
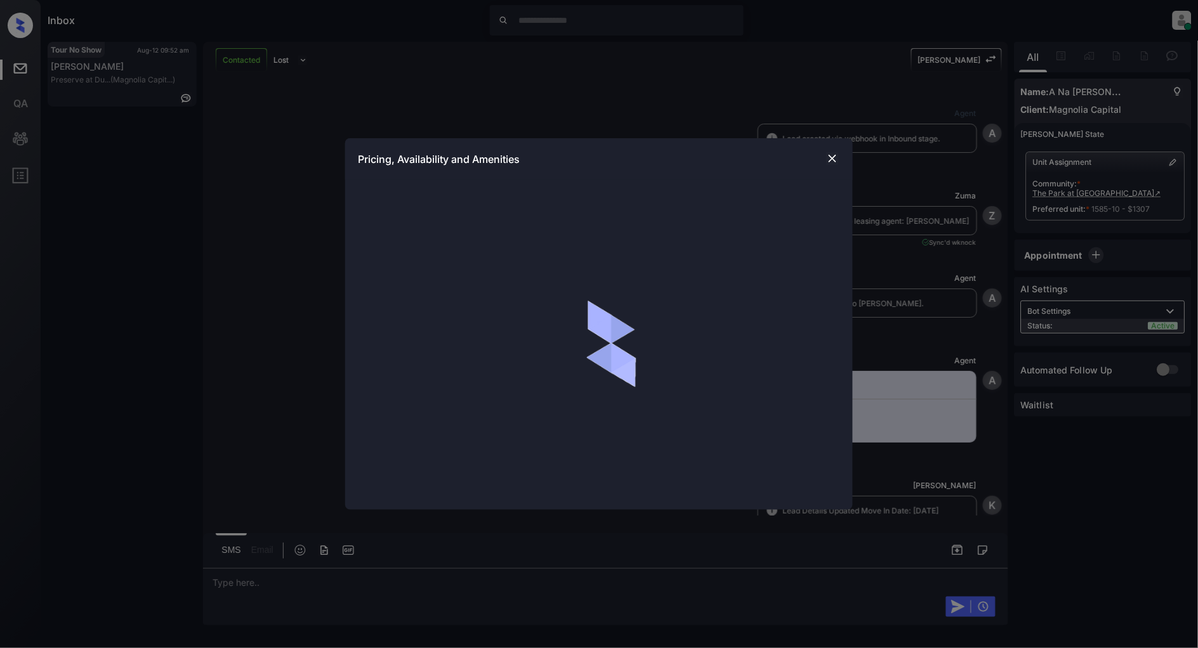
scroll to position [2028, 0]
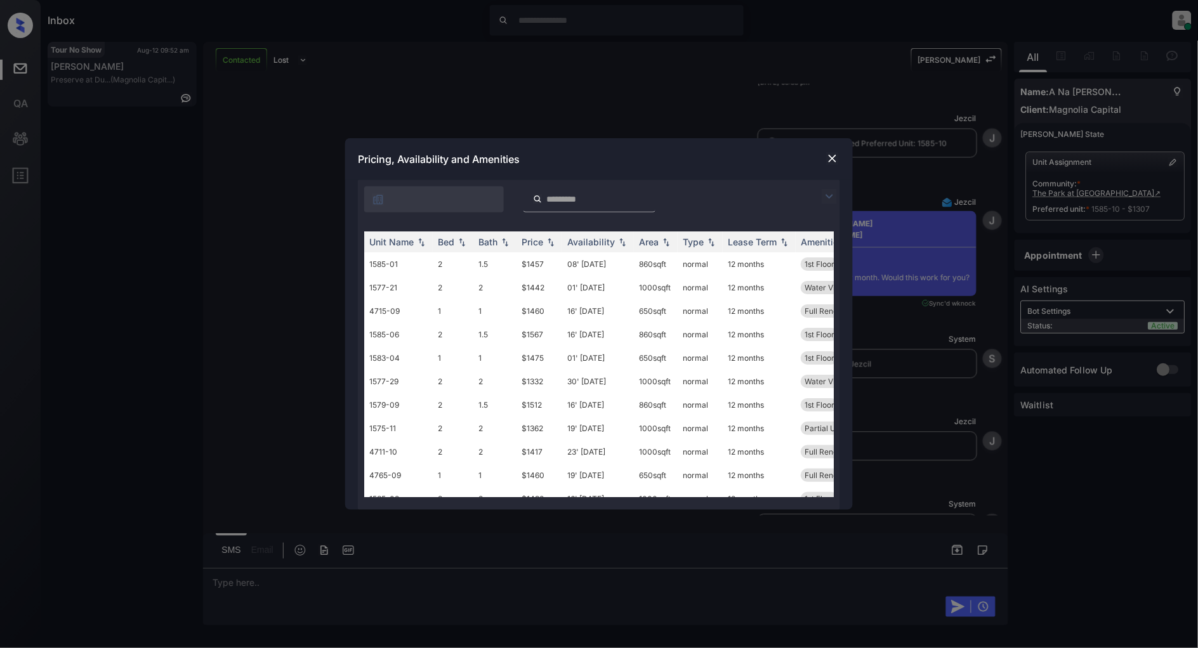
click at [831, 192] on img at bounding box center [829, 196] width 15 height 15
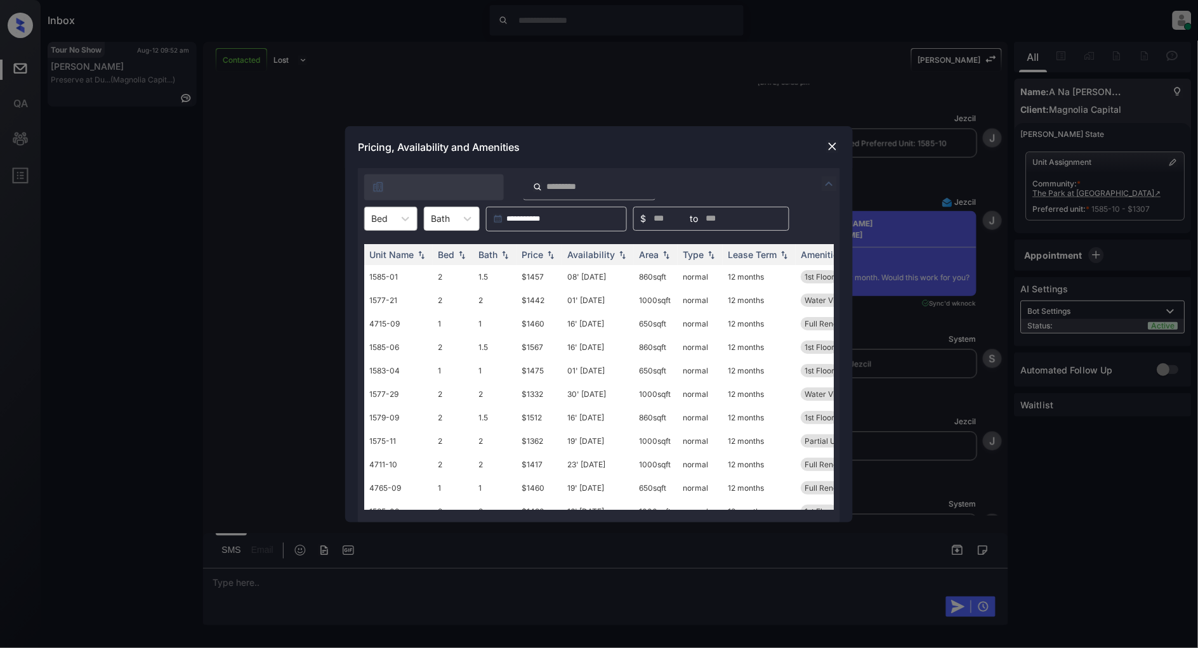
click at [365, 216] on div "Bed" at bounding box center [379, 218] width 29 height 18
click at [367, 272] on div "2" at bounding box center [390, 272] width 53 height 23
click at [548, 250] on img at bounding box center [550, 254] width 13 height 9
click at [548, 250] on img at bounding box center [550, 255] width 13 height 10
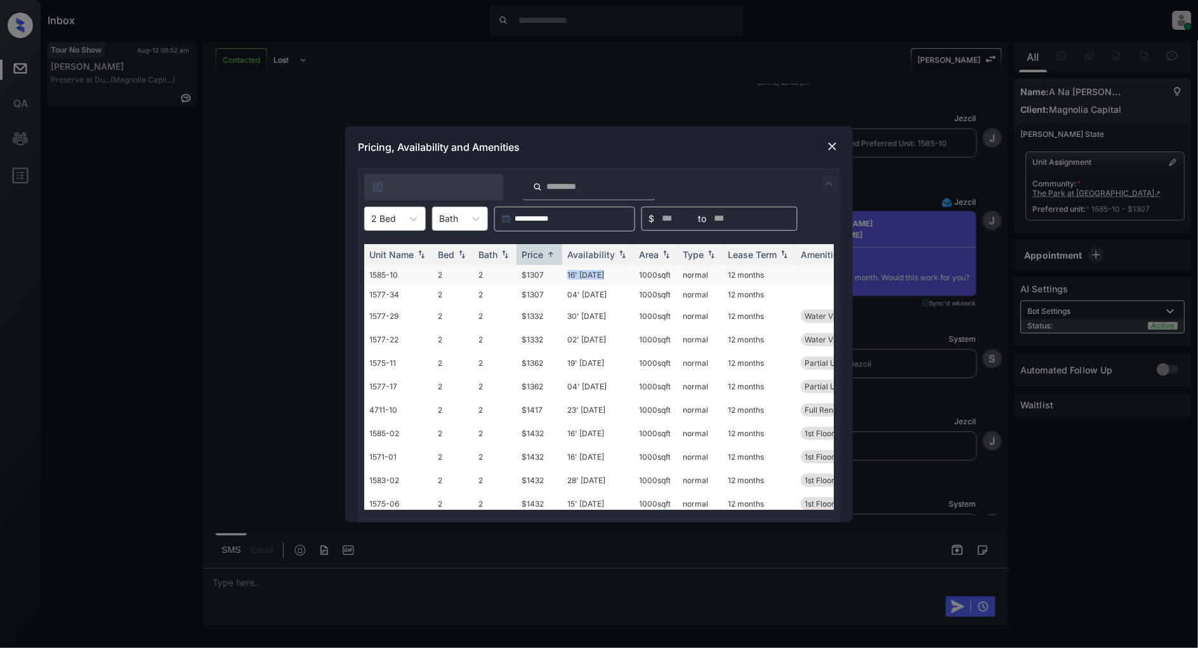
drag, startPoint x: 614, startPoint y: 275, endPoint x: 556, endPoint y: 276, distance: 58.4
click at [556, 276] on tr "1585-10 2 2 $1307 16' [DATE] sqft normal 12 months" at bounding box center [695, 275] width 663 height 20
copy tr "16' [DATE]"
click at [836, 145] on img at bounding box center [832, 146] width 13 height 13
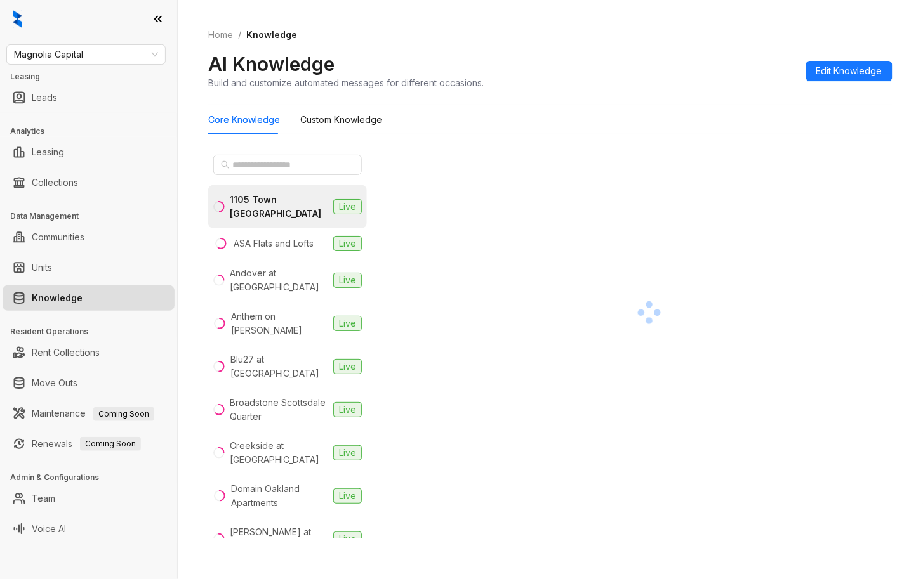
click at [324, 183] on div "[GEOGRAPHIC_DATA] Live ASA Flats and Lofts Live Andover at [GEOGRAPHIC_DATA] Li…" at bounding box center [287, 344] width 159 height 389
click at [285, 178] on div at bounding box center [287, 165] width 159 height 30
click at [282, 176] on div at bounding box center [287, 165] width 159 height 30
click at [282, 168] on input "text" at bounding box center [288, 165] width 112 height 14
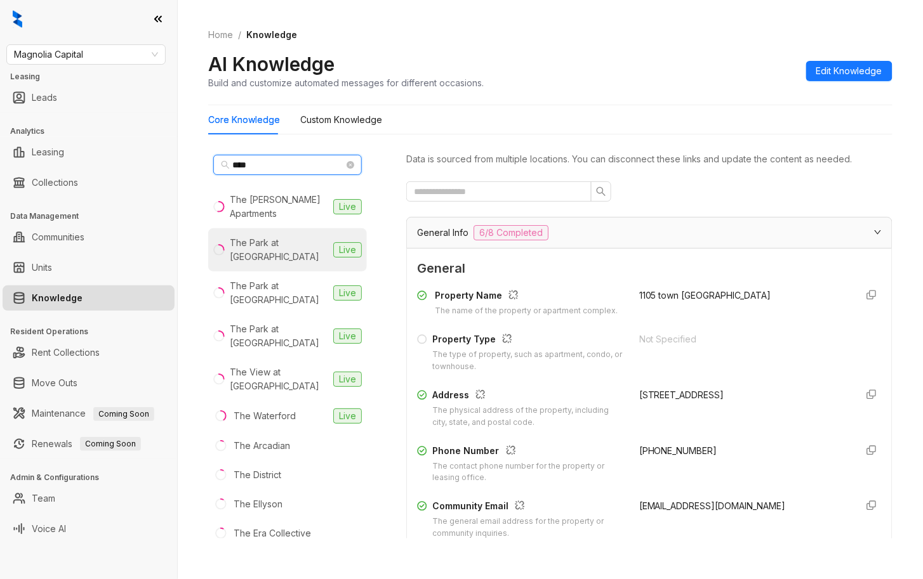
type input "***"
click at [277, 260] on div "The Park at [GEOGRAPHIC_DATA]" at bounding box center [279, 250] width 98 height 28
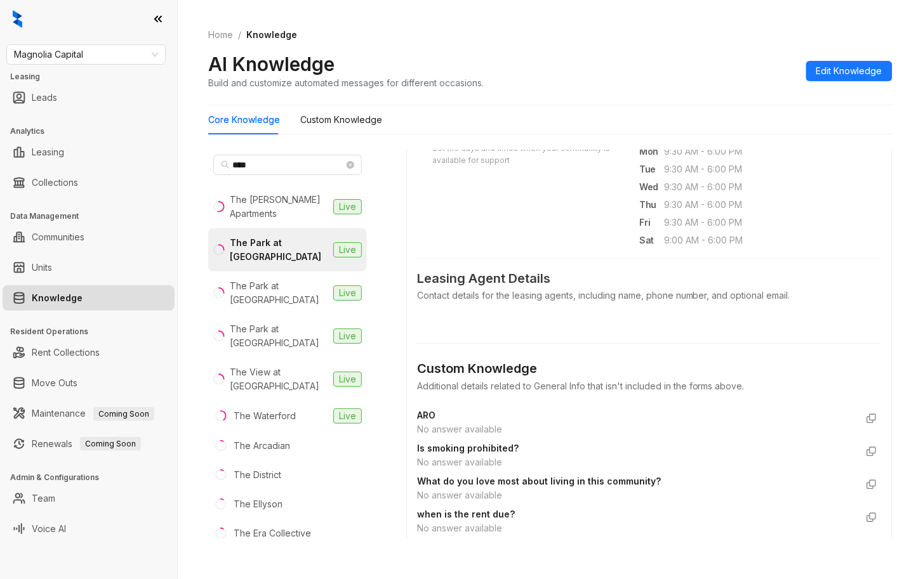
scroll to position [846, 0]
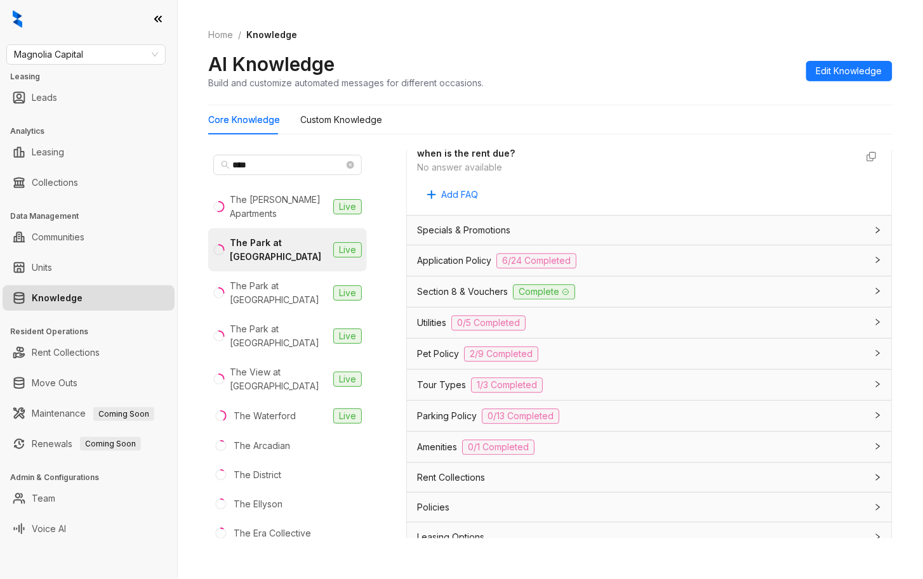
click at [655, 265] on div "Application Policy 6/24 Completed" at bounding box center [641, 260] width 449 height 15
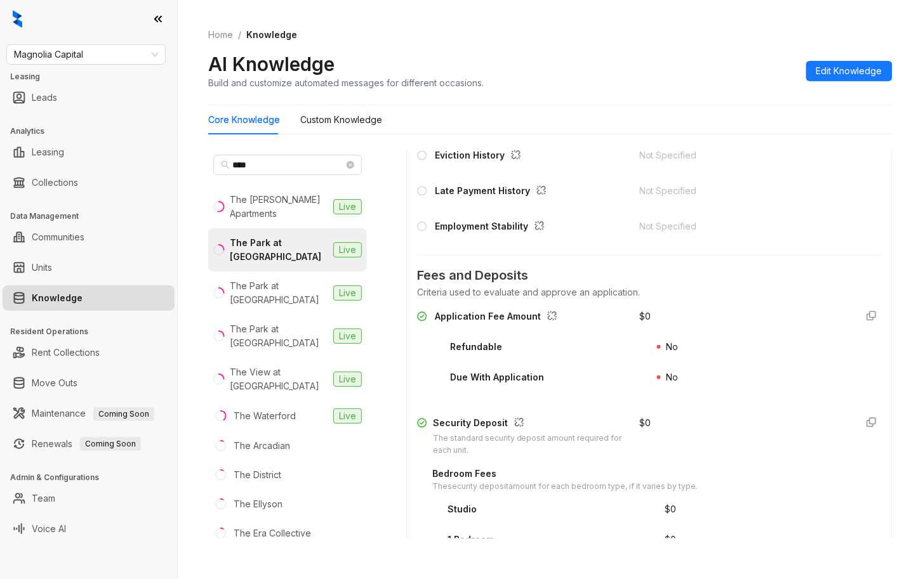
scroll to position [1523, 0]
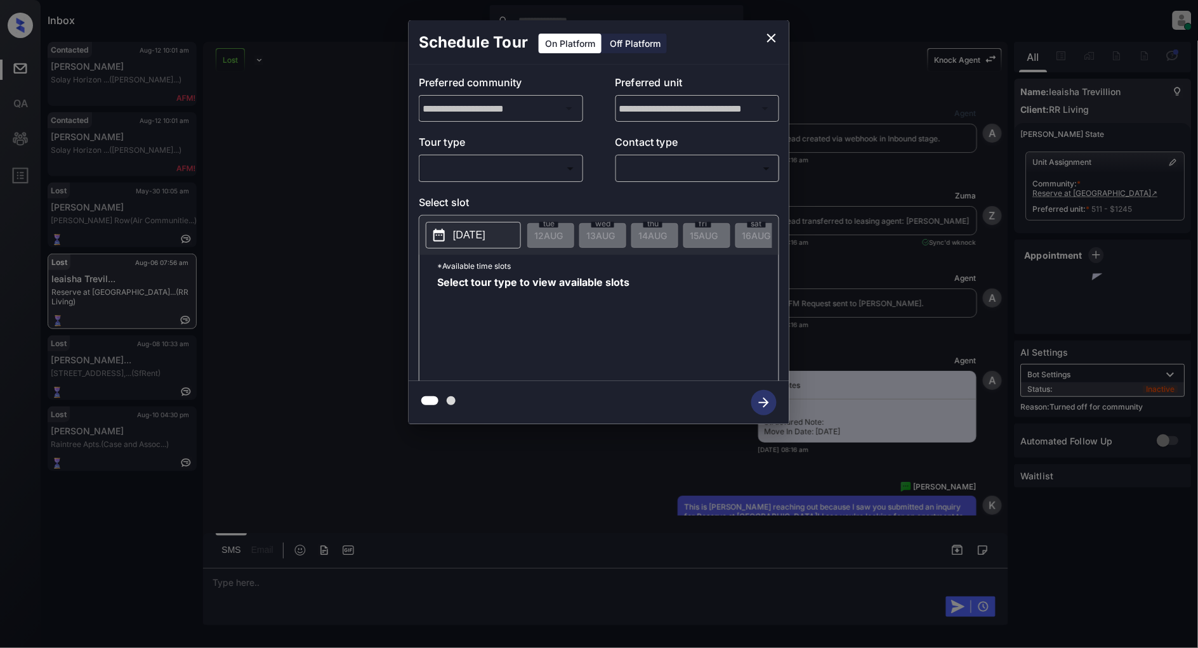
scroll to position [8351, 0]
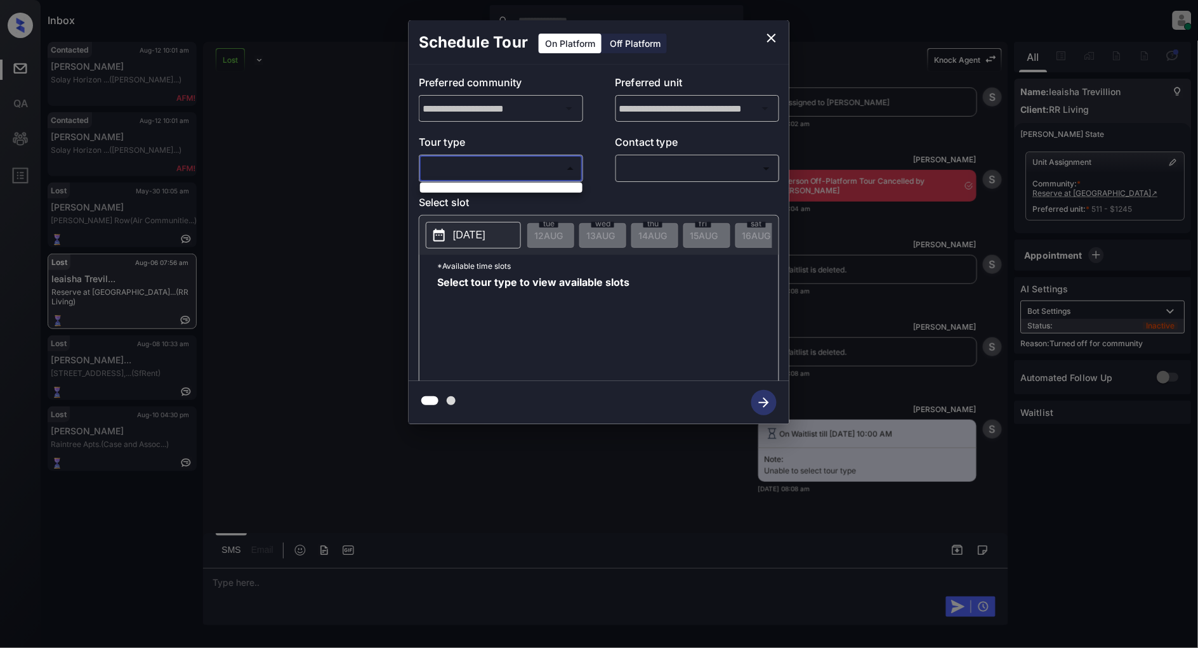
click at [485, 162] on body "Inbox [PERSON_NAME] Online Set yourself offline Set yourself on break Profile S…" at bounding box center [599, 324] width 1198 height 648
click at [769, 34] on div at bounding box center [599, 324] width 1198 height 648
click at [532, 325] on span "Select tour type to view available slots" at bounding box center [533, 328] width 192 height 102
click at [766, 39] on icon "close" at bounding box center [771, 37] width 15 height 15
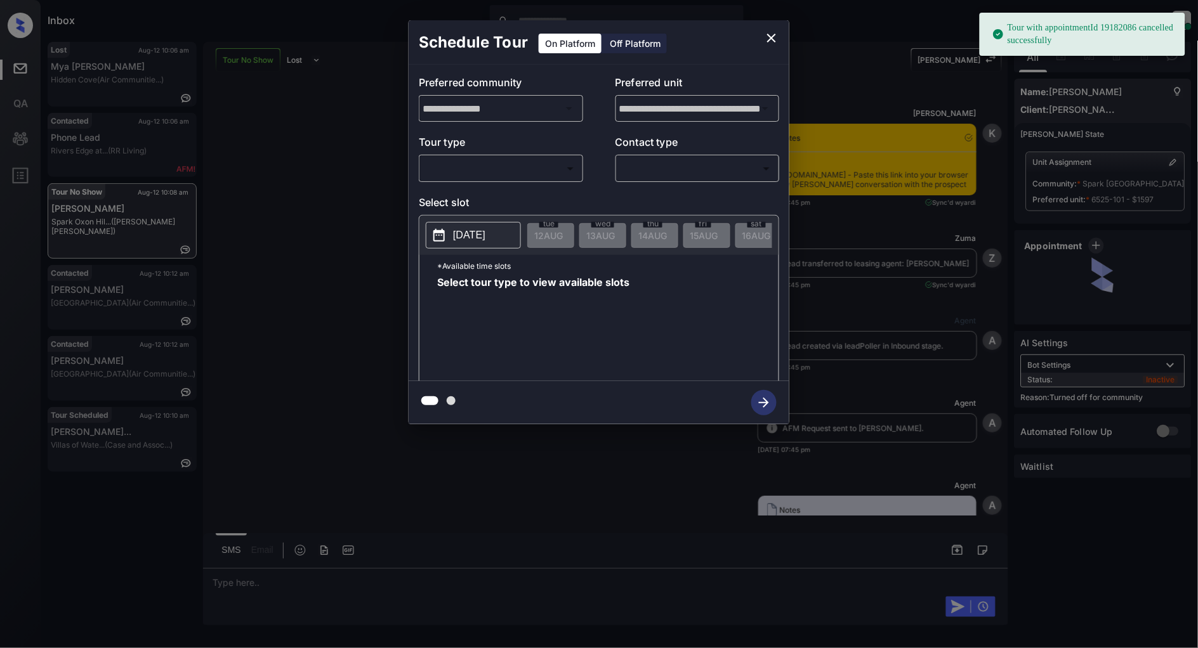
scroll to position [4219, 0]
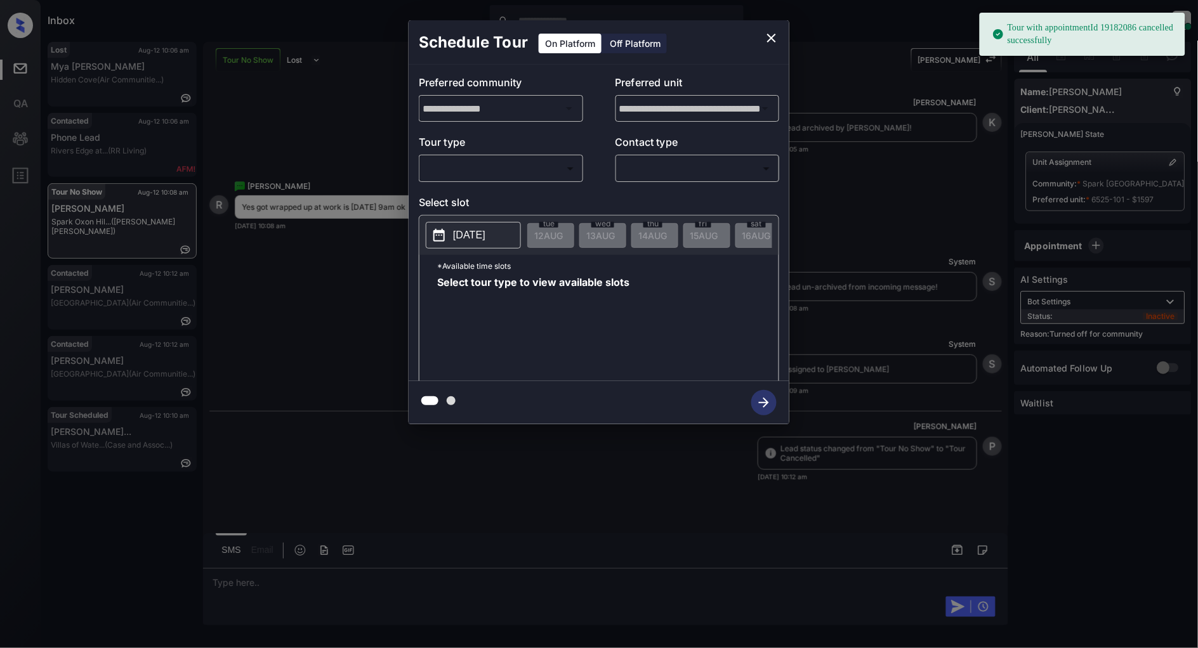
click at [504, 167] on body "Tour with appointmentId 19182086 cancelled successfully Inbox [PERSON_NAME] Onl…" at bounding box center [599, 324] width 1198 height 648
click at [452, 195] on li "In Person" at bounding box center [501, 197] width 156 height 23
type input "********"
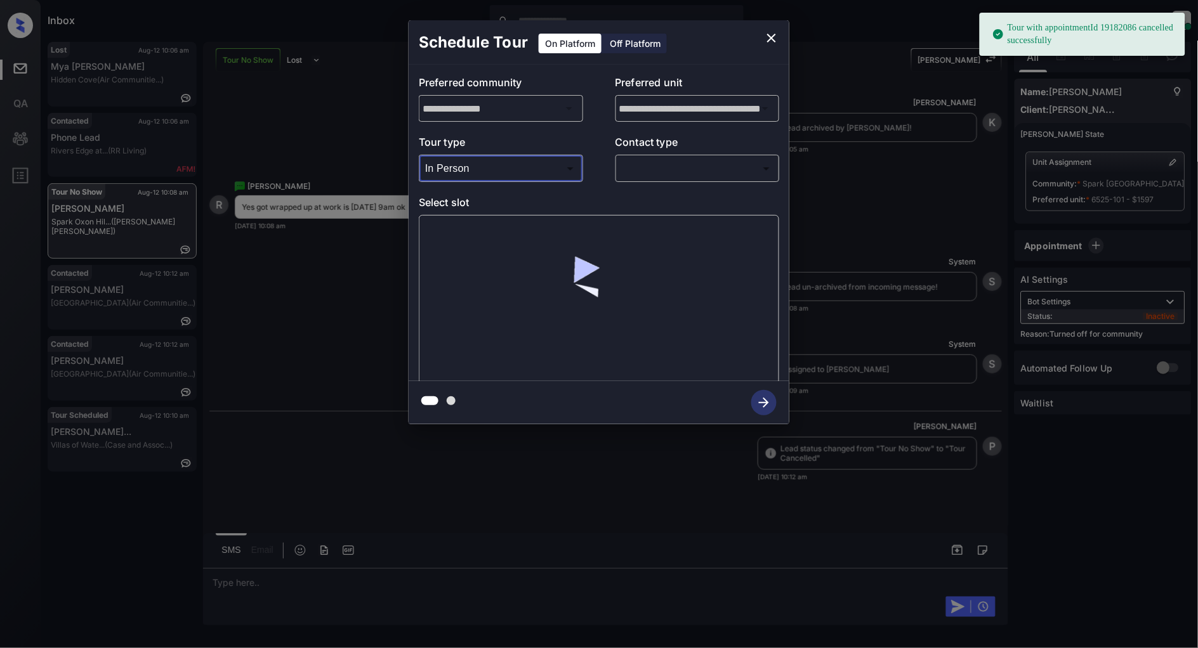
click at [670, 166] on body "Tour with appointmentId 19182086 cancelled successfully Inbox [PERSON_NAME] Onl…" at bounding box center [599, 324] width 1198 height 648
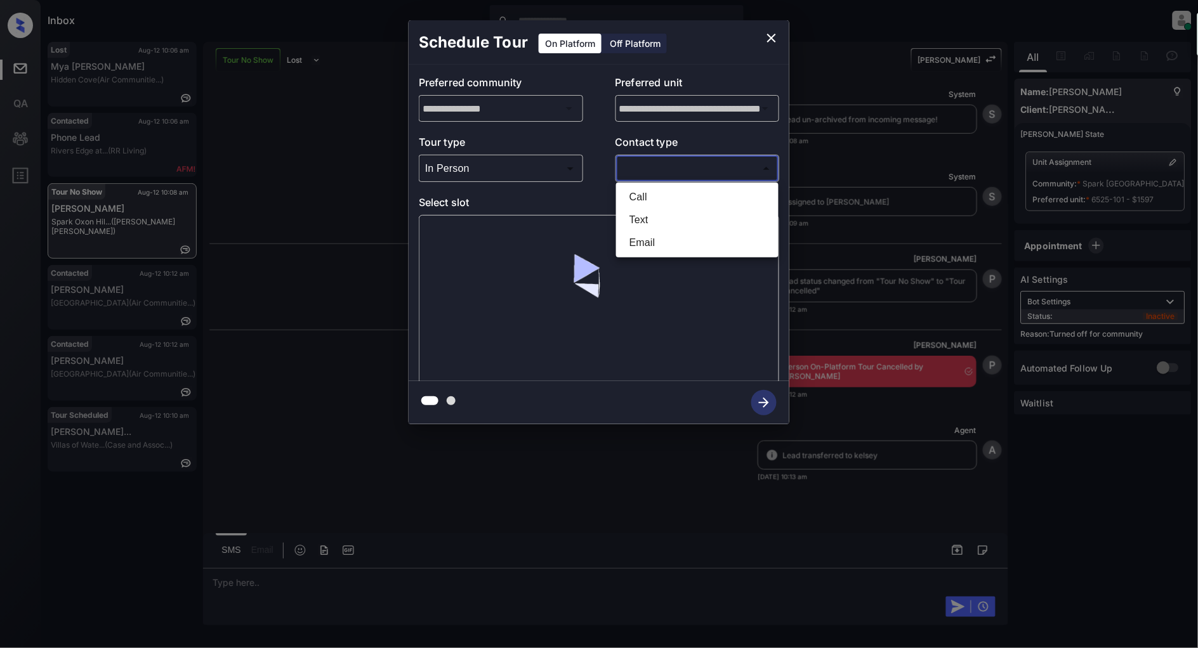
scroll to position [4386, 0]
click at [636, 225] on li "Text" at bounding box center [697, 220] width 156 height 23
type input "****"
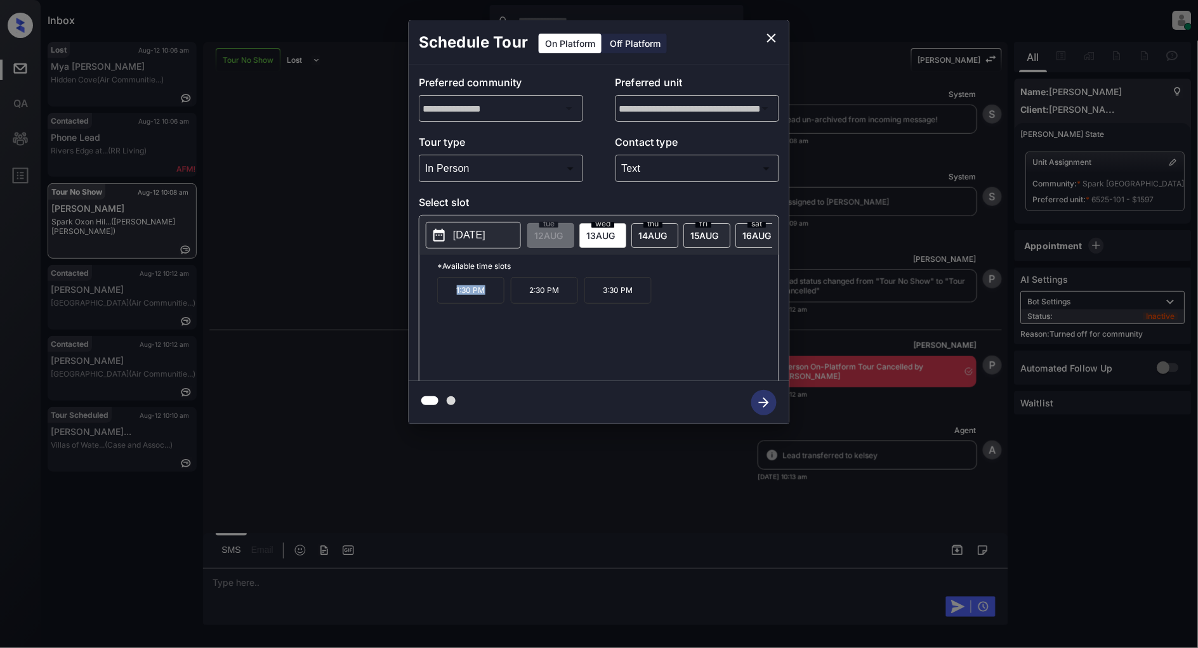
drag, startPoint x: 484, startPoint y: 299, endPoint x: 430, endPoint y: 297, distance: 54.6
click at [430, 297] on div "*Available time slots 1:30 PM 2:30 PM 3:30 PM" at bounding box center [598, 320] width 359 height 130
copy p "1:30 PM"
click at [772, 36] on icon "close" at bounding box center [771, 37] width 15 height 15
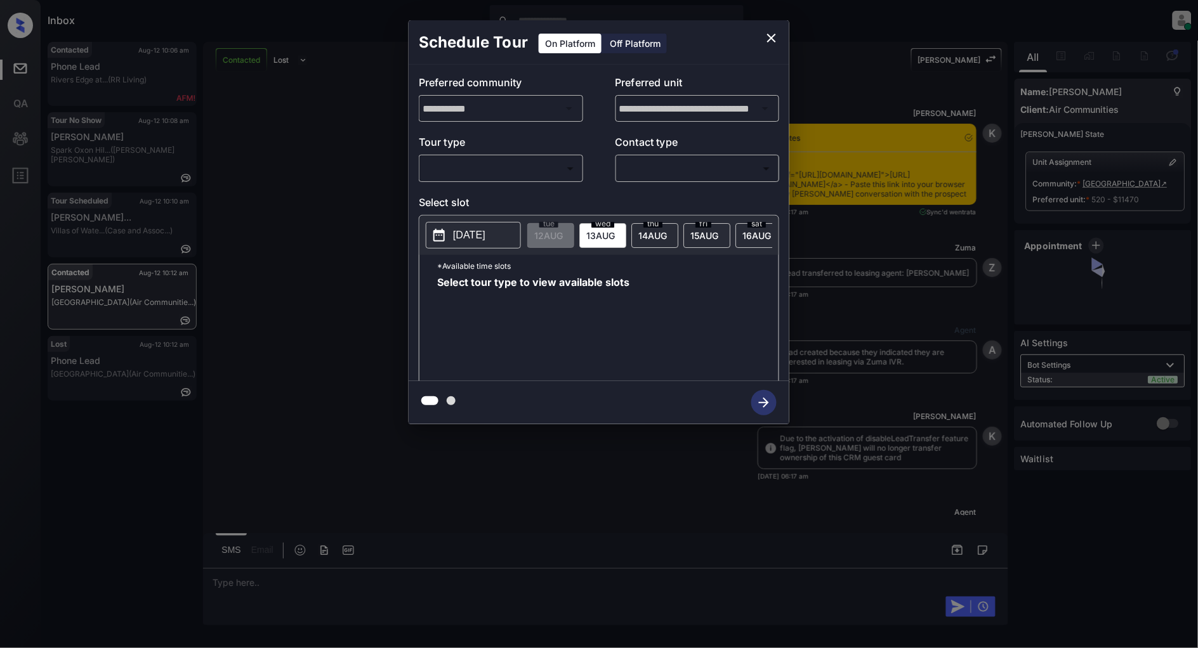
scroll to position [6755, 0]
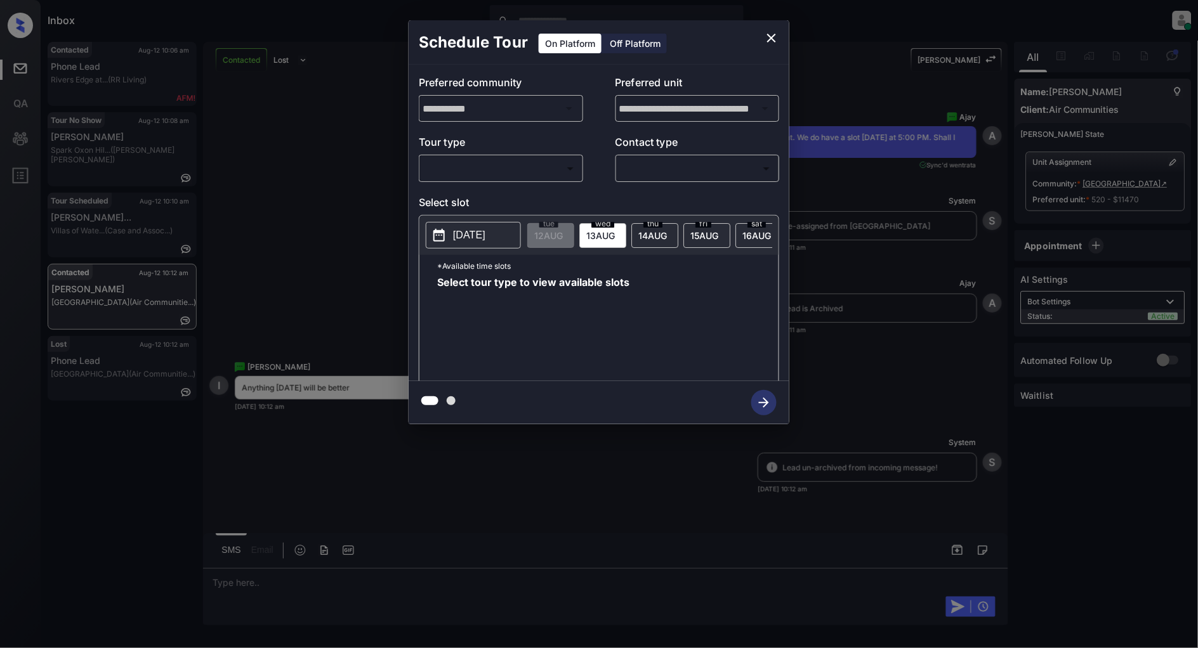
click at [523, 164] on body "Inbox Patrick Deasis Online Set yourself offline Set yourself on break Profile …" at bounding box center [599, 324] width 1198 height 648
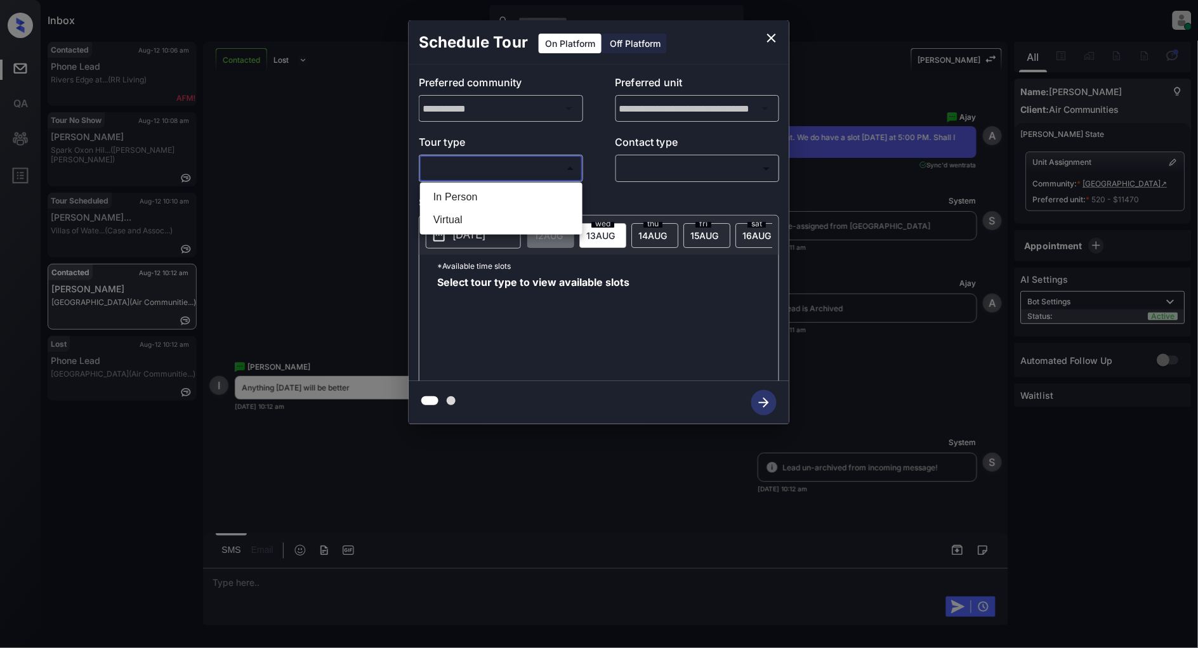
click at [479, 187] on li "In Person" at bounding box center [501, 197] width 156 height 23
type input "********"
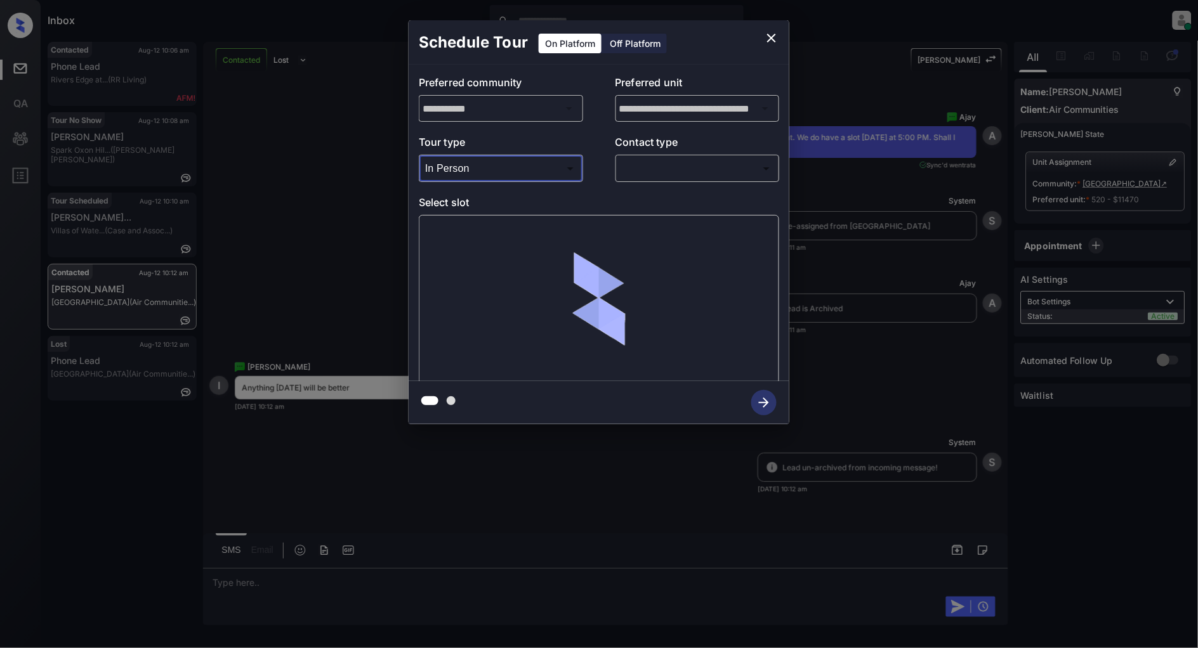
click at [687, 164] on body "Inbox Patrick Deasis Online Set yourself offline Set yourself on break Profile …" at bounding box center [599, 324] width 1198 height 648
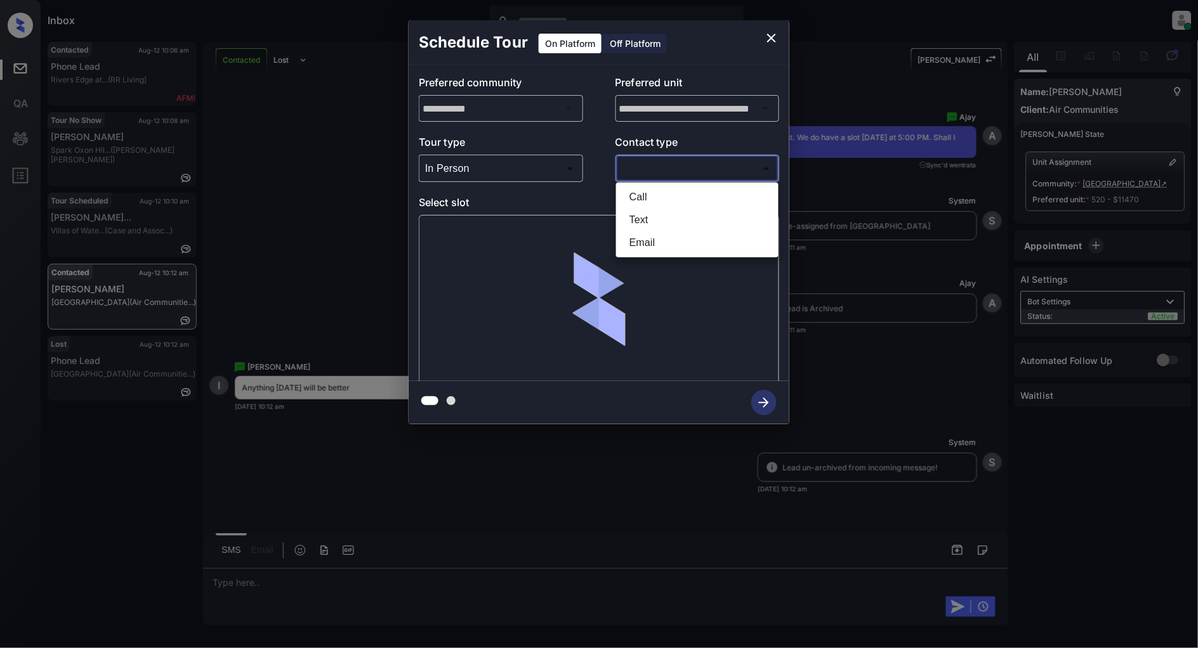
click at [657, 213] on li "Text" at bounding box center [697, 220] width 156 height 23
type input "****"
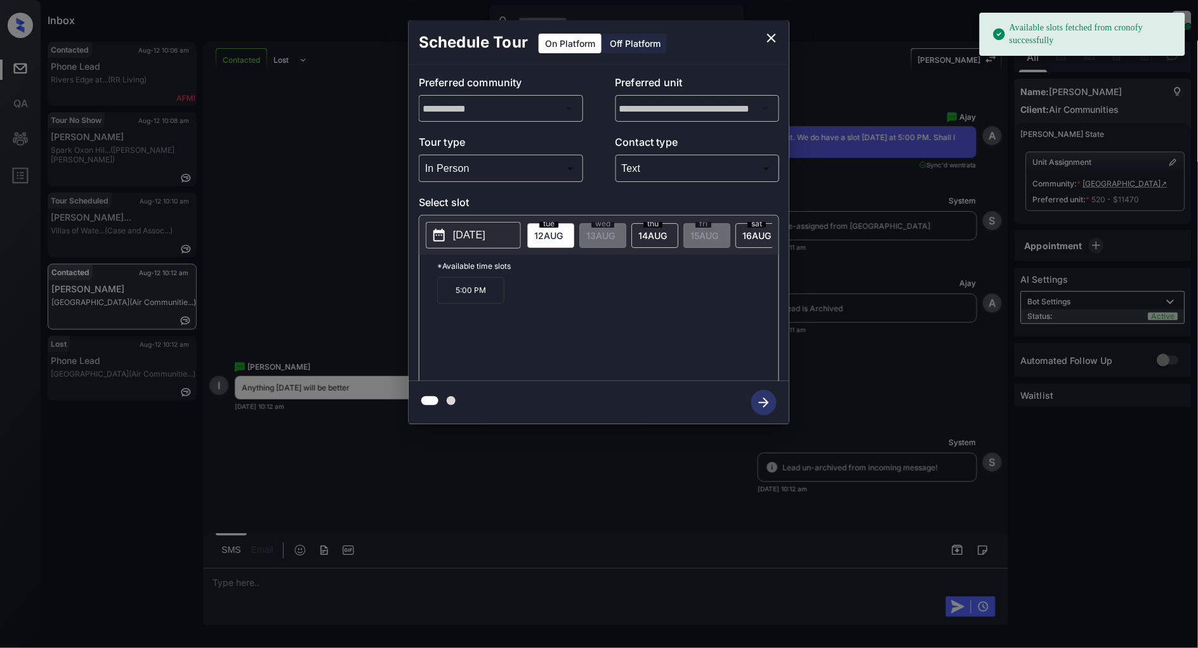
click at [461, 221] on div "2025-08-12 tue 12 AUG wed 13 AUG thu 14 AUG fri 15 AUG sat 16 AUG sun 17 AUG mo…" at bounding box center [598, 235] width 359 height 39
click at [468, 225] on button "2025-08-12" at bounding box center [473, 235] width 95 height 27
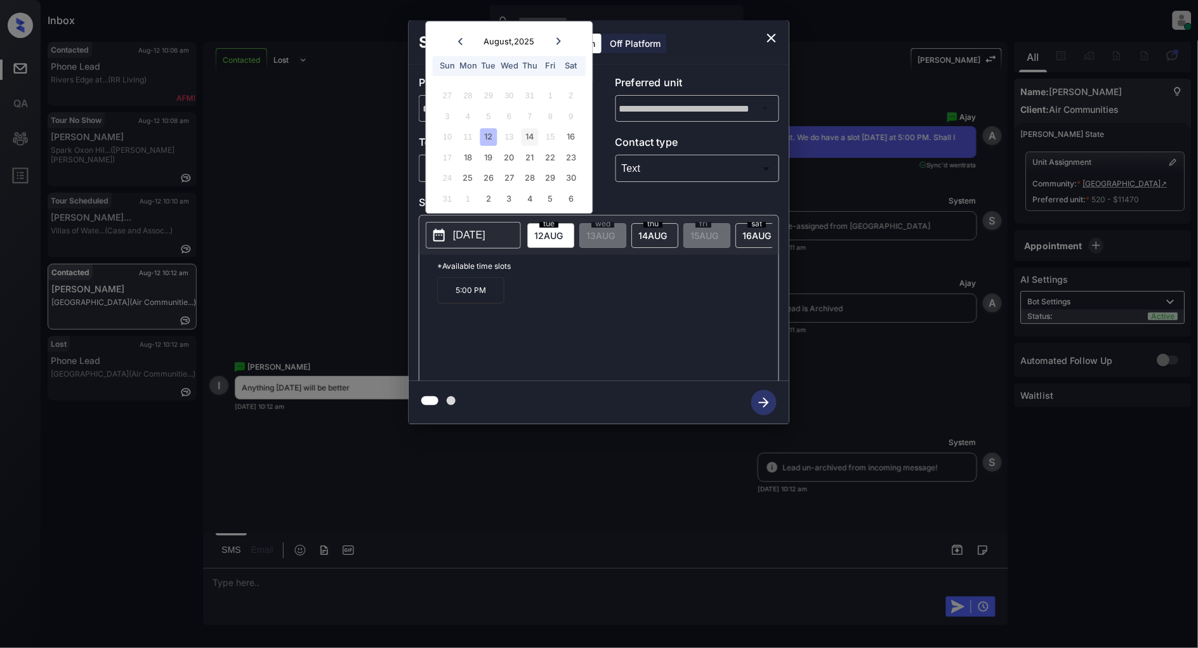
click at [529, 138] on div "14" at bounding box center [530, 137] width 17 height 17
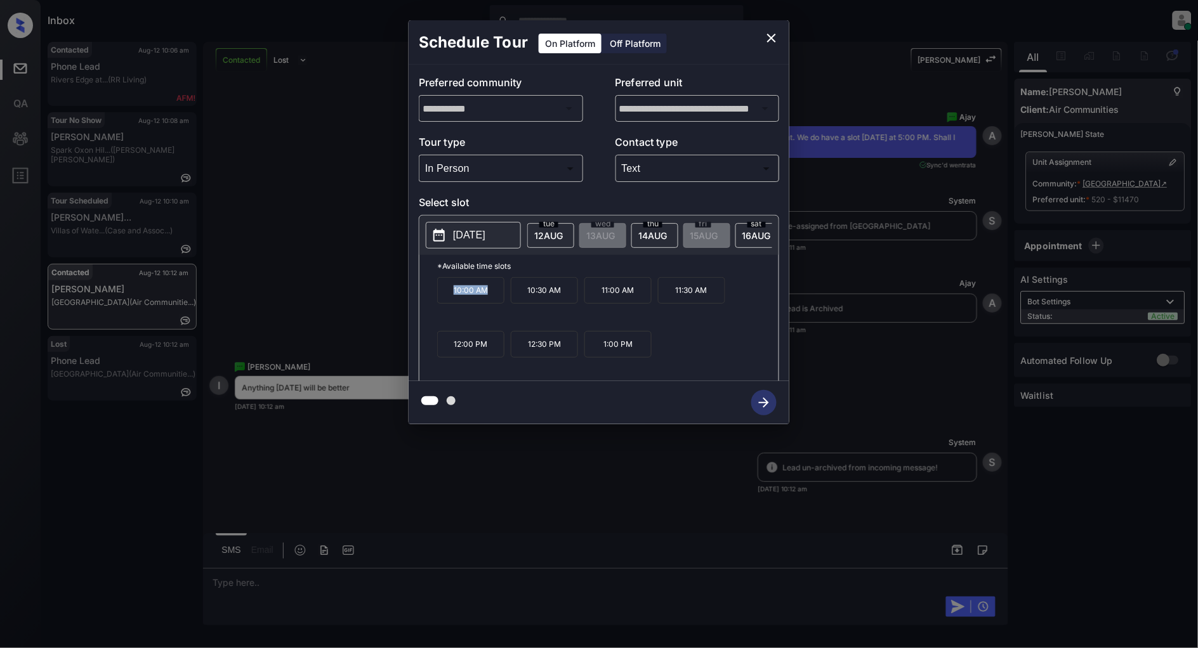
drag, startPoint x: 492, startPoint y: 300, endPoint x: 421, endPoint y: 301, distance: 71.1
click at [421, 301] on div "*Available time slots 10:00 AM 10:30 AM 11:00 AM 11:30 AM 12:00 PM 12:30 PM 1:0…" at bounding box center [598, 320] width 359 height 130
copy p "10:00 AM"
drag, startPoint x: 711, startPoint y: 296, endPoint x: 662, endPoint y: 298, distance: 48.3
click at [662, 298] on p "11:30 AM" at bounding box center [691, 290] width 67 height 27
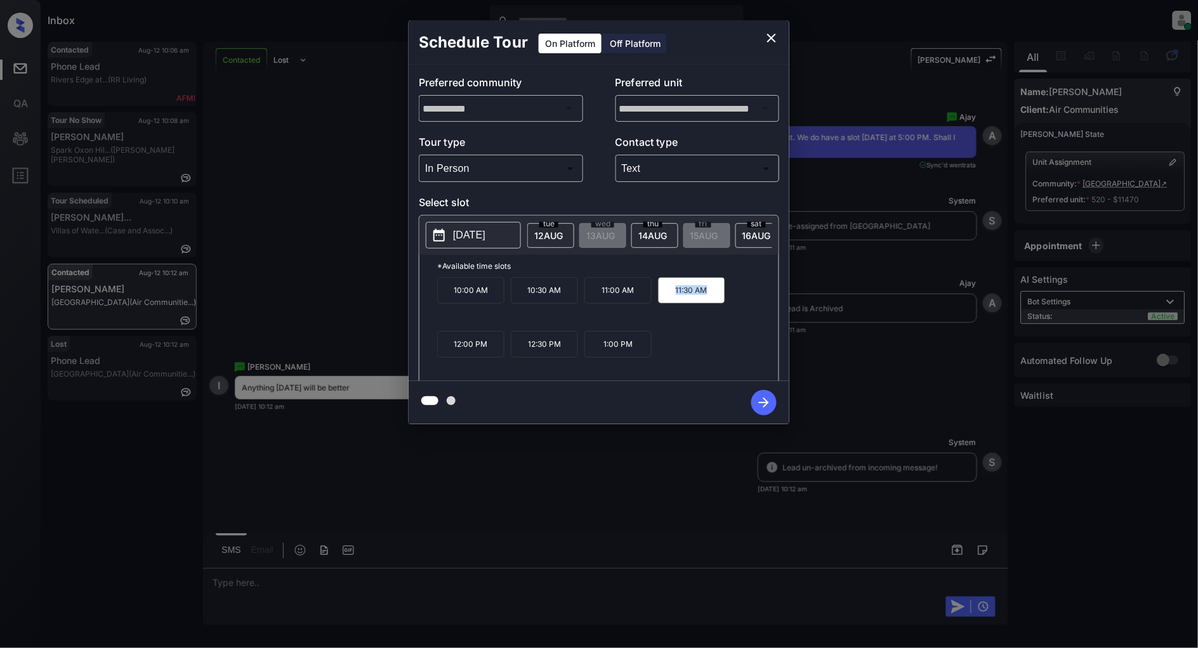
copy p "11:30 AM"
drag, startPoint x: 632, startPoint y: 357, endPoint x: 596, endPoint y: 353, distance: 35.7
click at [596, 353] on p "1:00 PM" at bounding box center [617, 344] width 67 height 27
copy p "1:00 PM"
click at [775, 39] on icon "close" at bounding box center [771, 37] width 15 height 15
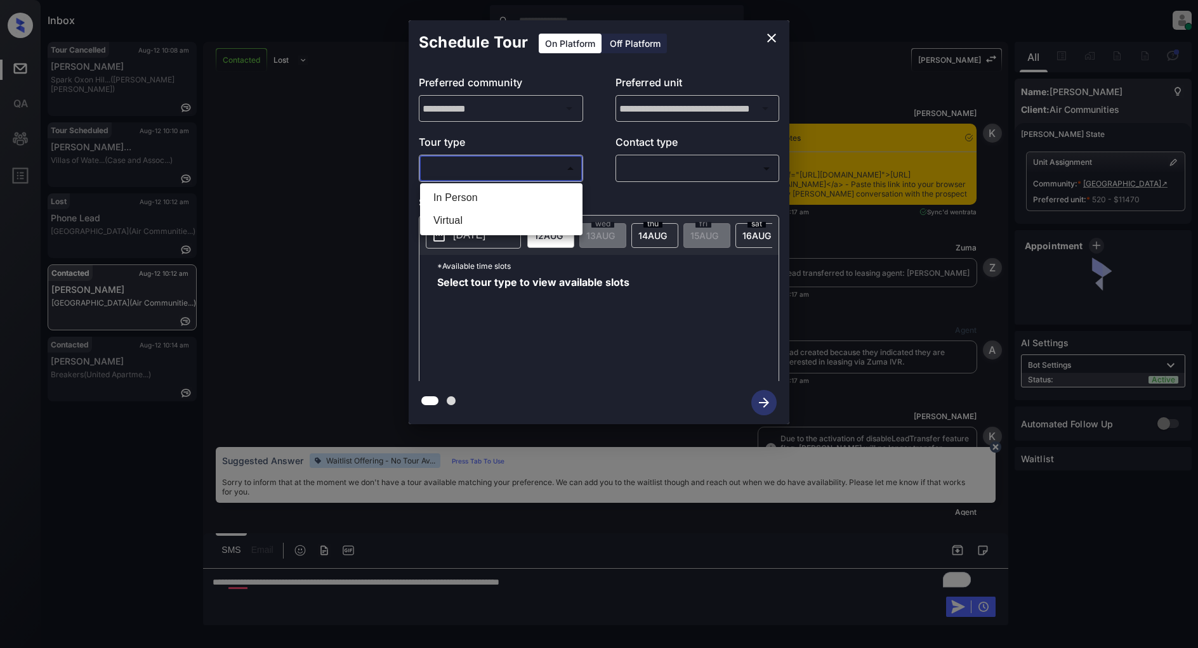
click at [503, 163] on body "Inbox [PERSON_NAME] Online Set yourself offline Set yourself on break Profile S…" at bounding box center [599, 324] width 1198 height 648
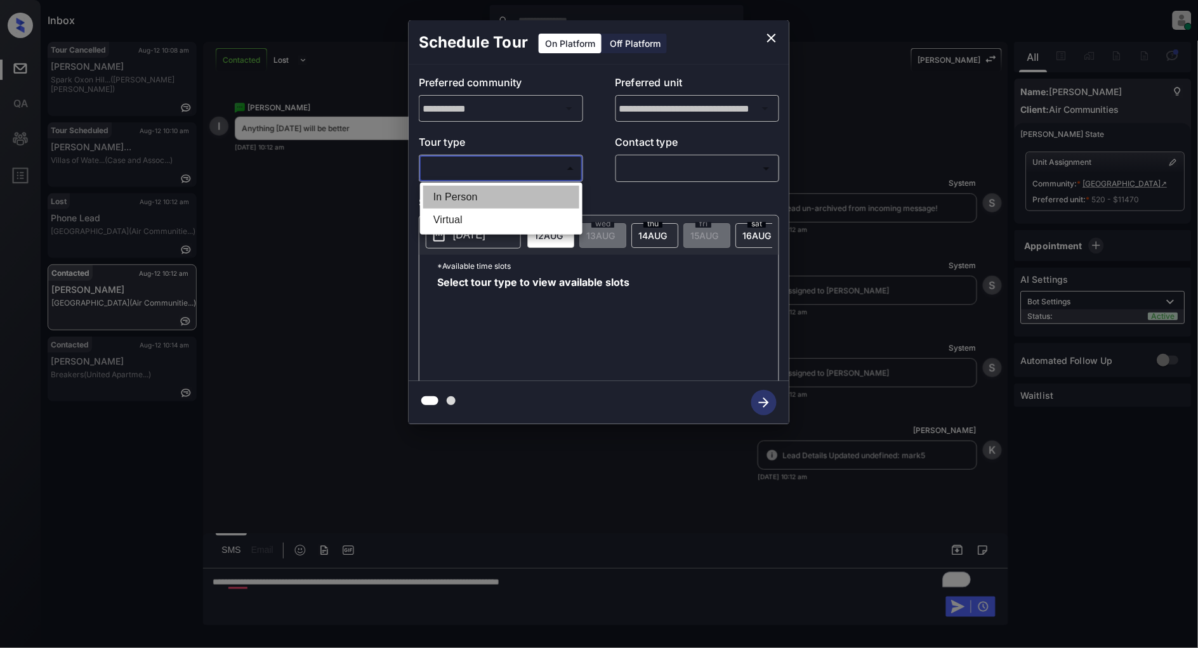
click at [462, 200] on li "In Person" at bounding box center [501, 197] width 156 height 23
type input "********"
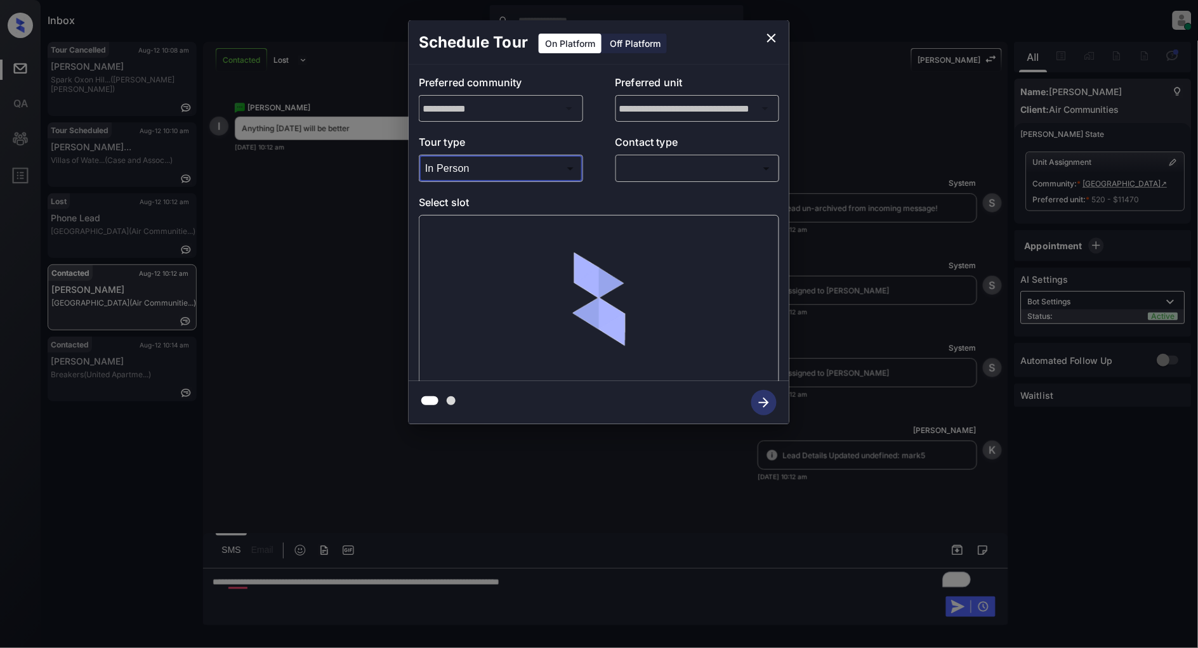
click at [690, 173] on body "Inbox [PERSON_NAME] Online Set yourself offline Set yourself on break Profile S…" at bounding box center [599, 324] width 1198 height 648
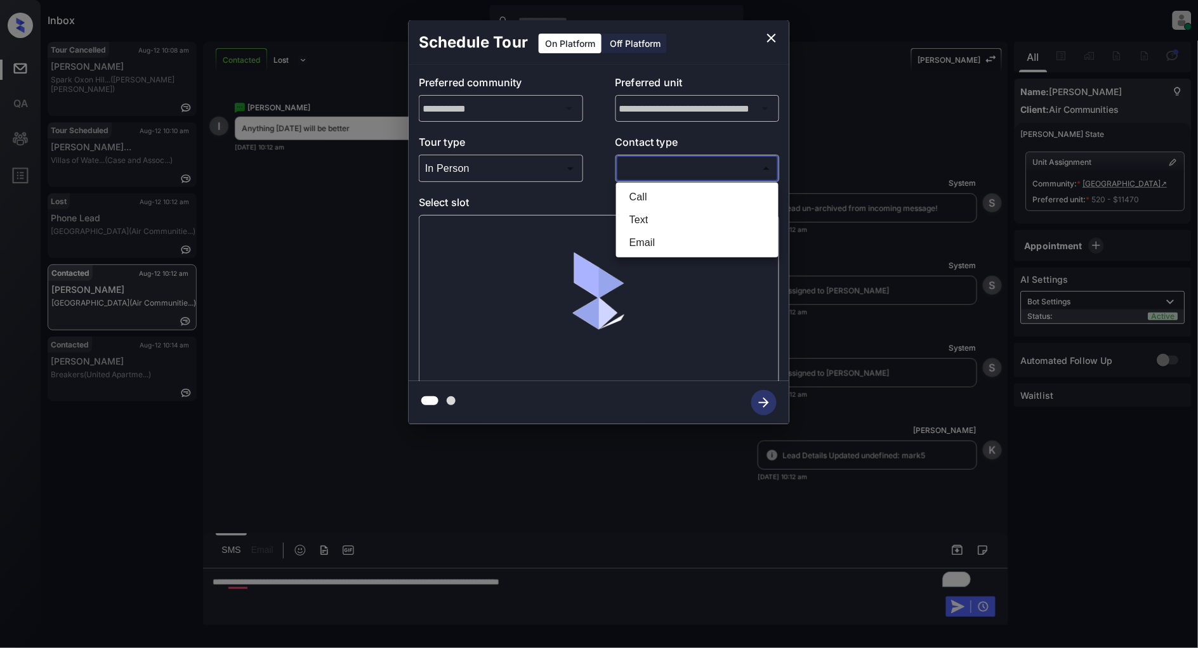
click at [641, 212] on li "Text" at bounding box center [697, 220] width 156 height 23
type input "****"
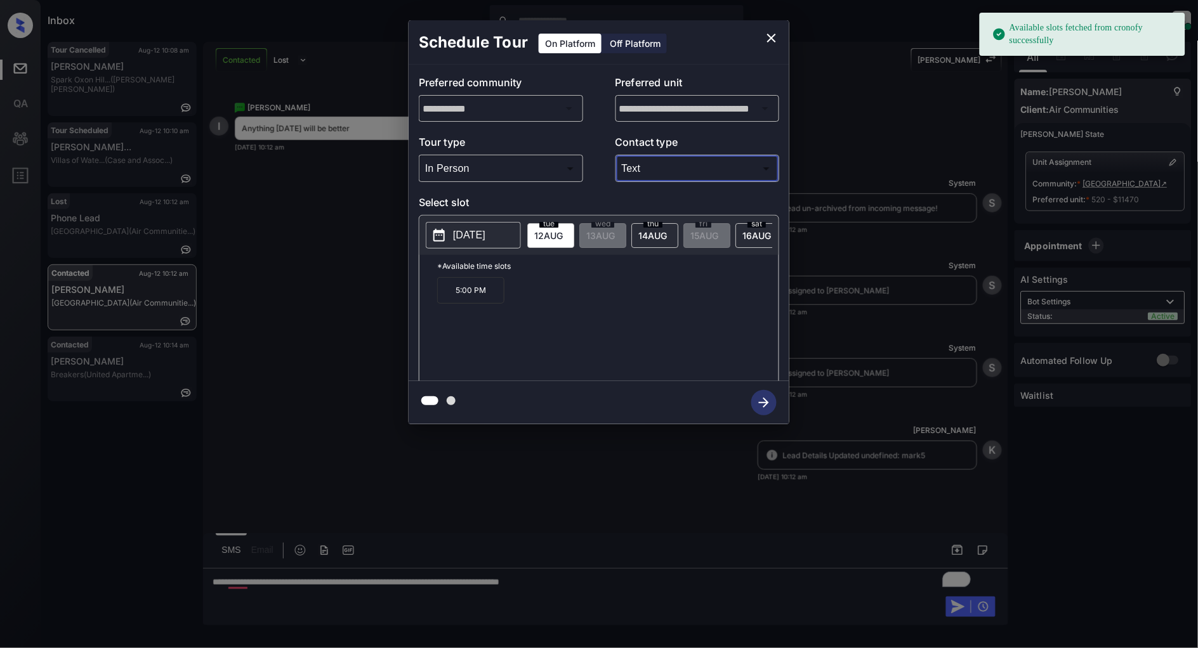
click at [765, 33] on icon "close" at bounding box center [771, 37] width 15 height 15
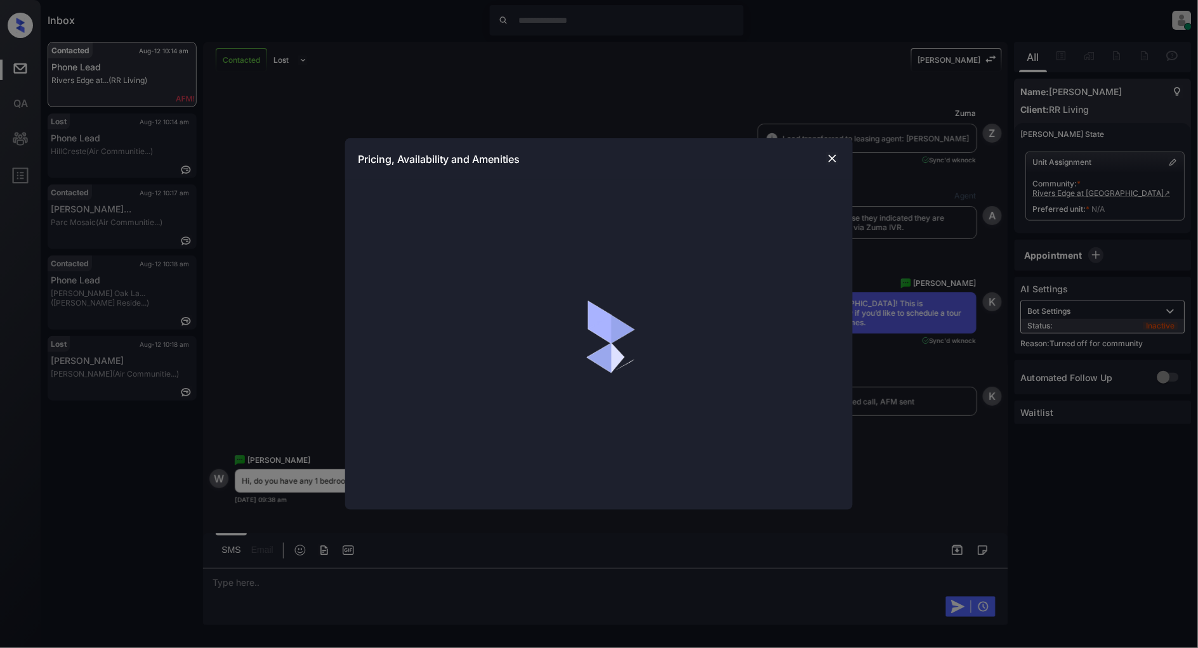
scroll to position [445, 0]
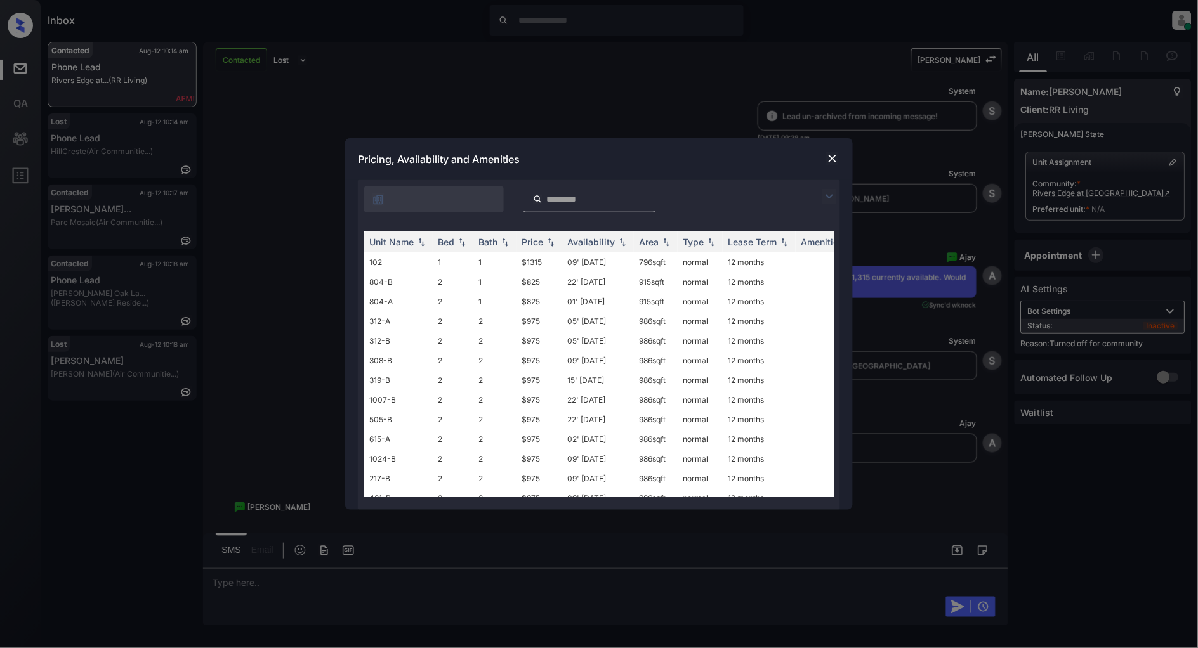
click at [823, 192] on img at bounding box center [829, 196] width 15 height 15
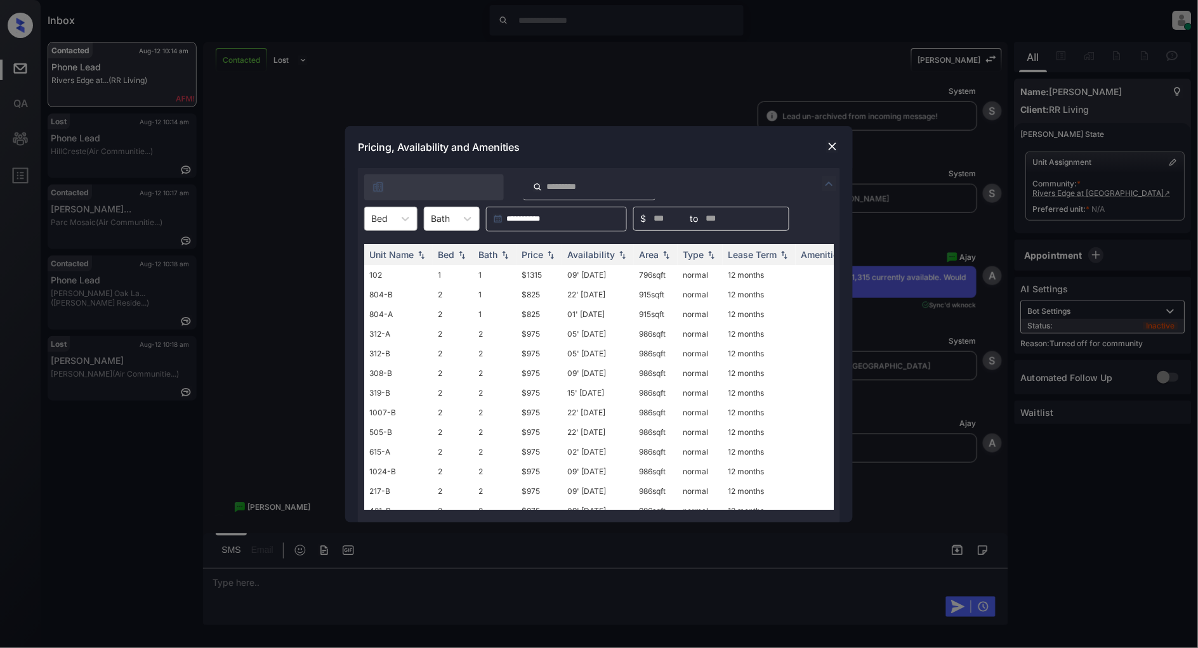
click at [394, 223] on div "Bed" at bounding box center [379, 218] width 29 height 18
click at [385, 250] on div "1" at bounding box center [390, 250] width 53 height 23
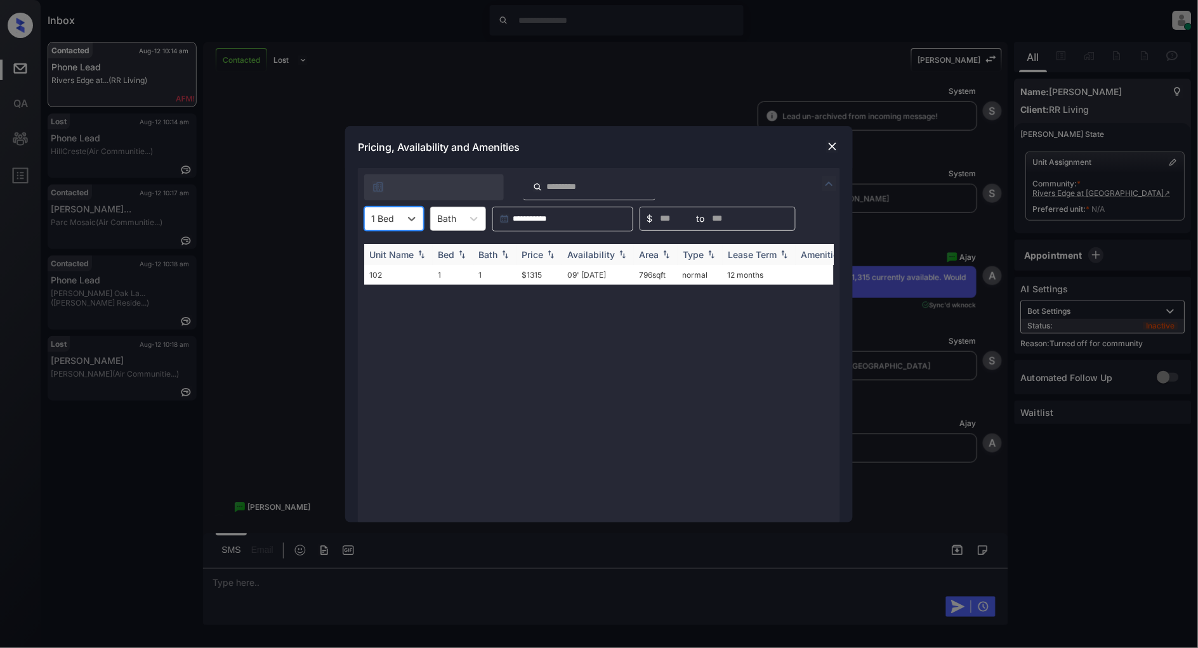
click at [549, 254] on img at bounding box center [550, 254] width 13 height 9
click at [549, 254] on img at bounding box center [550, 255] width 13 height 10
click at [535, 267] on td "$1315" at bounding box center [539, 275] width 46 height 20
click at [534, 268] on td "$1315" at bounding box center [539, 275] width 46 height 20
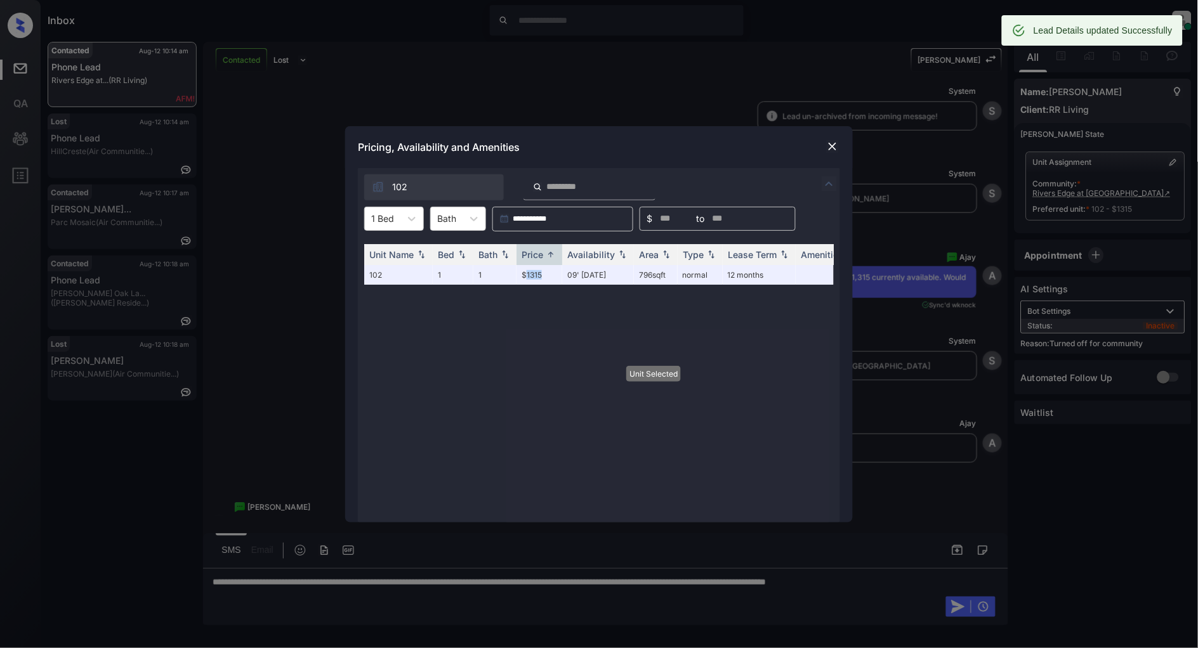
click at [833, 145] on img at bounding box center [832, 146] width 13 height 13
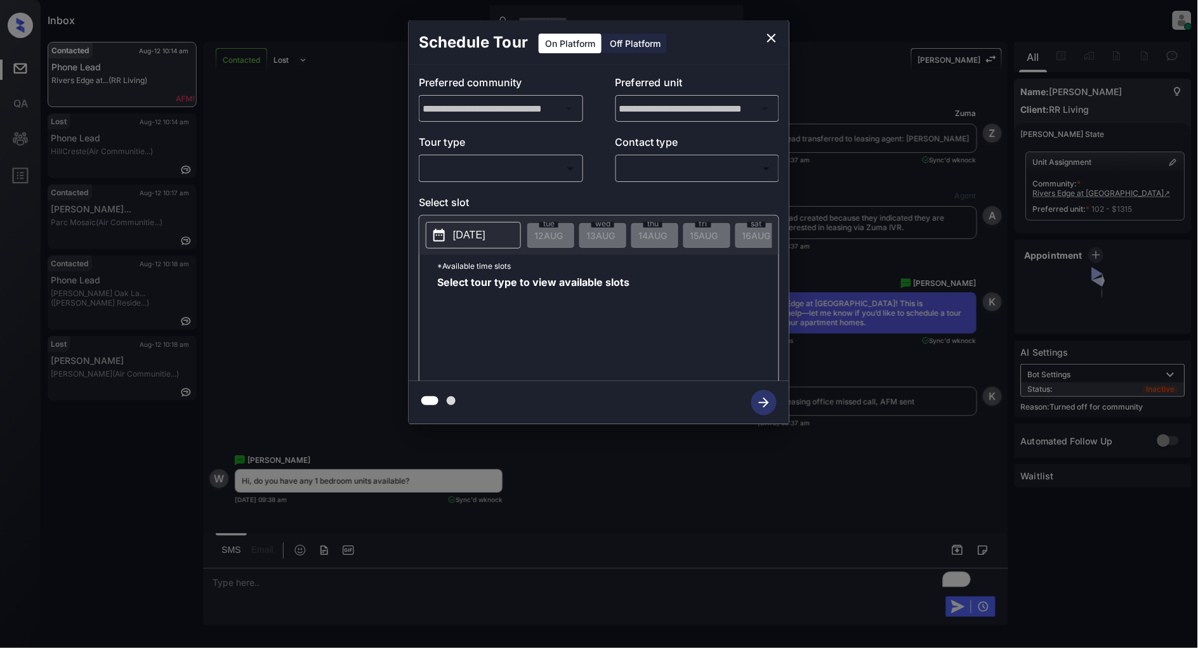
scroll to position [1303, 0]
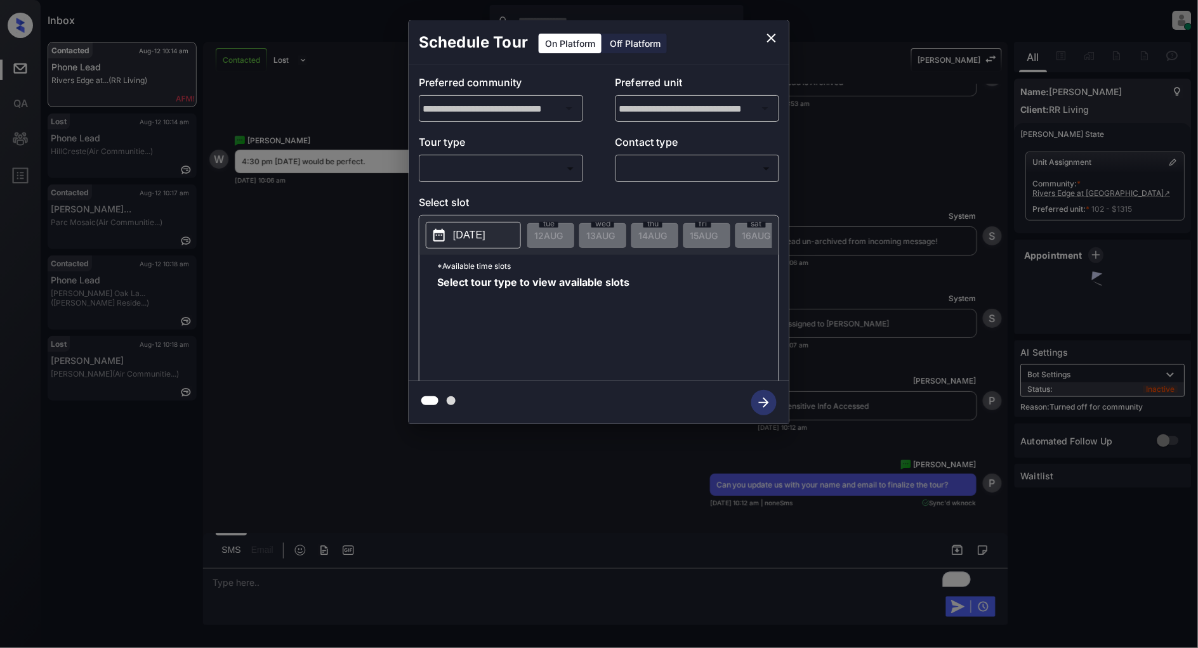
click at [509, 169] on body "Inbox [PERSON_NAME] Online Set yourself offline Set yourself on break Profile S…" at bounding box center [599, 324] width 1198 height 648
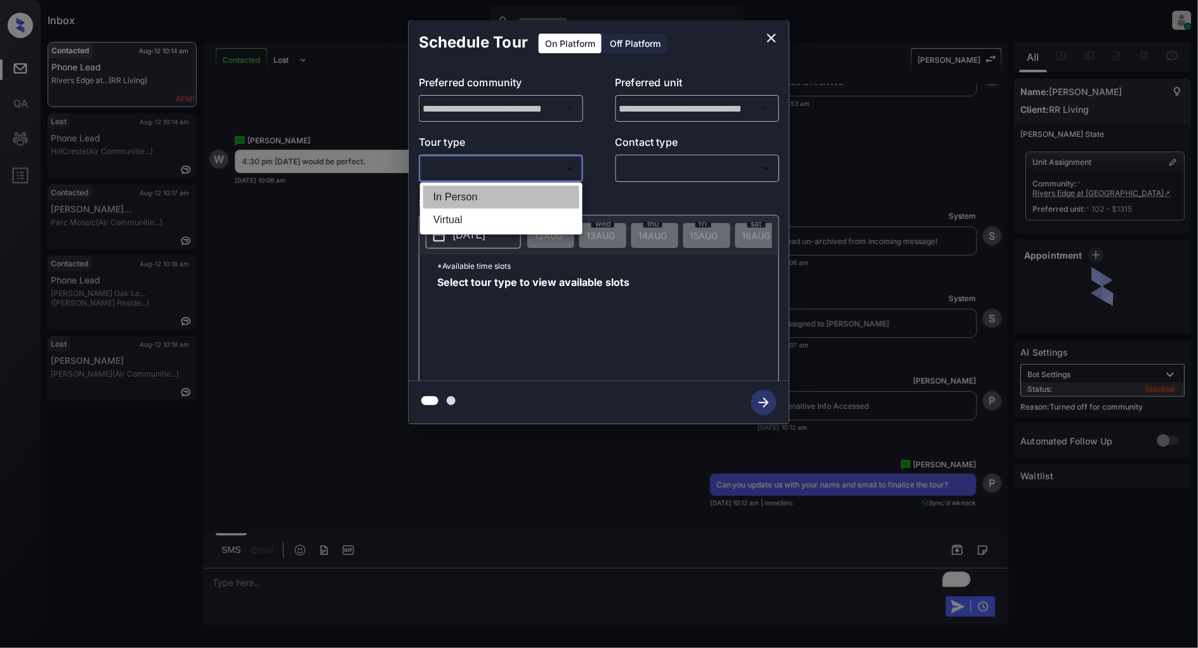
click at [471, 186] on li "In Person" at bounding box center [501, 197] width 156 height 23
type input "********"
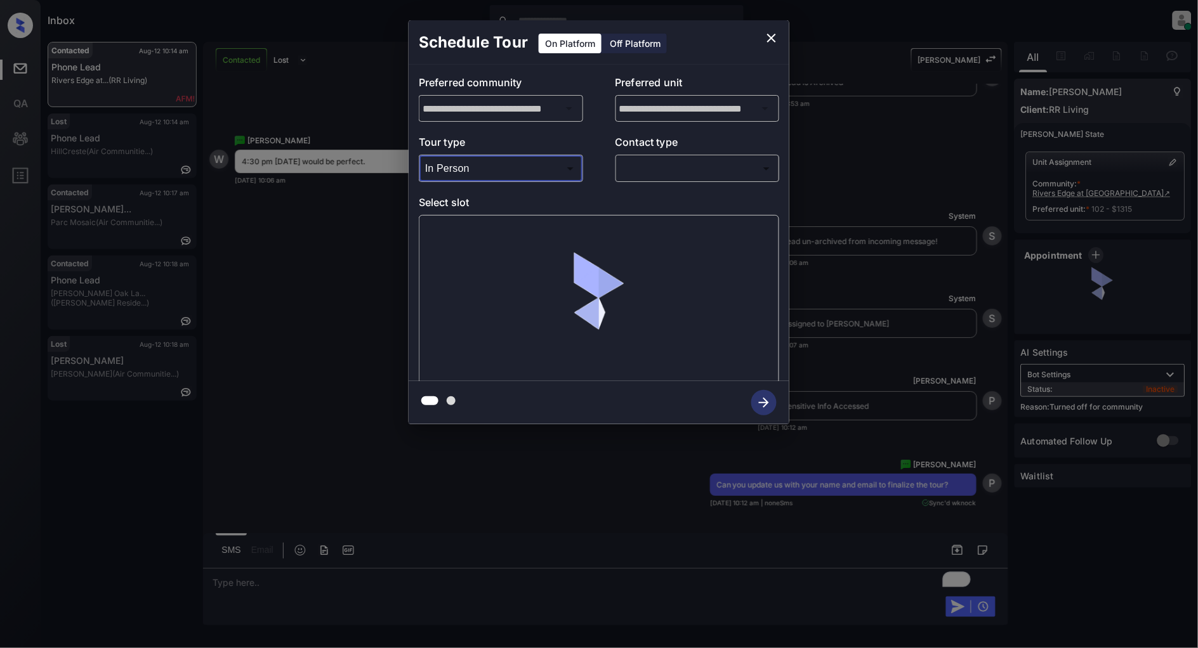
click at [667, 157] on body "Inbox [PERSON_NAME] Online Set yourself offline Set yourself on break Profile S…" at bounding box center [599, 324] width 1198 height 648
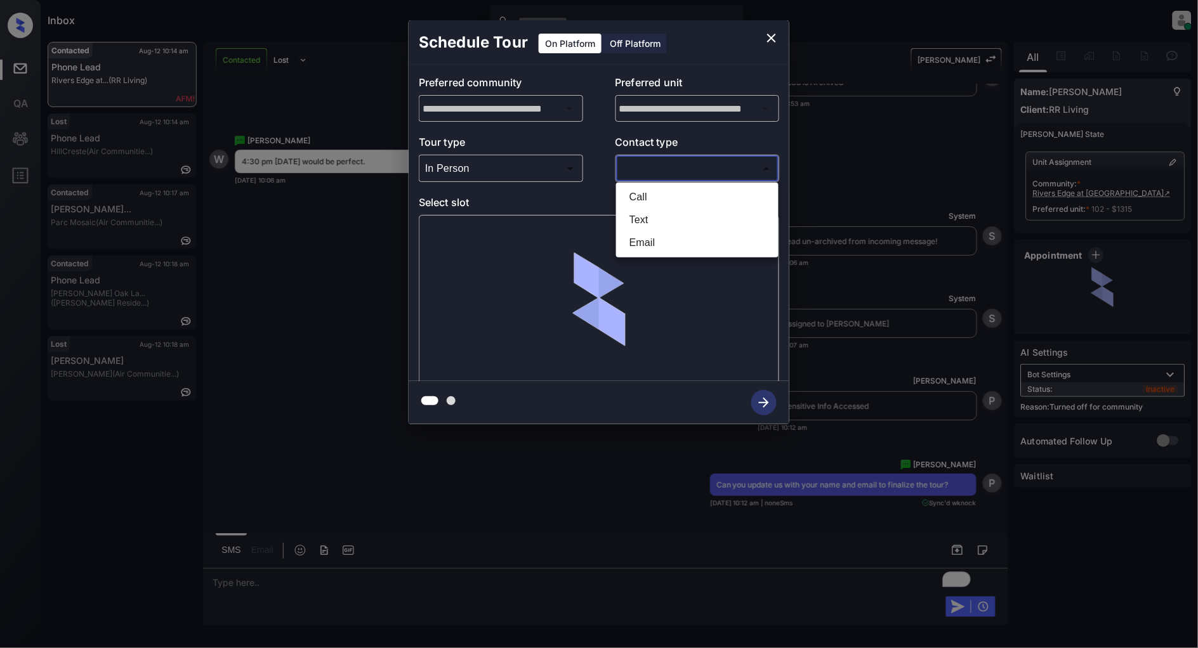
click at [641, 214] on li "Text" at bounding box center [697, 220] width 156 height 23
type input "****"
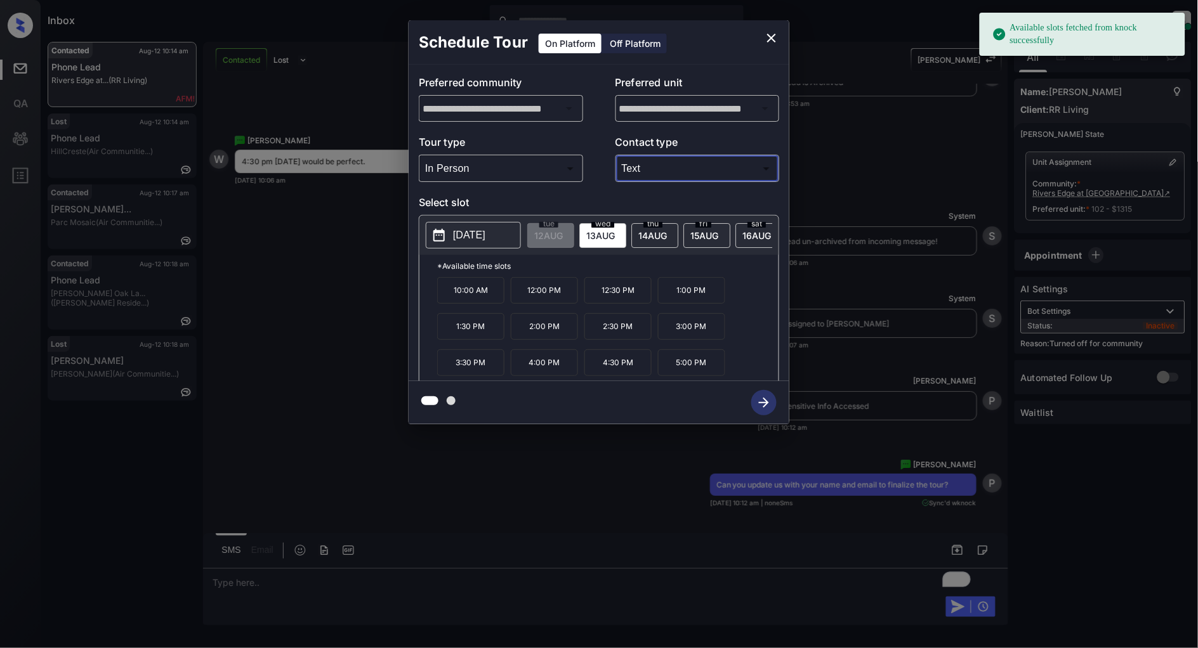
click at [598, 242] on div "[DATE]" at bounding box center [602, 235] width 47 height 25
click at [620, 373] on p "4:30 PM" at bounding box center [617, 363] width 67 height 27
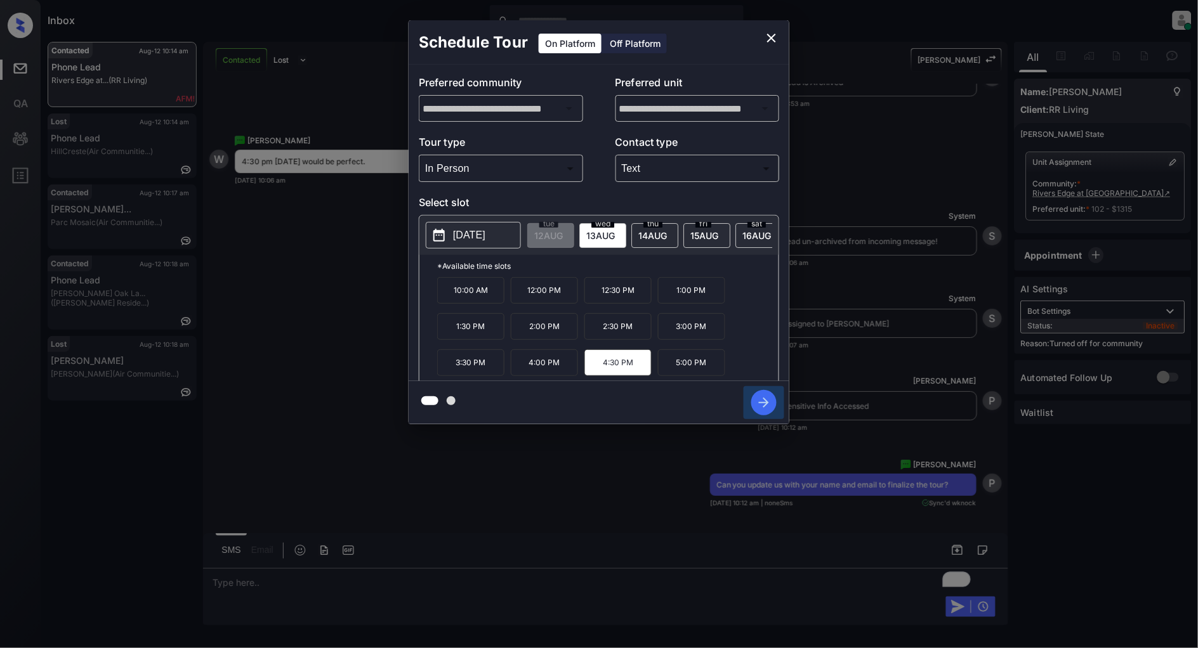
click at [759, 403] on icon "button" at bounding box center [764, 403] width 10 height 10
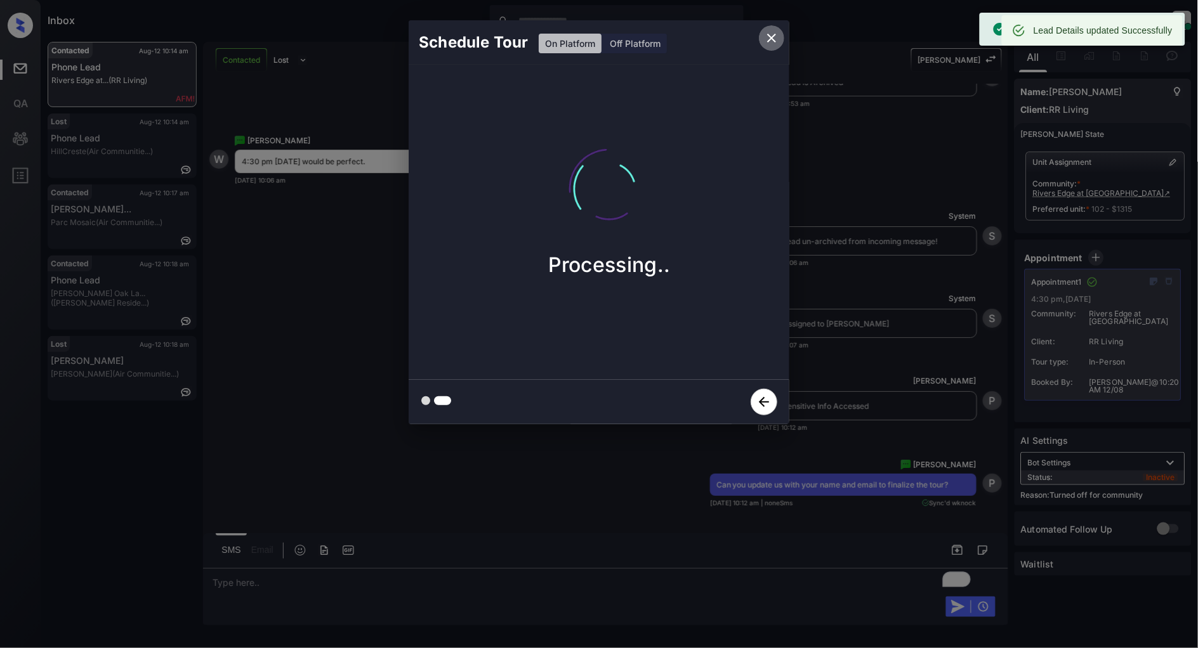
click at [777, 34] on icon "close" at bounding box center [771, 37] width 15 height 15
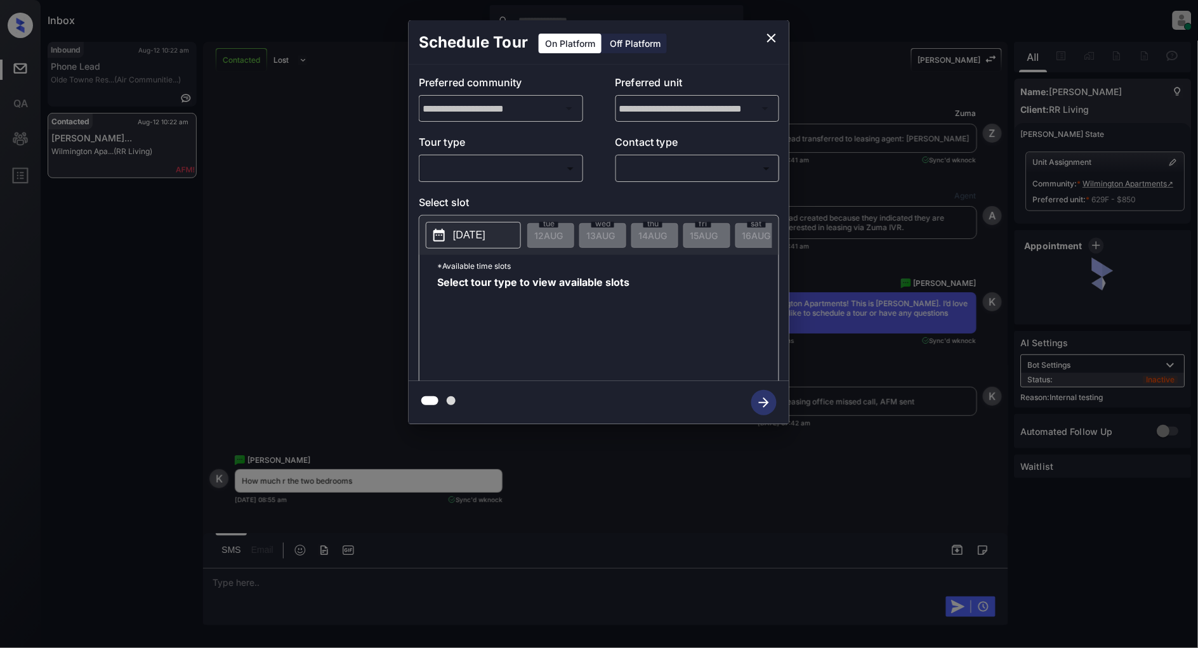
scroll to position [6080, 0]
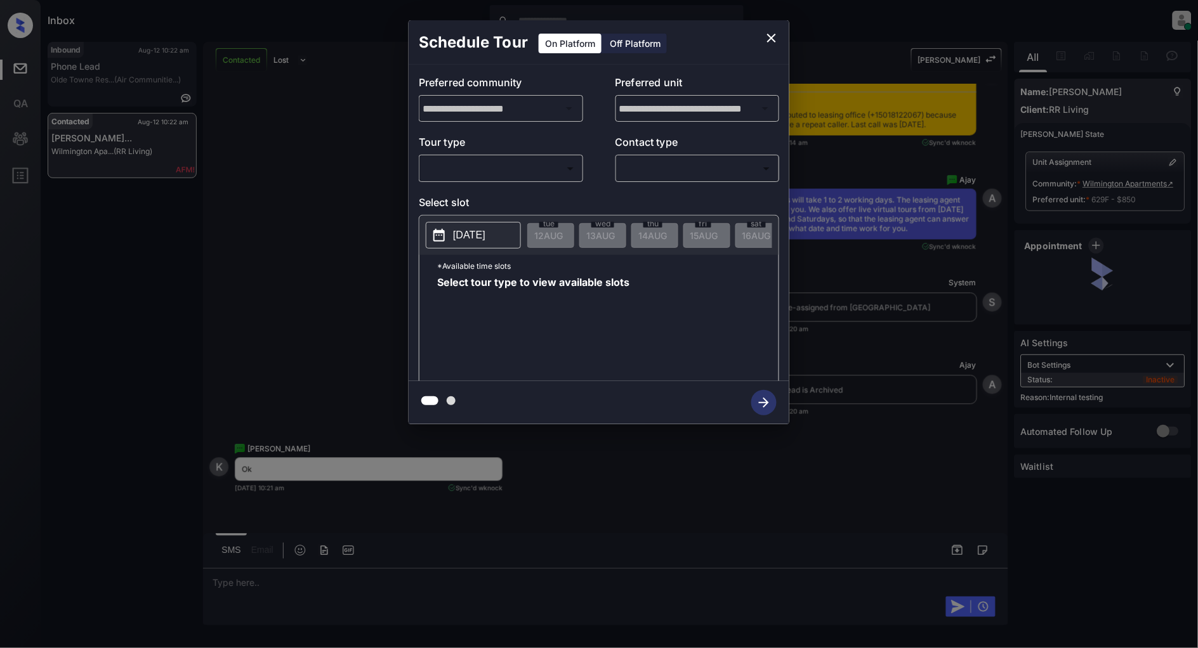
click at [534, 168] on body "Inbox [PERSON_NAME] Online Set yourself offline Set yourself on break Profile S…" at bounding box center [599, 324] width 1198 height 648
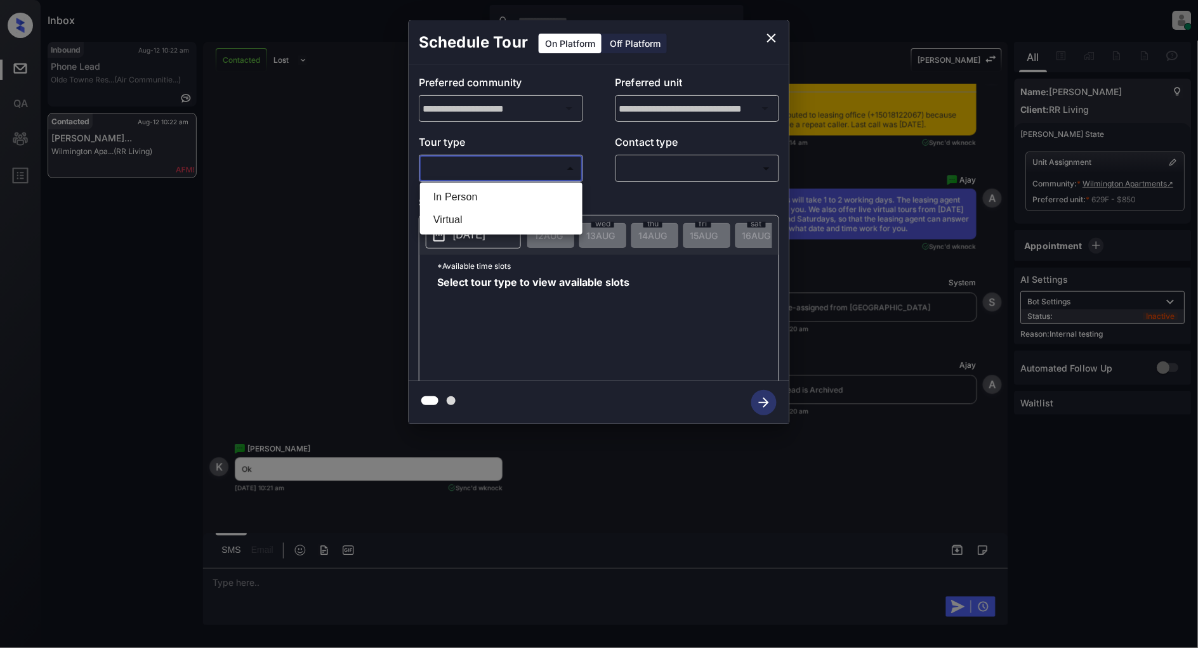
click at [770, 41] on div at bounding box center [599, 324] width 1198 height 648
click at [434, 366] on div "*Available time slots Select tour type to view available slots" at bounding box center [598, 320] width 359 height 130
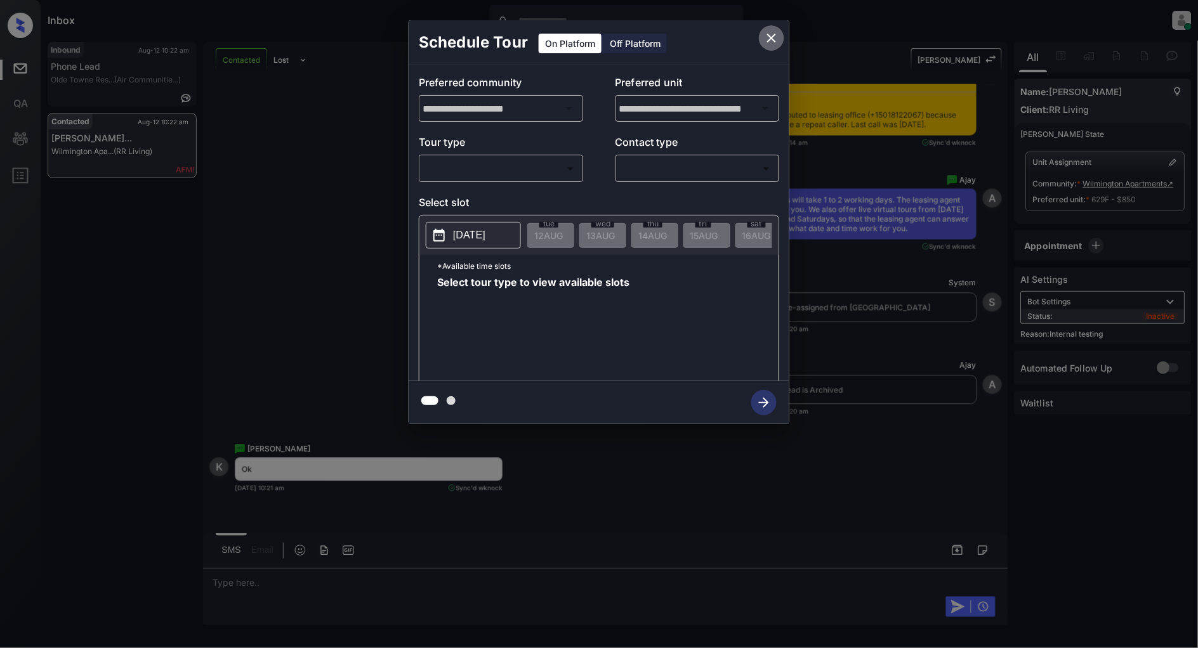
click at [770, 35] on icon "close" at bounding box center [771, 37] width 15 height 15
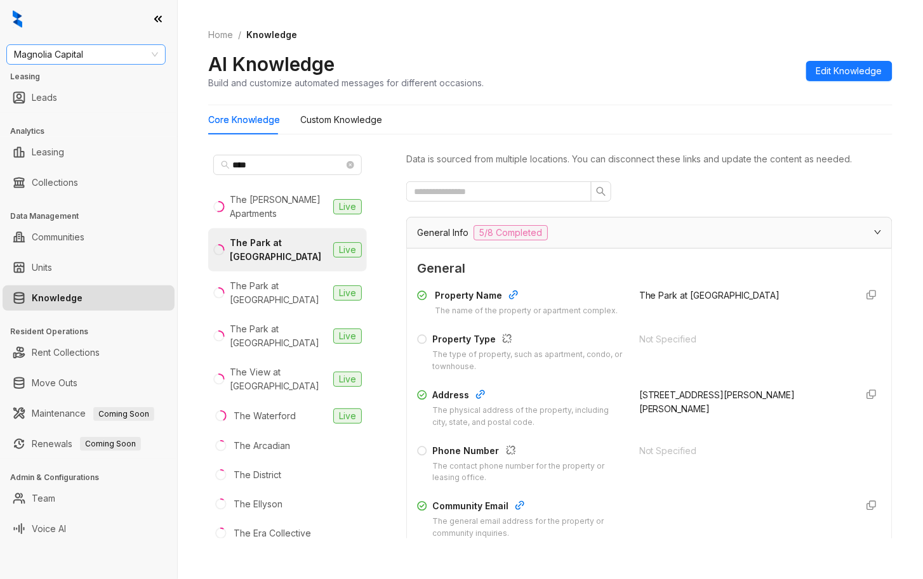
scroll to position [1523, 0]
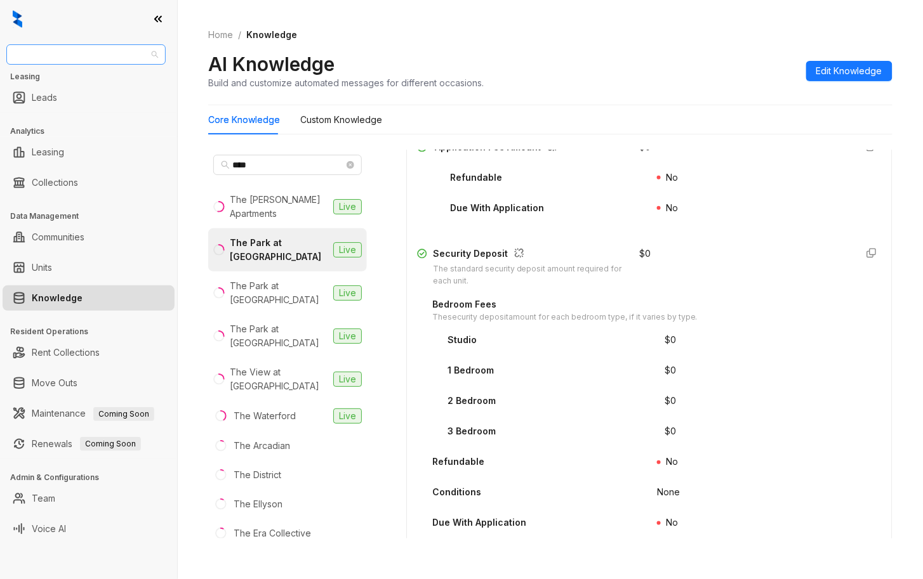
click at [93, 58] on span "Magnolia Capital" at bounding box center [86, 54] width 144 height 19
type input "**"
click at [80, 79] on div "RR Living" at bounding box center [85, 80] width 139 height 14
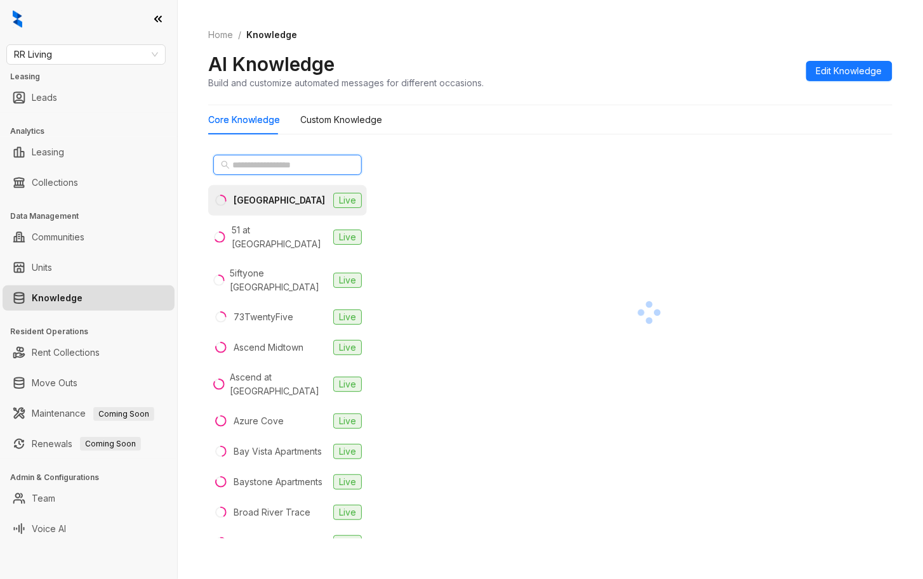
click at [284, 158] on input "text" at bounding box center [288, 165] width 112 height 14
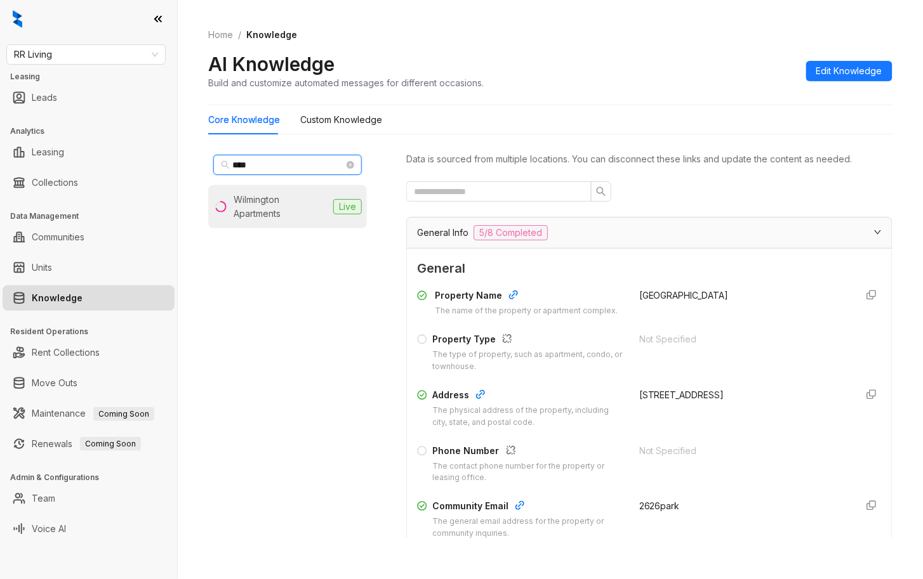
type input "****"
click at [285, 208] on div "Wilmington Apartments" at bounding box center [280, 207] width 95 height 28
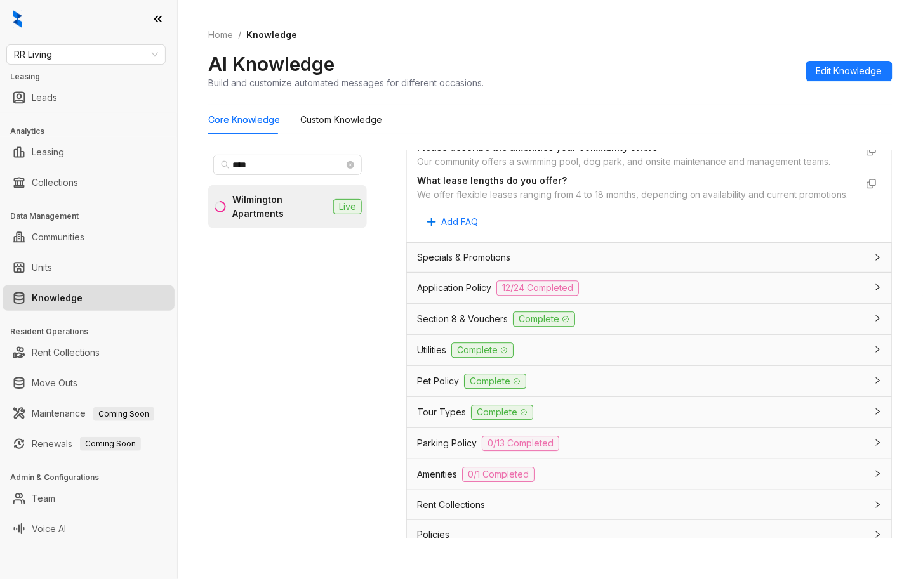
scroll to position [1015, 0]
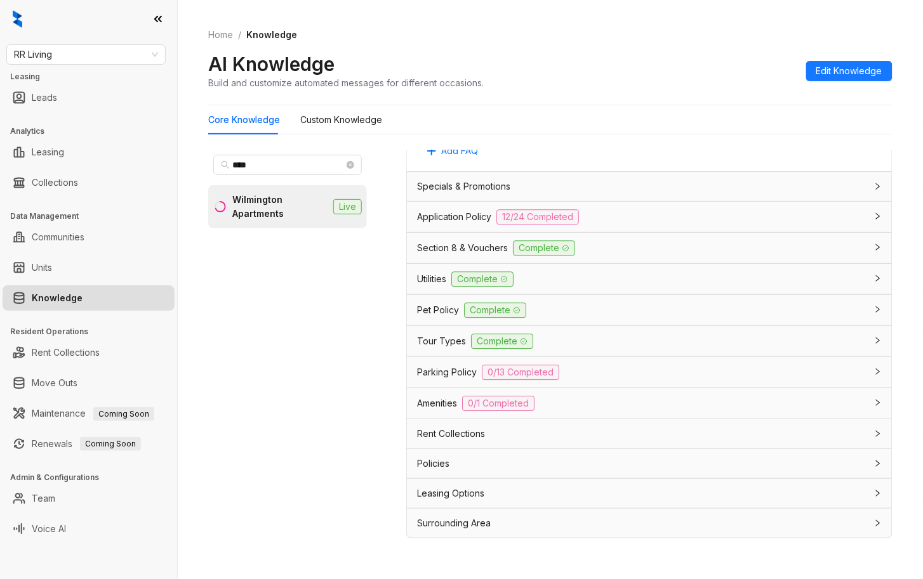
click at [582, 349] on div "Tour Types Complete" at bounding box center [641, 341] width 449 height 15
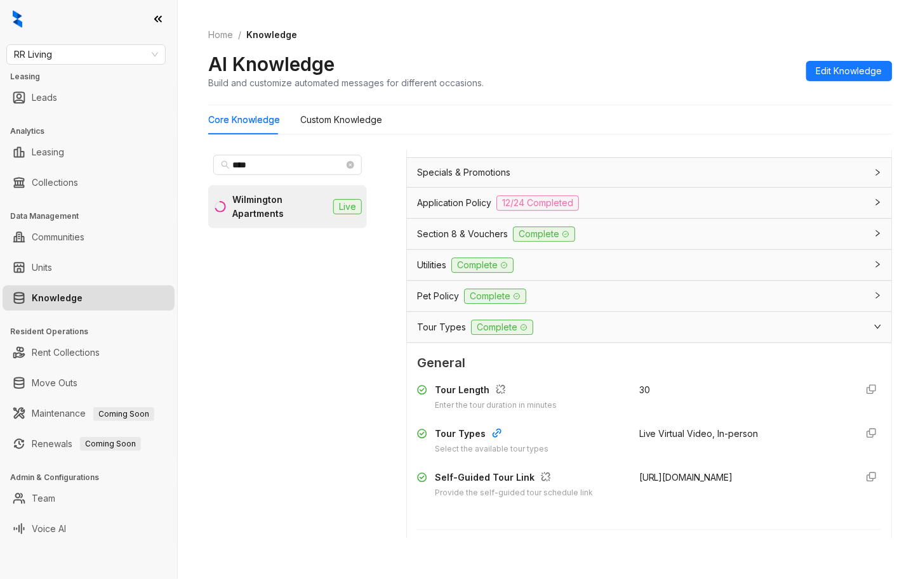
scroll to position [1100, 0]
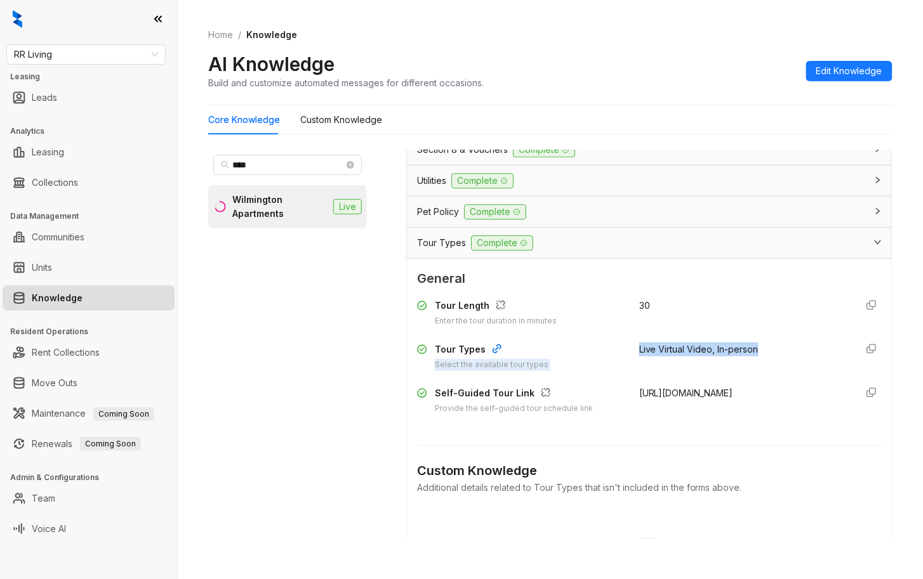
drag, startPoint x: 767, startPoint y: 382, endPoint x: 617, endPoint y: 384, distance: 149.8
click at [617, 371] on div "Tour Types Select the available tour types Live Virtual Video, In-person" at bounding box center [649, 357] width 464 height 29
click at [749, 371] on div "Live Virtual Video, In-person" at bounding box center [742, 357] width 207 height 29
drag, startPoint x: 777, startPoint y: 379, endPoint x: 628, endPoint y: 381, distance: 149.1
click at [639, 371] on div "Live Virtual Video, In-person" at bounding box center [742, 357] width 207 height 29
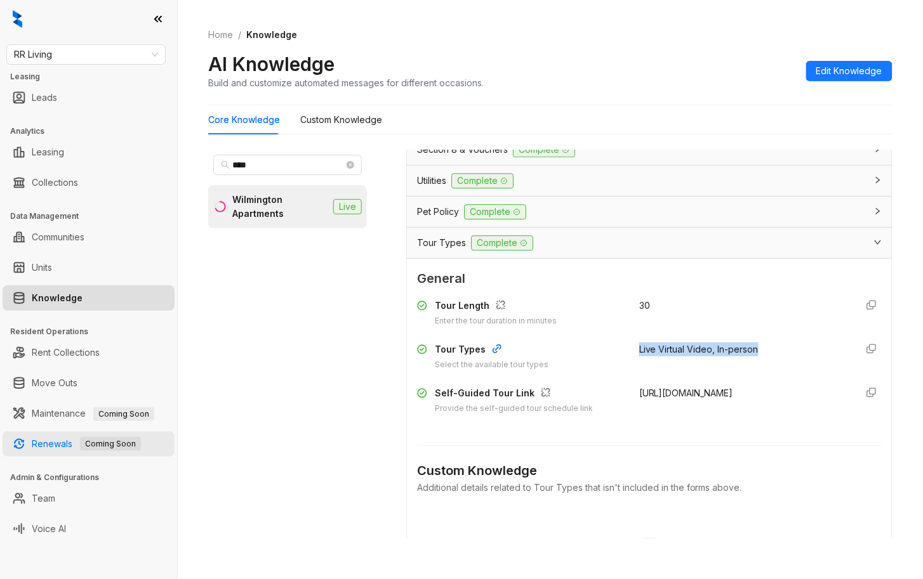
copy span "Live Virtual Video, In-person"
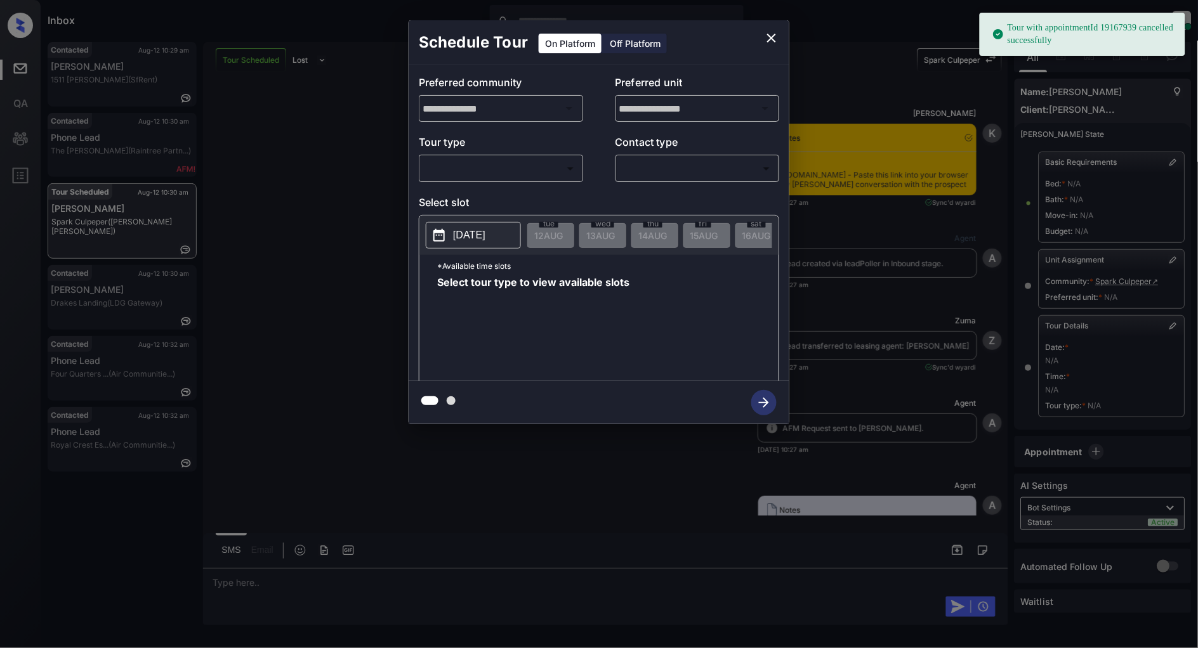
scroll to position [3392, 0]
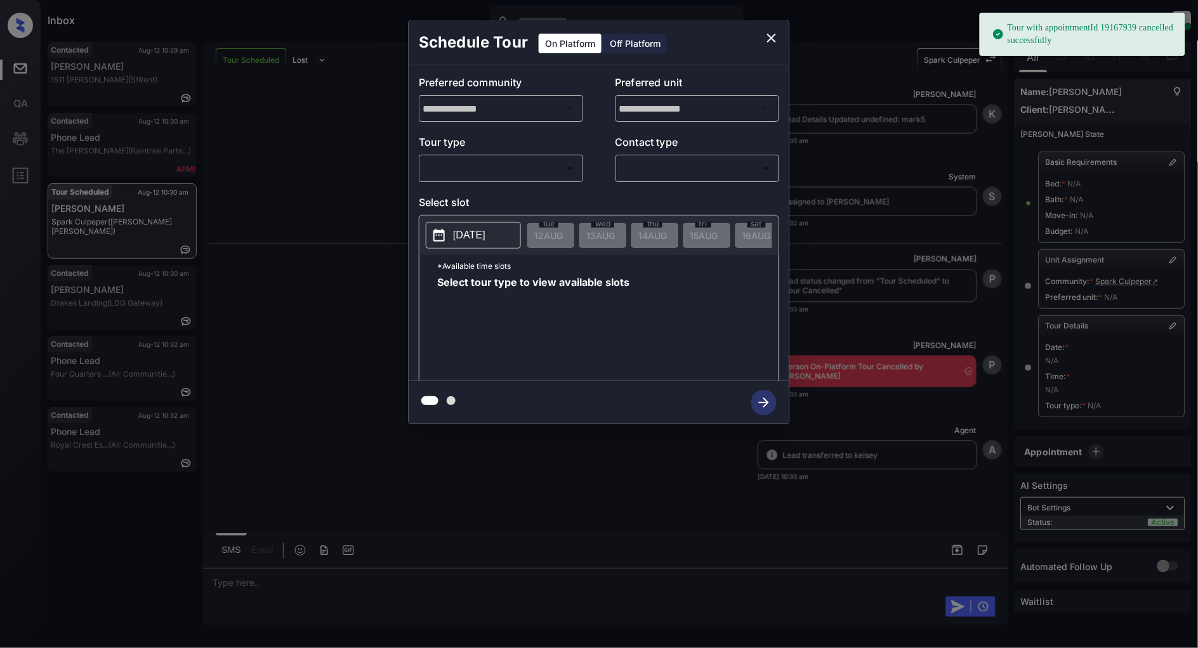
click at [503, 169] on body "Tour with appointmentId 19167939 cancelled successfully Inbox [PERSON_NAME] Onl…" at bounding box center [599, 324] width 1198 height 648
click at [470, 190] on li "In Person" at bounding box center [501, 197] width 156 height 23
type input "********"
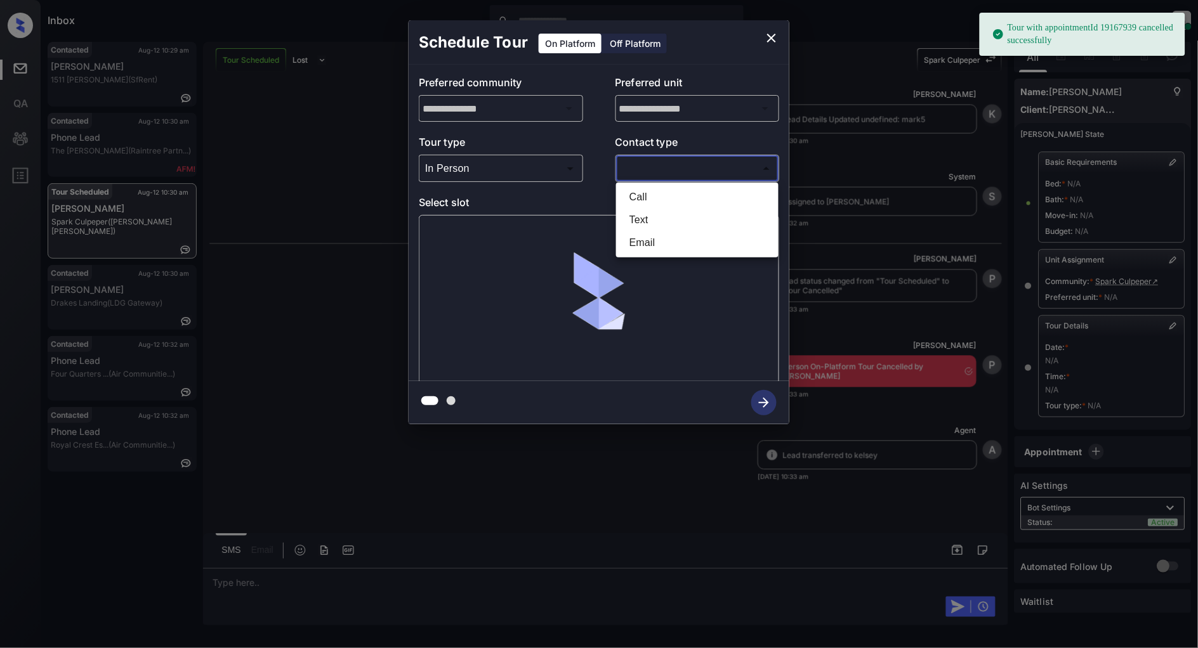
click at [681, 176] on body "Tour with appointmentId 19167939 cancelled successfully Inbox [PERSON_NAME] Onl…" at bounding box center [599, 324] width 1198 height 648
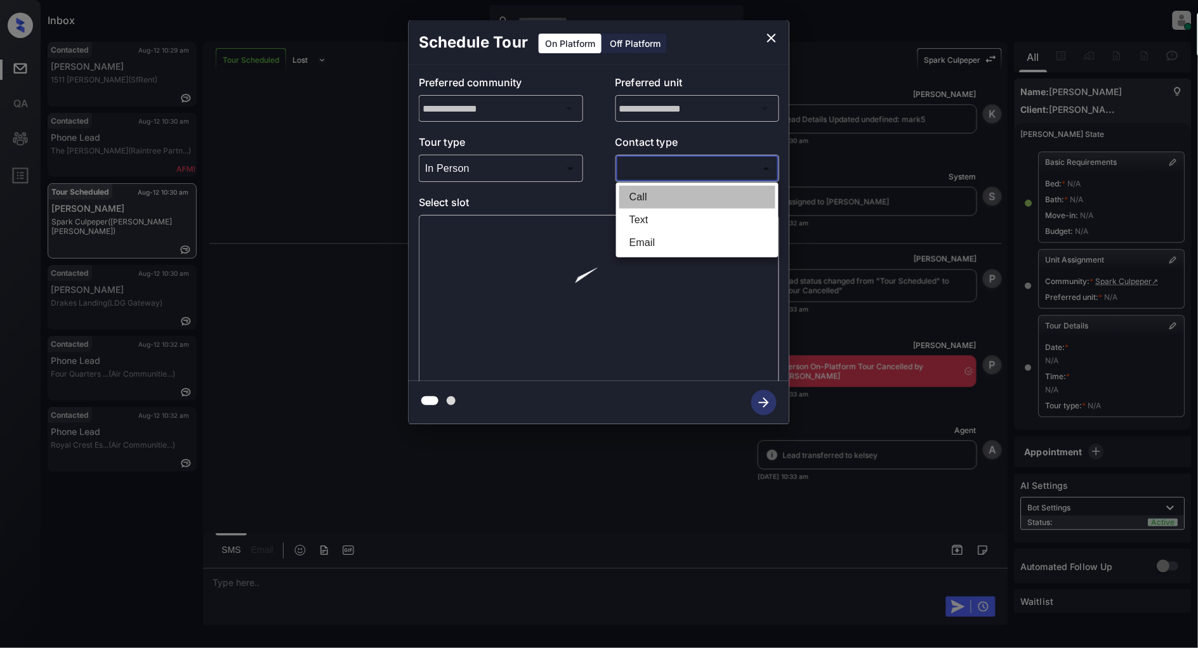
click at [654, 207] on li "Call" at bounding box center [697, 197] width 156 height 23
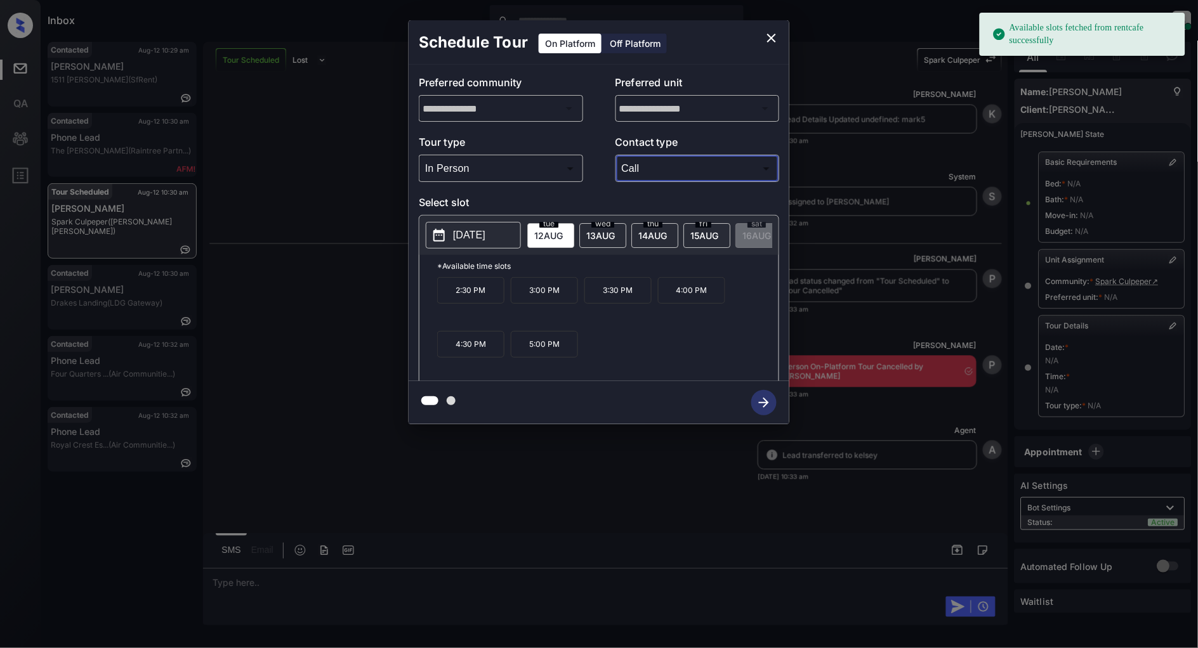
click at [657, 173] on body "Available slots fetched from rentcafe successfully Inbox Patrick Deasis Online …" at bounding box center [599, 324] width 1198 height 648
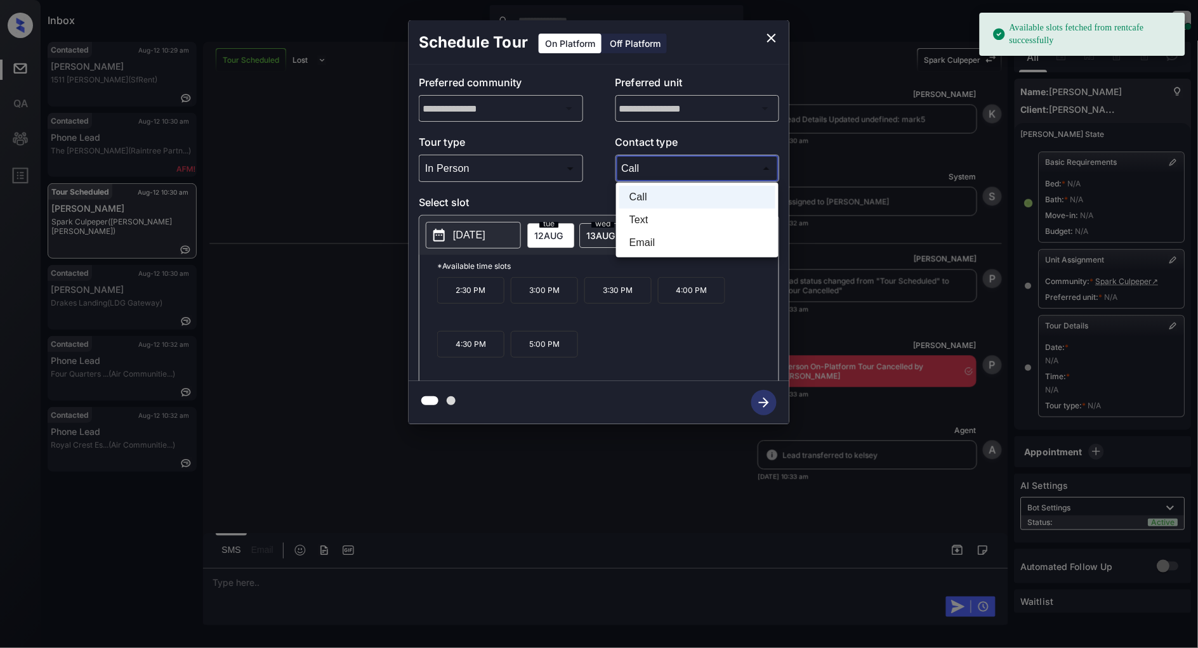
click at [645, 223] on li "Text" at bounding box center [697, 220] width 156 height 23
type input "****"
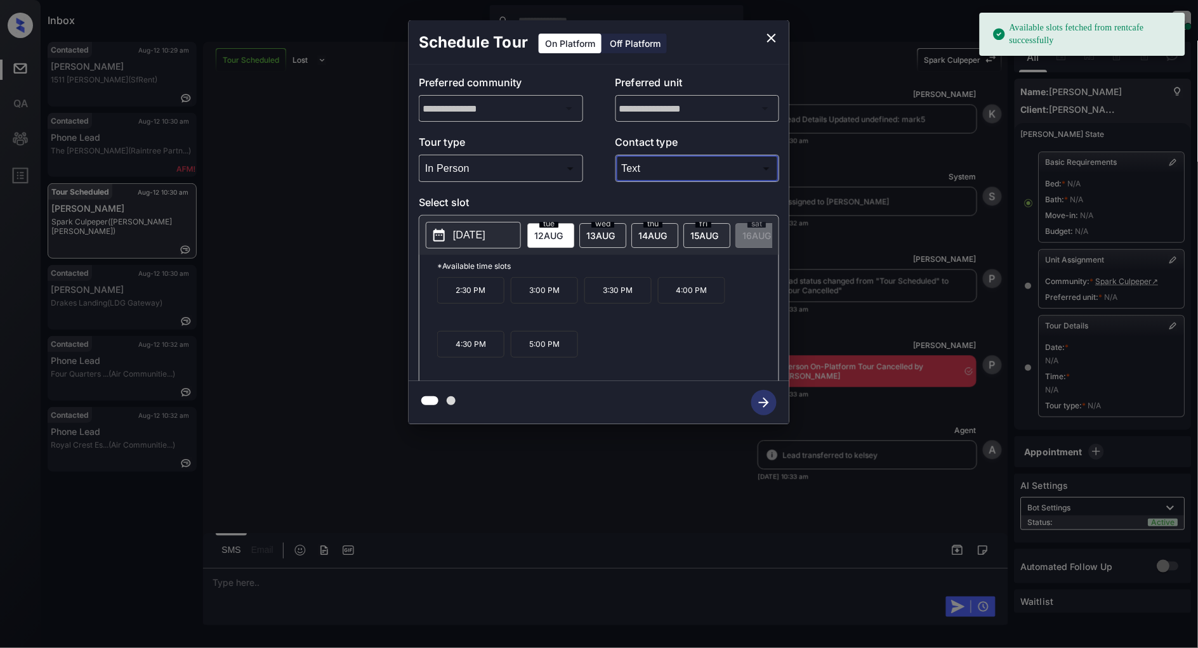
click at [563, 230] on span "13 AUG" at bounding box center [548, 235] width 29 height 11
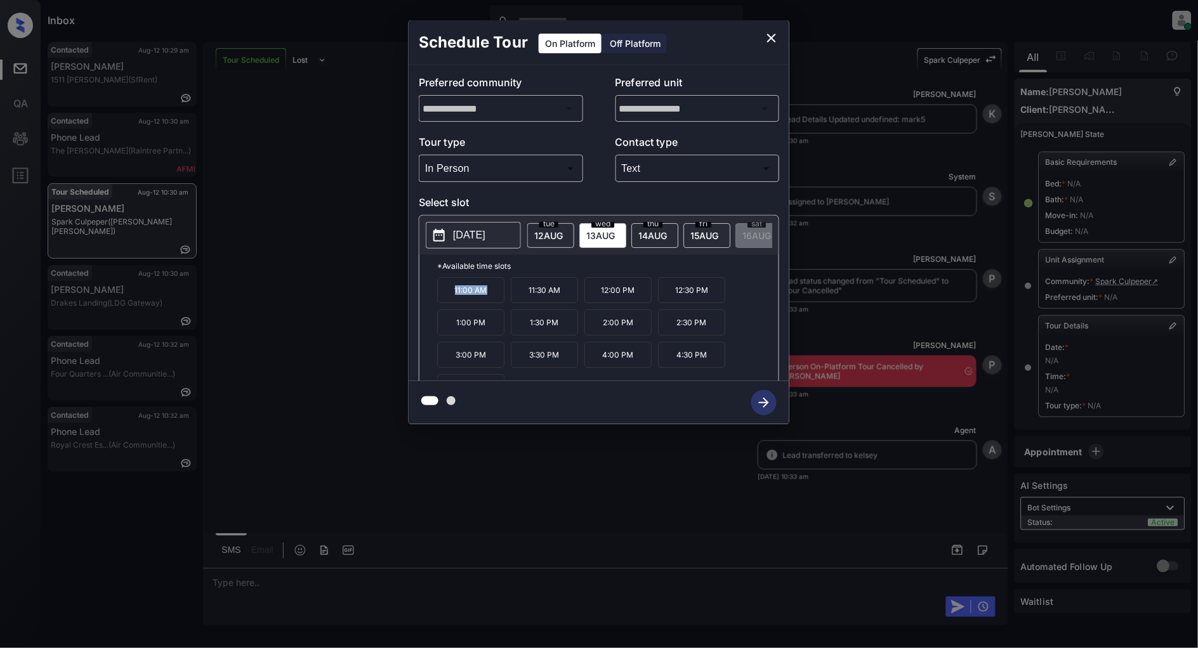
drag, startPoint x: 496, startPoint y: 296, endPoint x: 372, endPoint y: 298, distance: 123.7
click at [372, 298] on div "**********" at bounding box center [599, 222] width 1198 height 445
copy p "11:00 AM"
drag, startPoint x: 637, startPoint y: 298, endPoint x: 597, endPoint y: 298, distance: 40.0
click at [597, 298] on p "12:00 PM" at bounding box center [617, 290] width 67 height 26
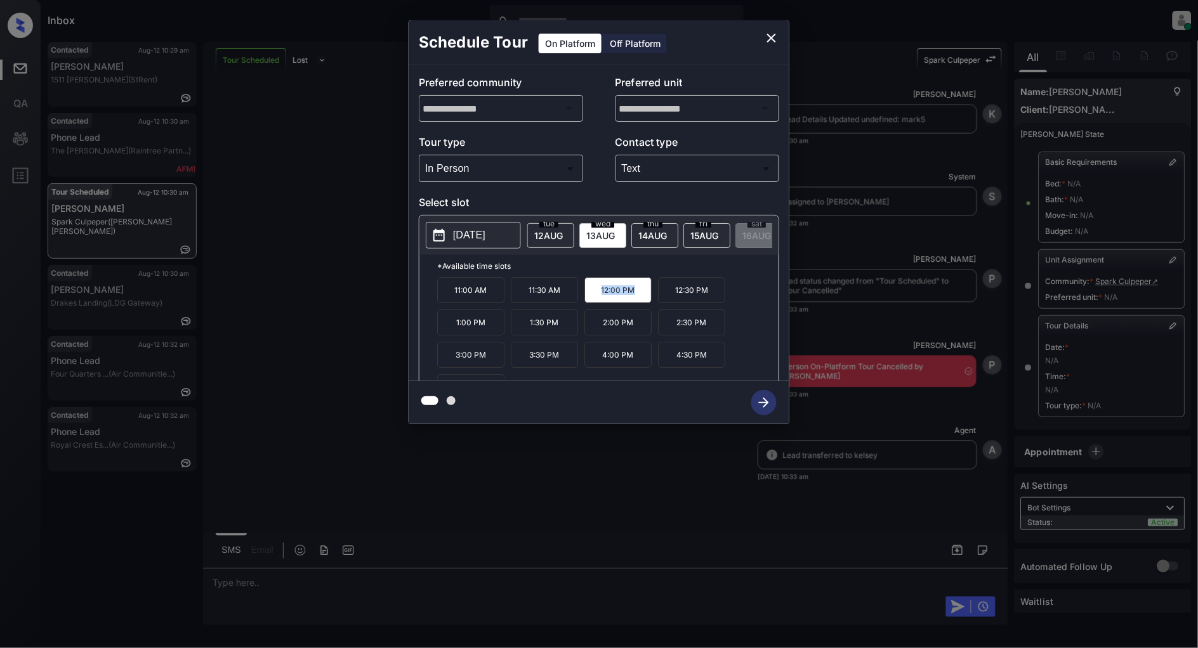
copy p "12:00 PM"
click at [775, 34] on icon "close" at bounding box center [771, 38] width 9 height 9
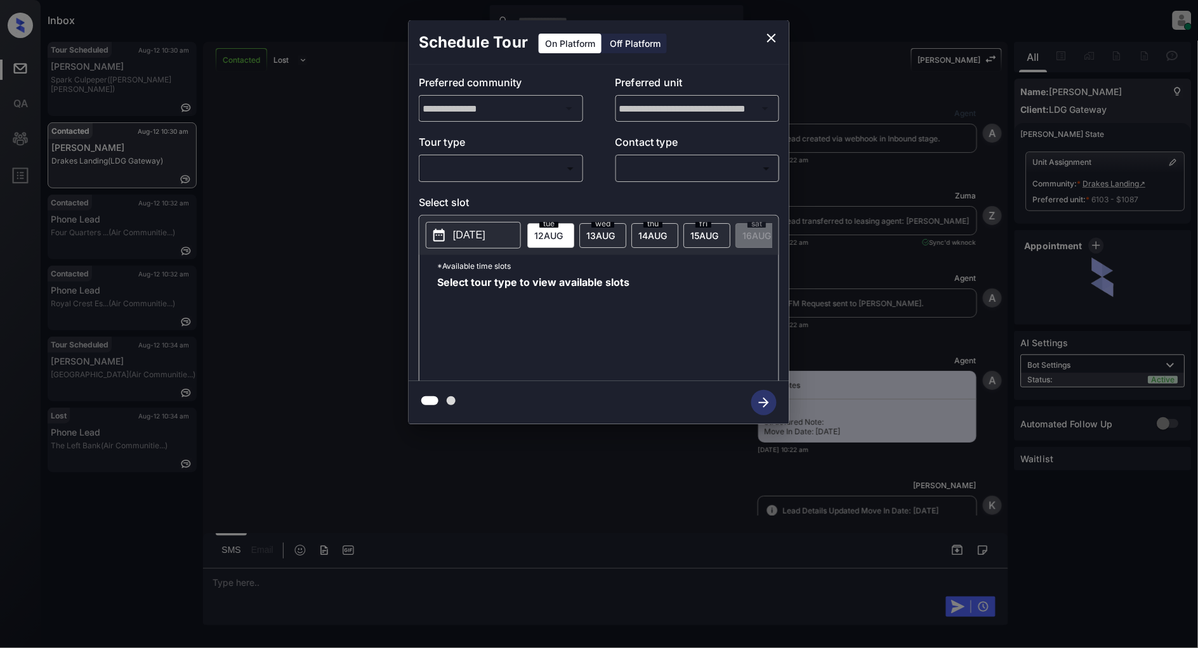
scroll to position [1088, 0]
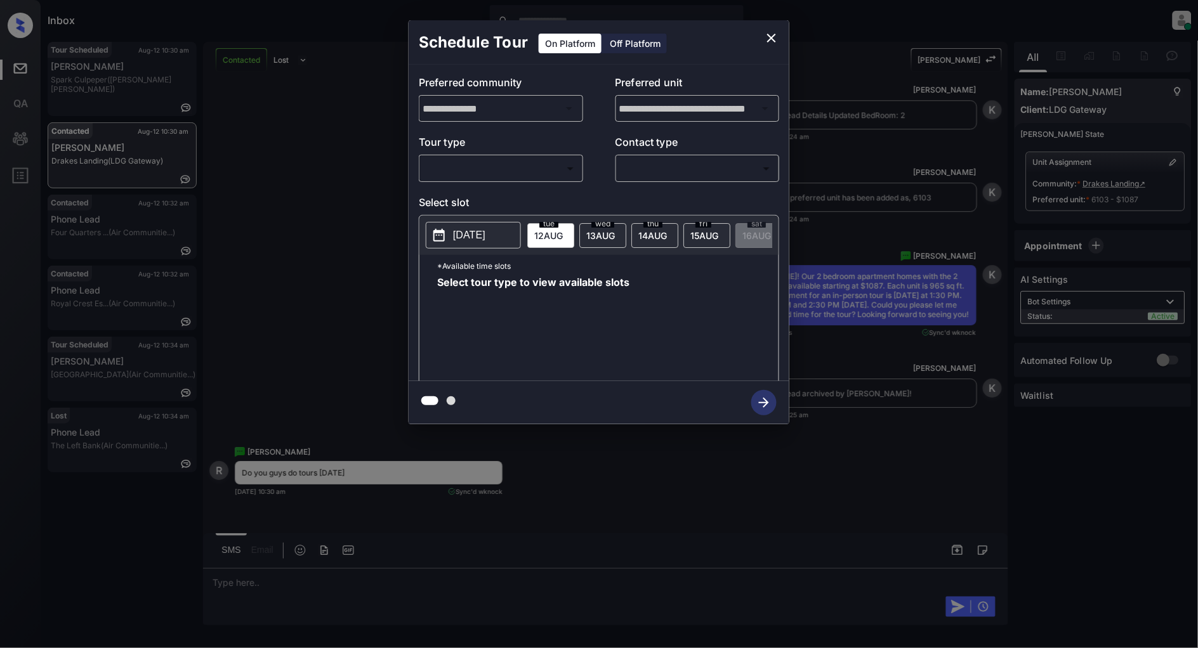
click at [531, 162] on body "Inbox [PERSON_NAME] Online Set yourself offline Set yourself on break Profile S…" at bounding box center [599, 324] width 1198 height 648
click at [438, 199] on li "In Person" at bounding box center [501, 197] width 156 height 23
type input "********"
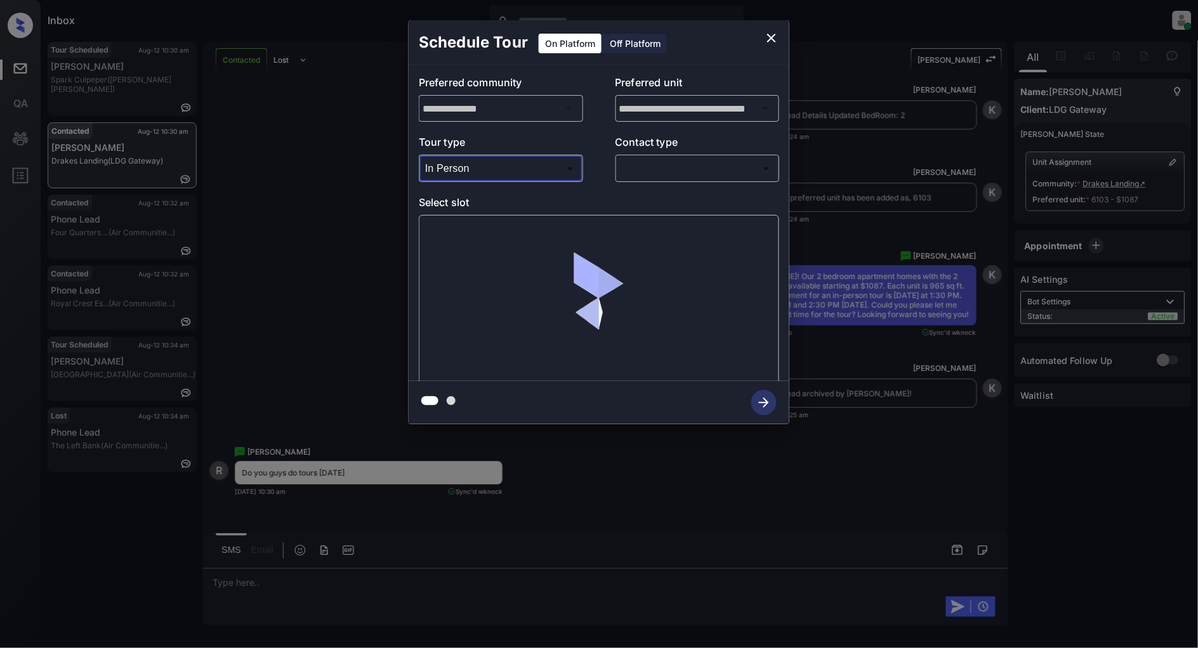
click at [646, 165] on body "Inbox [PERSON_NAME] Online Set yourself offline Set yourself on break Profile S…" at bounding box center [599, 324] width 1198 height 648
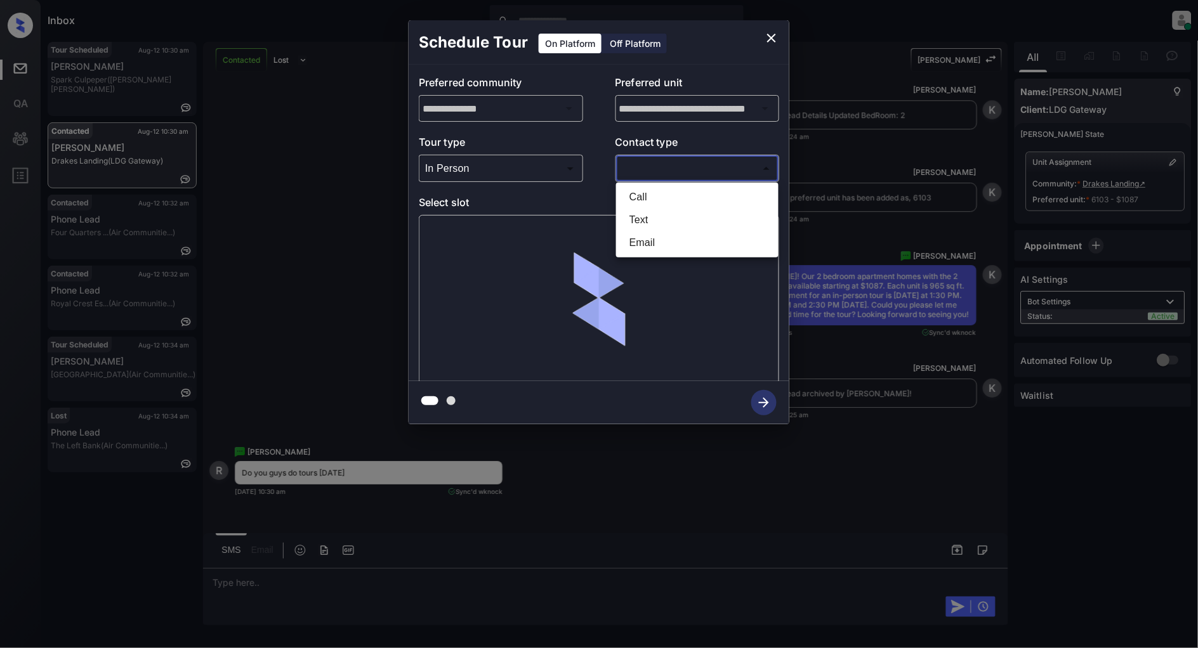
click at [645, 224] on li "Text" at bounding box center [697, 220] width 156 height 23
type input "****"
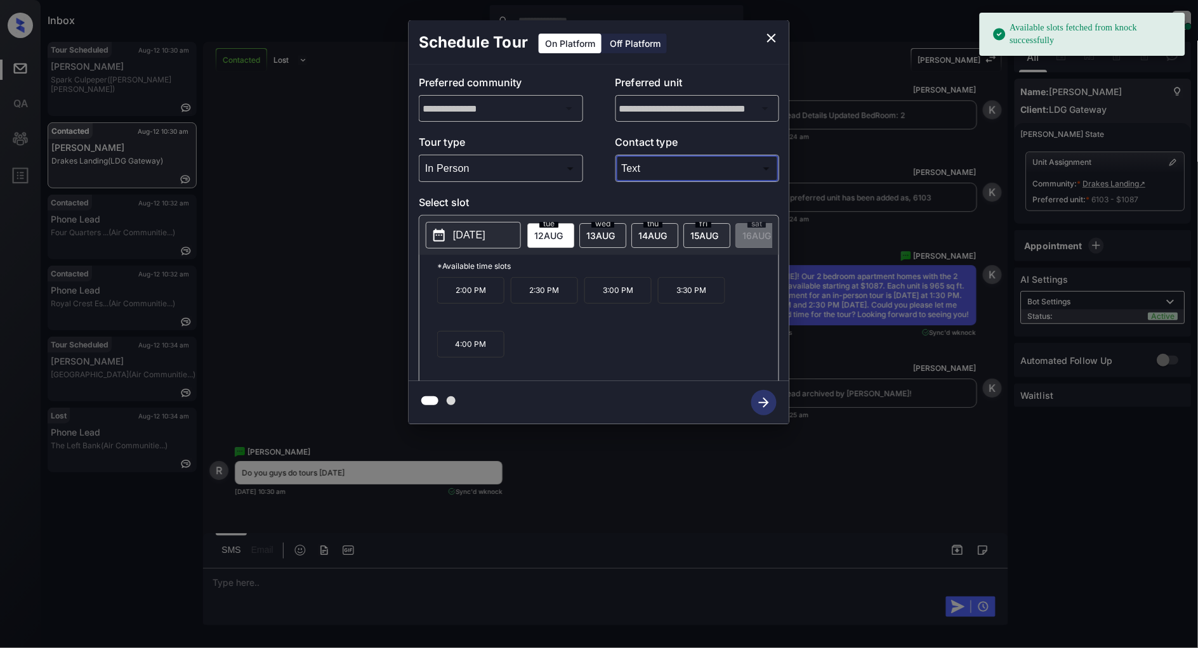
click at [474, 228] on p "2025-08-12" at bounding box center [469, 235] width 32 height 15
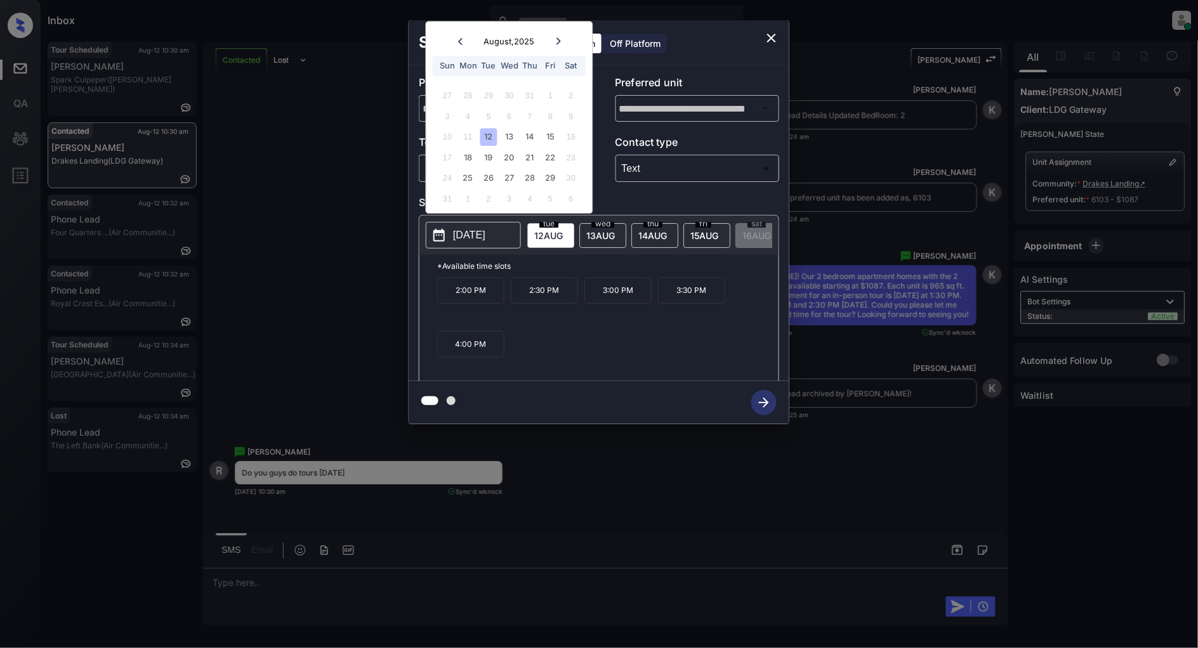
click at [777, 34] on icon "close" at bounding box center [771, 37] width 15 height 15
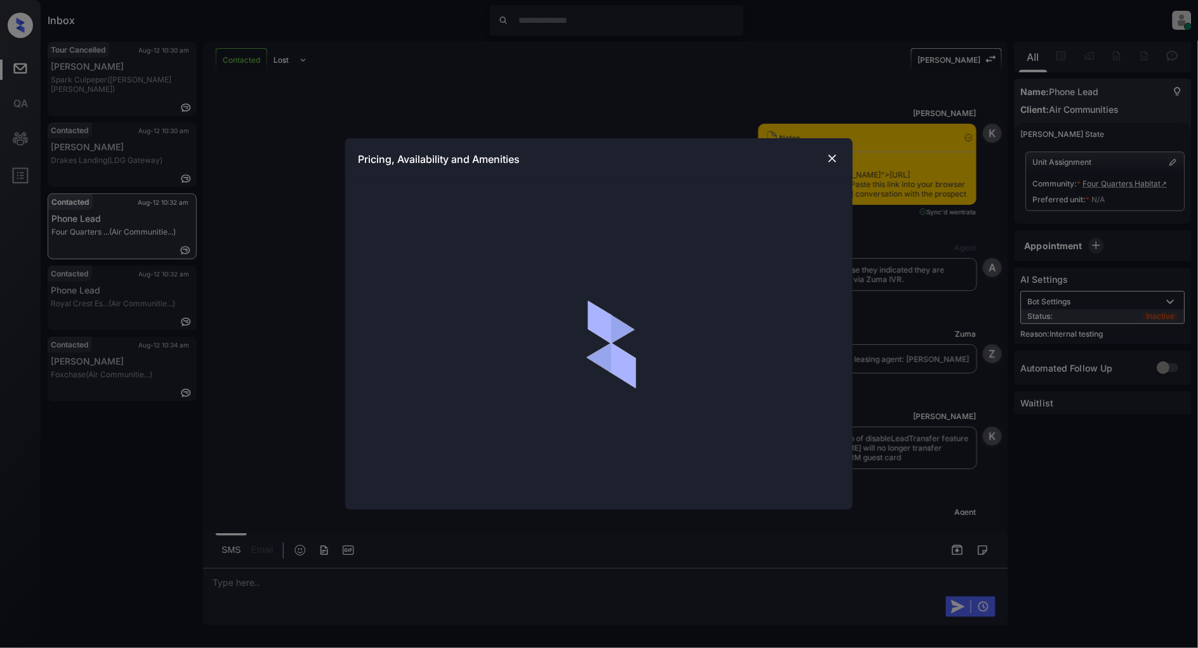
scroll to position [2388, 0]
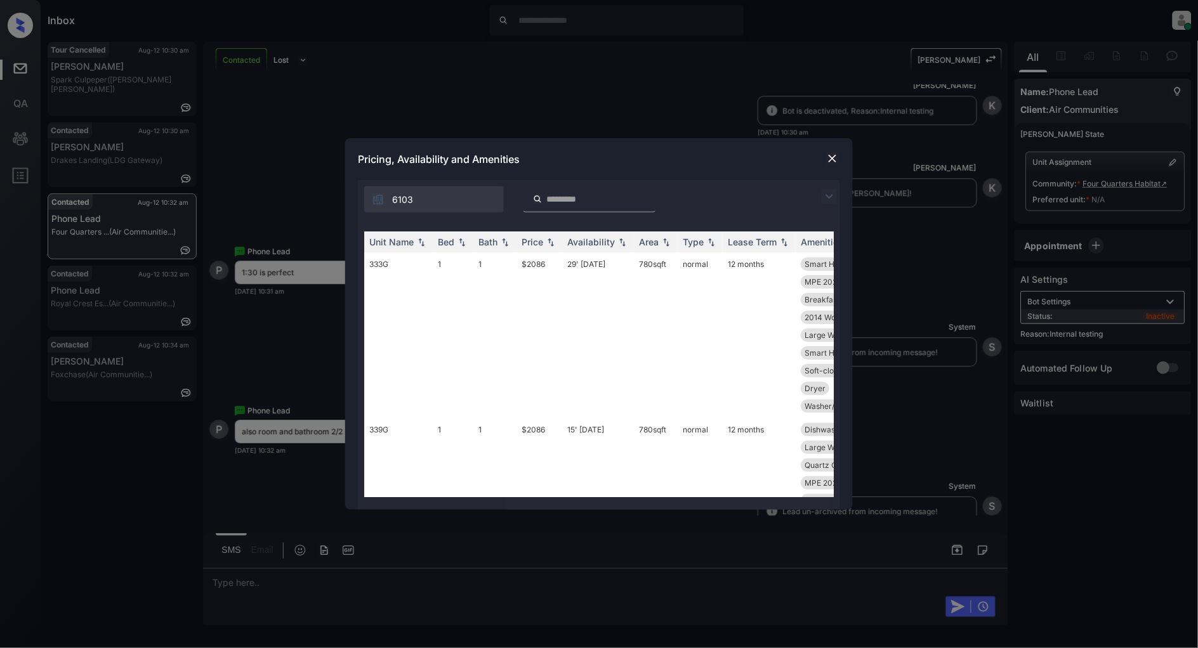
click at [829, 195] on img at bounding box center [829, 196] width 15 height 15
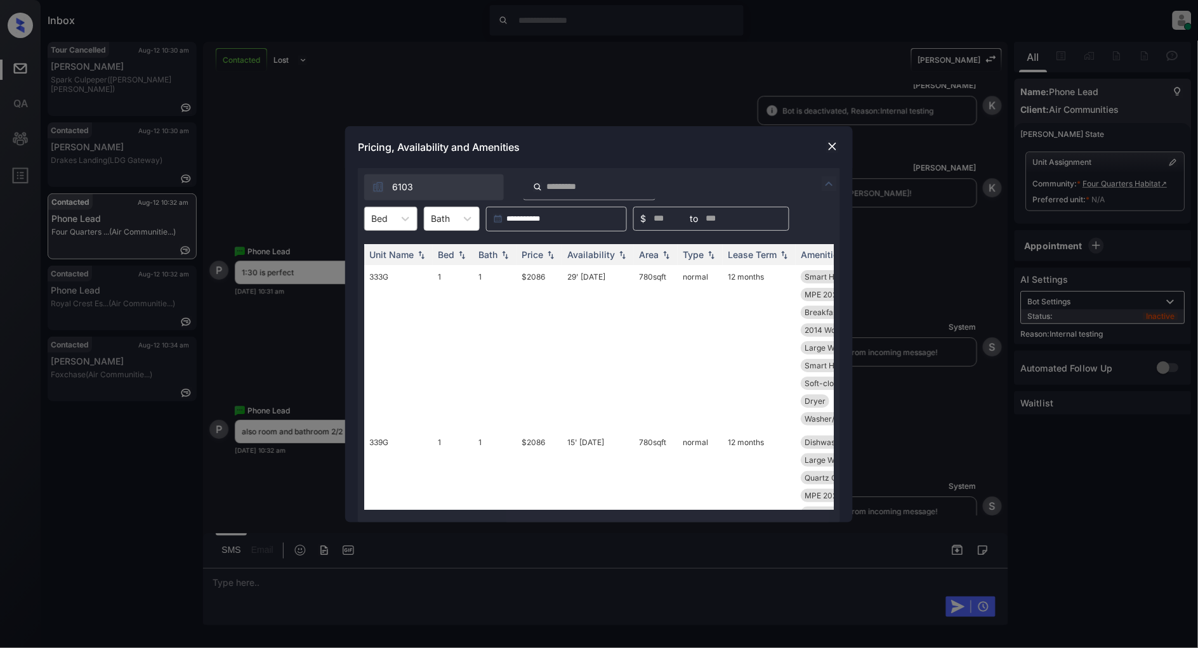
click at [370, 214] on div "Bed" at bounding box center [379, 218] width 29 height 18
click at [405, 268] on div "2" at bounding box center [390, 272] width 53 height 23
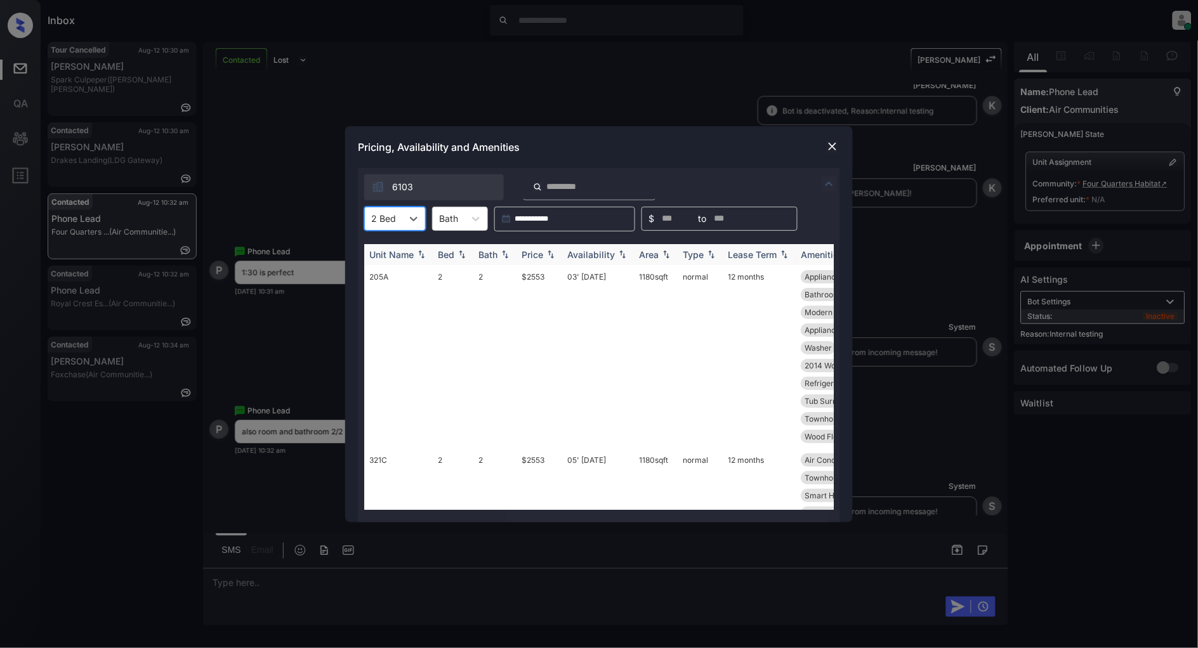
click at [556, 256] on img at bounding box center [550, 254] width 13 height 9
click at [549, 246] on th "Price" at bounding box center [539, 254] width 46 height 21
click at [533, 273] on td "$2533" at bounding box center [539, 348] width 46 height 166
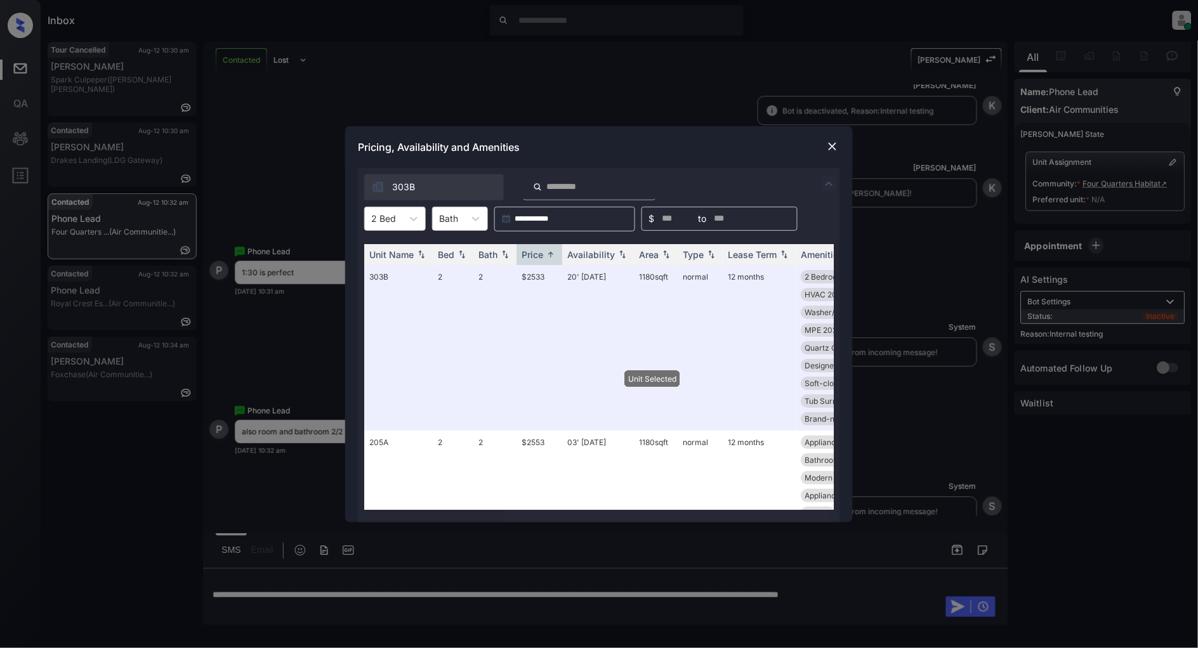
click at [825, 145] on div at bounding box center [832, 146] width 15 height 15
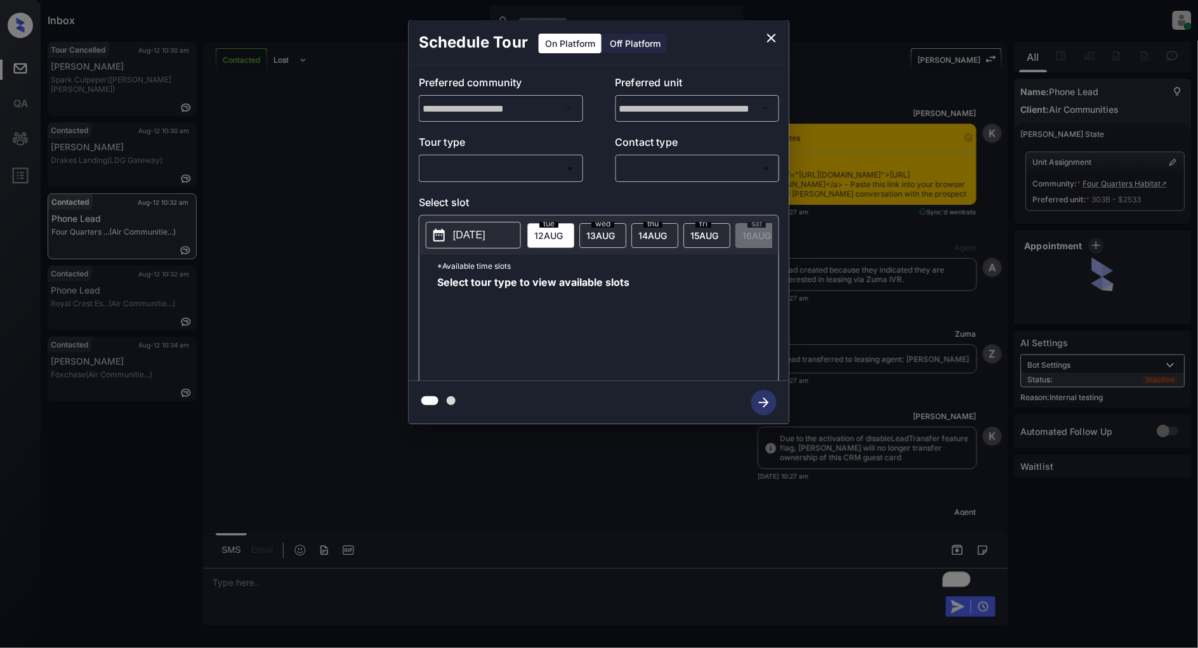
scroll to position [2189, 0]
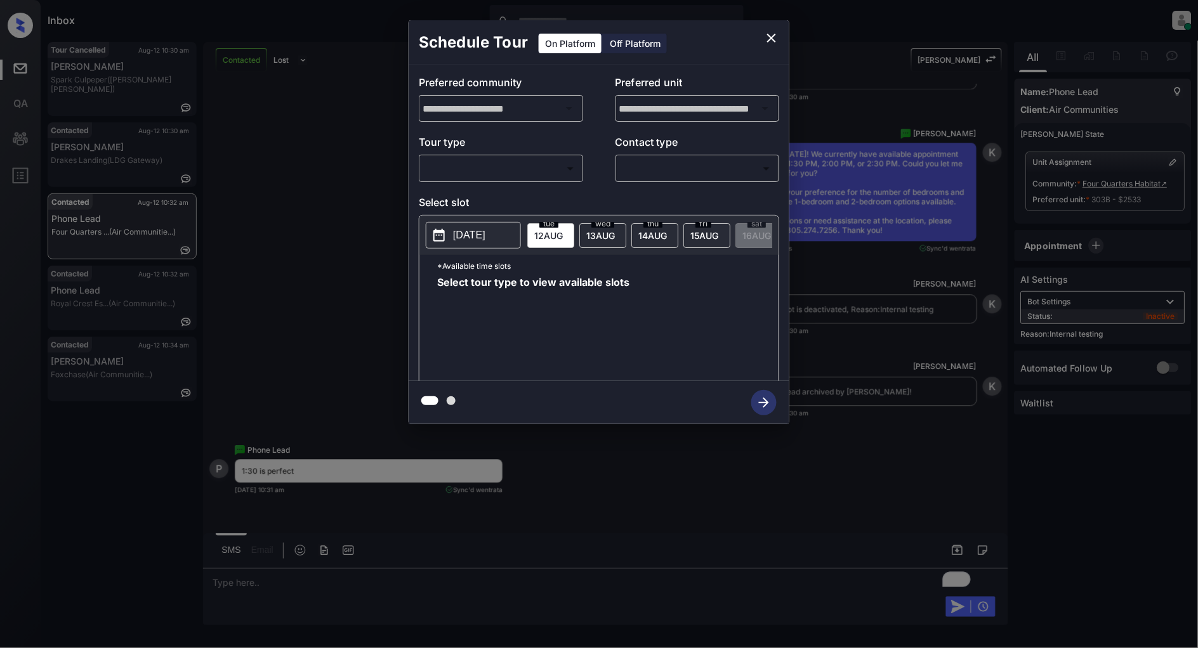
click at [537, 166] on body "Inbox [PERSON_NAME] Online Set yourself offline Set yourself on break Profile S…" at bounding box center [599, 324] width 1198 height 648
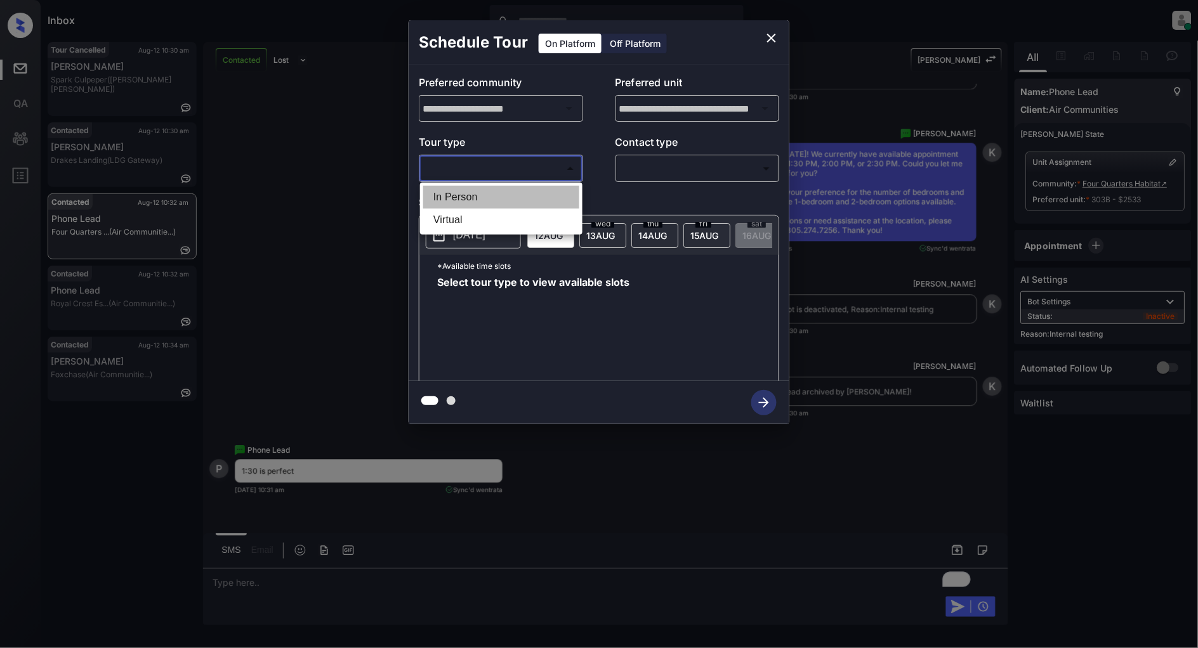
click at [487, 190] on li "In Person" at bounding box center [501, 197] width 156 height 23
type input "********"
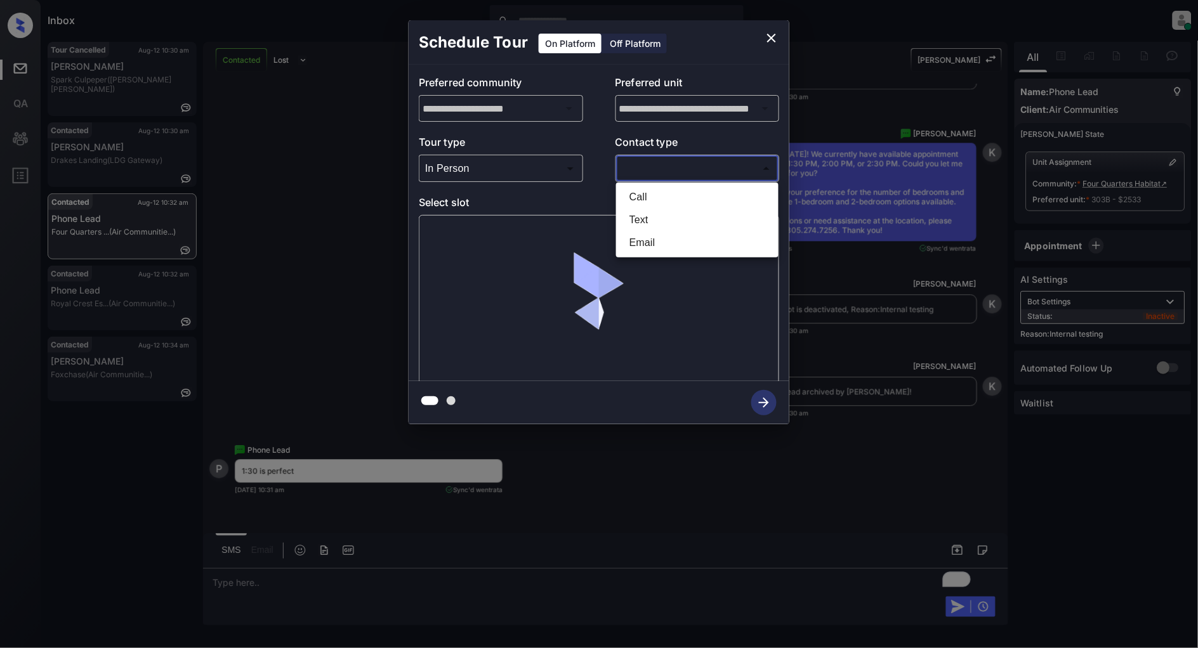
click at [658, 163] on body "Inbox [PERSON_NAME] Online Set yourself offline Set yourself on break Profile S…" at bounding box center [599, 324] width 1198 height 648
click at [652, 226] on li "Text" at bounding box center [697, 220] width 156 height 23
type input "****"
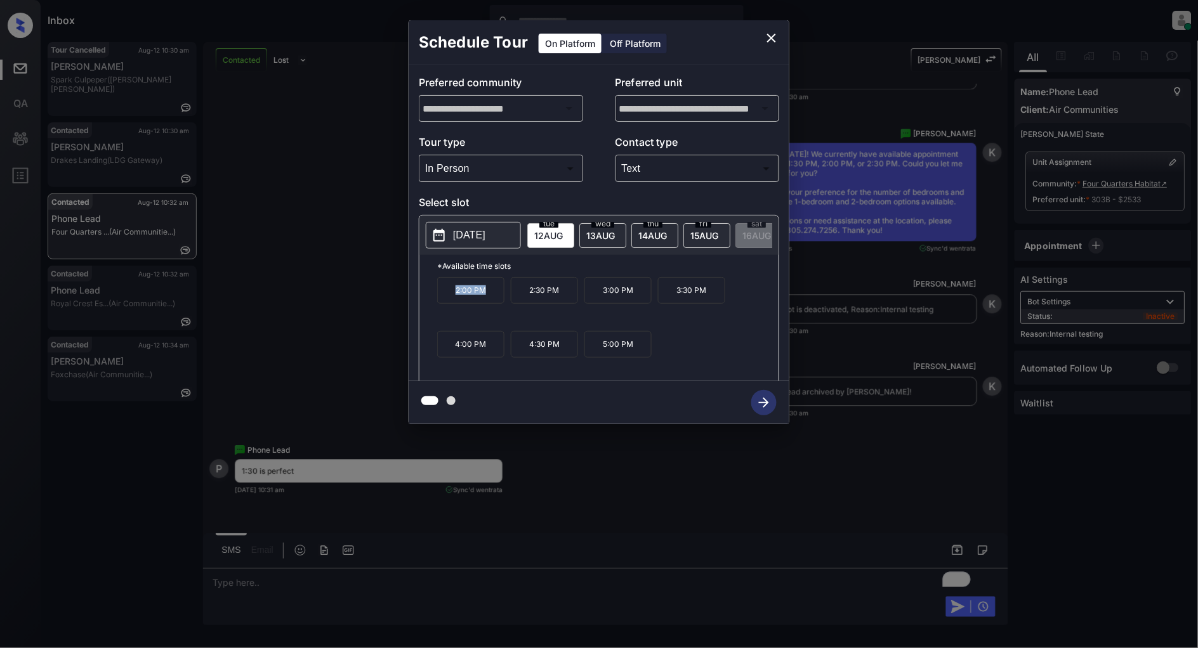
drag, startPoint x: 501, startPoint y: 294, endPoint x: 433, endPoint y: 296, distance: 68.5
click at [433, 296] on div "*Available time slots 2:00 PM 2:30 PM 3:00 PM 3:30 PM 4:00 PM 4:30 PM 5:00 PM" at bounding box center [598, 320] width 359 height 130
copy p "2:00 PM"
click at [768, 36] on icon "close" at bounding box center [771, 37] width 15 height 15
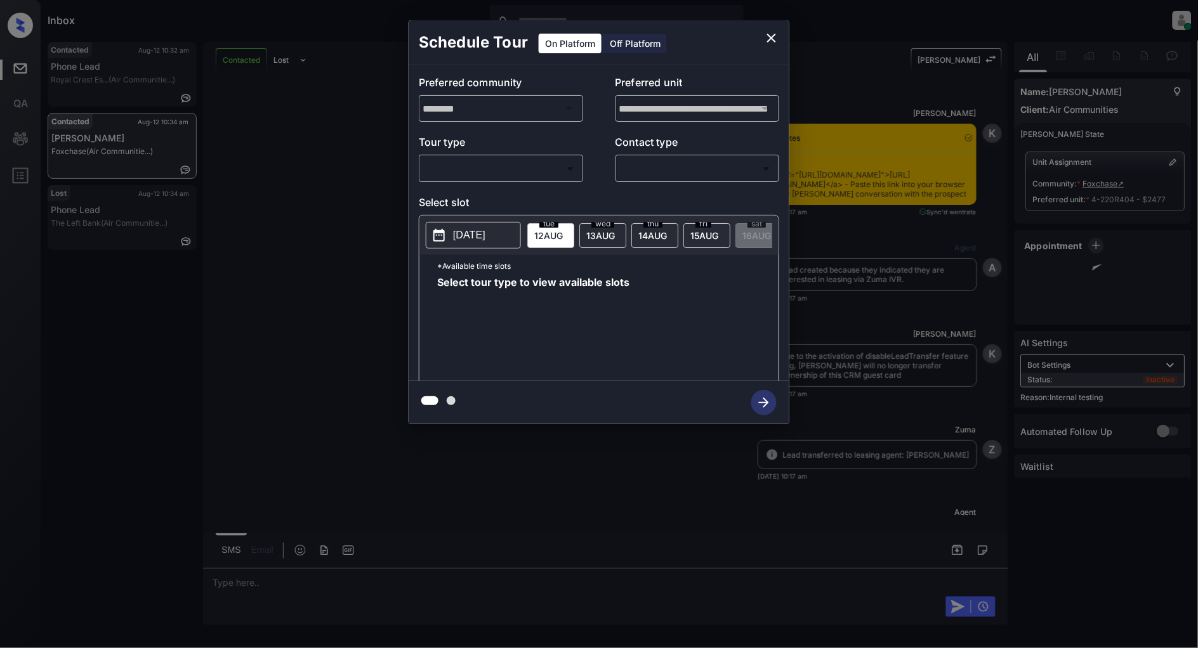
scroll to position [5014, 0]
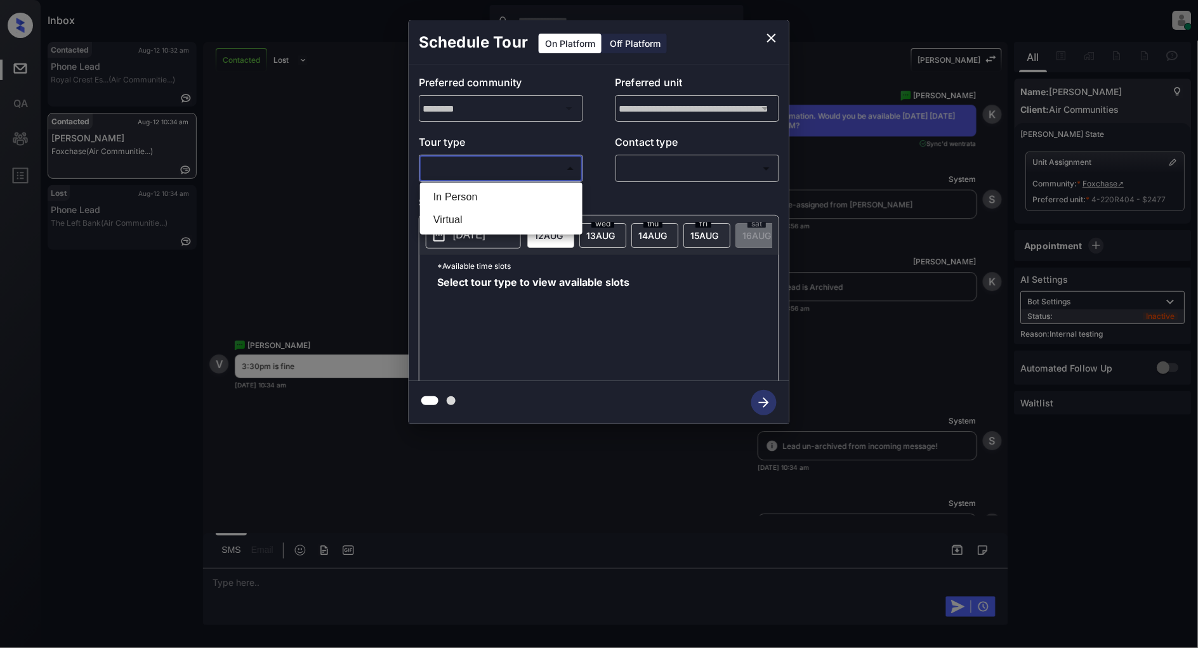
click at [483, 178] on body "Inbox Patrick Deasis Online Set yourself offline Set yourself on break Profile …" at bounding box center [599, 324] width 1198 height 648
click at [481, 195] on li "In Person" at bounding box center [501, 197] width 156 height 23
type input "********"
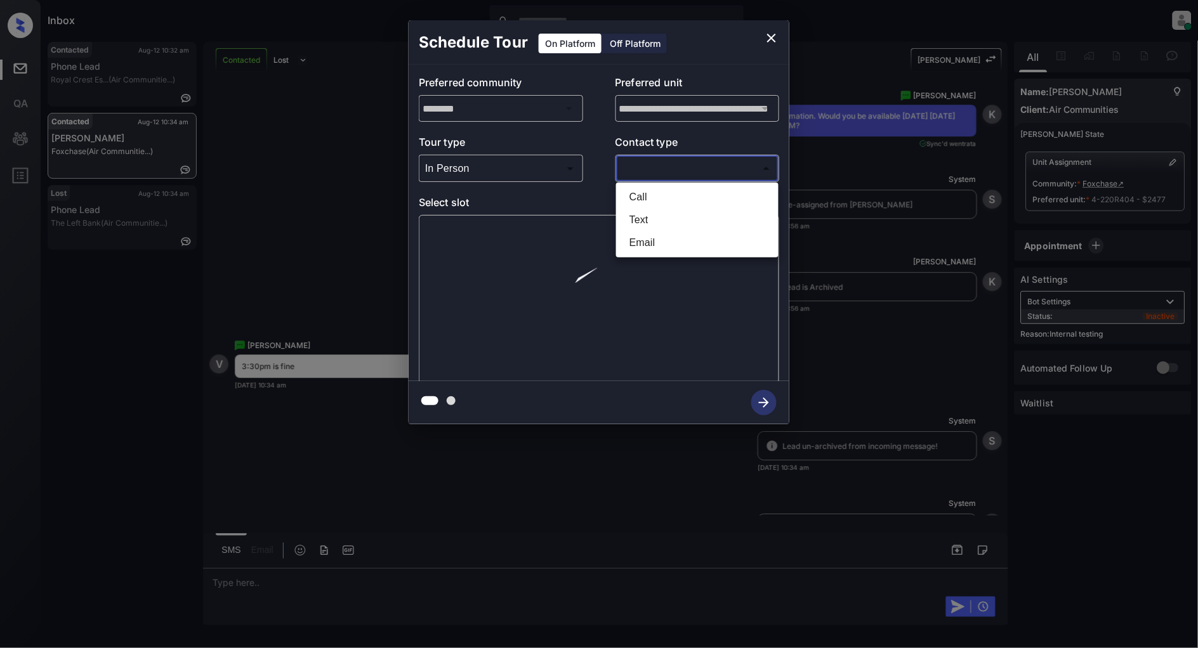
click at [670, 176] on body "Inbox Patrick Deasis Online Set yourself offline Set yourself on break Profile …" at bounding box center [599, 324] width 1198 height 648
click at [648, 217] on li "Text" at bounding box center [697, 220] width 156 height 23
type input "****"
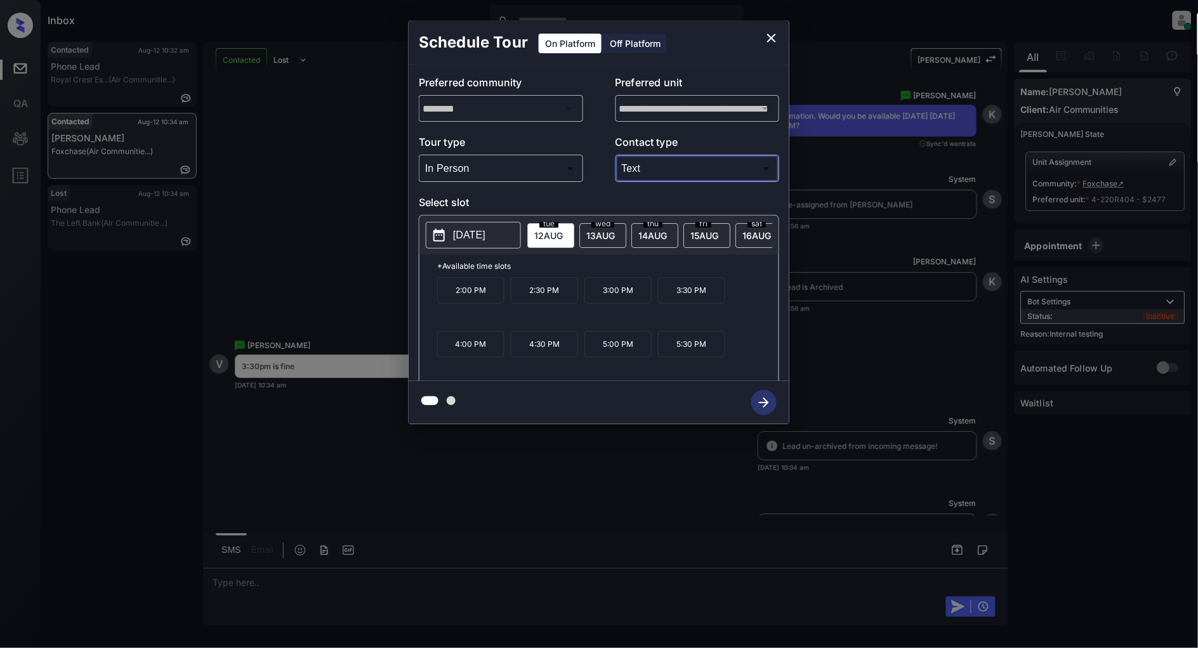
click at [689, 298] on p "3:30 PM" at bounding box center [691, 290] width 67 height 27
click at [765, 404] on icon "button" at bounding box center [763, 402] width 25 height 25
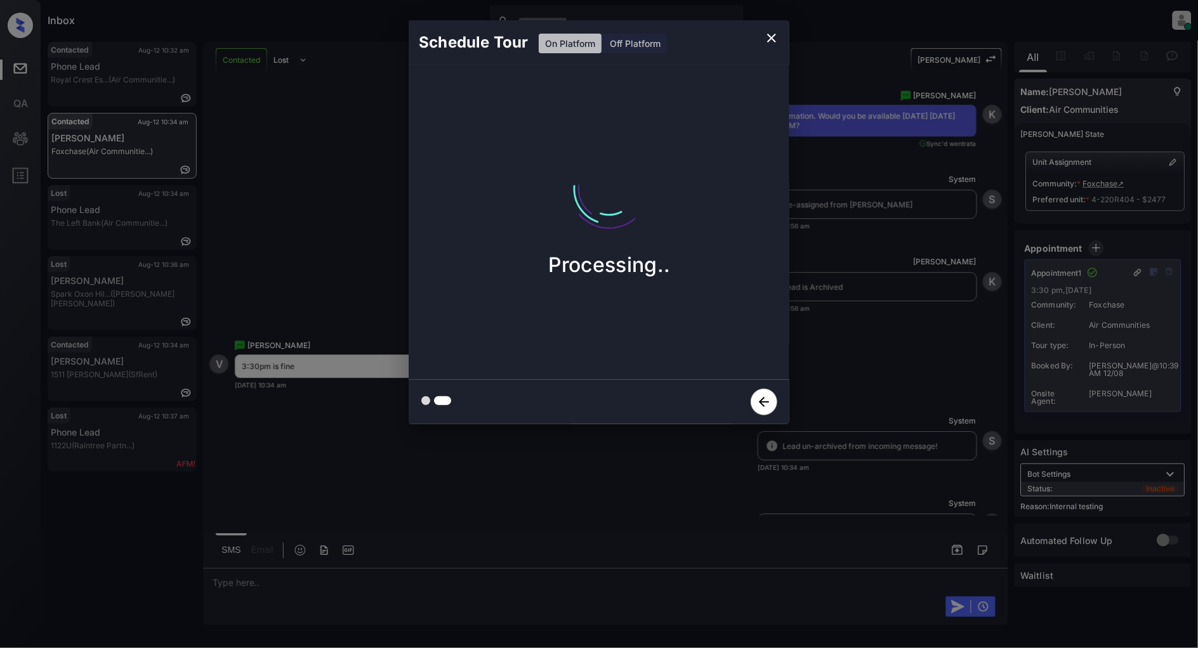
click at [775, 36] on icon "close" at bounding box center [771, 37] width 15 height 15
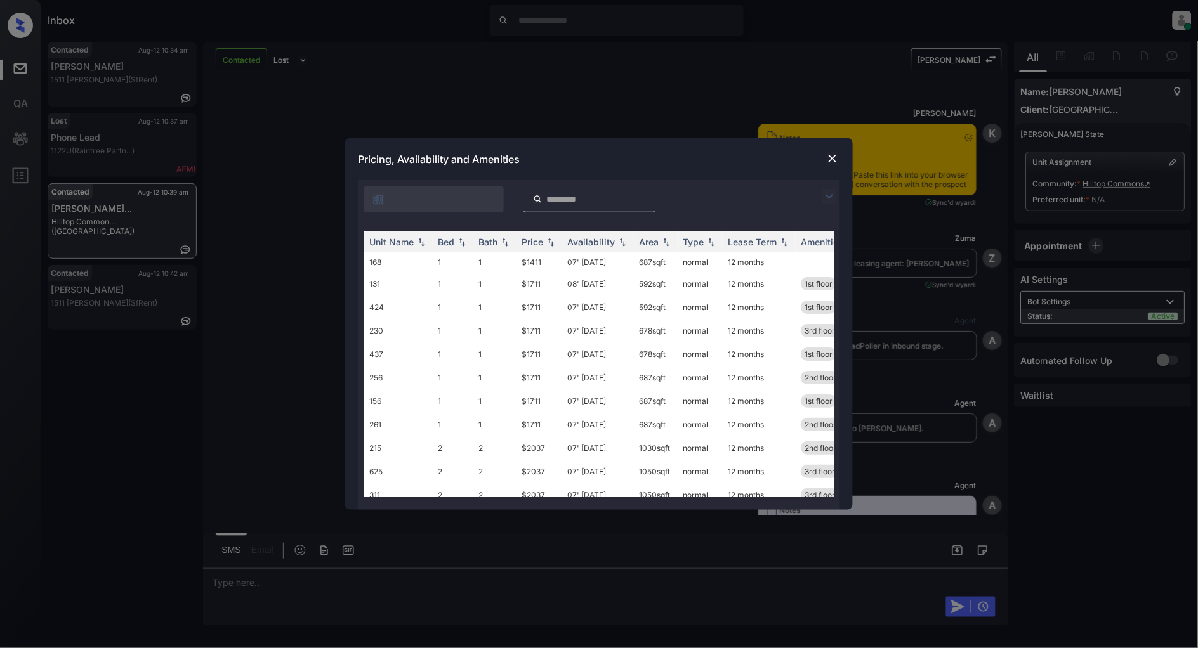
scroll to position [864, 0]
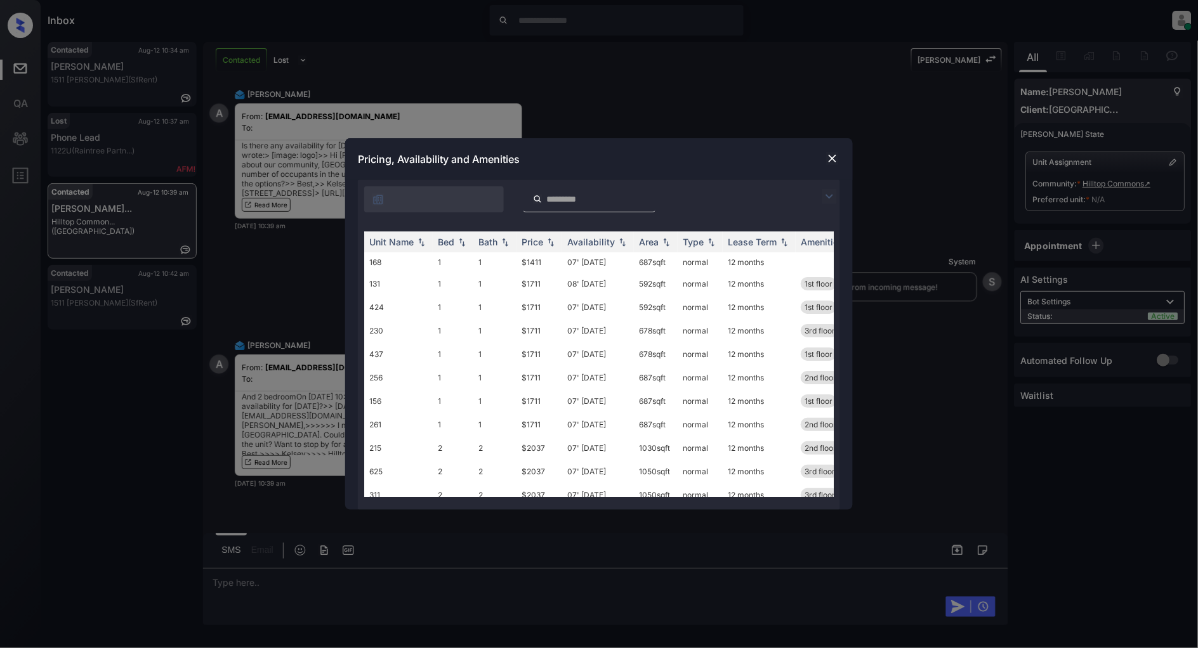
click at [825, 199] on img at bounding box center [829, 196] width 15 height 15
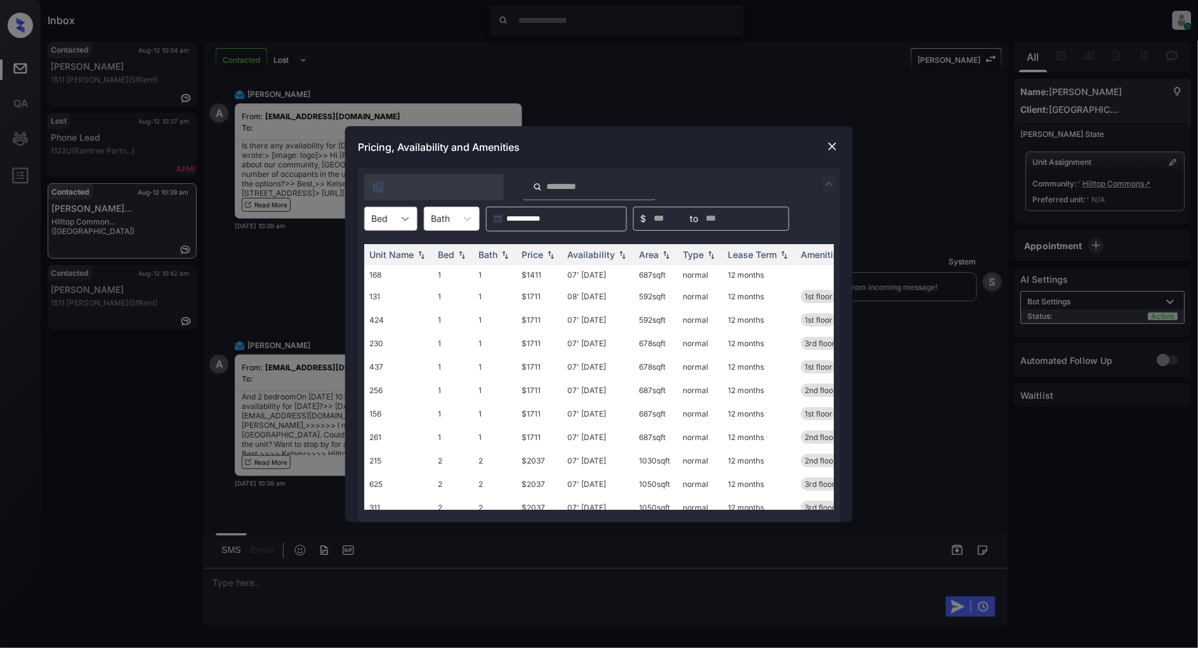
click at [397, 218] on div at bounding box center [405, 218] width 23 height 23
click at [378, 270] on div "2" at bounding box center [390, 272] width 53 height 23
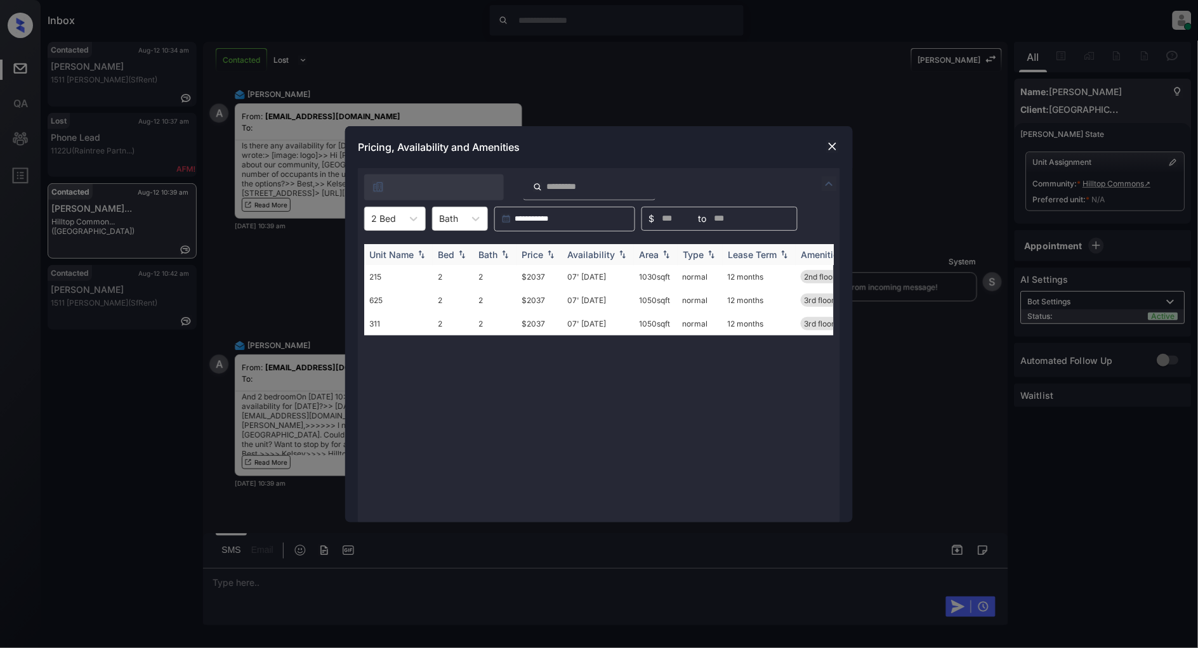
click at [553, 252] on img at bounding box center [550, 254] width 13 height 9
click at [552, 252] on img at bounding box center [550, 255] width 13 height 10
drag, startPoint x: 551, startPoint y: 274, endPoint x: 509, endPoint y: 274, distance: 41.9
click at [509, 274] on tr "215 2 2 $2037 07' [DATE] sqft normal 12 months 2nd floor" at bounding box center [695, 276] width 663 height 23
copy tr "$2037"
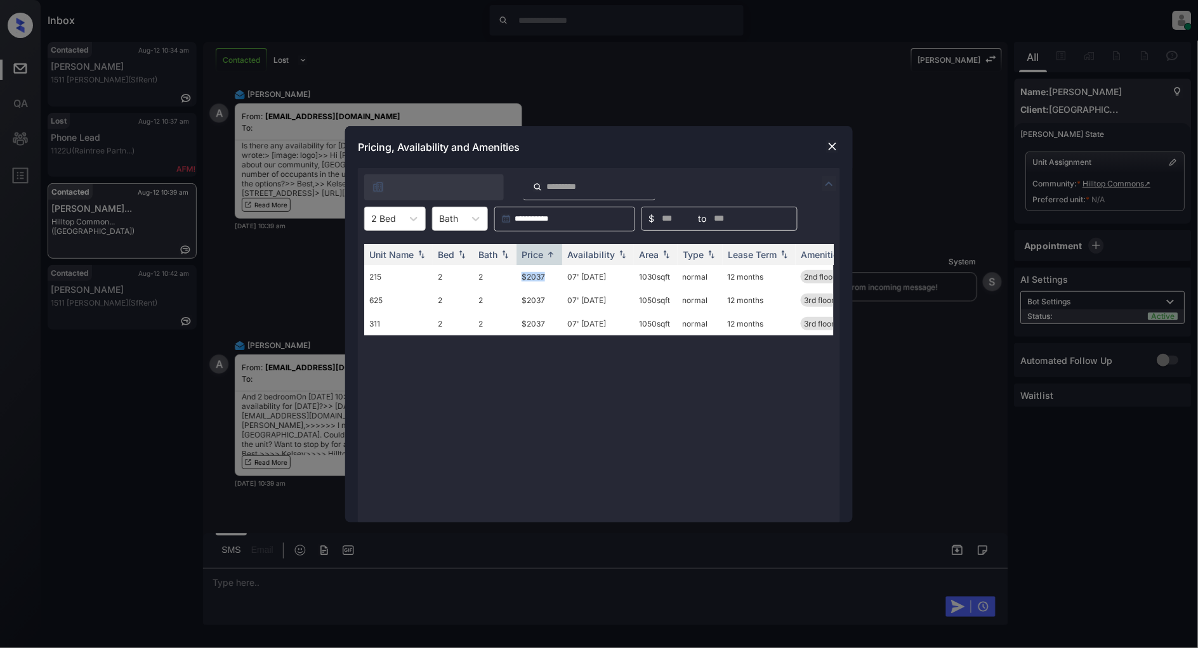
click at [832, 148] on img at bounding box center [832, 146] width 13 height 13
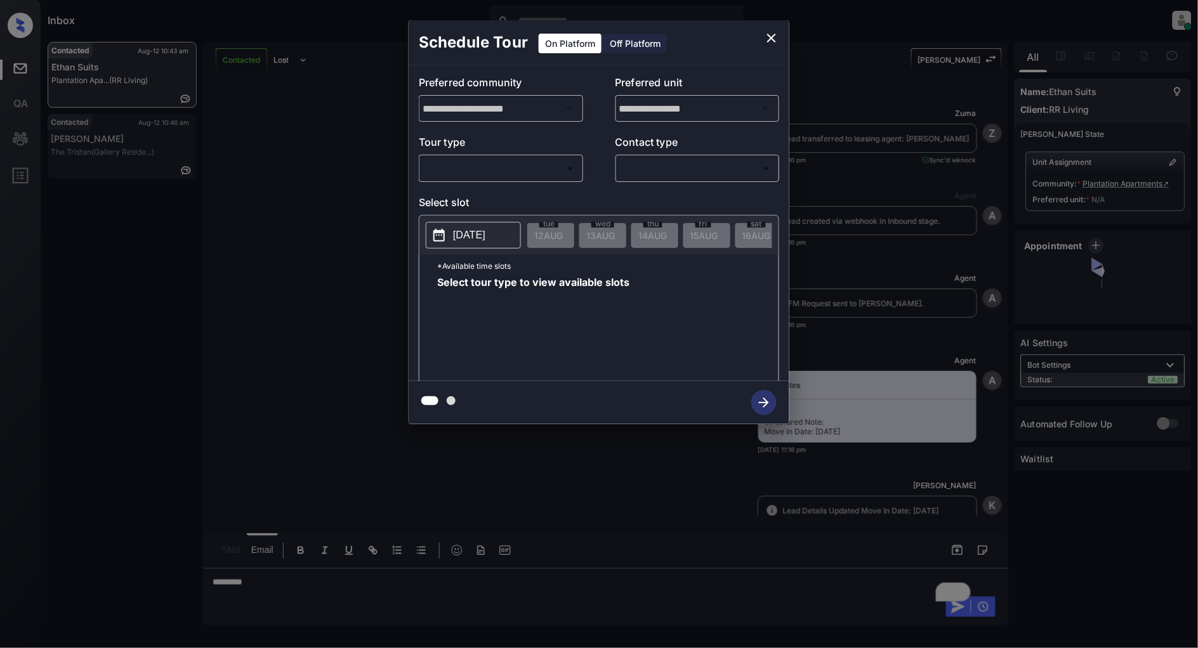
scroll to position [2760, 0]
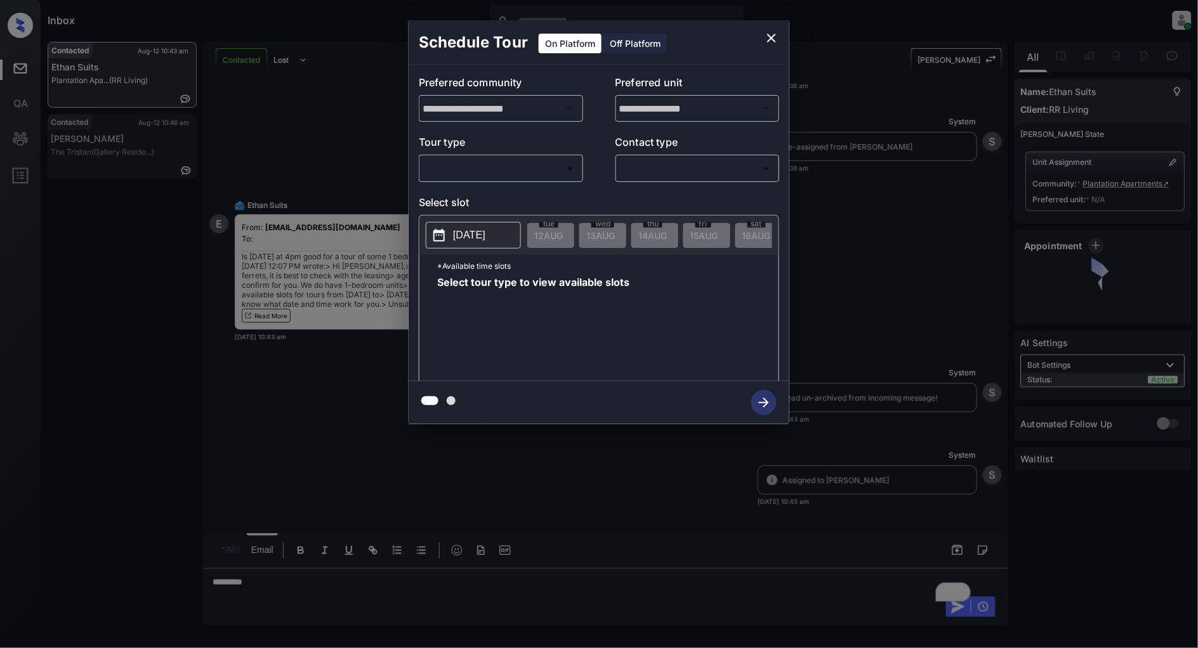
click at [542, 166] on body "Inbox Patrick Deasis Online Set yourself offline Set yourself on break Profile …" at bounding box center [599, 324] width 1198 height 648
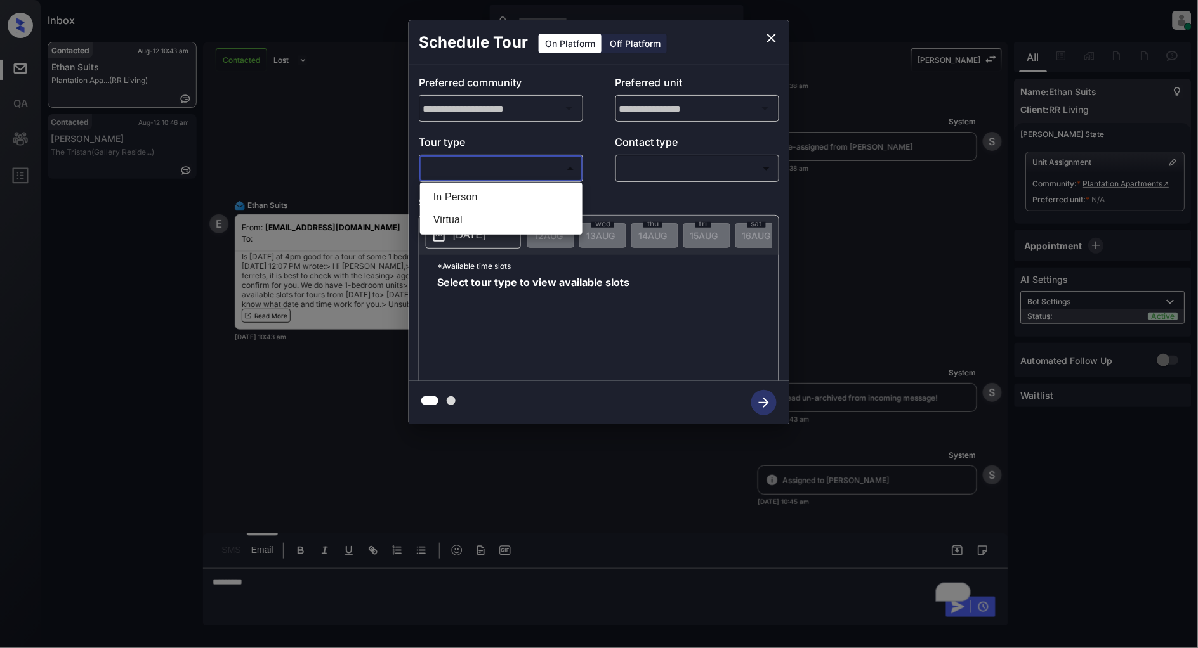
click at [483, 199] on li "In Person" at bounding box center [501, 197] width 156 height 23
type input "********"
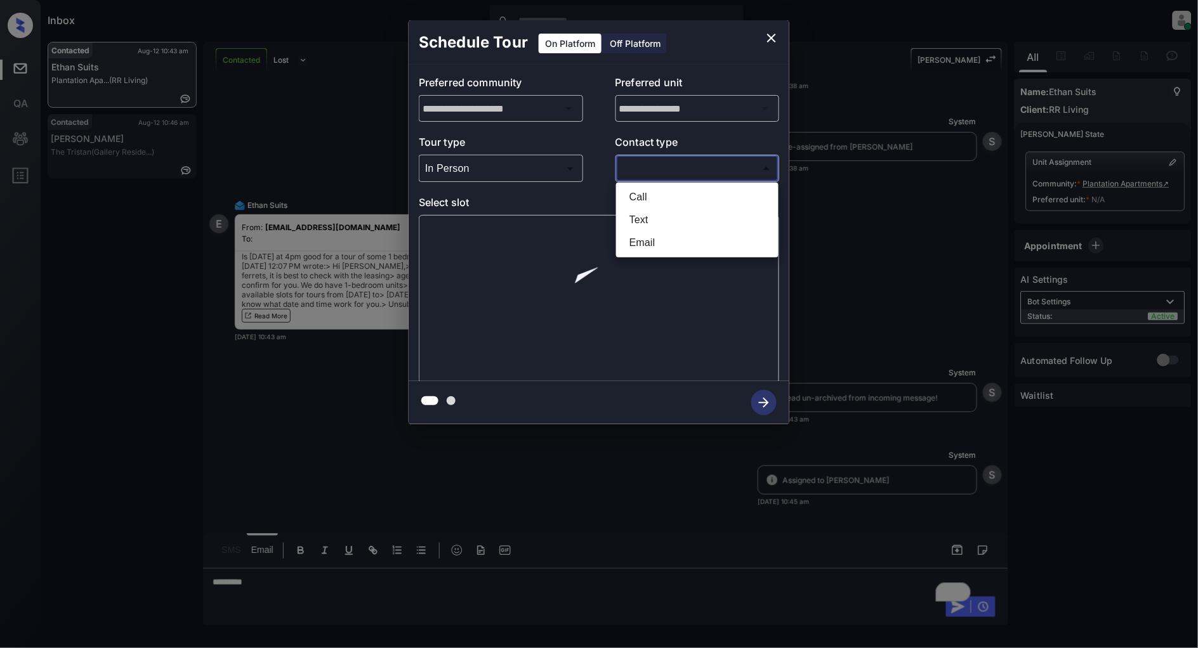
click at [731, 178] on body "Inbox Patrick Deasis Online Set yourself offline Set yourself on break Profile …" at bounding box center [599, 324] width 1198 height 648
click at [639, 220] on li "Text" at bounding box center [697, 220] width 156 height 23
type input "****"
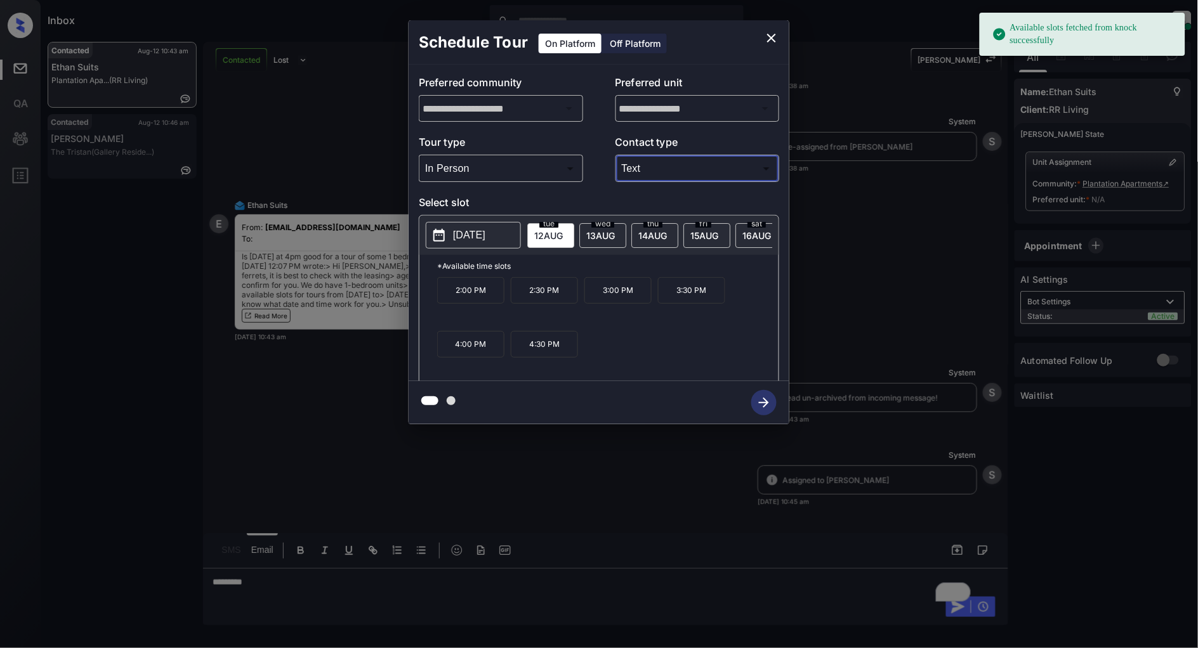
click at [452, 241] on button "[DATE]" at bounding box center [473, 235] width 95 height 27
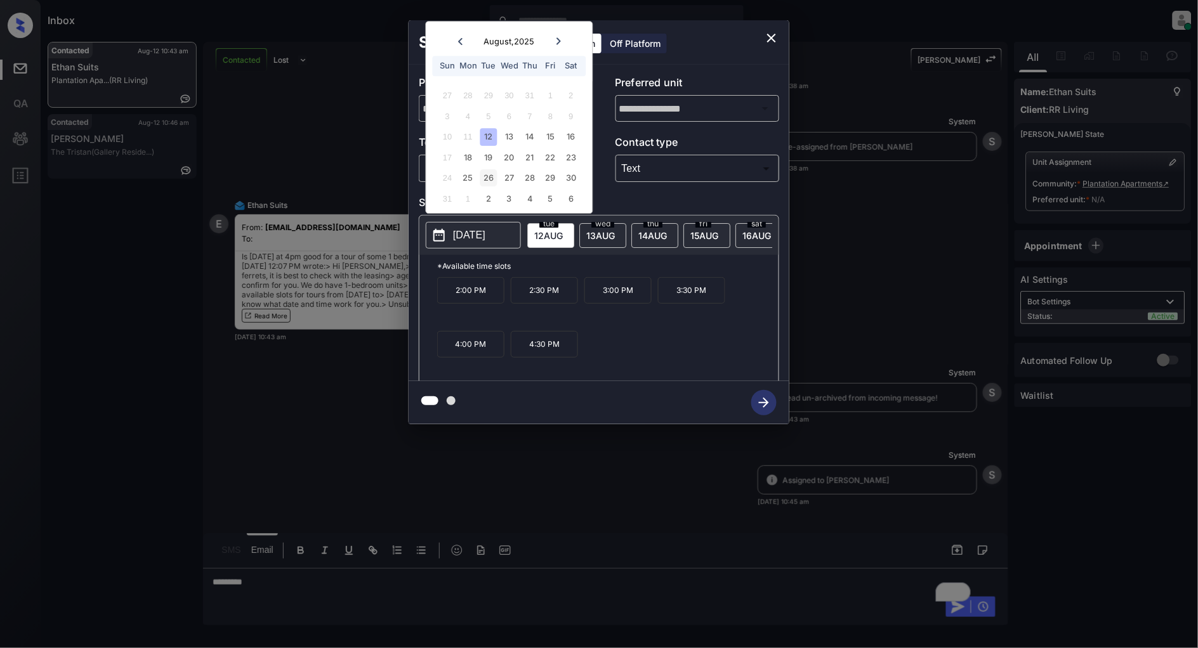
click at [484, 179] on div "26" at bounding box center [488, 178] width 17 height 17
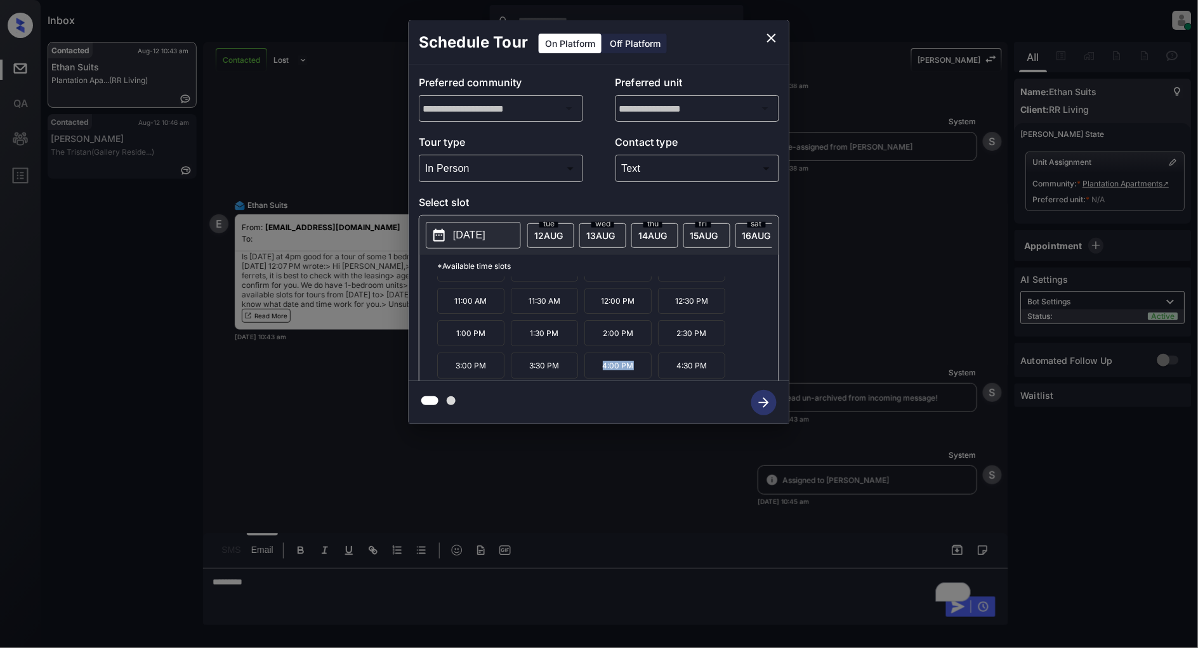
drag, startPoint x: 645, startPoint y: 372, endPoint x: 567, endPoint y: 377, distance: 77.5
click at [567, 377] on div "9:00 AM 9:30 AM 10:00 AM 10:30 AM 11:00 AM 11:30 AM 12:00 PM 12:30 PM 1:00 PM 1…" at bounding box center [607, 328] width 341 height 102
copy div "4:00 PM"
click at [777, 33] on icon "close" at bounding box center [771, 37] width 15 height 15
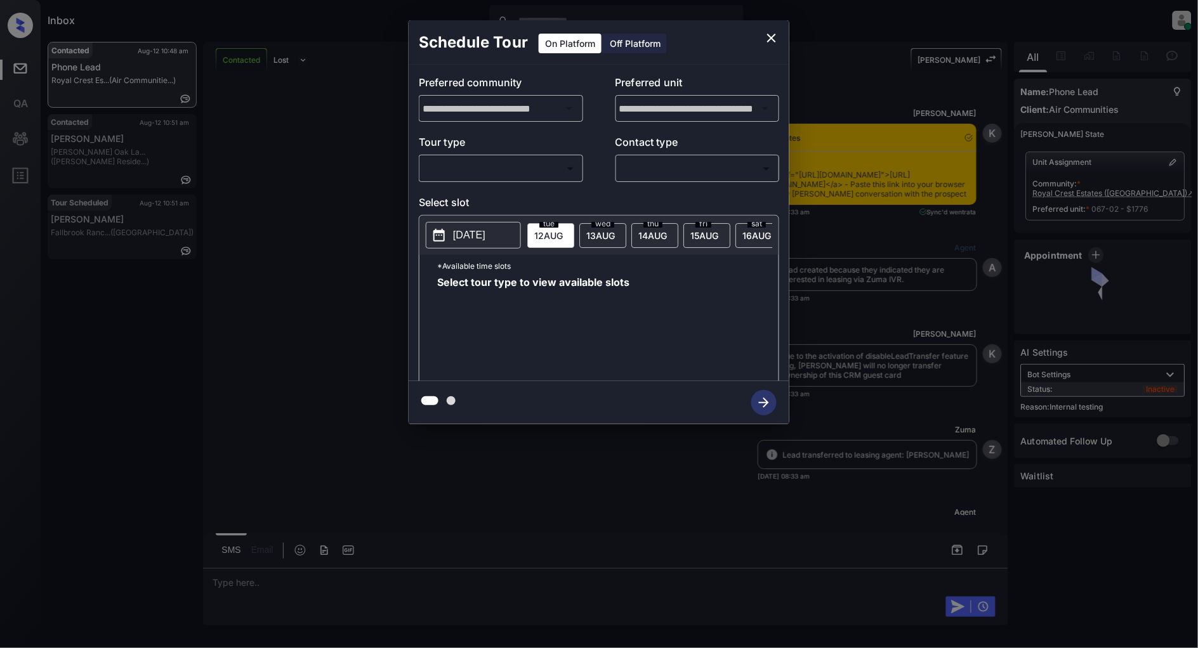
scroll to position [2948, 0]
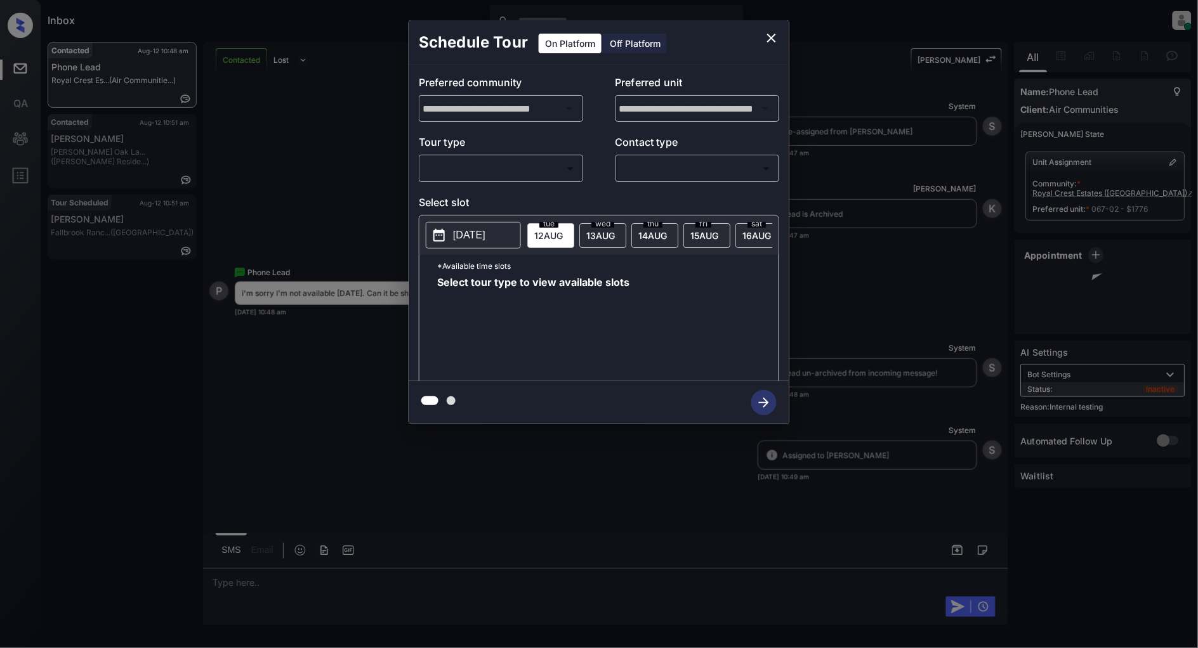
click at [523, 168] on body "Inbox [PERSON_NAME] Online Set yourself offline Set yourself on break Profile S…" at bounding box center [599, 324] width 1198 height 648
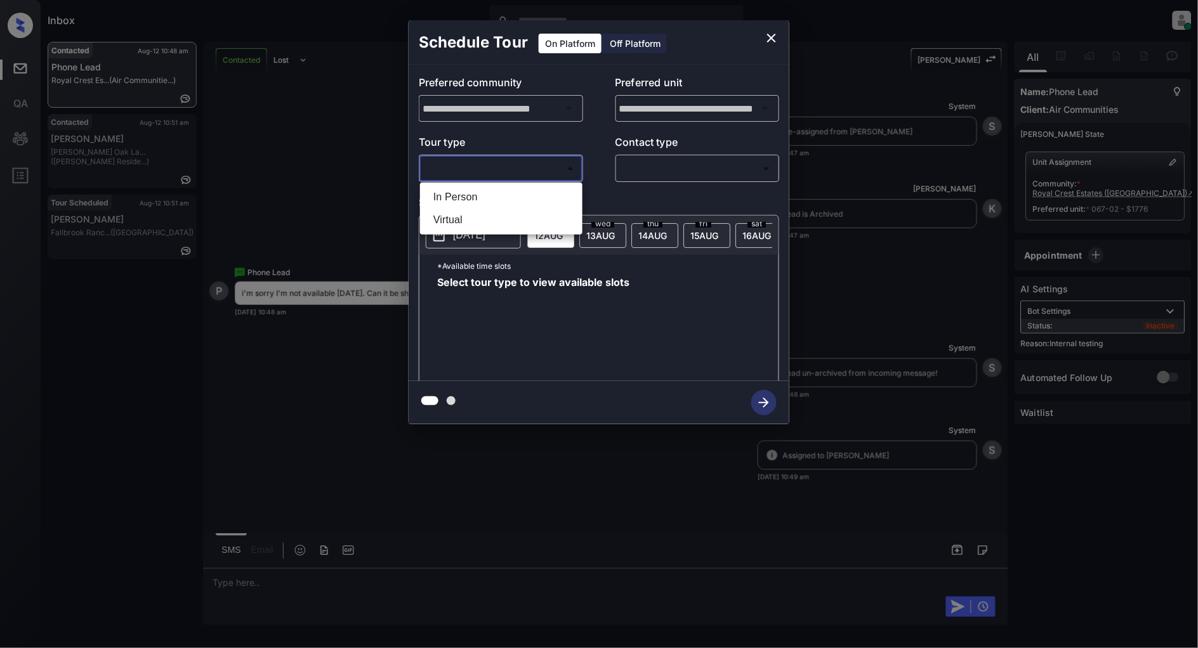
click at [464, 199] on li "In Person" at bounding box center [501, 197] width 156 height 23
type input "********"
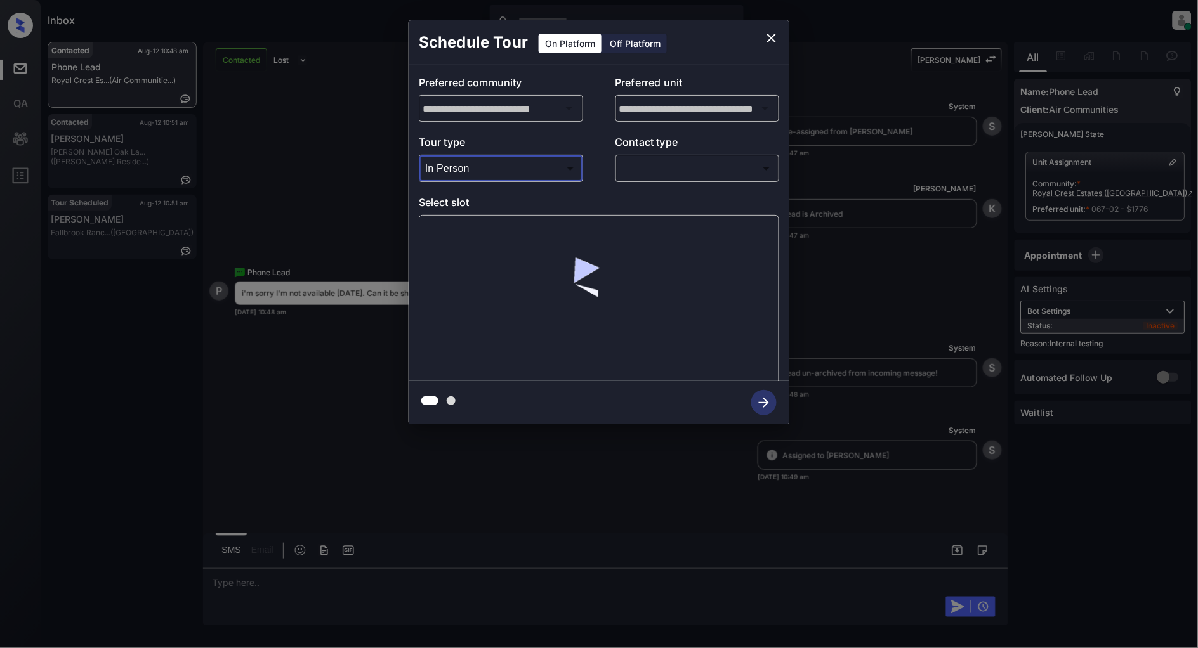
click at [655, 174] on body "Inbox [PERSON_NAME] Online Set yourself offline Set yourself on break Profile S…" at bounding box center [599, 324] width 1198 height 648
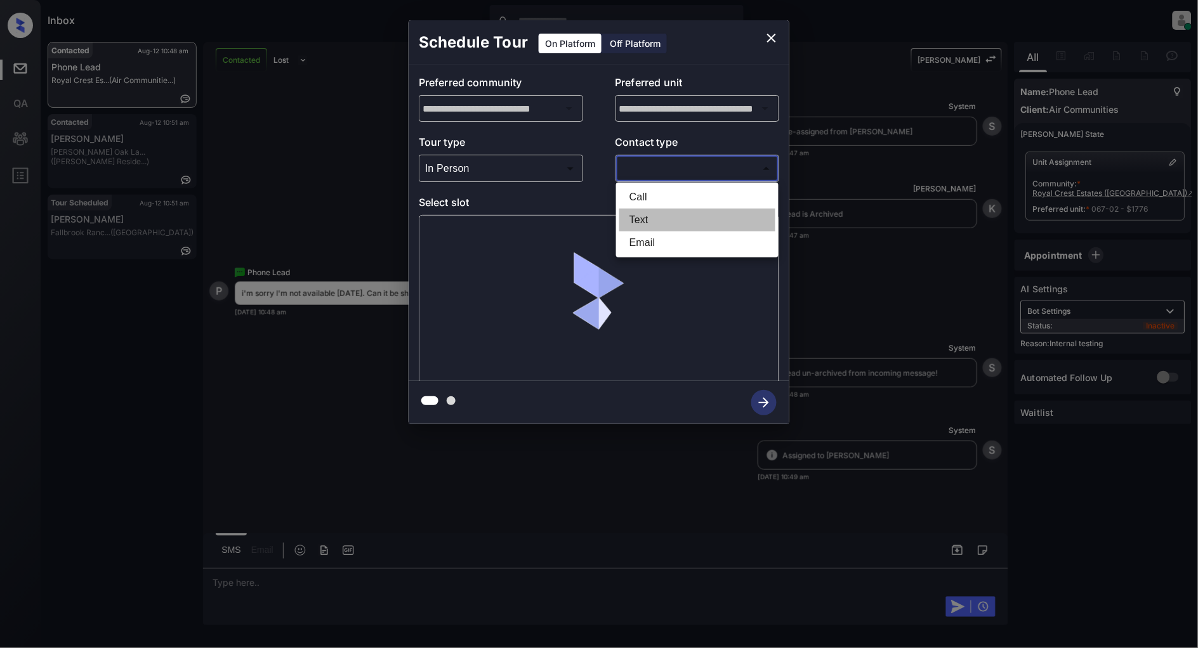
click at [644, 217] on li "Text" at bounding box center [697, 220] width 156 height 23
type input "****"
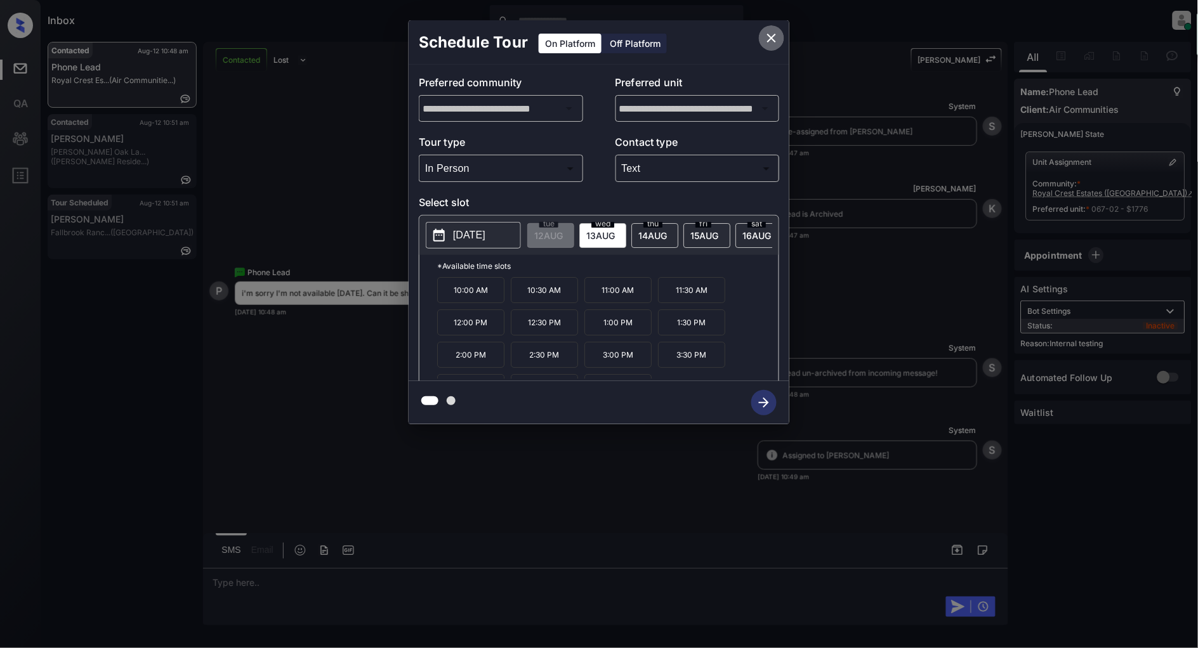
click at [771, 35] on icon "close" at bounding box center [771, 37] width 15 height 15
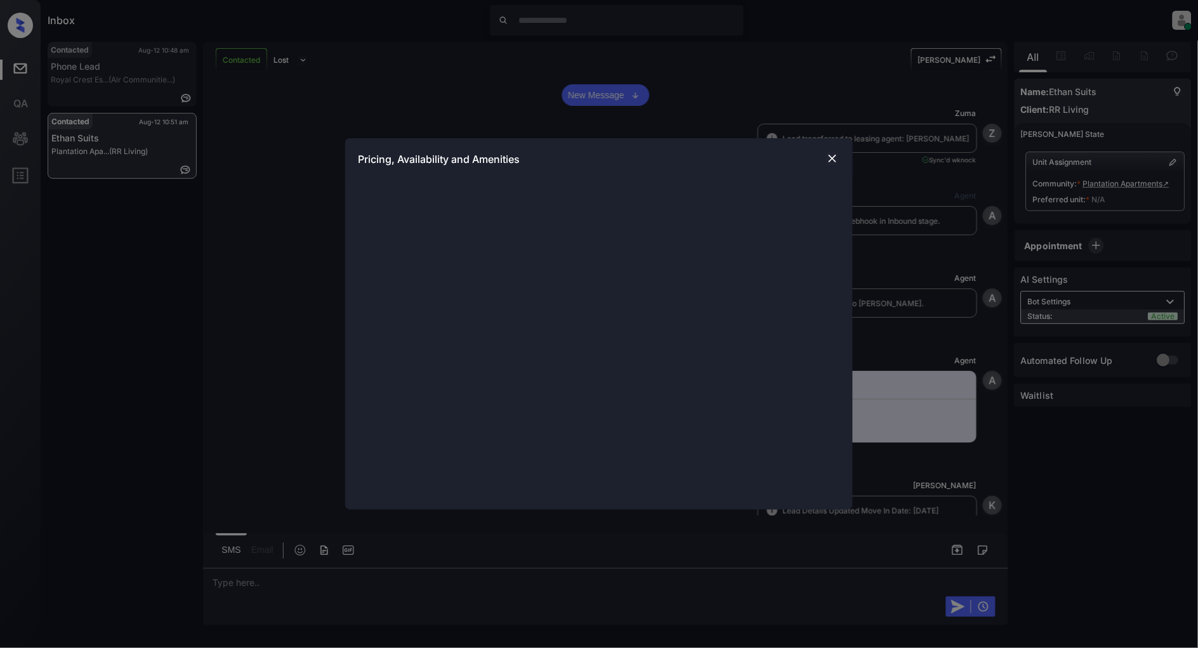
scroll to position [1945, 0]
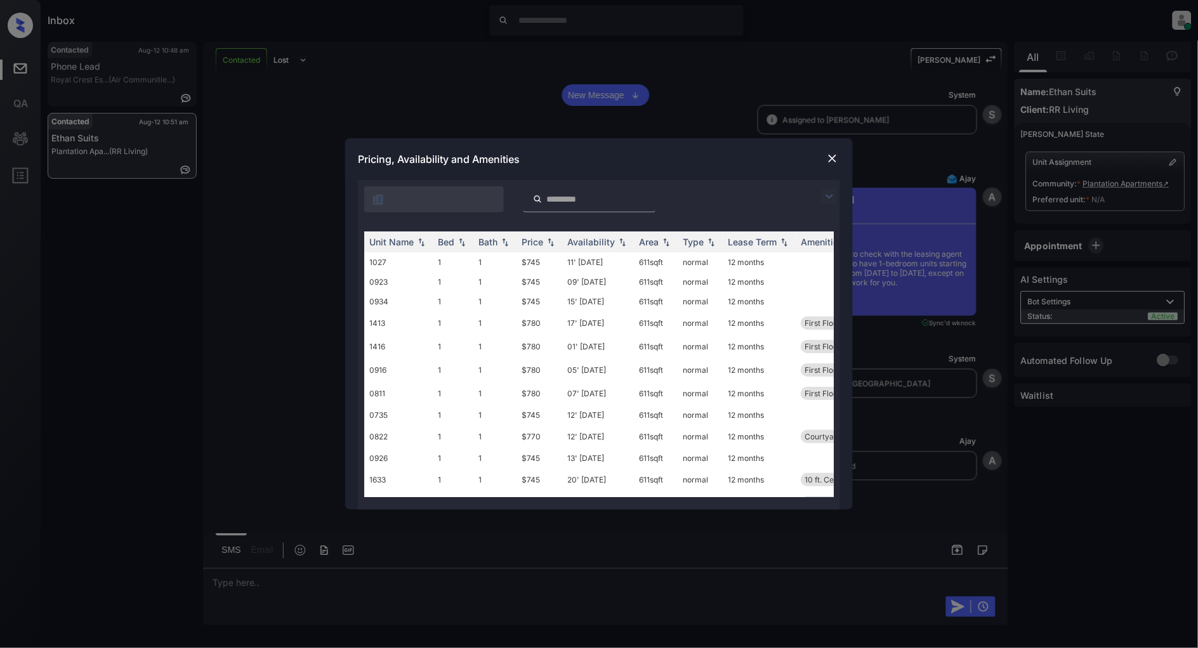
click at [829, 195] on img at bounding box center [829, 196] width 15 height 15
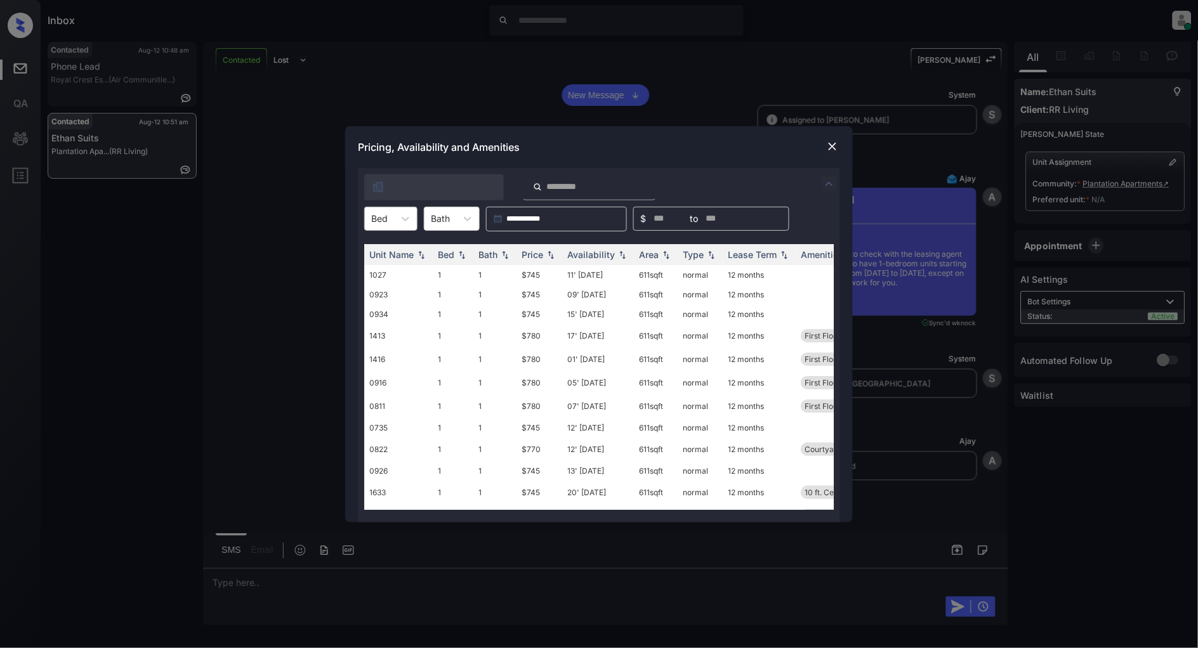
click at [381, 221] on div at bounding box center [379, 218] width 16 height 13
click at [389, 244] on div "1" at bounding box center [390, 250] width 53 height 23
click at [548, 254] on img at bounding box center [550, 254] width 13 height 9
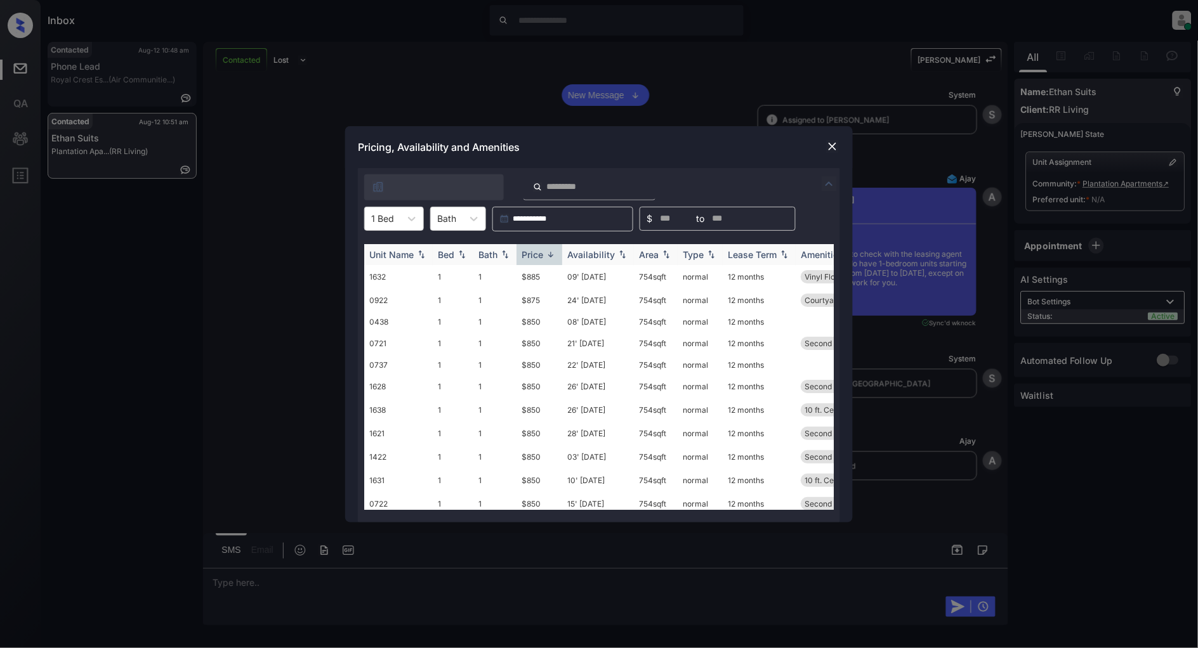
click at [548, 254] on img at bounding box center [550, 255] width 13 height 10
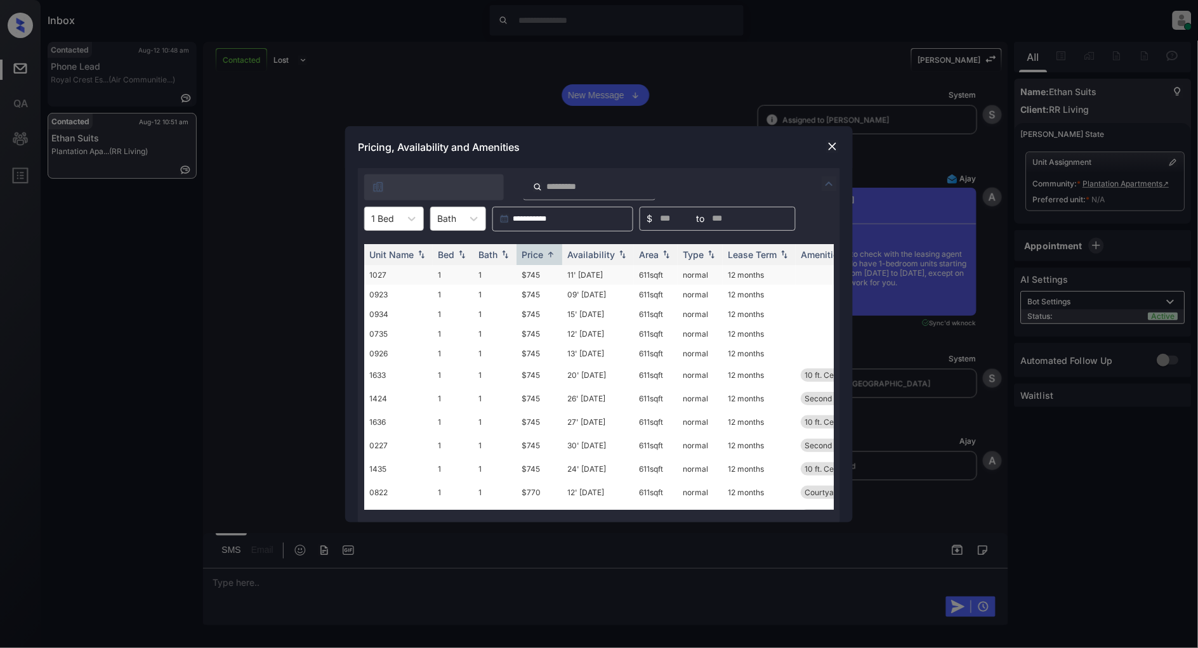
click at [530, 273] on td "$745" at bounding box center [539, 275] width 46 height 20
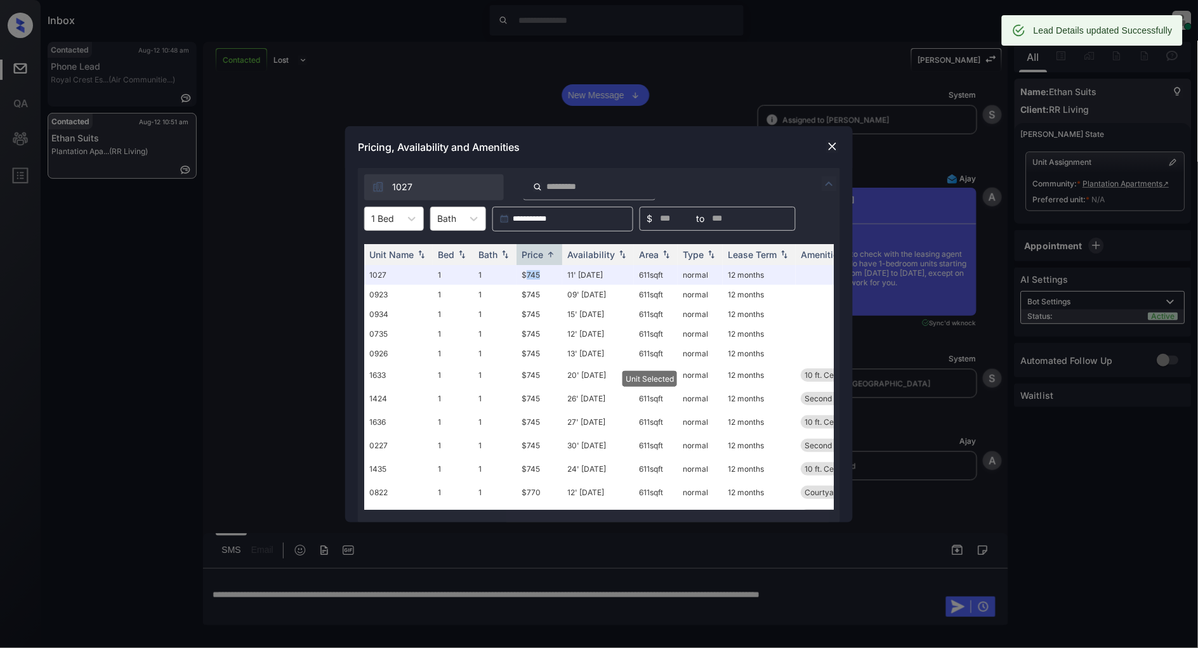
click at [832, 148] on img at bounding box center [832, 146] width 13 height 13
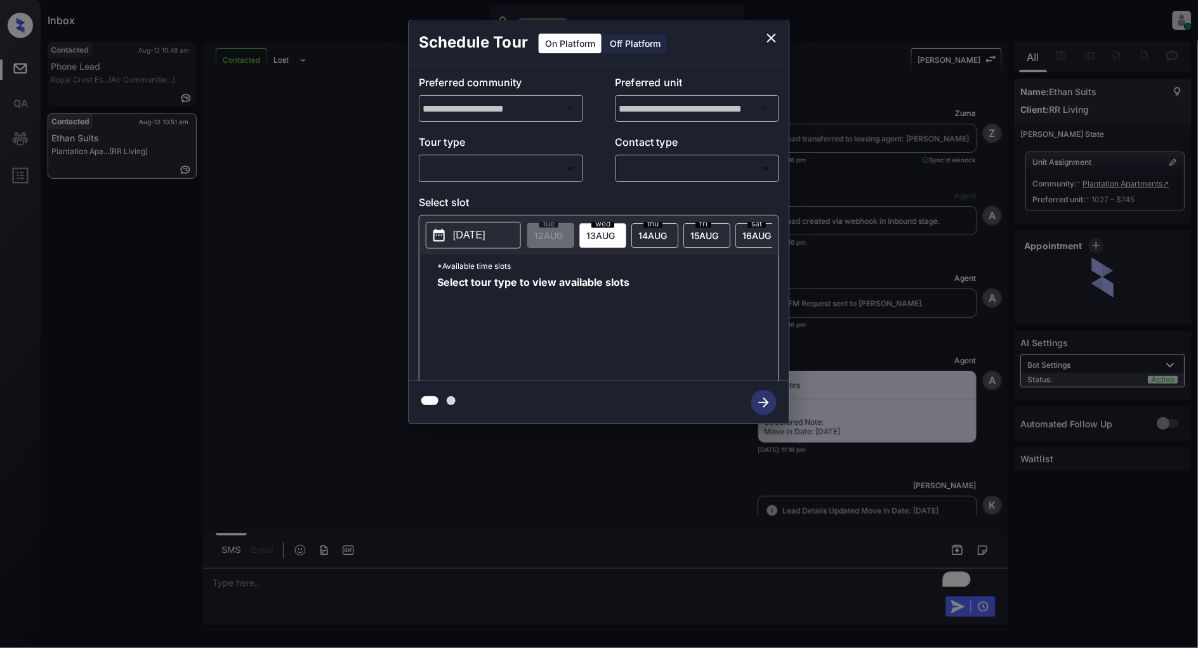
scroll to position [3947, 0]
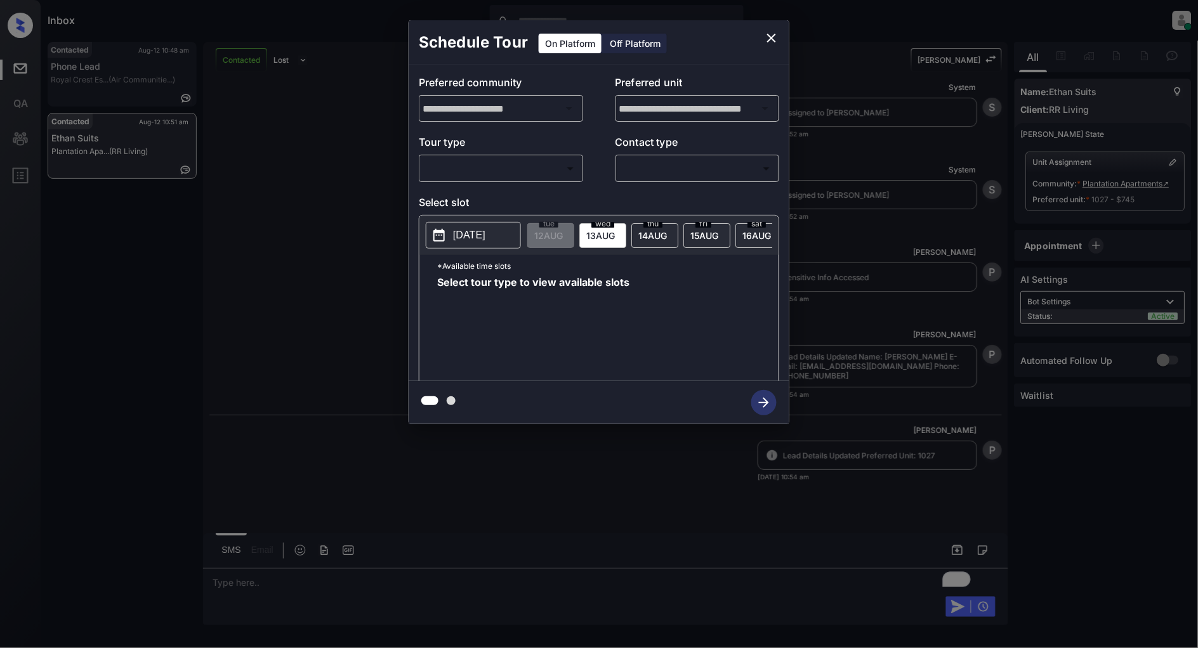
click at [501, 170] on body "Inbox Patrick Deasis Online Set yourself offline Set yourself on break Profile …" at bounding box center [599, 324] width 1198 height 648
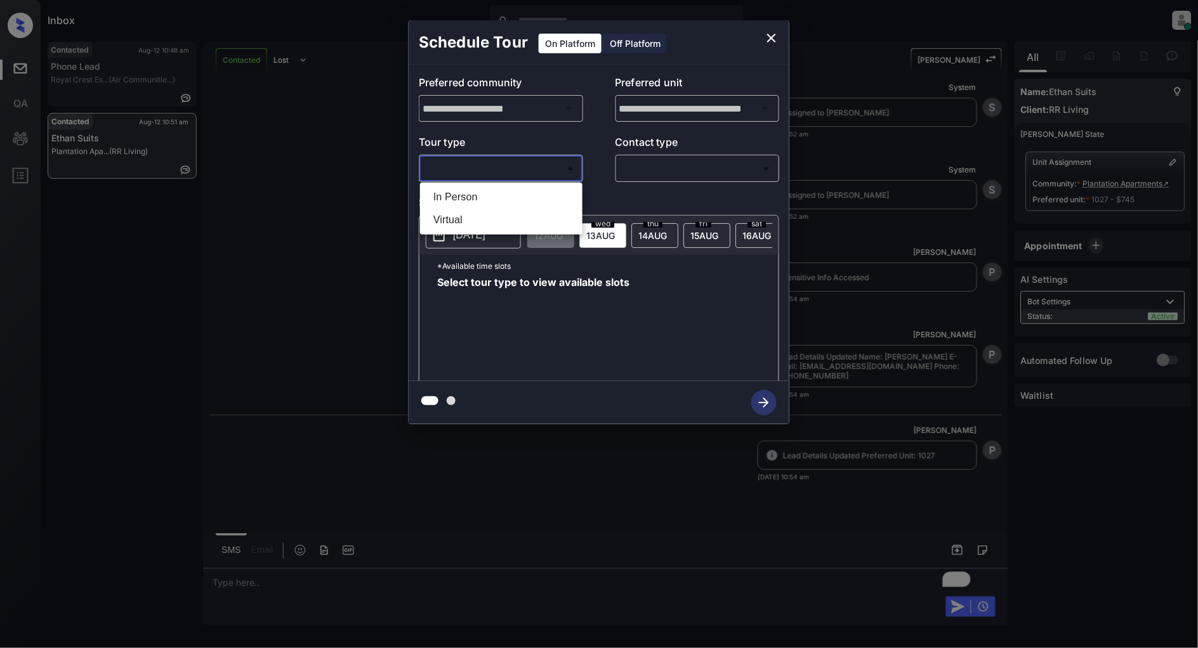
click at [461, 195] on li "In Person" at bounding box center [501, 197] width 156 height 23
type input "********"
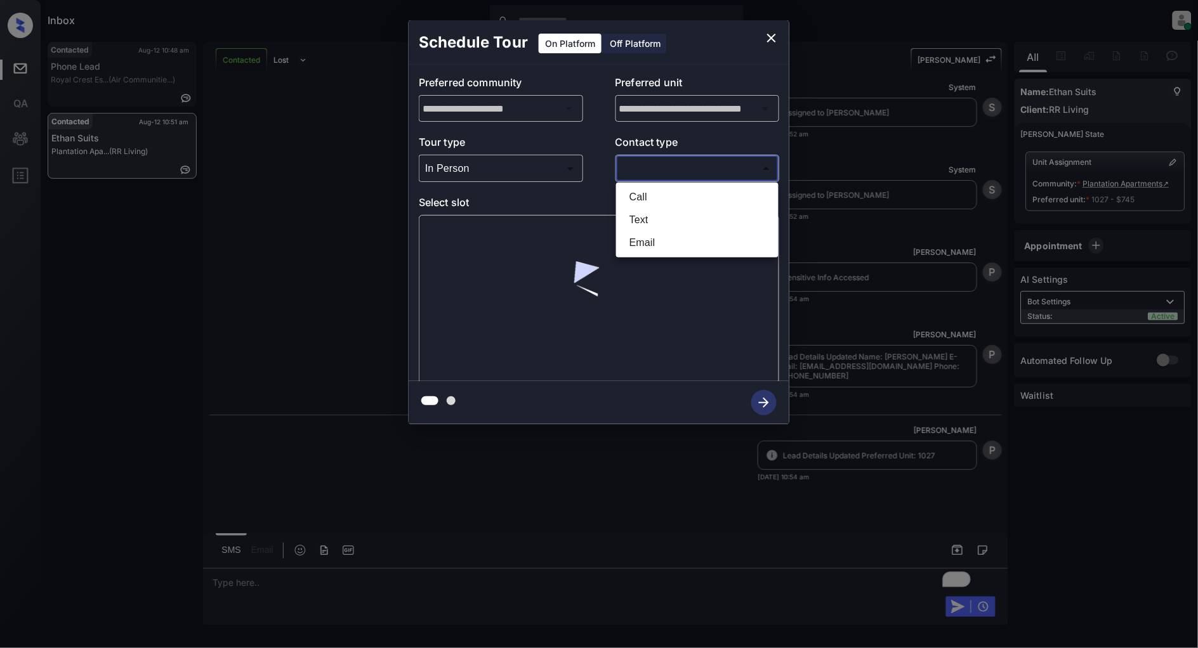
click at [673, 171] on body "Inbox Patrick Deasis Online Set yourself offline Set yourself on break Profile …" at bounding box center [599, 324] width 1198 height 648
click at [647, 225] on li "Text" at bounding box center [697, 220] width 156 height 23
type input "****"
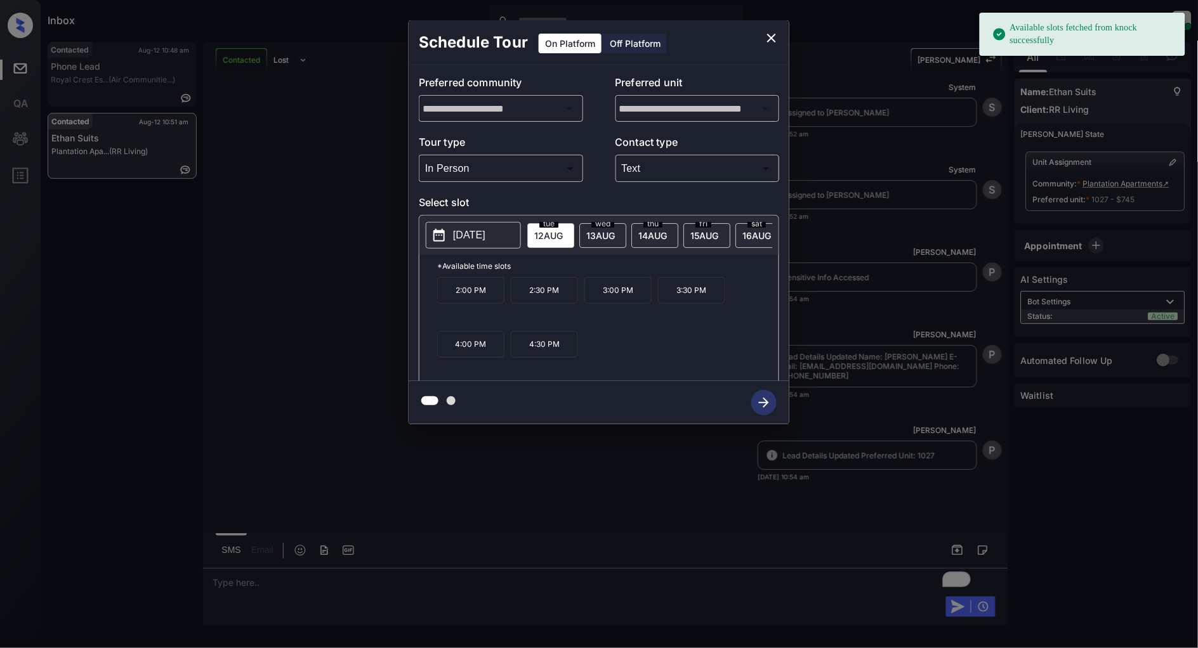
click at [303, 207] on div "**********" at bounding box center [599, 222] width 1198 height 445
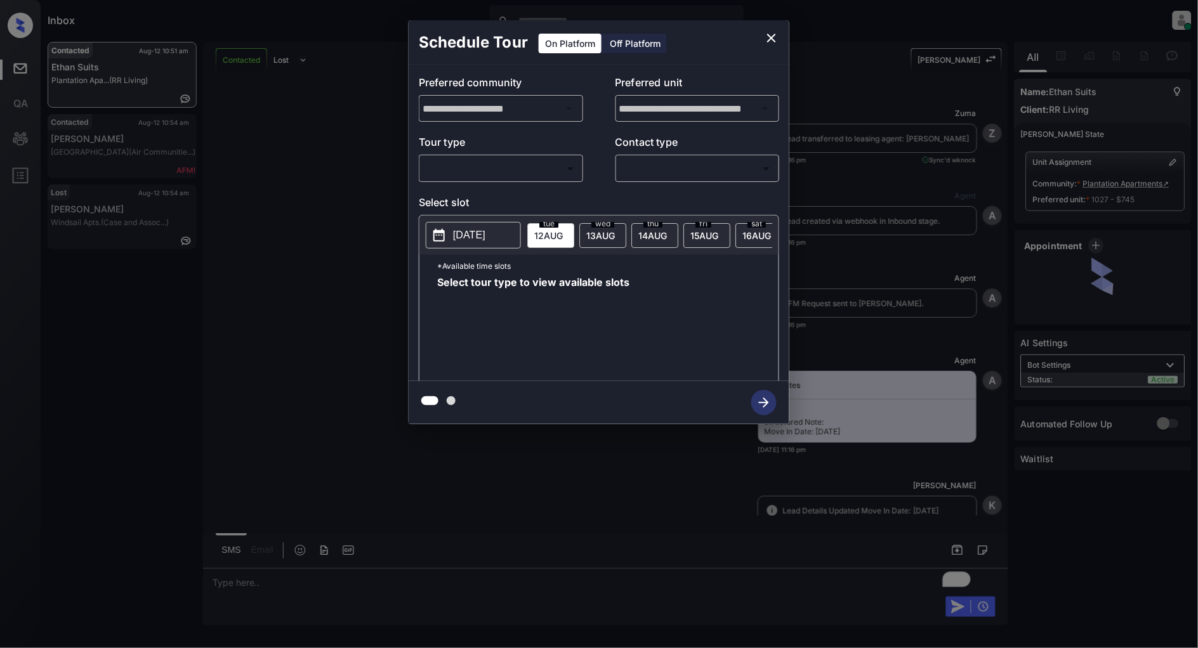
scroll to position [3947, 0]
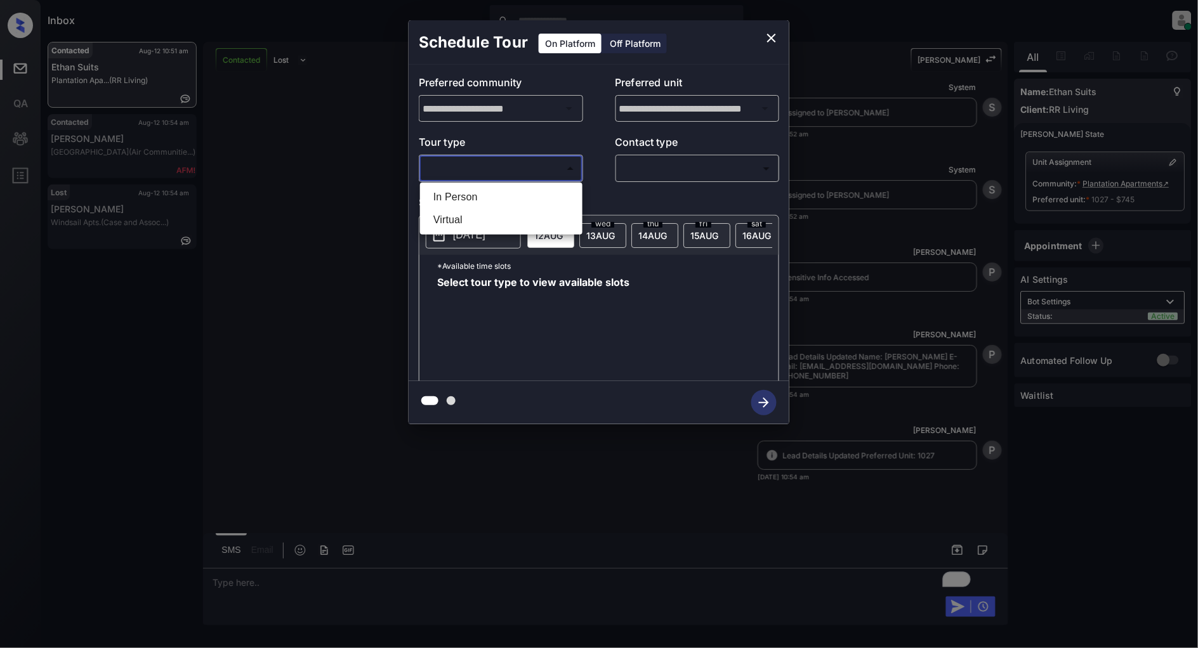
click at [479, 175] on body "Inbox [PERSON_NAME] Online Set yourself offline Set yourself on break Profile S…" at bounding box center [599, 324] width 1198 height 648
click at [460, 199] on li "In Person" at bounding box center [501, 197] width 156 height 23
type input "********"
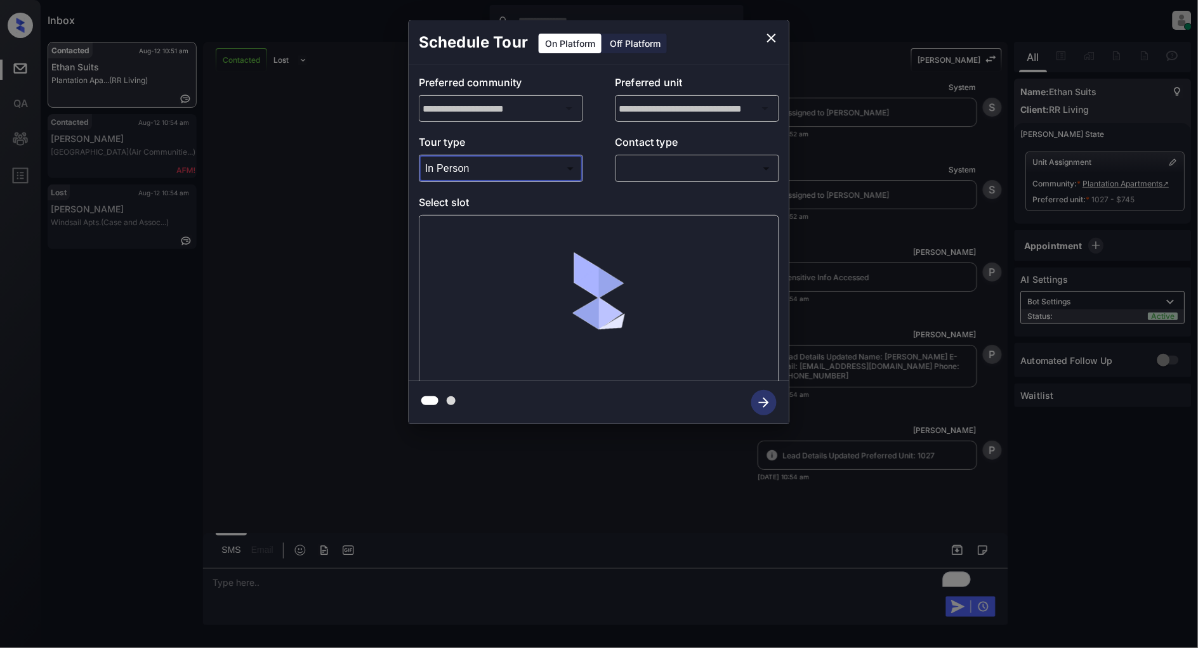
click at [694, 162] on body "Inbox [PERSON_NAME] Online Set yourself offline Set yourself on break Profile S…" at bounding box center [599, 324] width 1198 height 648
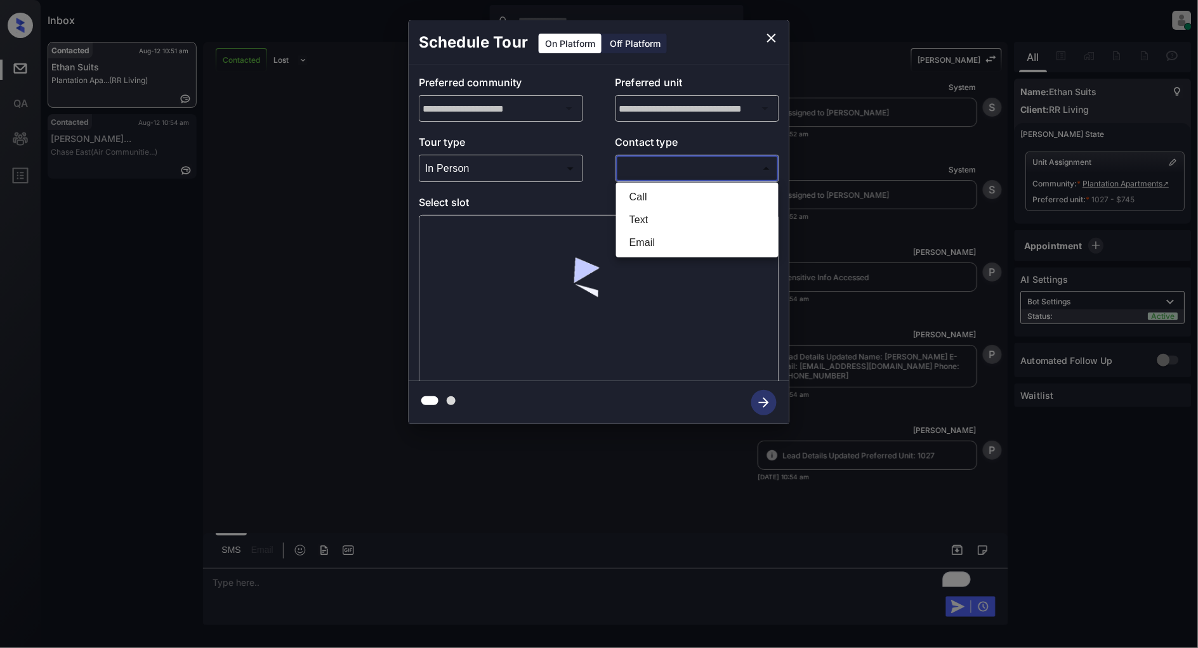
click at [655, 239] on li "Email" at bounding box center [697, 243] width 156 height 23
type input "*****"
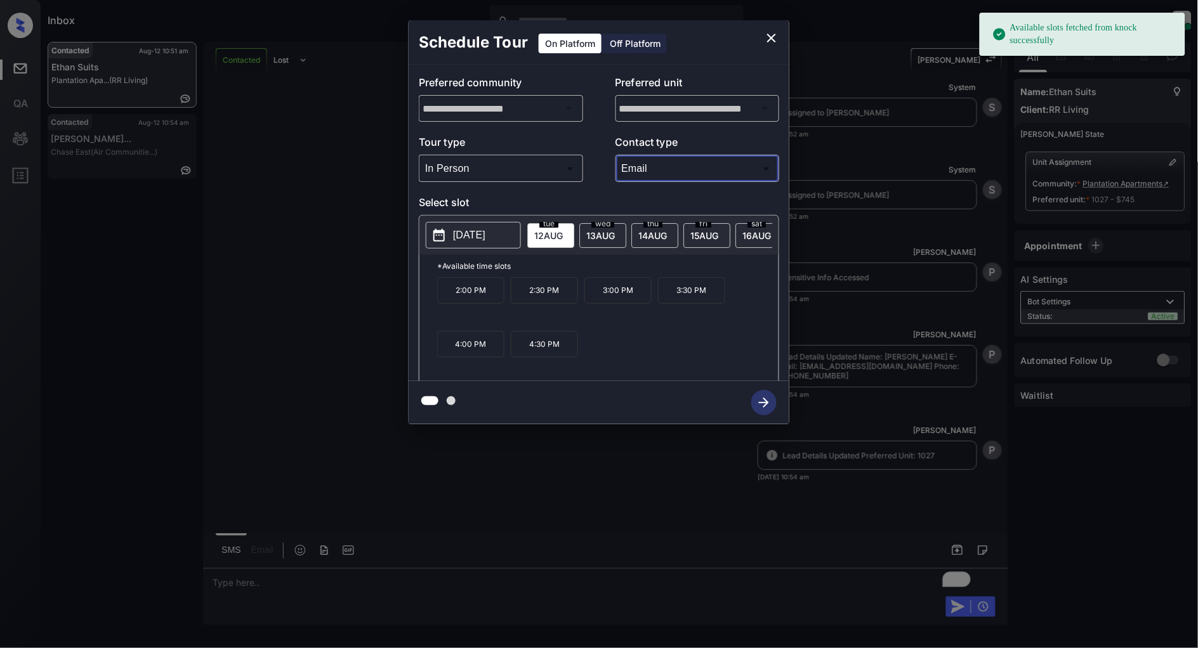
click at [457, 237] on p "[DATE]" at bounding box center [469, 235] width 32 height 15
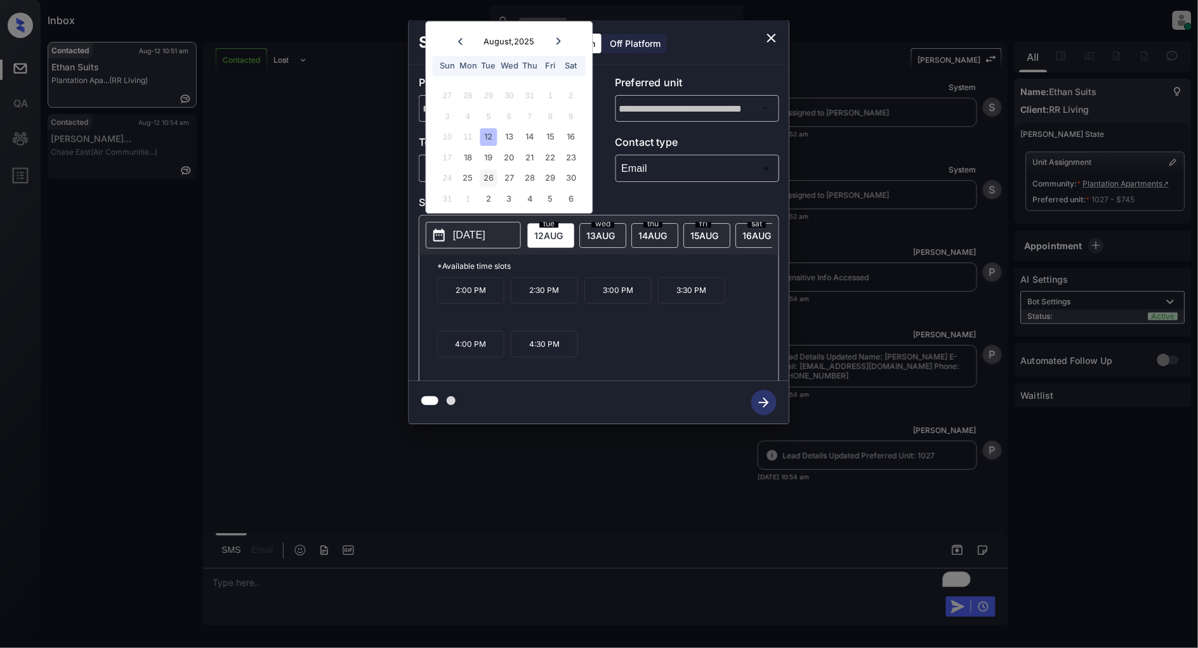
click at [482, 178] on div "26" at bounding box center [488, 178] width 17 height 17
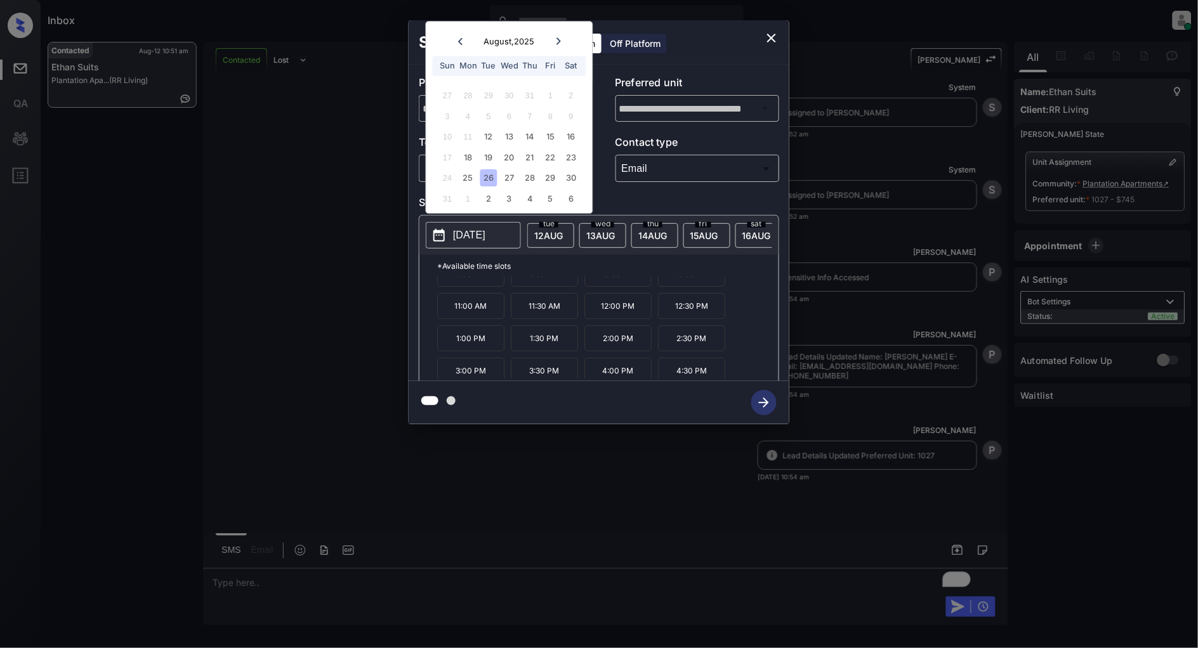
scroll to position [22, 0]
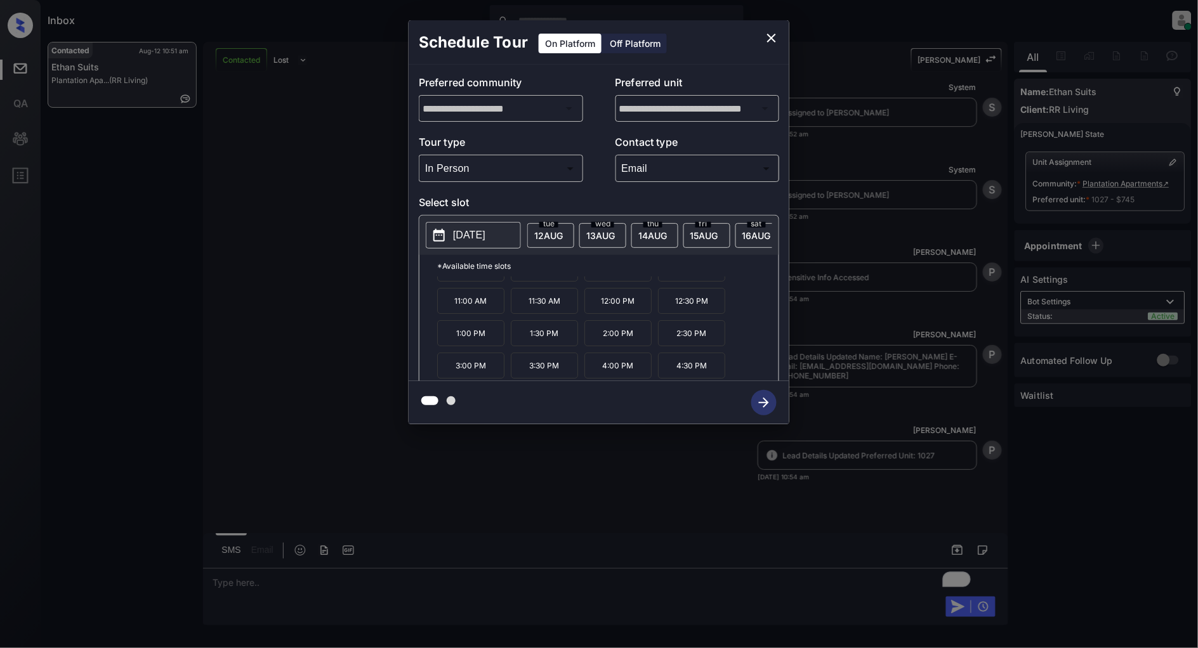
click at [629, 364] on p "4:00 PM" at bounding box center [617, 366] width 67 height 26
click at [760, 401] on icon "button" at bounding box center [763, 402] width 25 height 25
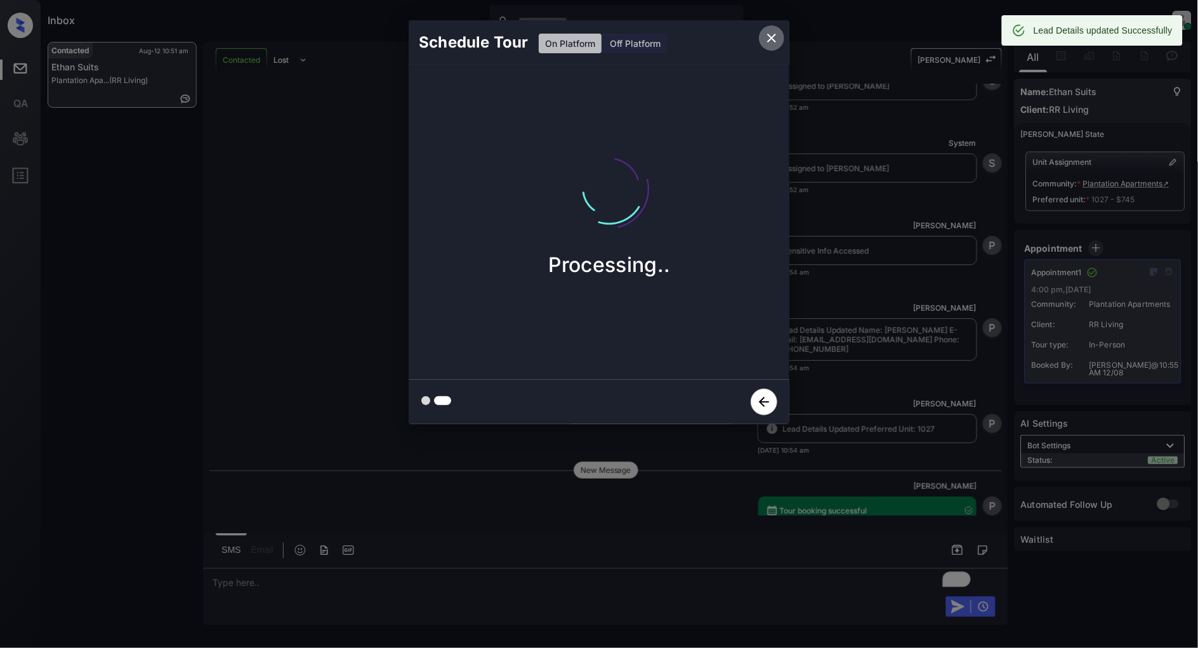
click at [768, 33] on icon "close" at bounding box center [771, 37] width 15 height 15
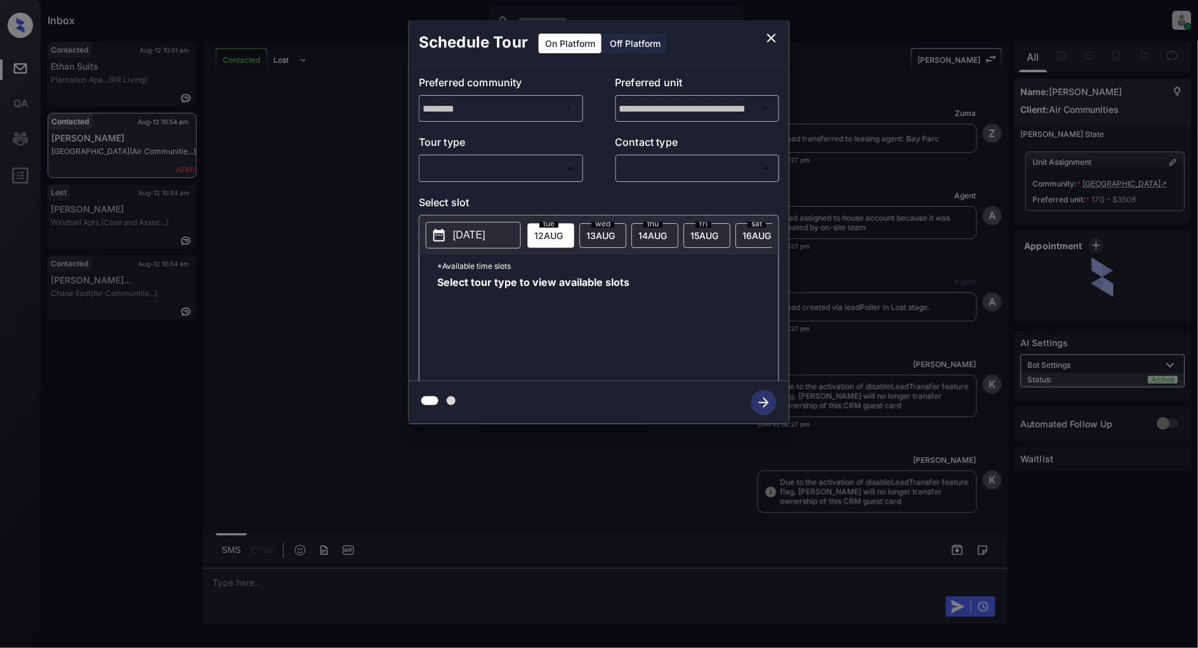
scroll to position [2789, 0]
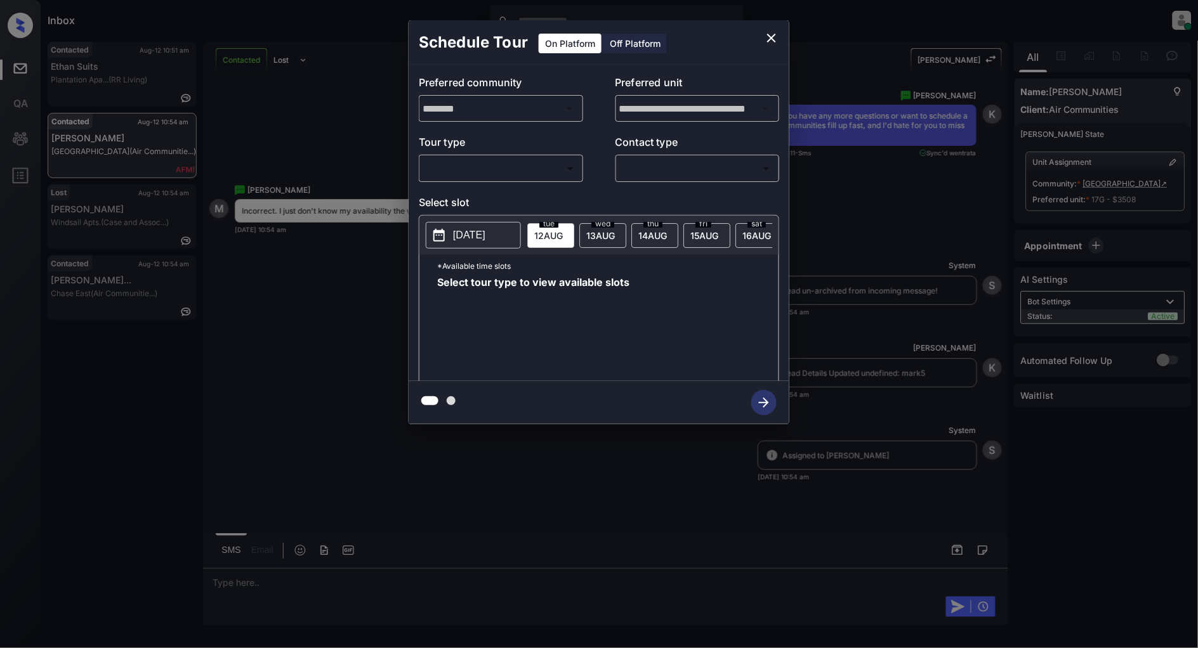
click at [498, 163] on body "Inbox [PERSON_NAME] Online Set yourself offline Set yourself on break Profile S…" at bounding box center [599, 324] width 1198 height 648
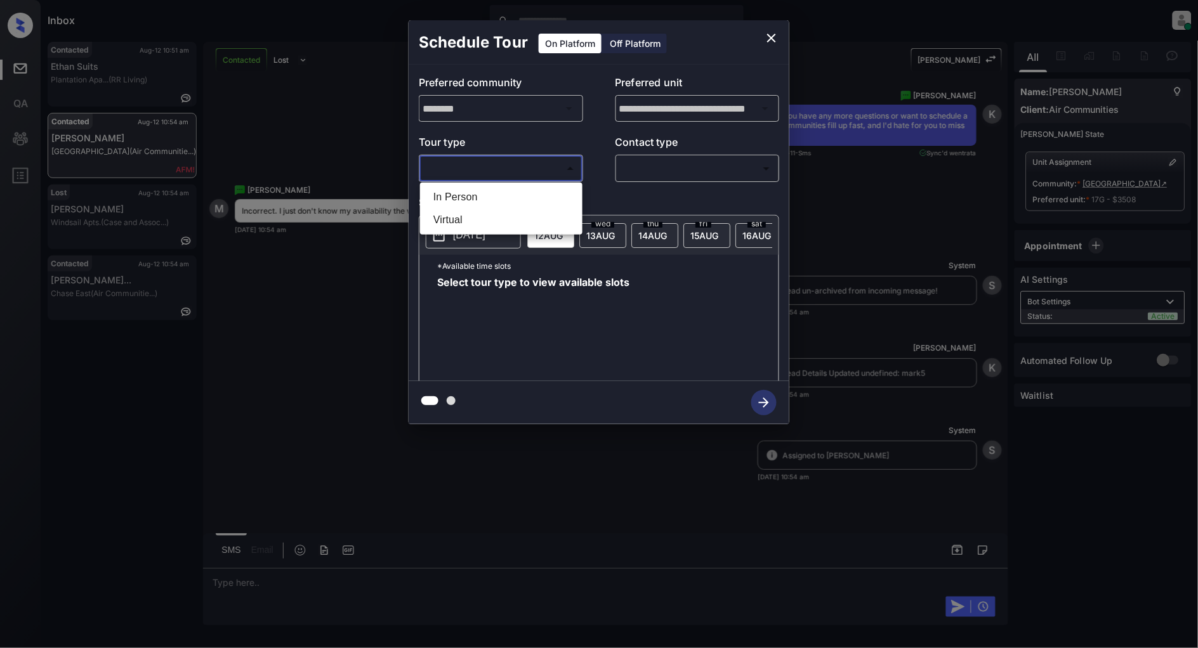
click at [445, 194] on li "In Person" at bounding box center [501, 197] width 156 height 23
type input "********"
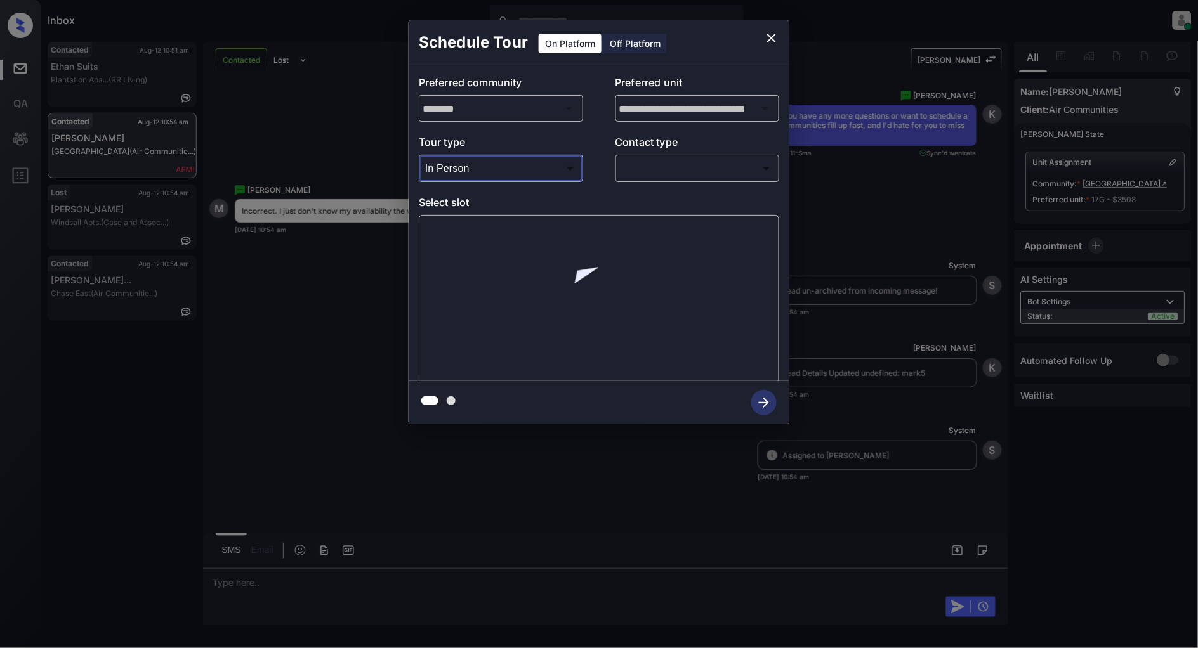
click at [634, 173] on body "Inbox [PERSON_NAME] Online Set yourself offline Set yourself on break Profile S…" at bounding box center [599, 324] width 1198 height 648
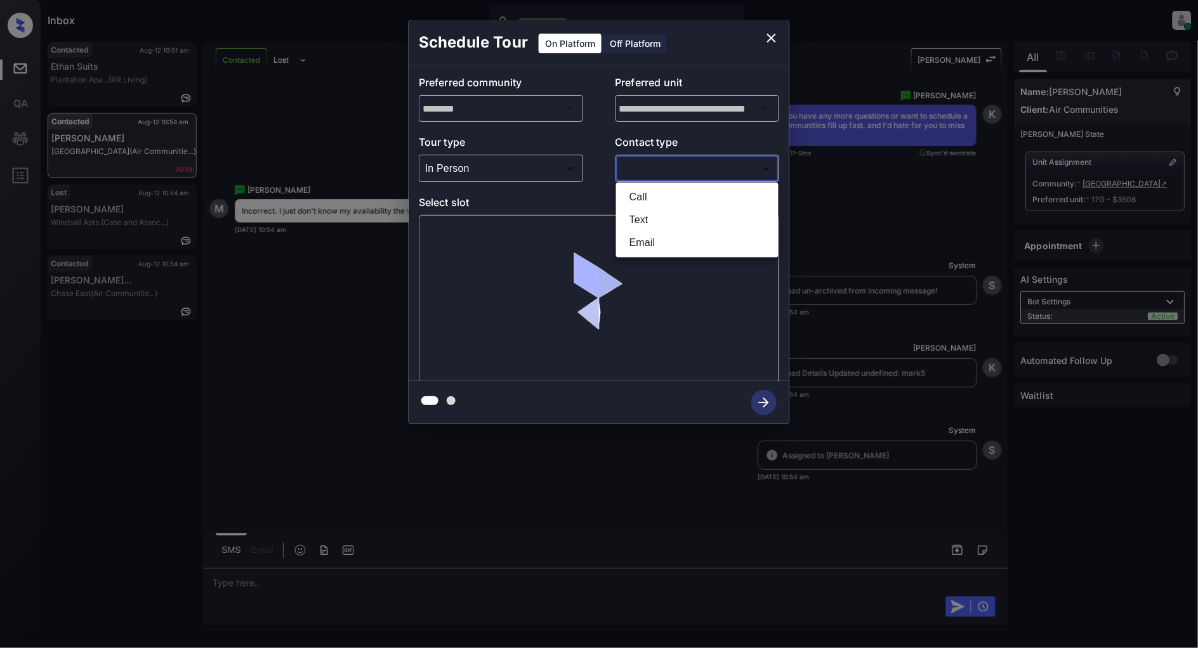
click at [638, 217] on li "Text" at bounding box center [697, 220] width 156 height 23
type input "****"
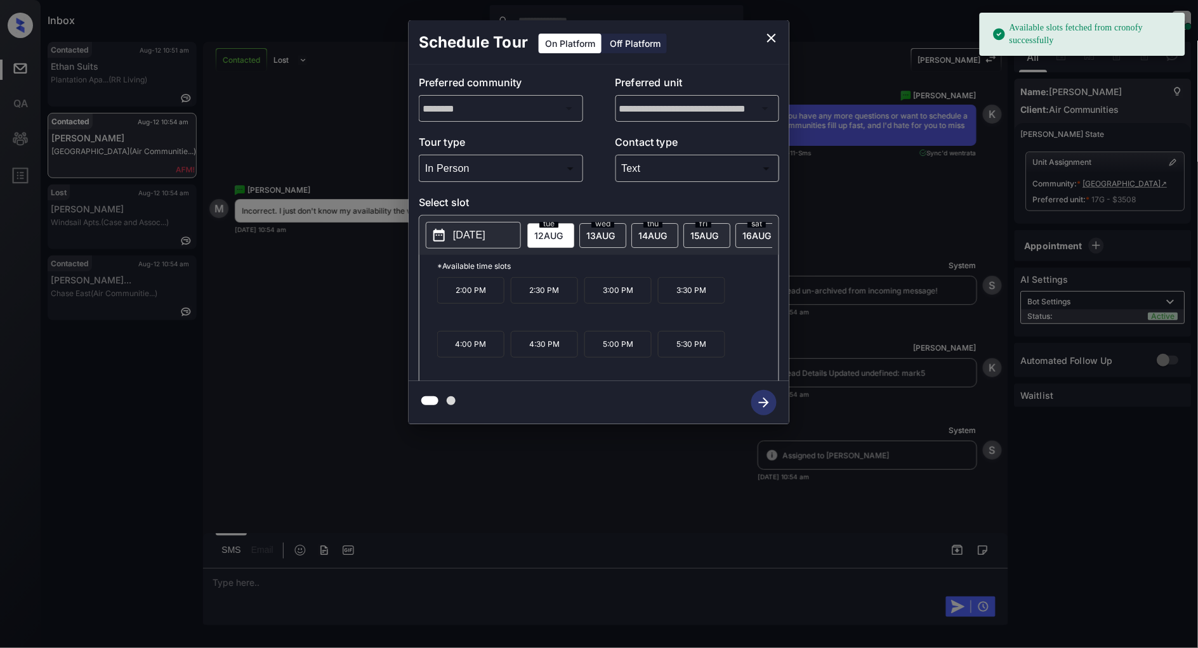
click at [461, 235] on p "[DATE]" at bounding box center [469, 235] width 32 height 15
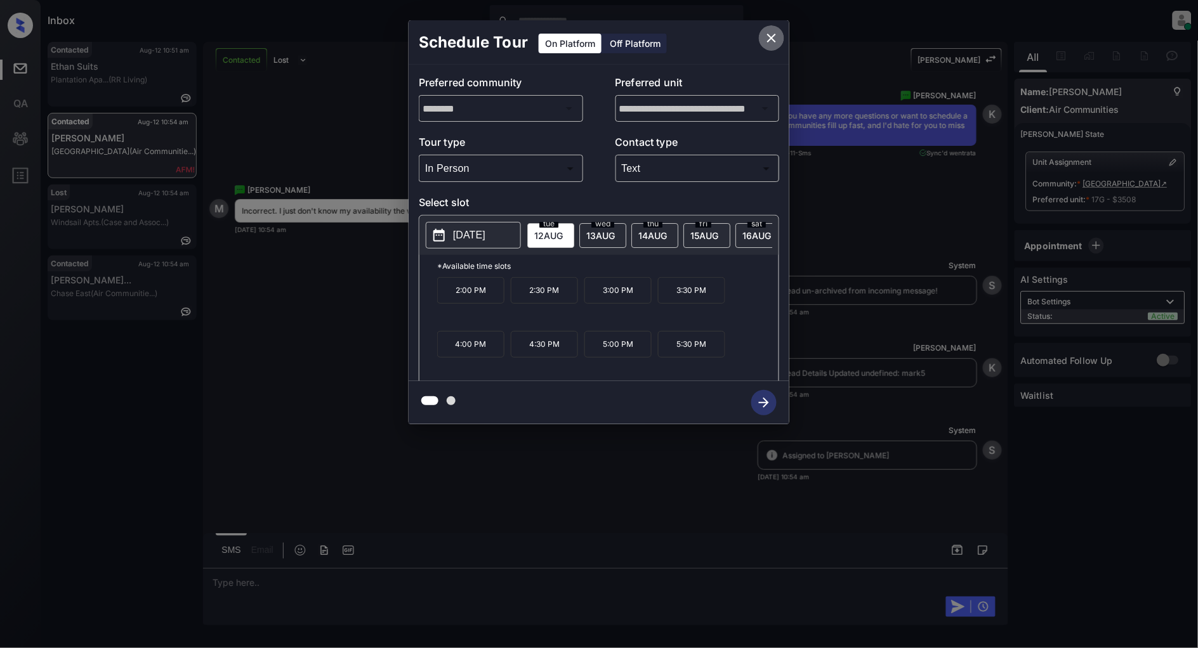
click at [775, 33] on icon "close" at bounding box center [771, 37] width 15 height 15
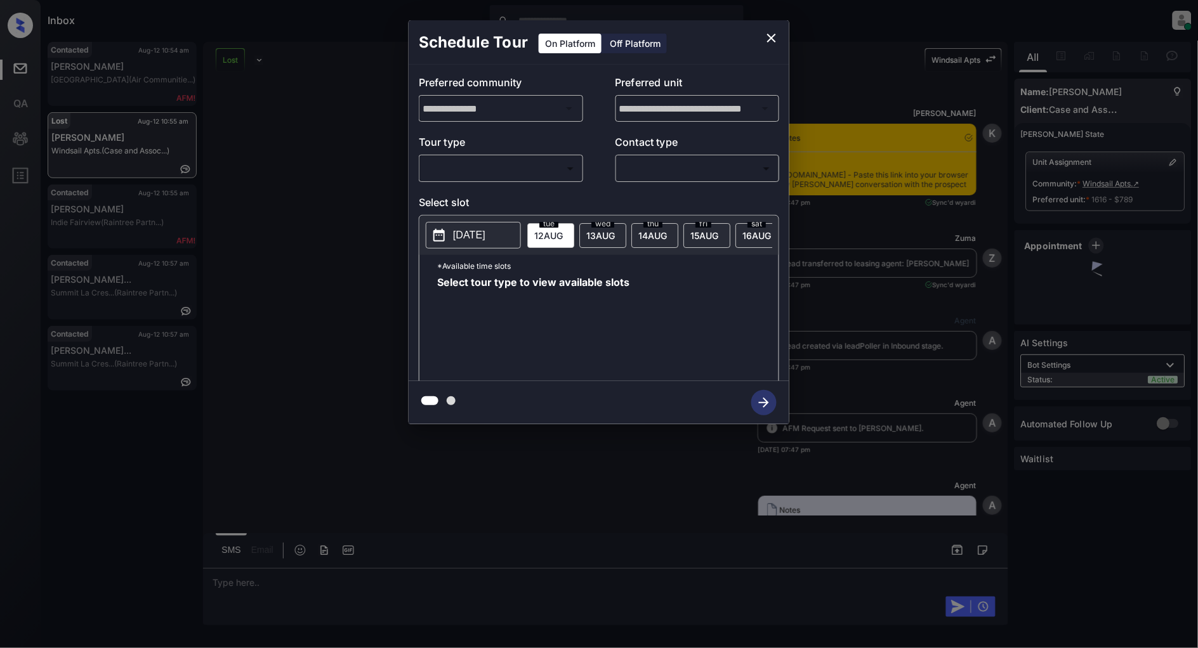
scroll to position [3566, 0]
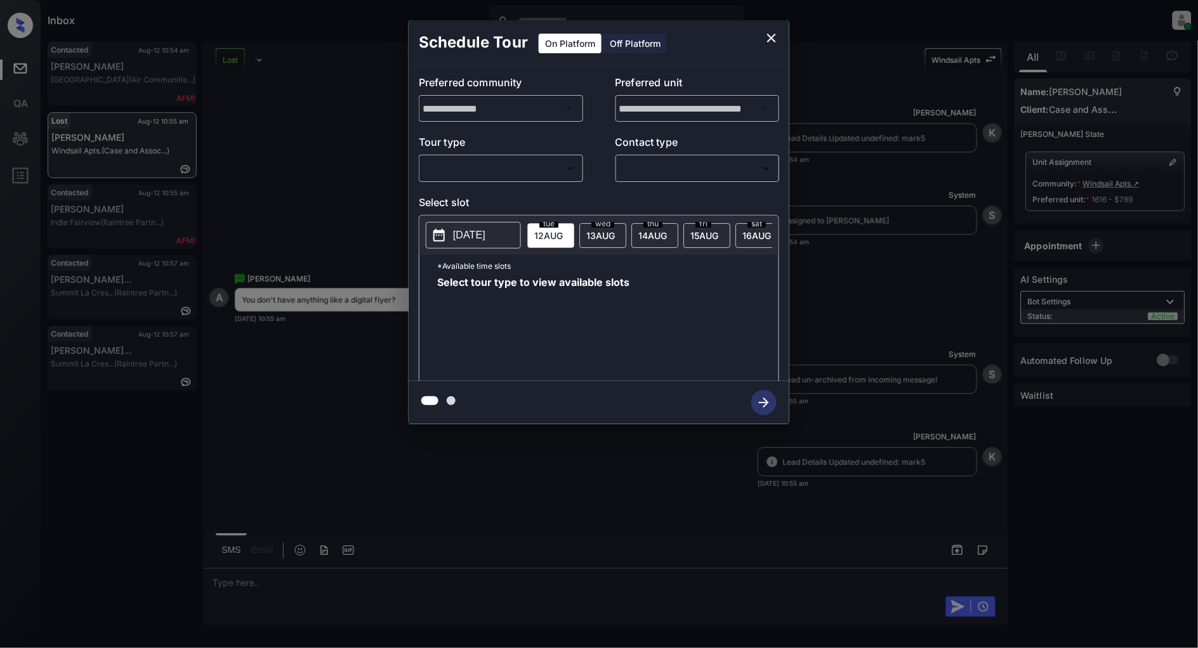
click at [498, 171] on body "Inbox [PERSON_NAME] Online Set yourself offline Set yourself on break Profile S…" at bounding box center [599, 324] width 1198 height 648
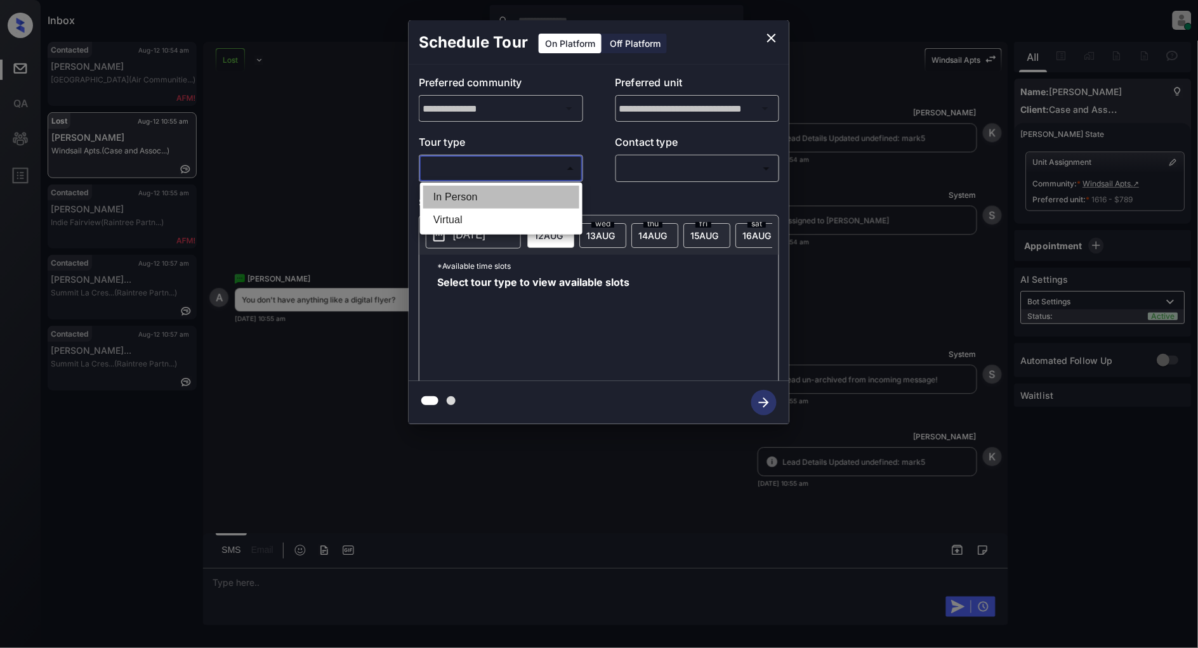
click at [472, 195] on li "In Person" at bounding box center [501, 197] width 156 height 23
type input "********"
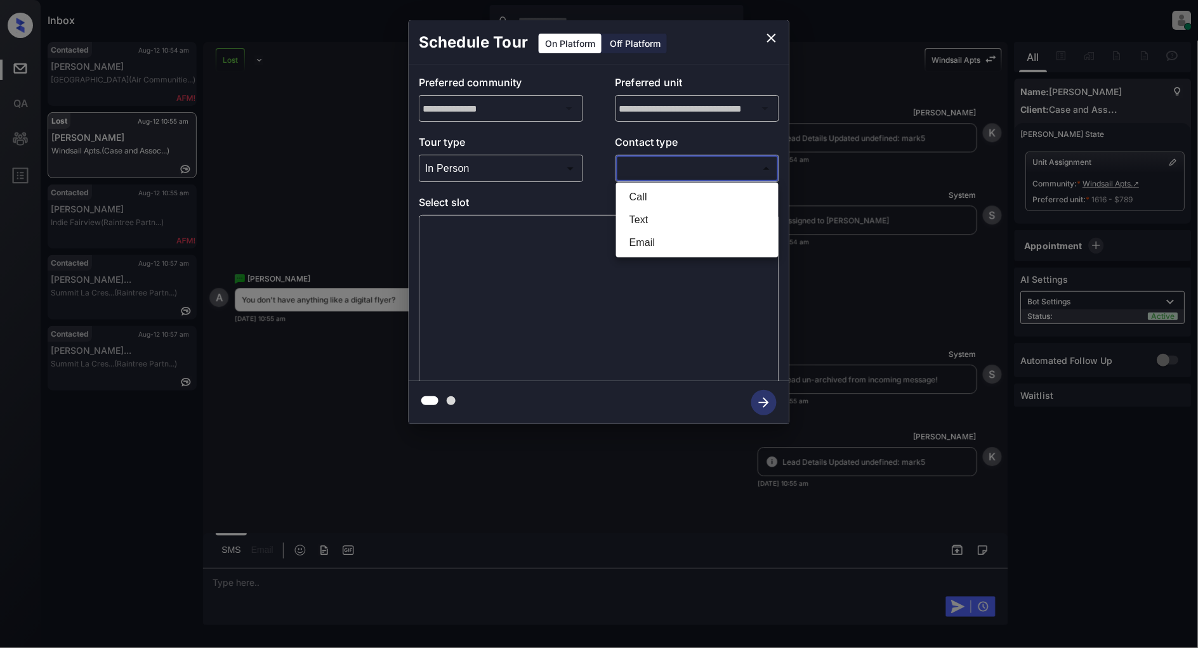
click at [680, 169] on body "Inbox Patrick Deasis Online Set yourself offline Set yourself on break Profile …" at bounding box center [599, 324] width 1198 height 648
click at [671, 218] on li "Text" at bounding box center [697, 220] width 156 height 23
type input "****"
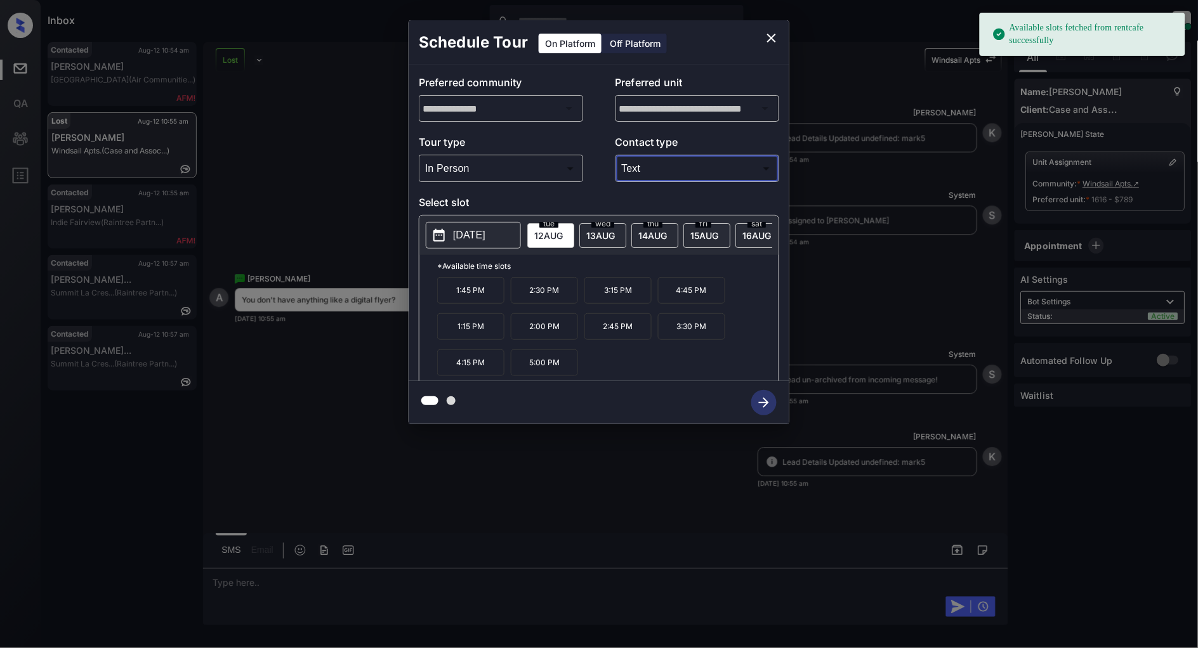
click at [483, 225] on button "[DATE]" at bounding box center [473, 235] width 95 height 27
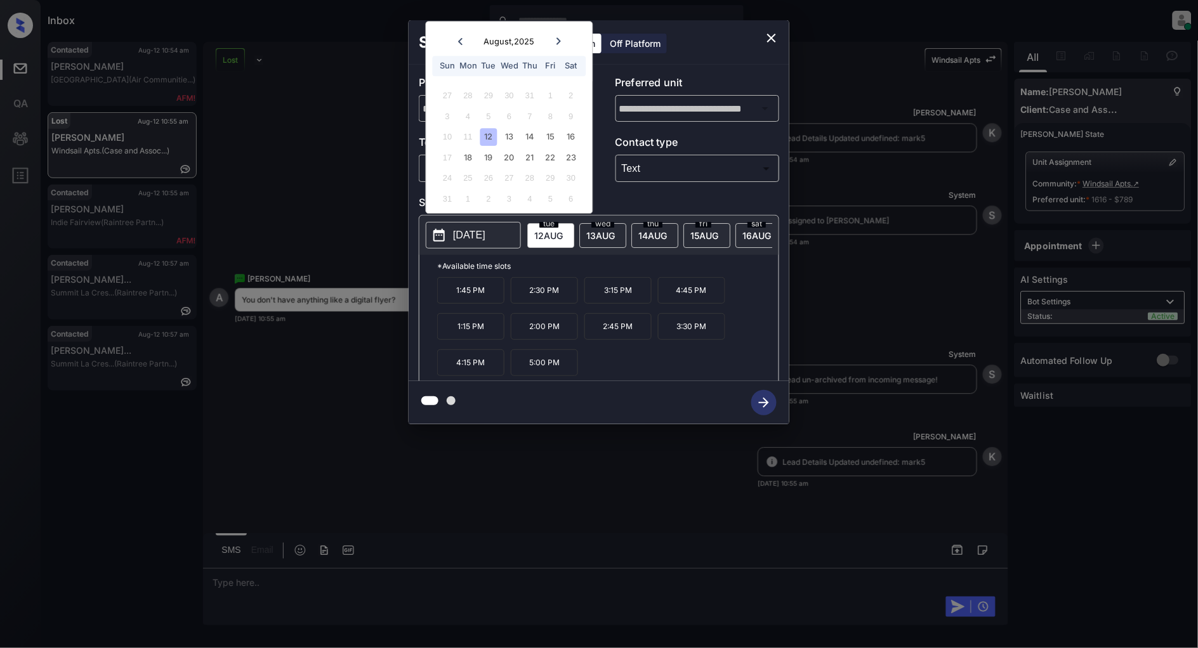
click at [768, 36] on icon "close" at bounding box center [771, 37] width 15 height 15
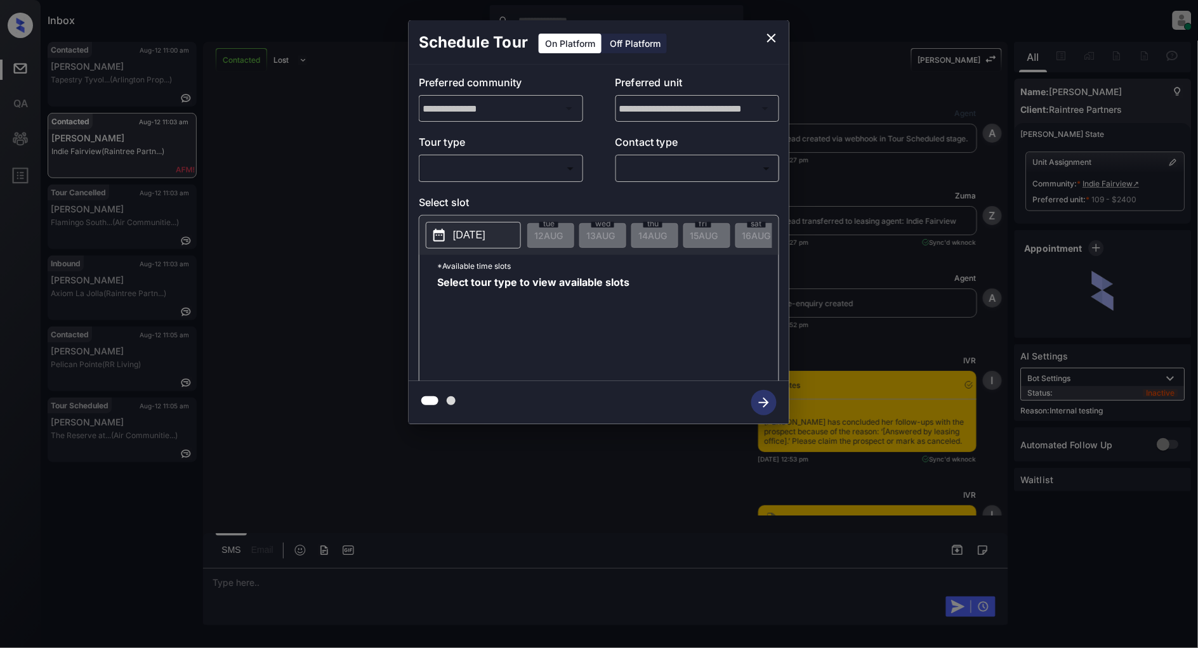
scroll to position [9401, 0]
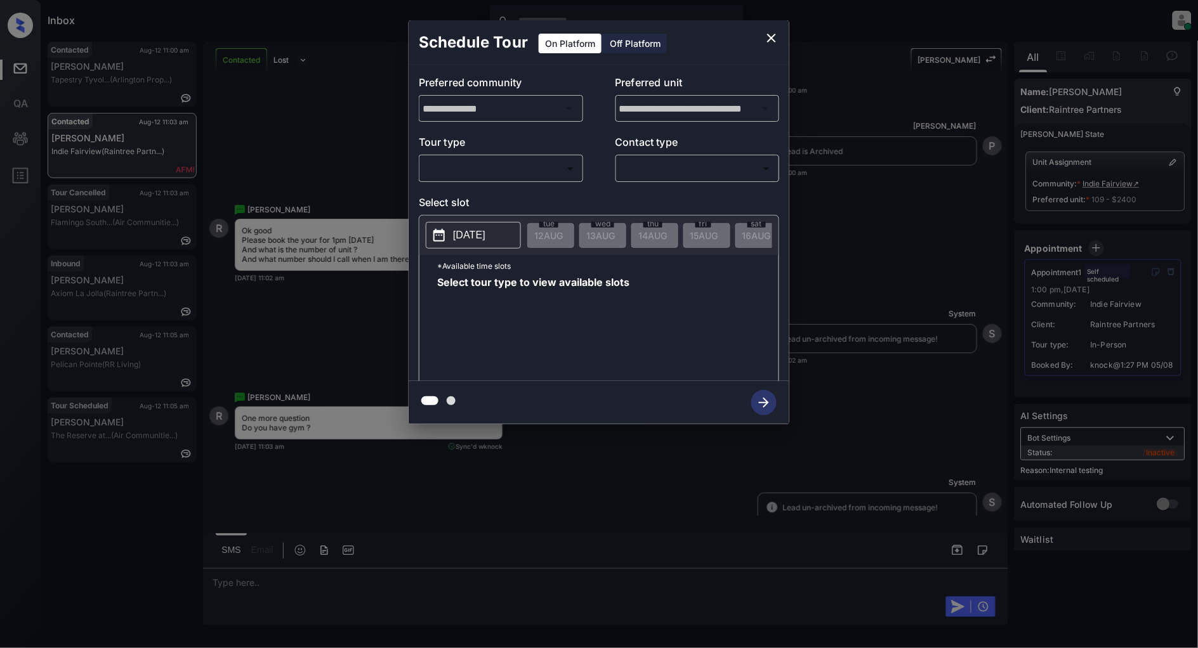
click at [554, 171] on body "Inbox [PERSON_NAME] Online Set yourself offline Set yourself on break Profile S…" at bounding box center [599, 324] width 1198 height 648
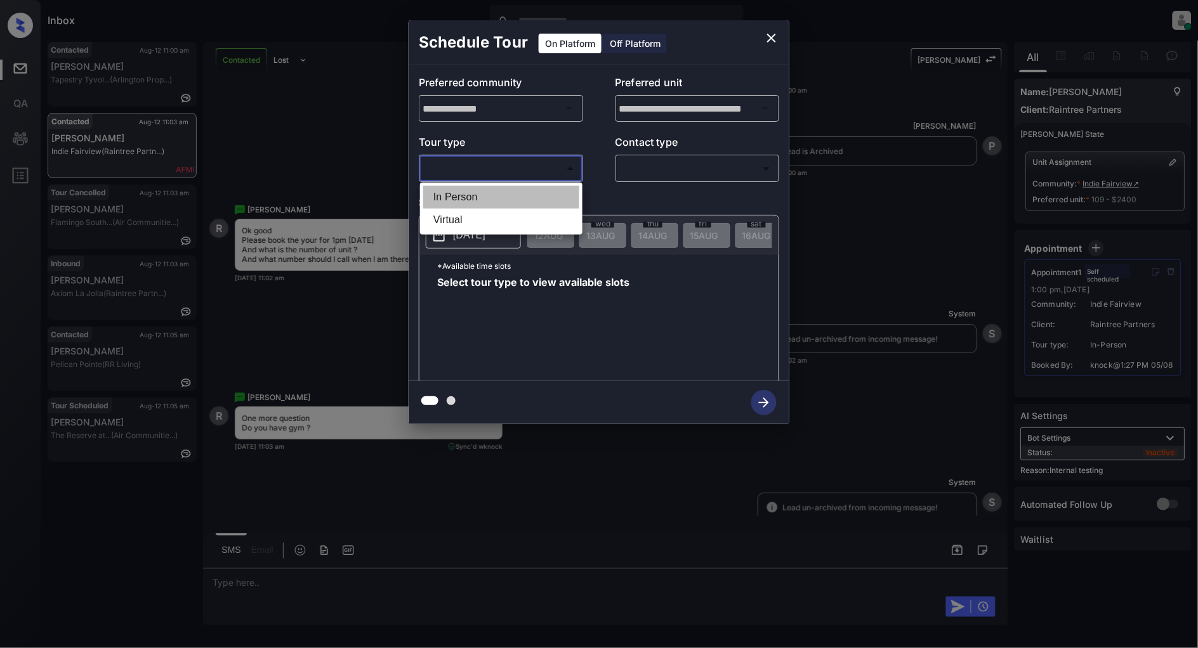
click at [471, 204] on li "In Person" at bounding box center [501, 197] width 156 height 23
type input "********"
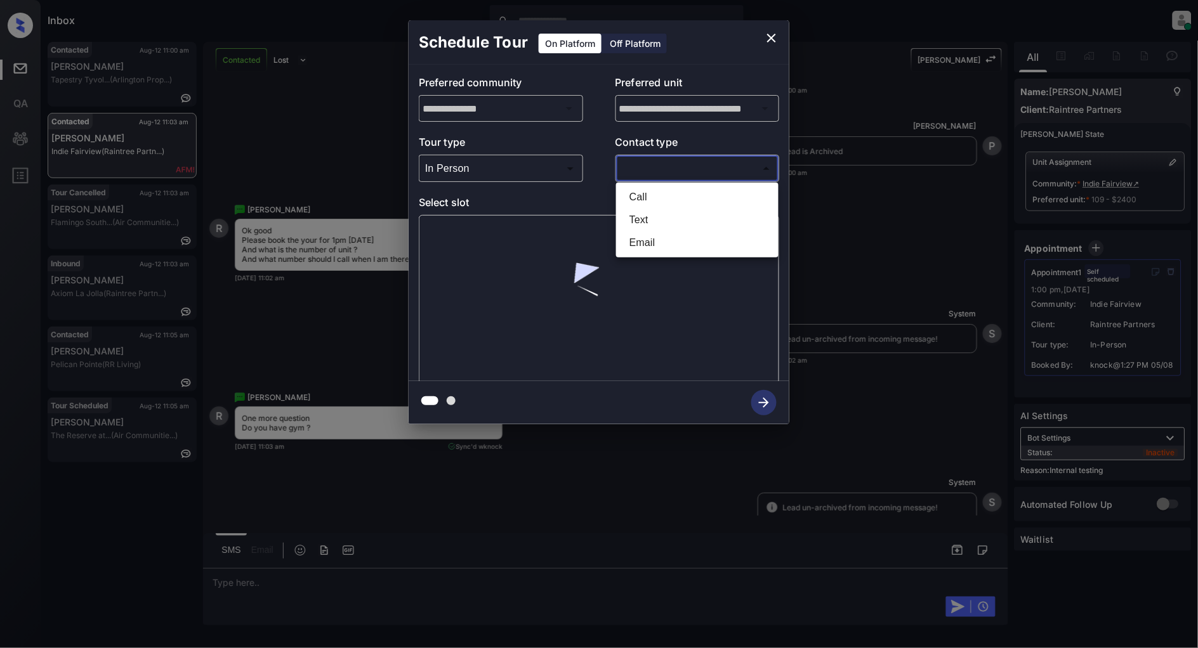
click at [645, 168] on body "Inbox [PERSON_NAME] Online Set yourself offline Set yourself on break Profile S…" at bounding box center [599, 324] width 1198 height 648
click at [657, 213] on li "Text" at bounding box center [697, 220] width 156 height 23
type input "****"
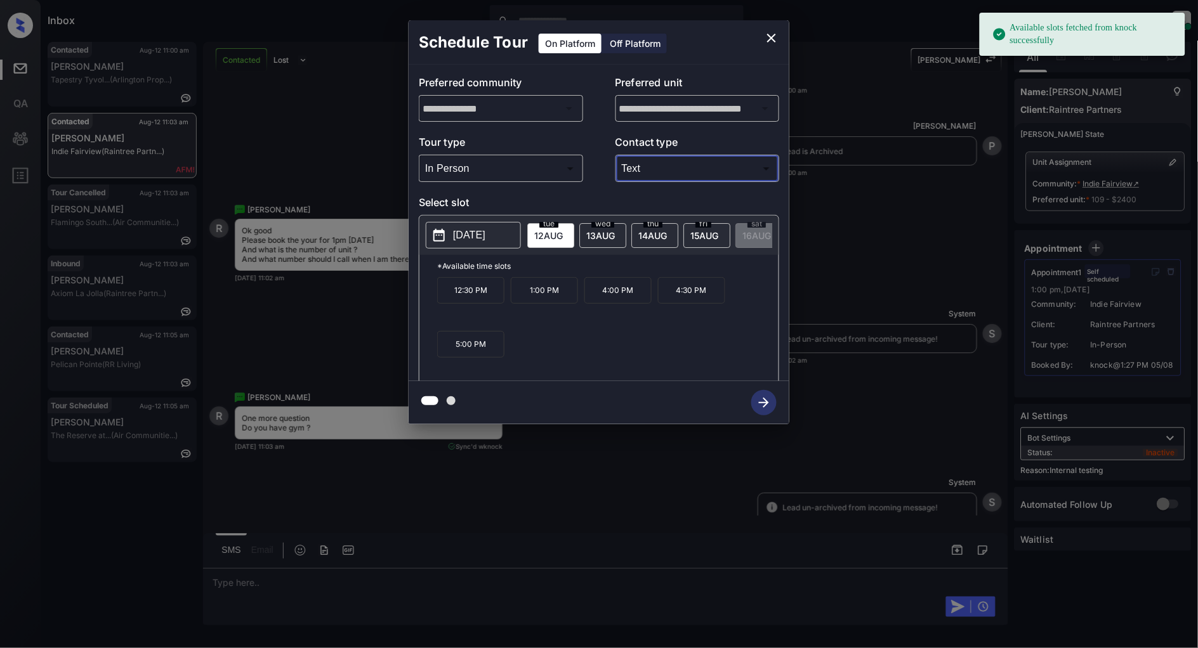
click at [546, 301] on p "1:00 PM" at bounding box center [544, 290] width 67 height 27
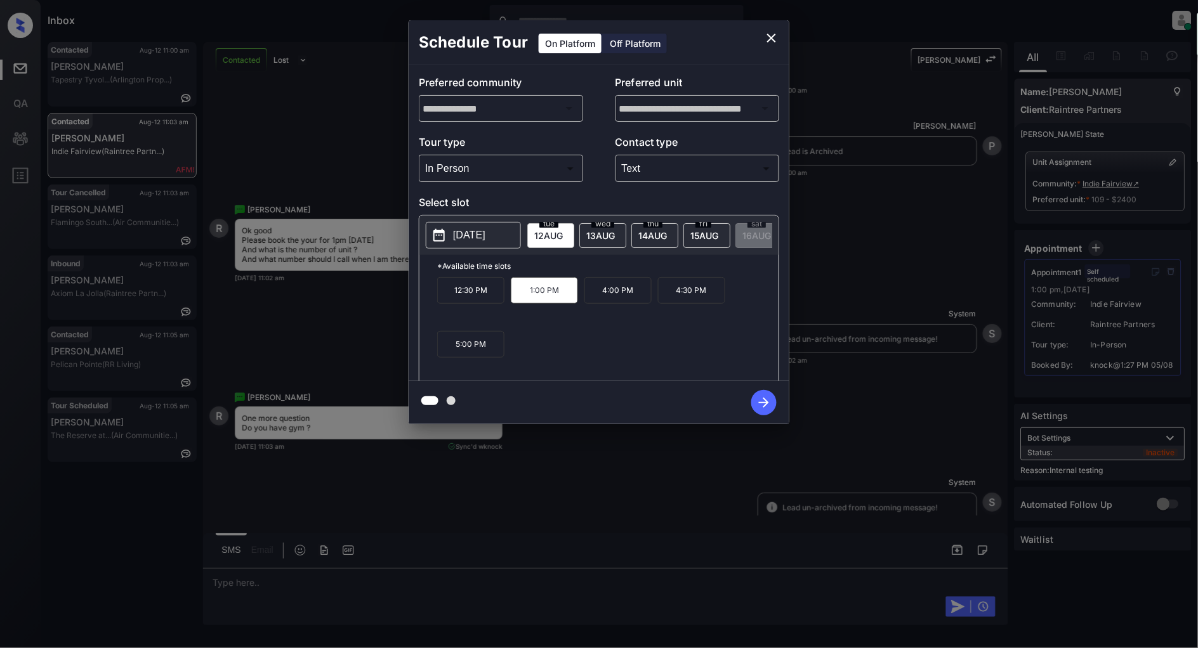
click at [749, 398] on button "button" at bounding box center [764, 402] width 41 height 33
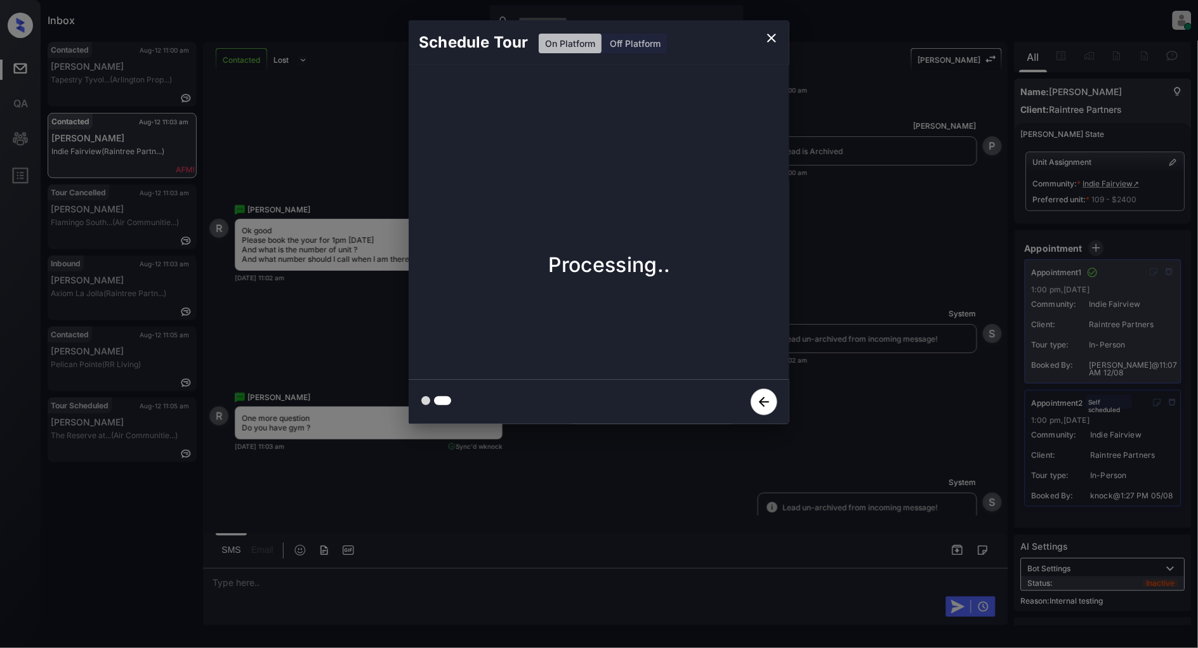
click at [769, 40] on icon "close" at bounding box center [771, 38] width 9 height 9
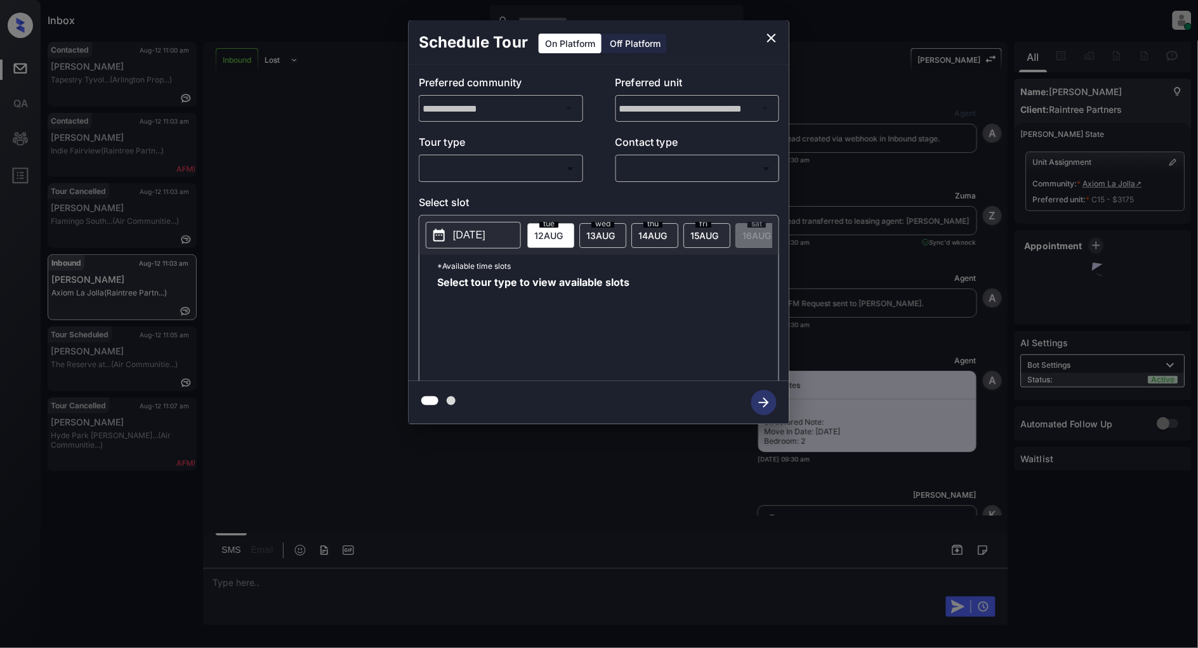
scroll to position [3135, 0]
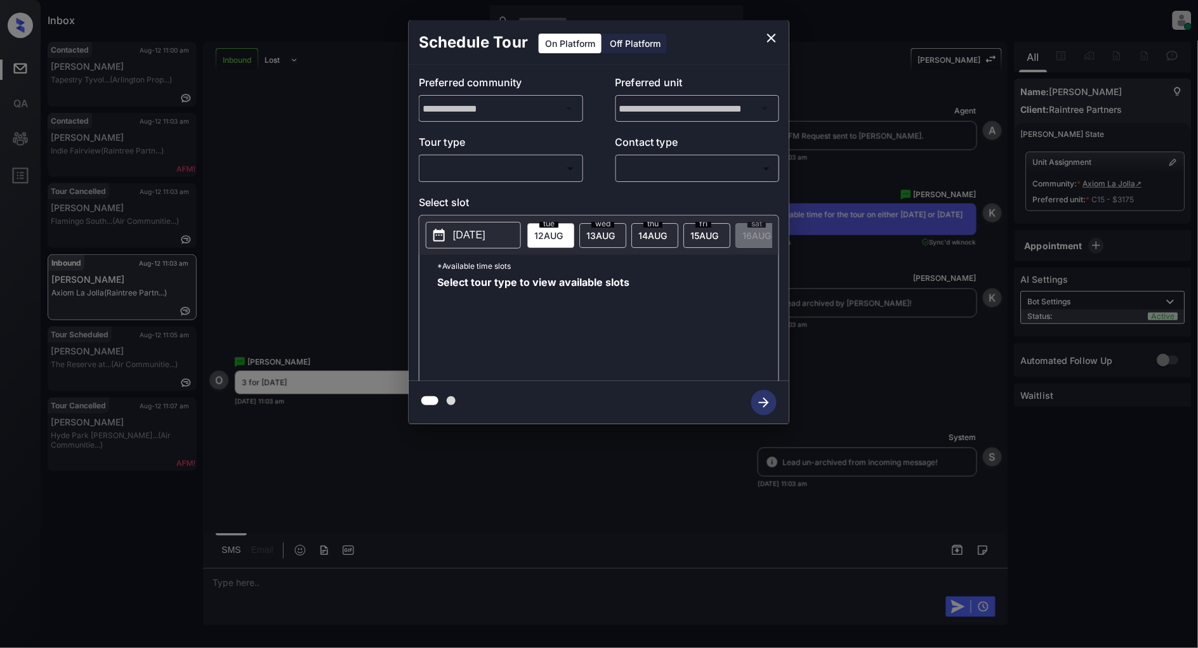
click at [499, 176] on body "Inbox [PERSON_NAME] Online Set yourself offline Set yourself on break Profile S…" at bounding box center [599, 324] width 1198 height 648
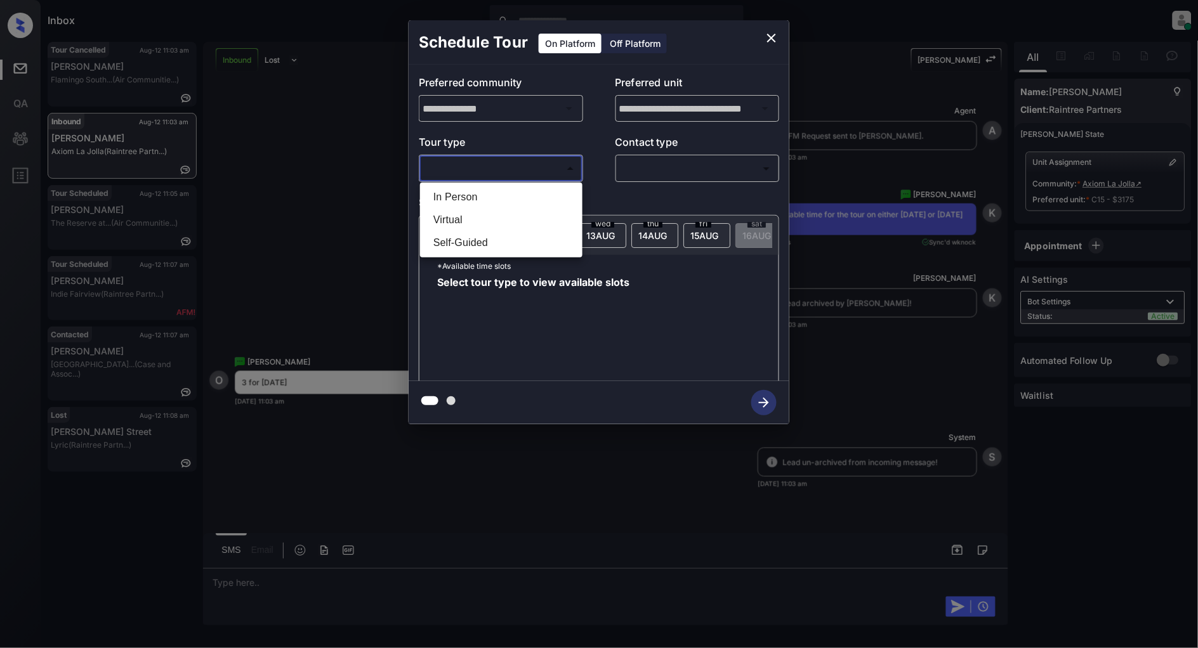
click at [456, 199] on li "In Person" at bounding box center [501, 197] width 156 height 23
type input "********"
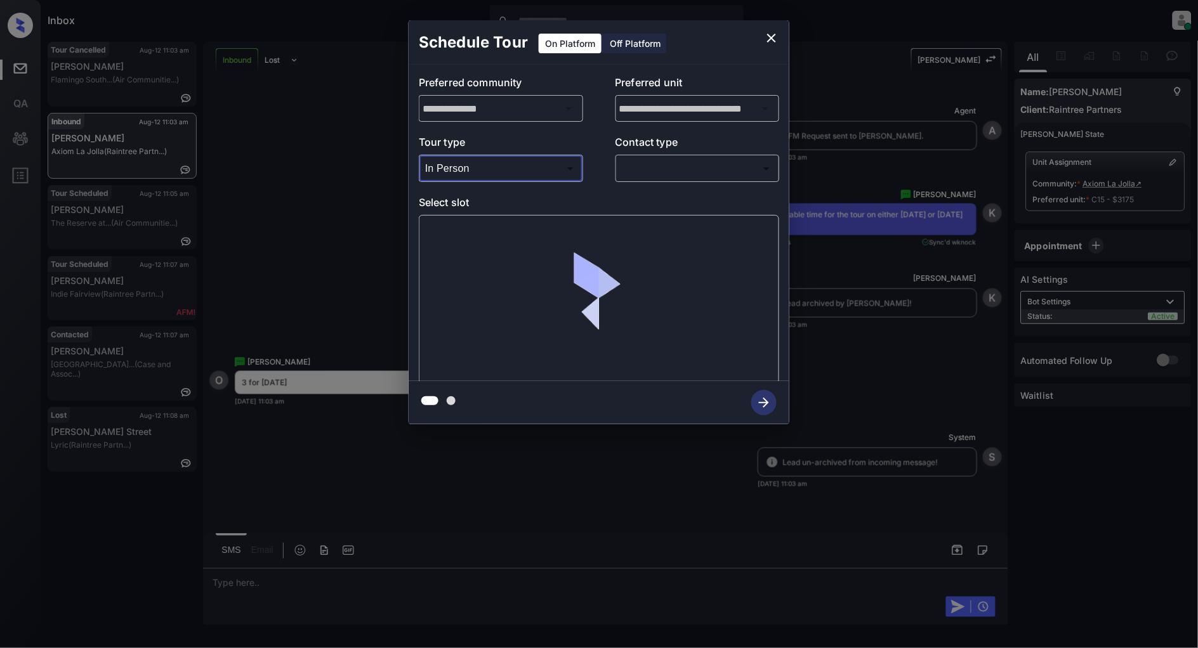
click at [668, 171] on body "Inbox [PERSON_NAME] Online Set yourself offline Set yourself on break Profile S…" at bounding box center [599, 324] width 1198 height 648
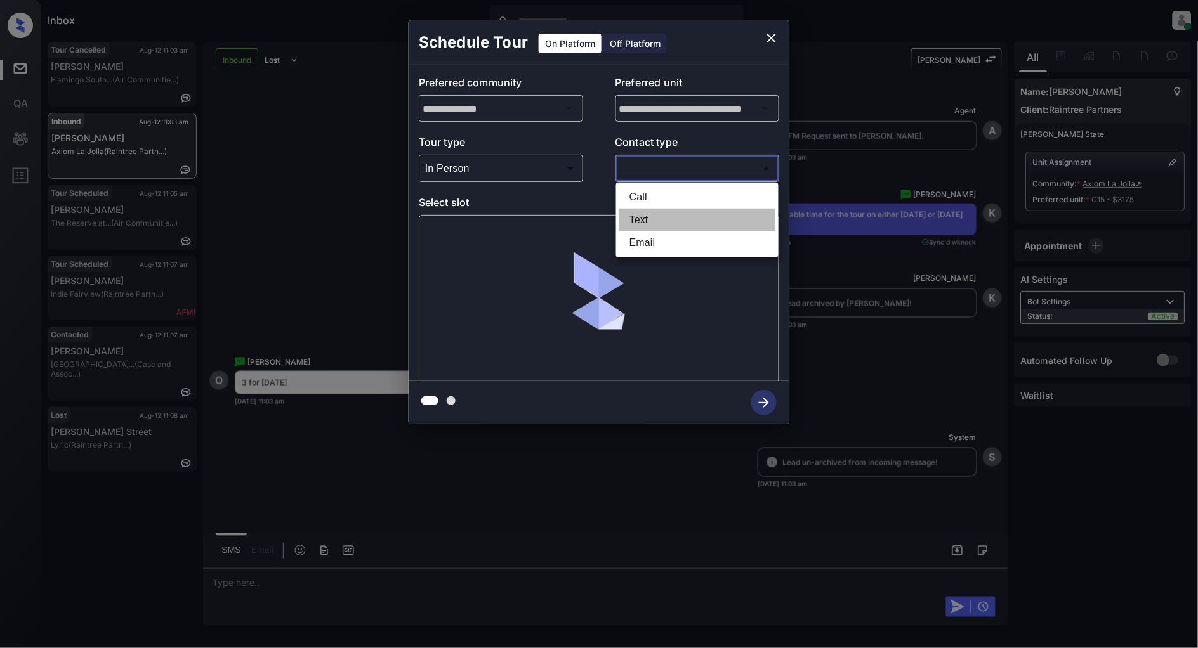
click at [664, 220] on li "Text" at bounding box center [697, 220] width 156 height 23
type input "****"
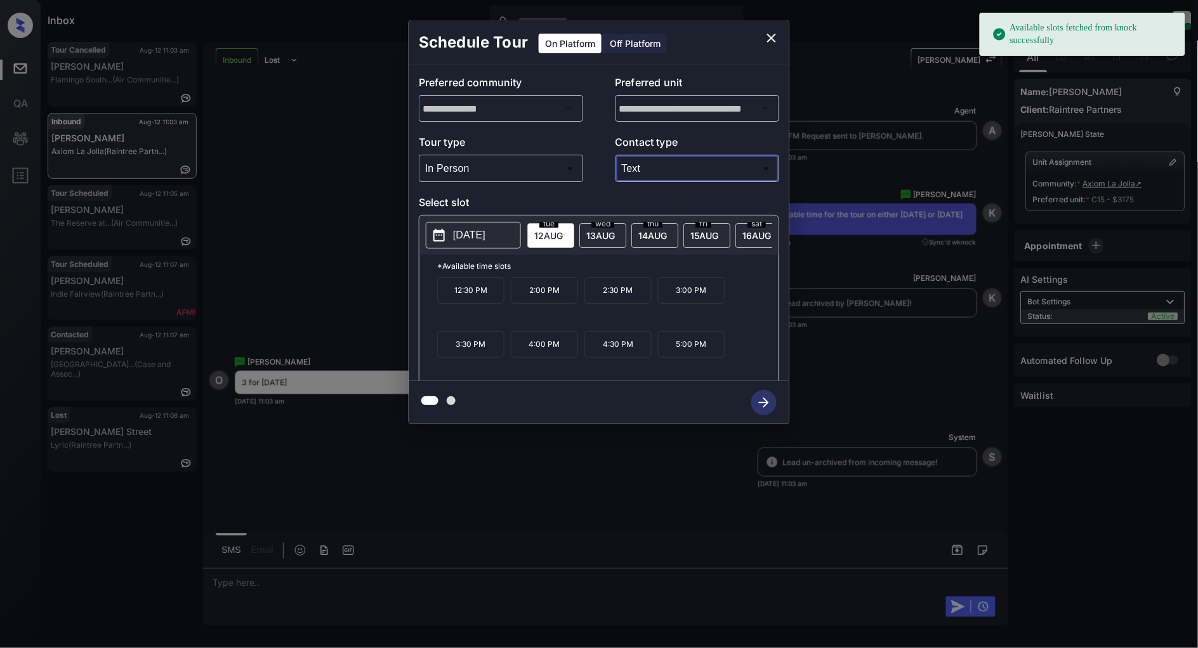
click at [563, 236] on span "[DATE]" at bounding box center [548, 235] width 29 height 11
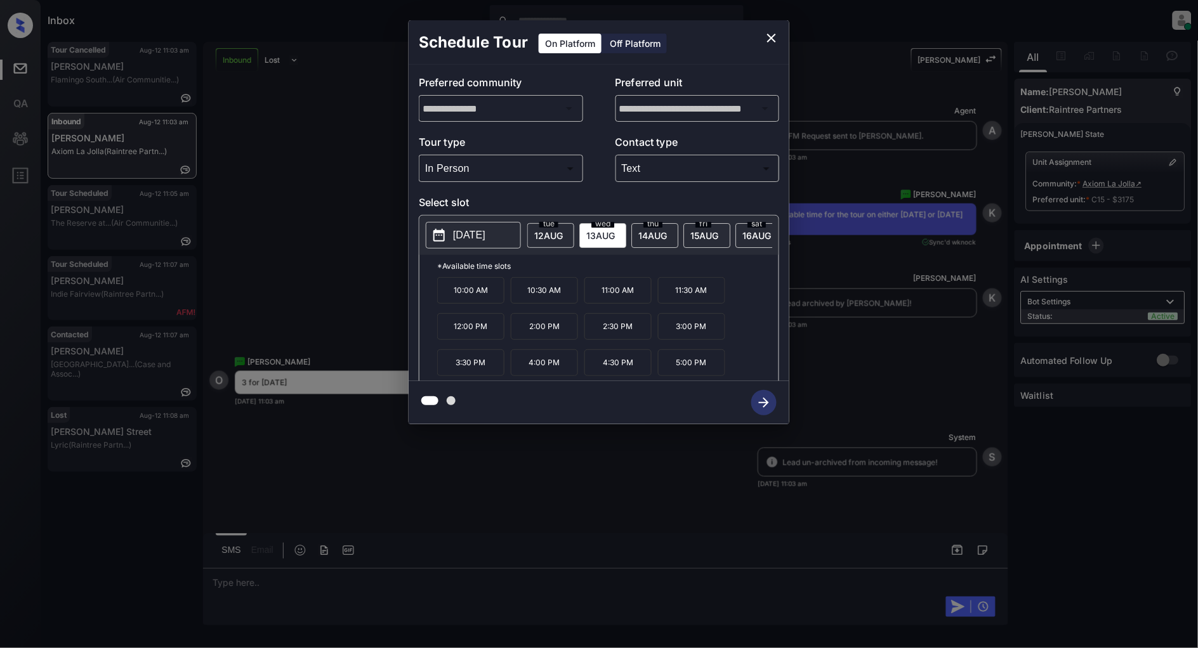
click at [681, 335] on p "3:00 PM" at bounding box center [691, 326] width 67 height 27
click at [762, 407] on icon "button" at bounding box center [763, 402] width 25 height 25
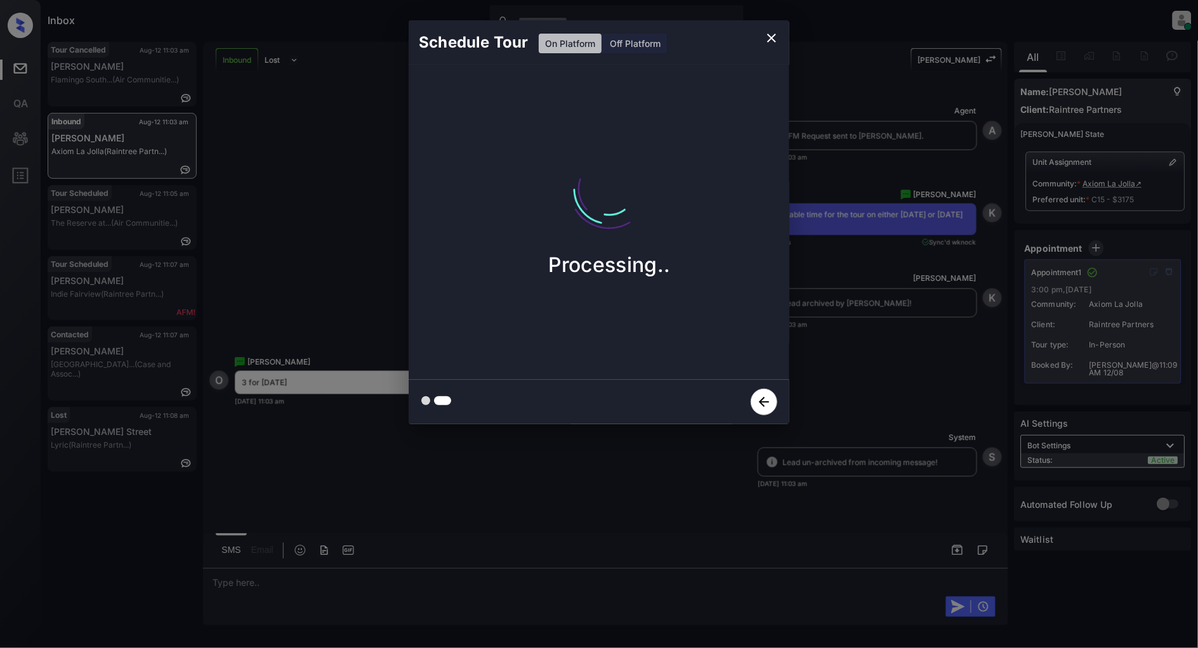
click at [770, 41] on icon "close" at bounding box center [771, 37] width 15 height 15
